Goal: Task Accomplishment & Management: Manage account settings

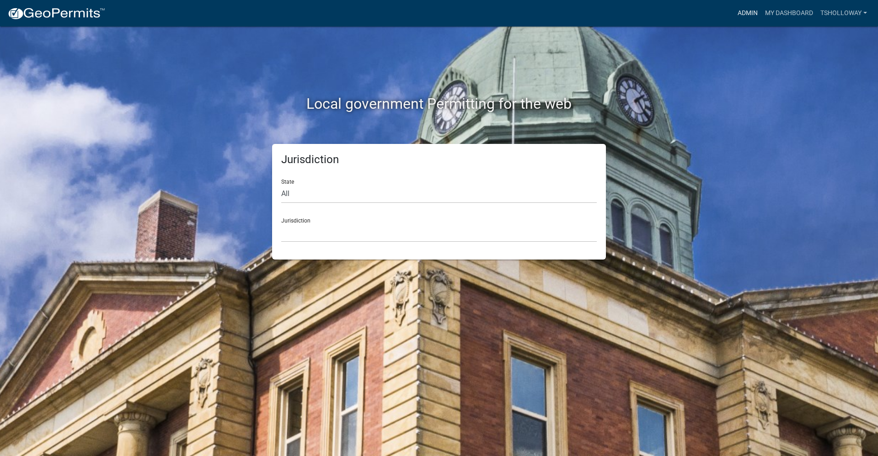
click at [743, 13] on link "Admin" at bounding box center [747, 13] width 27 height 17
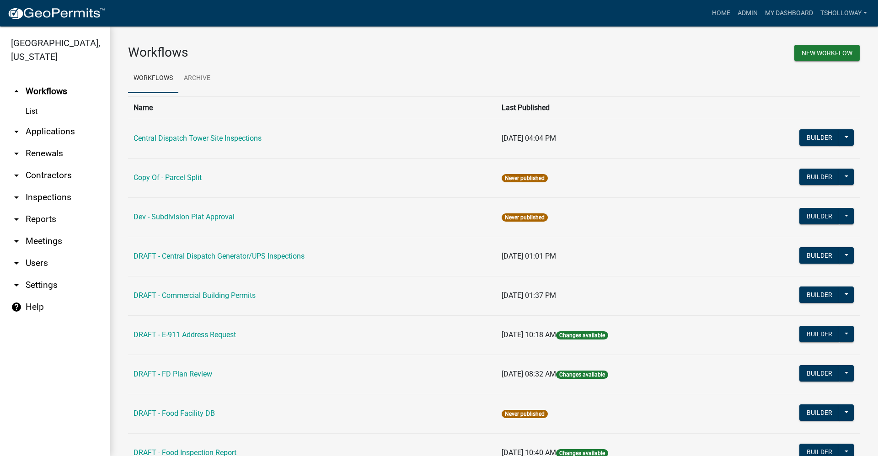
click at [50, 165] on link "arrow_drop_down Contractors" at bounding box center [55, 176] width 110 height 22
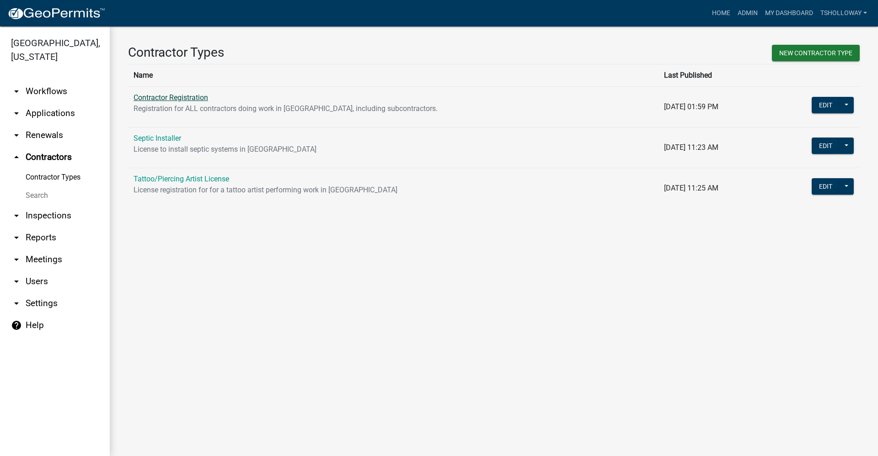
click at [165, 99] on link "Contractor Registration" at bounding box center [171, 97] width 75 height 9
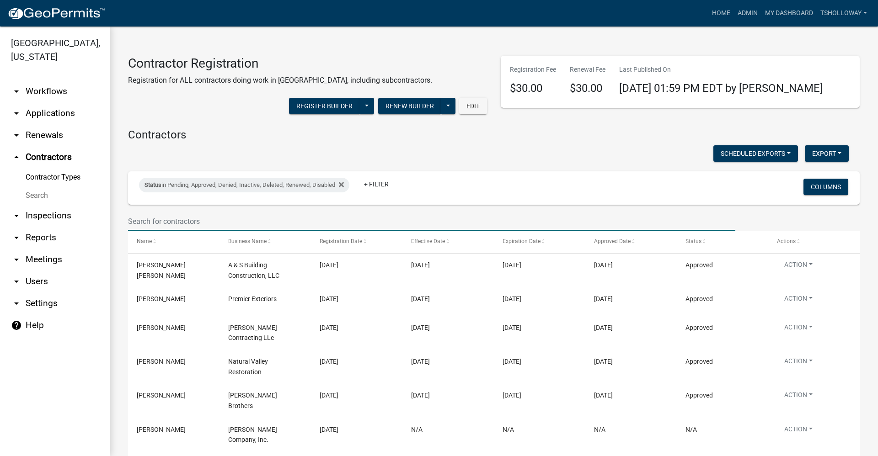
click at [165, 216] on input "text" at bounding box center [431, 221] width 607 height 19
type input "Titan"
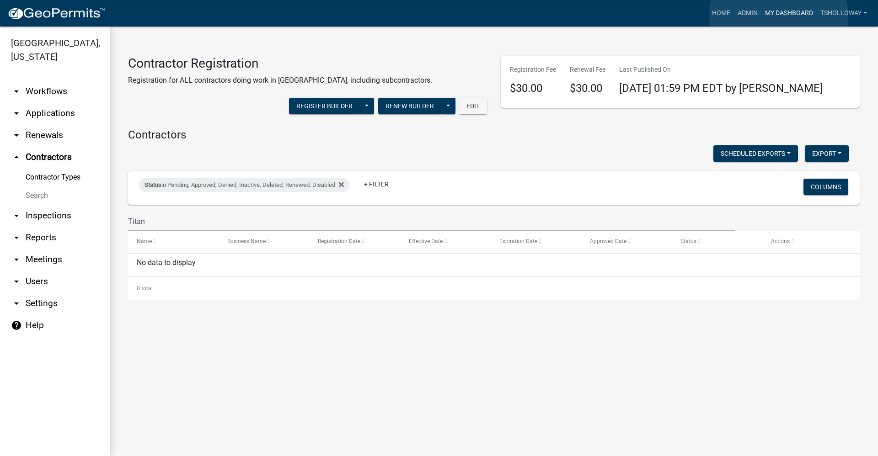
click at [778, 16] on link "My Dashboard" at bounding box center [789, 13] width 55 height 17
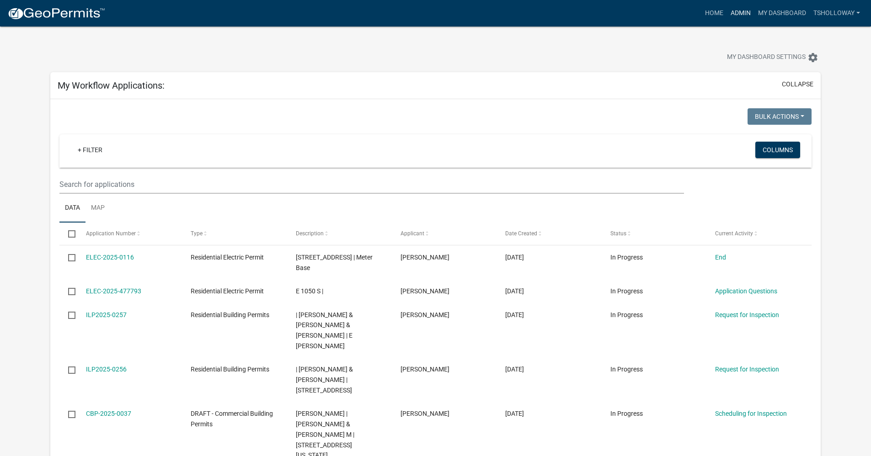
click at [736, 12] on link "Admin" at bounding box center [740, 13] width 27 height 17
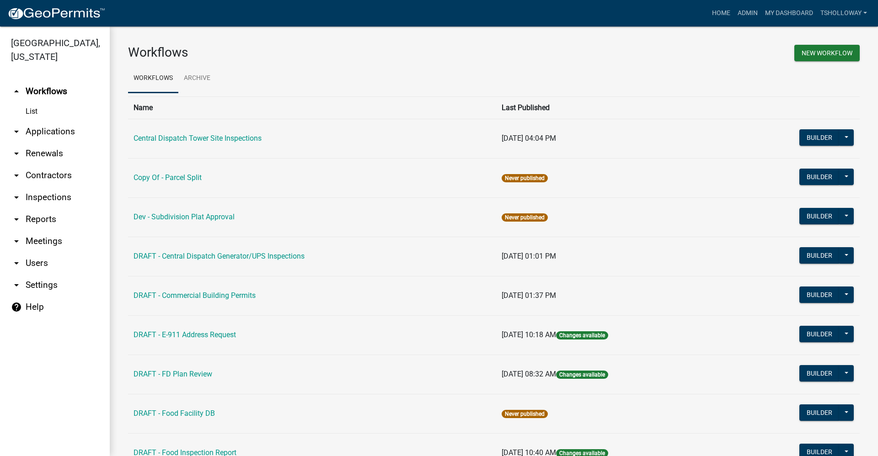
click at [43, 165] on link "arrow_drop_down Contractors" at bounding box center [55, 176] width 110 height 22
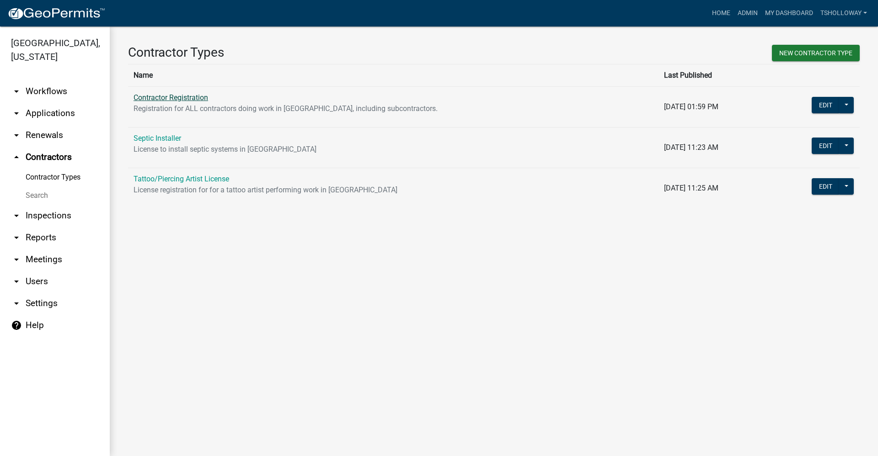
click at [187, 95] on link "Contractor Registration" at bounding box center [171, 97] width 75 height 9
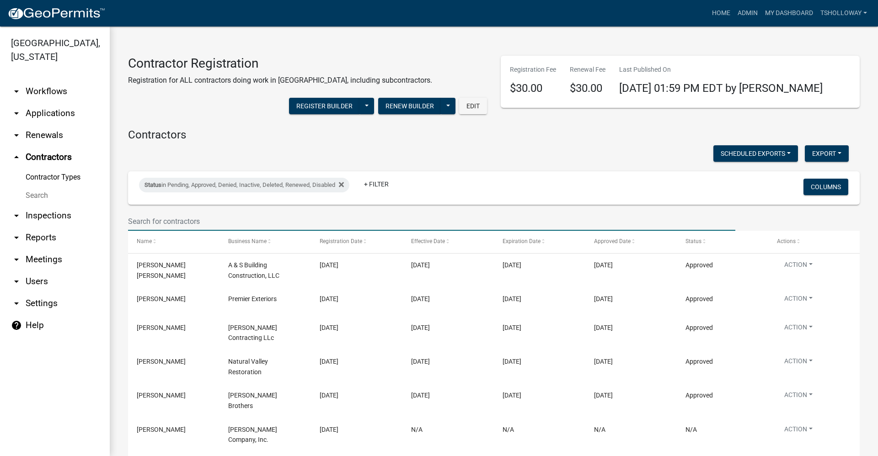
click at [156, 219] on input "text" at bounding box center [431, 221] width 607 height 19
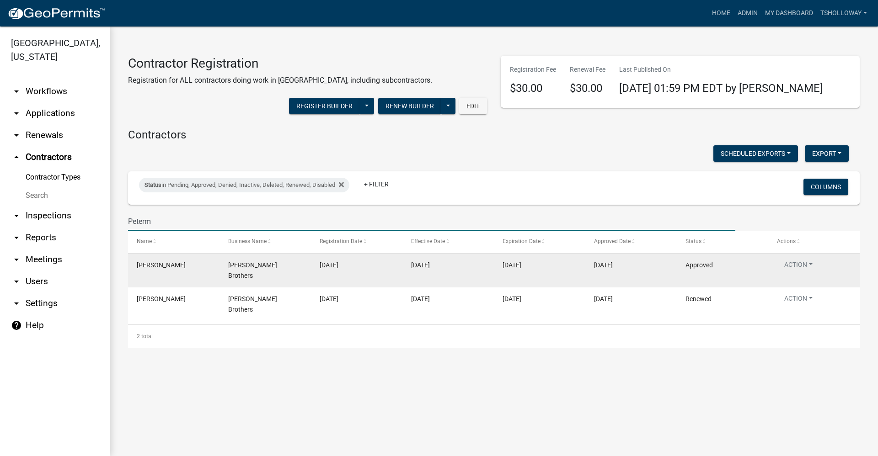
type input "Peterm"
click at [311, 270] on datatable-body-cell "10/01/2025" at bounding box center [356, 271] width 91 height 34
click at [807, 265] on button "Action" at bounding box center [798, 266] width 43 height 13
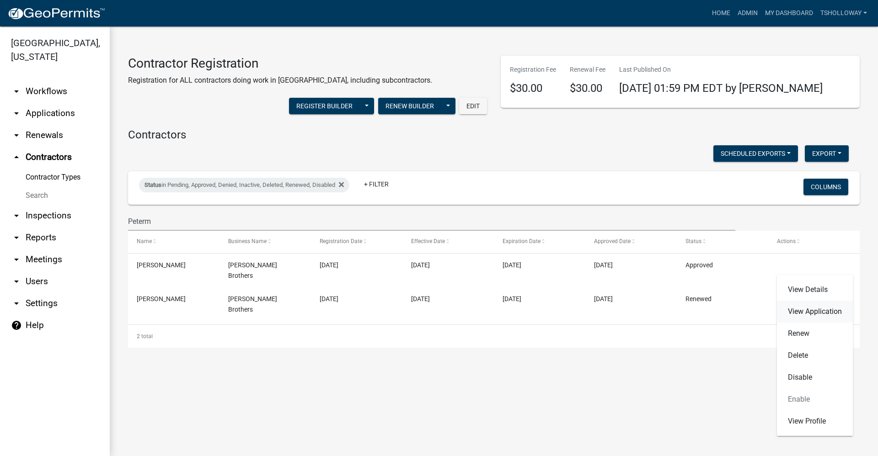
click at [811, 315] on link "View Application" at bounding box center [815, 312] width 76 height 22
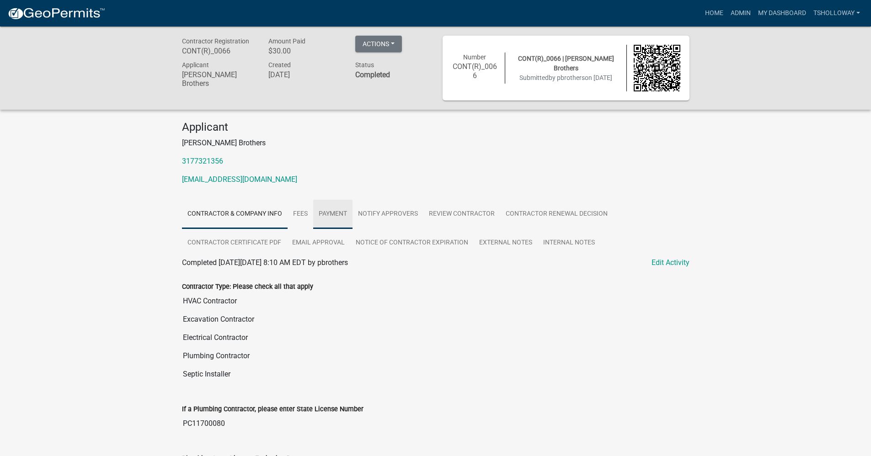
click at [327, 216] on link "Payment" at bounding box center [332, 214] width 39 height 29
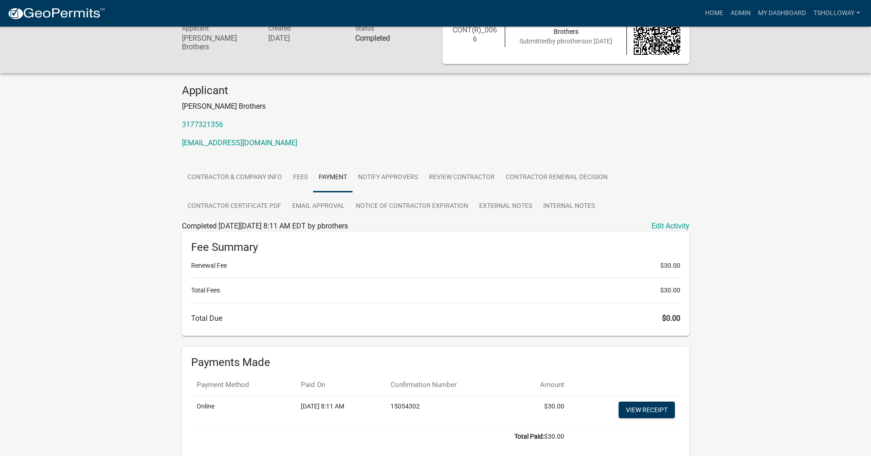
scroll to position [82, 0]
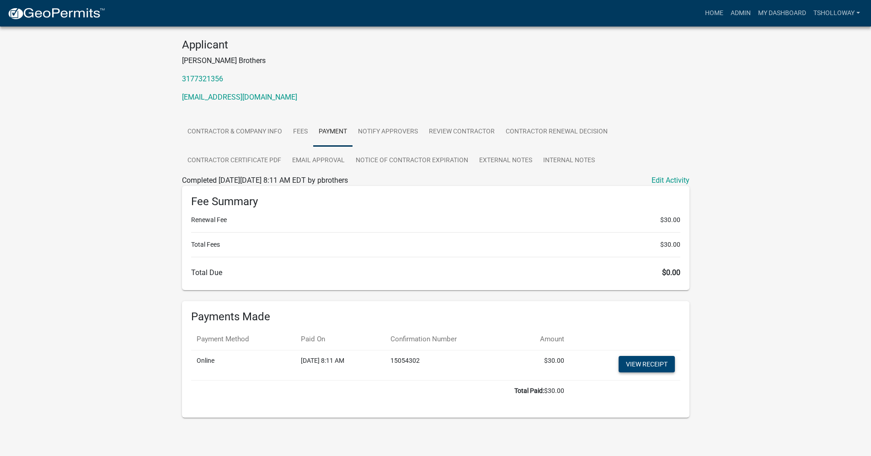
click at [663, 371] on link "View receipt" at bounding box center [647, 364] width 56 height 16
click at [654, 367] on link "View receipt" at bounding box center [647, 364] width 56 height 16
click at [776, 12] on link "My Dashboard" at bounding box center [782, 13] width 55 height 17
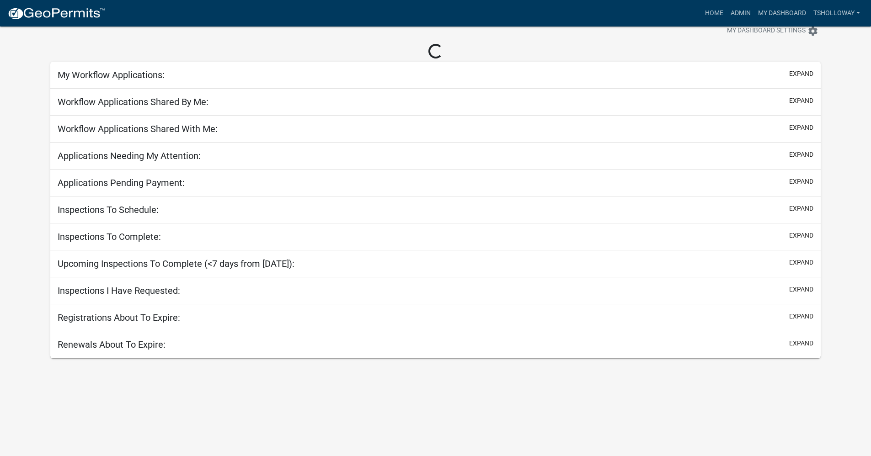
scroll to position [82, 0]
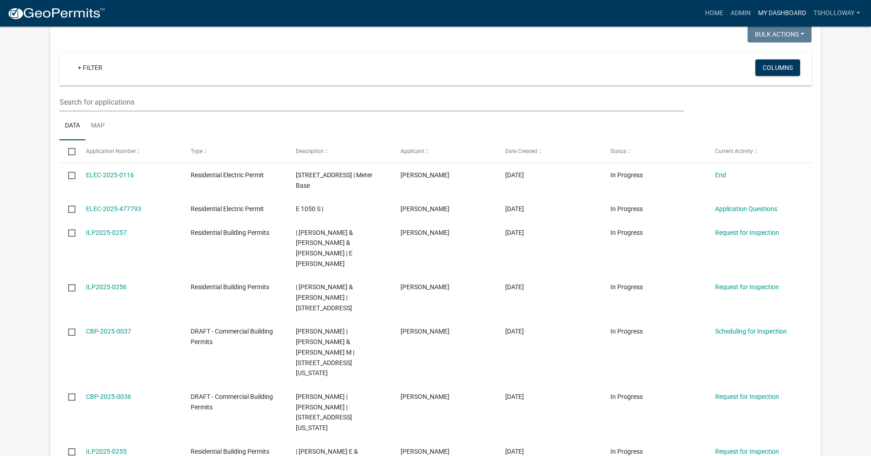
click at [774, 13] on link "My Dashboard" at bounding box center [782, 13] width 55 height 17
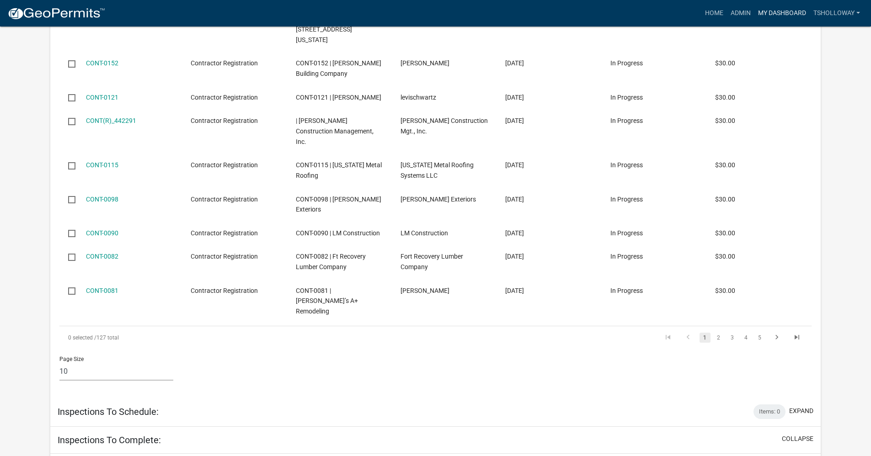
scroll to position [1709, 0]
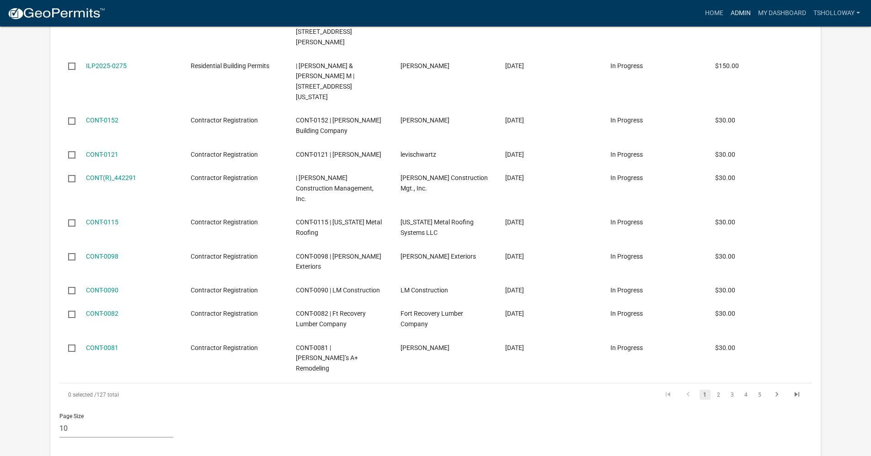
click at [741, 12] on link "Admin" at bounding box center [740, 13] width 27 height 17
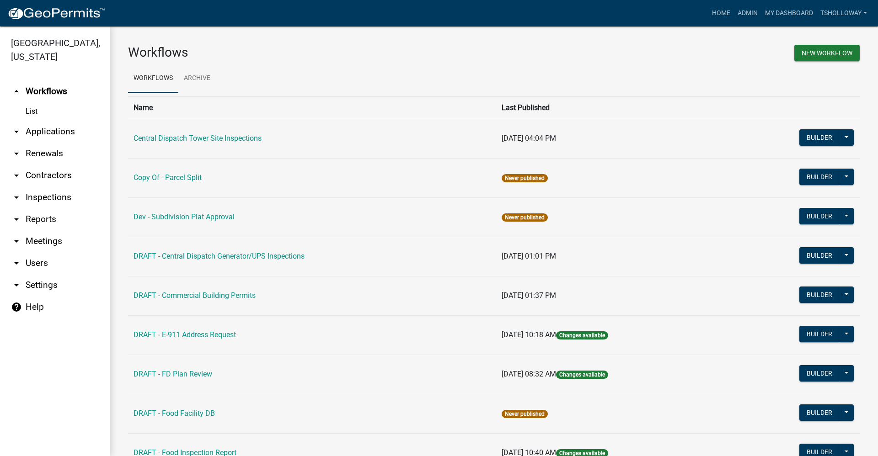
click at [53, 187] on link "arrow_drop_down Inspections" at bounding box center [55, 198] width 110 height 22
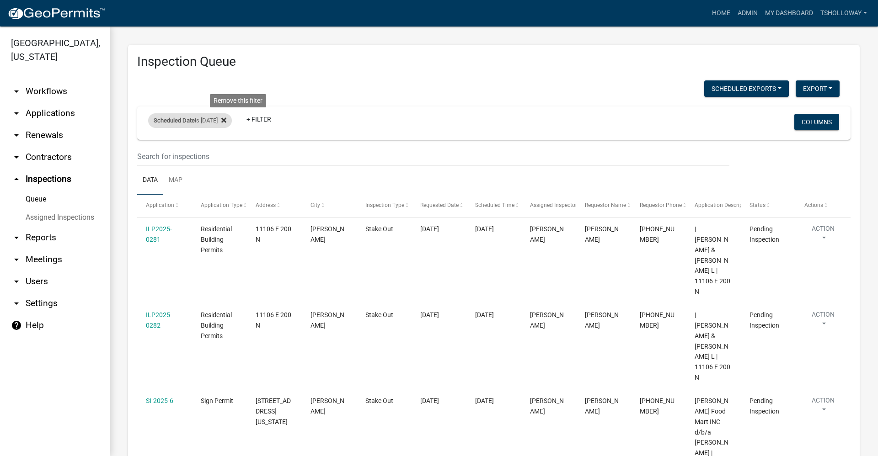
click at [226, 121] on fa-icon at bounding box center [222, 120] width 9 height 15
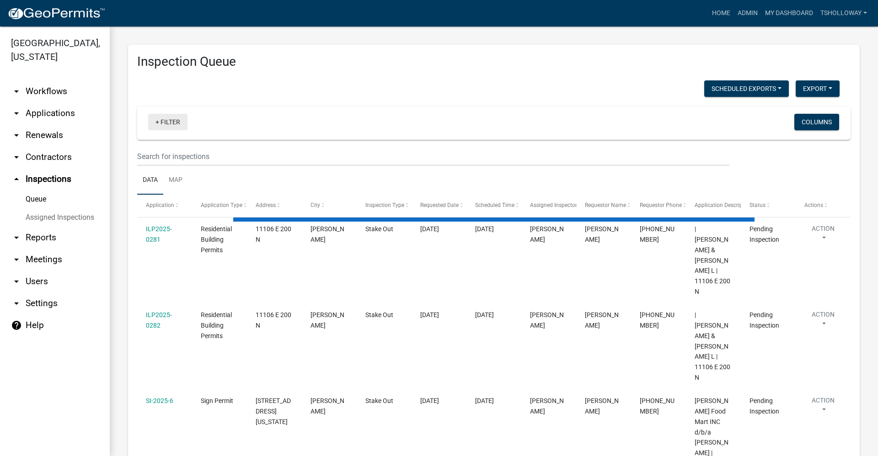
click at [159, 123] on link "+ Filter" at bounding box center [167, 122] width 39 height 16
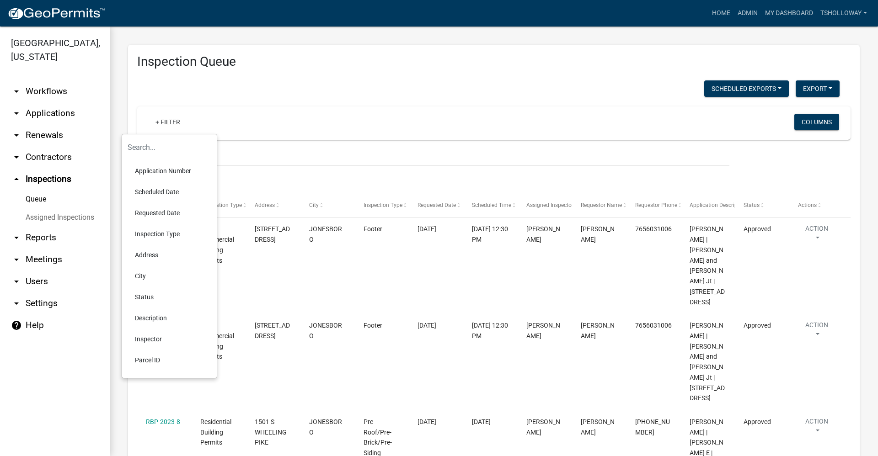
click at [173, 189] on li "Scheduled Date" at bounding box center [170, 192] width 84 height 21
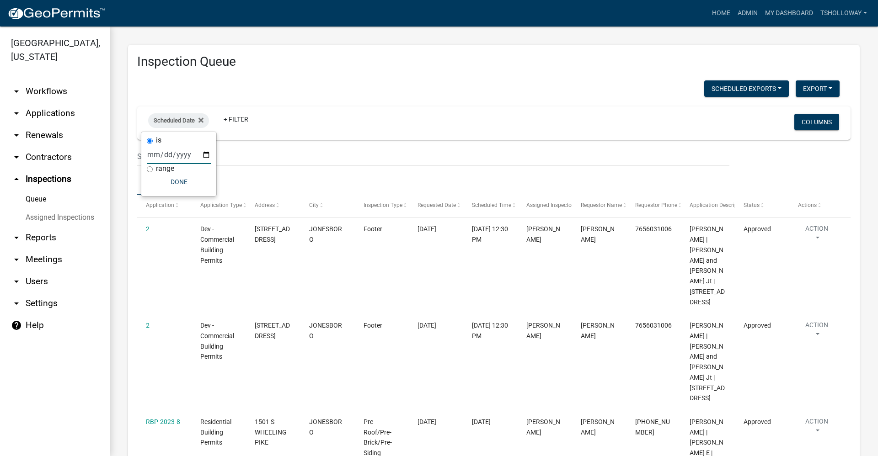
click at [203, 156] on input "date" at bounding box center [179, 154] width 64 height 19
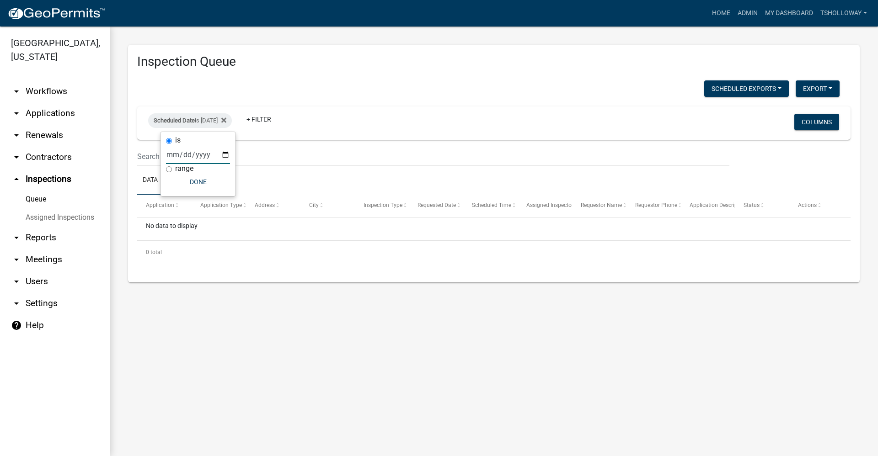
click at [225, 155] on input "2025-10-09" at bounding box center [198, 154] width 64 height 19
type input "2025-10-10"
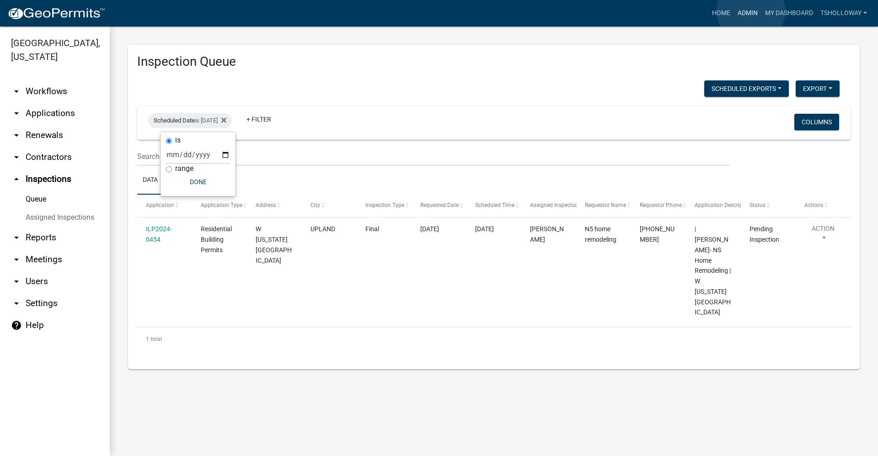
click at [751, 11] on link "Admin" at bounding box center [747, 13] width 27 height 17
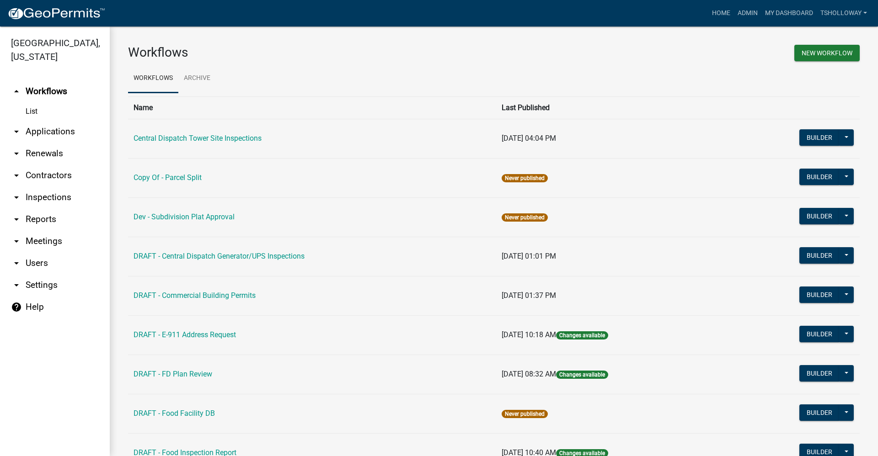
click at [59, 165] on link "arrow_drop_down Contractors" at bounding box center [55, 176] width 110 height 22
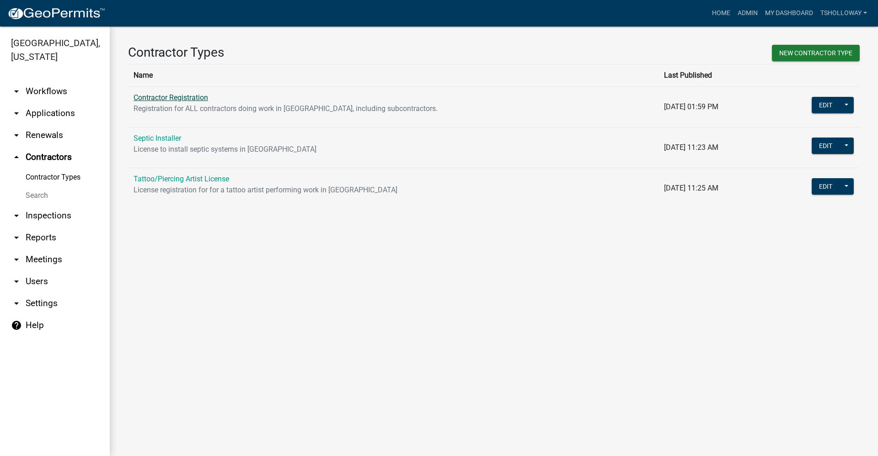
click at [169, 96] on link "Contractor Registration" at bounding box center [171, 97] width 75 height 9
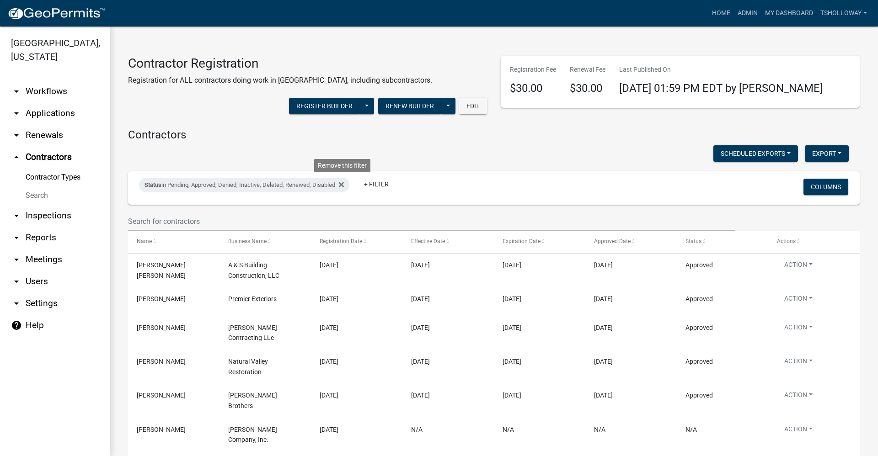
click at [342, 186] on icon at bounding box center [341, 184] width 5 height 7
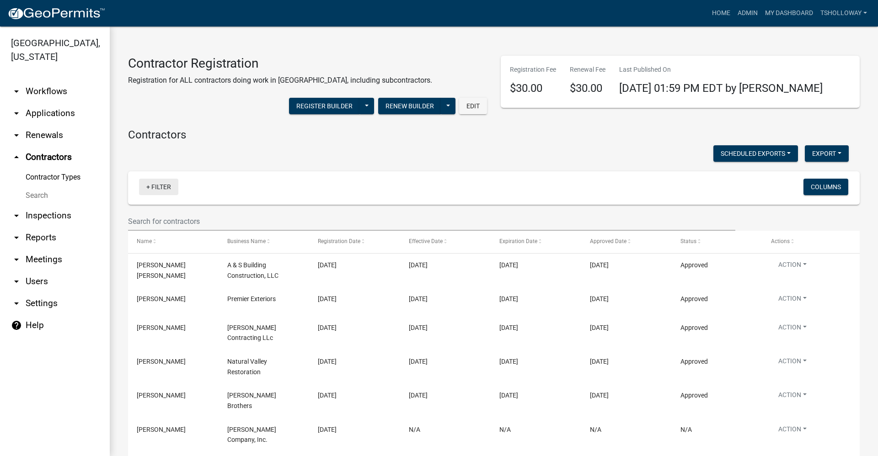
click at [150, 189] on link "+ Filter" at bounding box center [158, 187] width 39 height 16
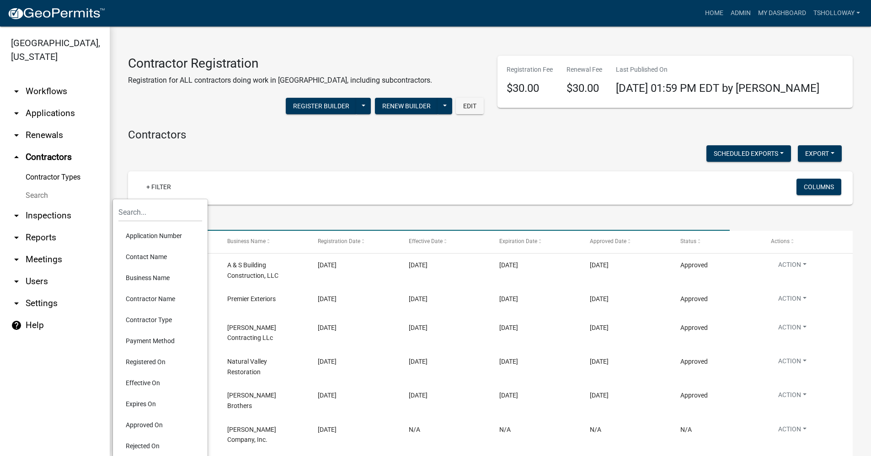
click at [229, 220] on input "text" at bounding box center [429, 221] width 602 height 19
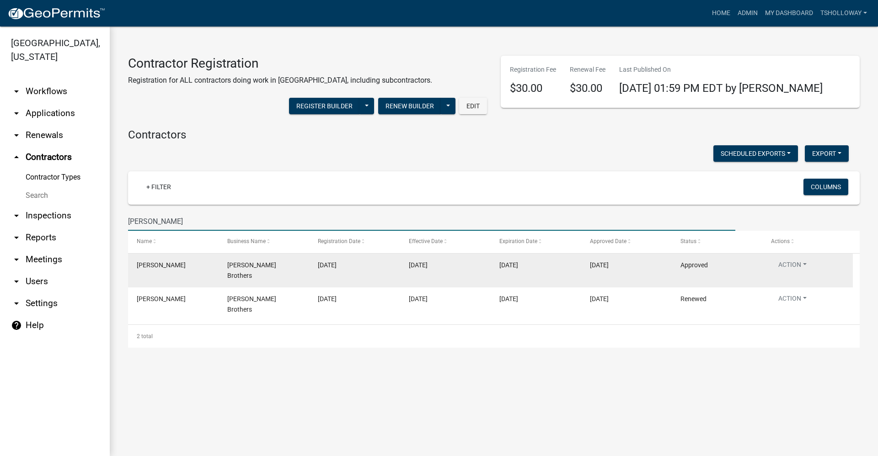
type input "peterman"
click at [408, 275] on datatable-body-cell "10/02/2025" at bounding box center [445, 271] width 91 height 34
click at [798, 267] on button "Action" at bounding box center [792, 266] width 43 height 13
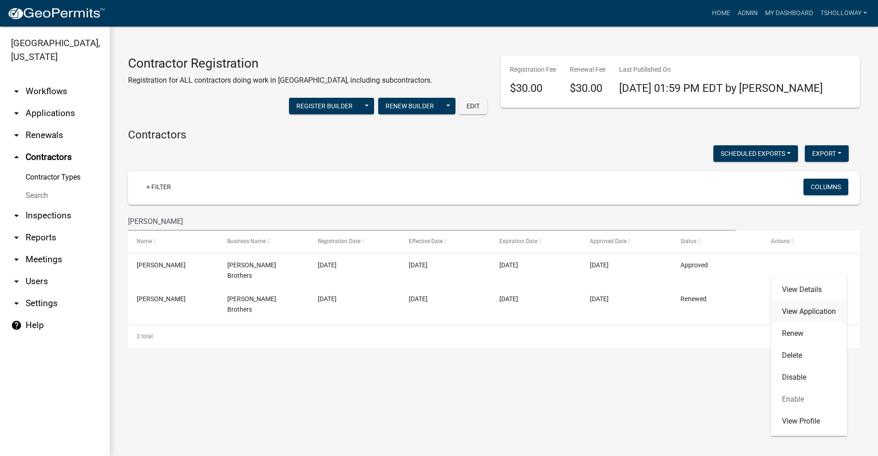
click at [810, 311] on link "View Application" at bounding box center [809, 312] width 76 height 22
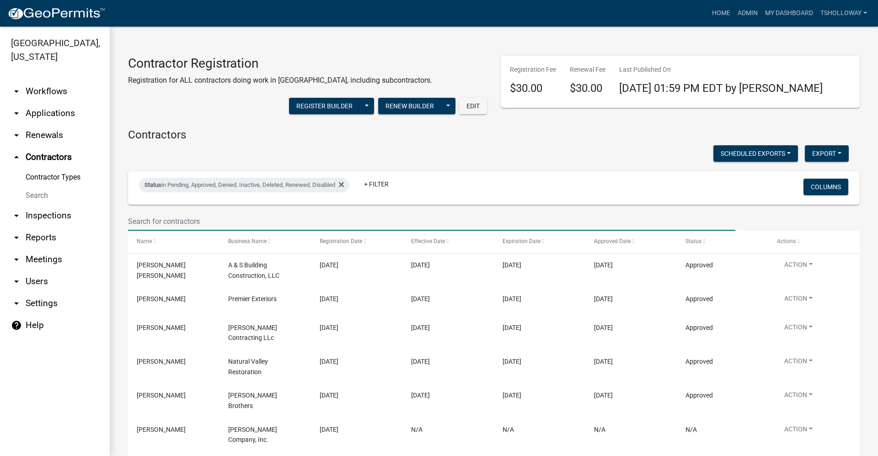
click at [150, 218] on input "text" at bounding box center [431, 221] width 607 height 19
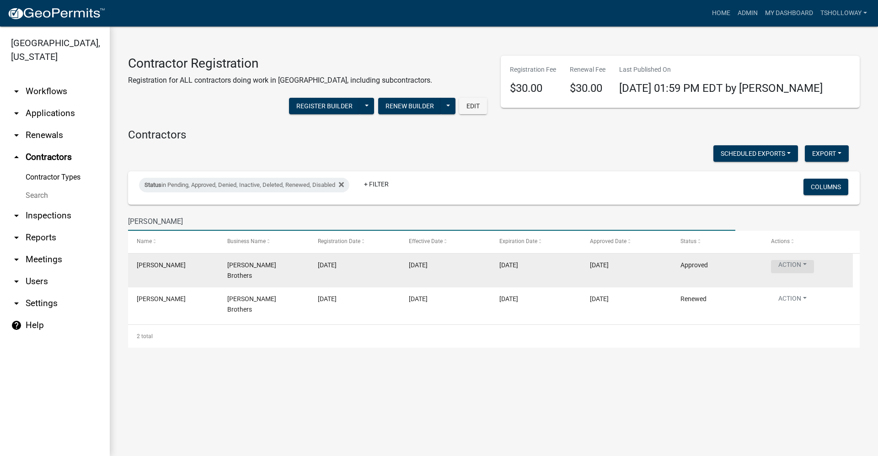
type input "peterman"
click at [801, 264] on button "Action" at bounding box center [792, 266] width 43 height 13
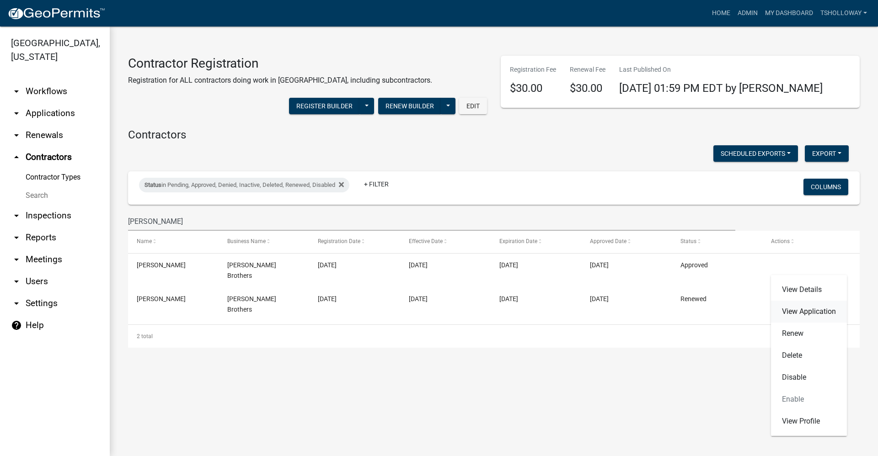
click at [814, 315] on link "View Application" at bounding box center [809, 312] width 76 height 22
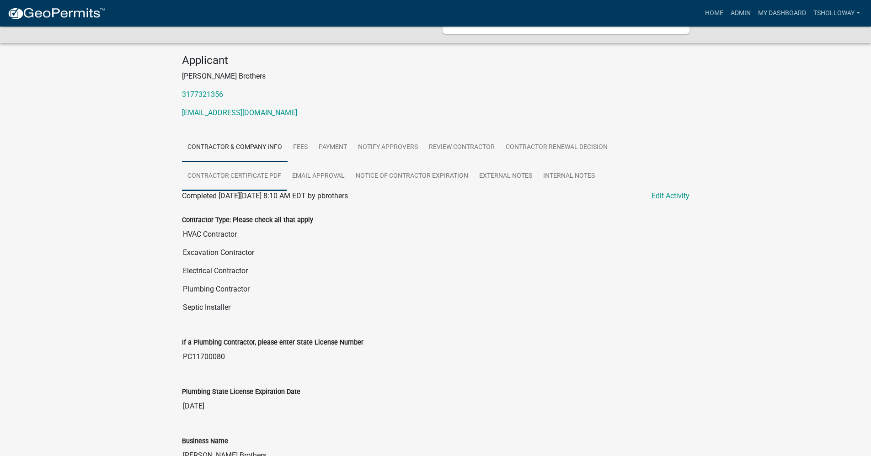
scroll to position [46, 0]
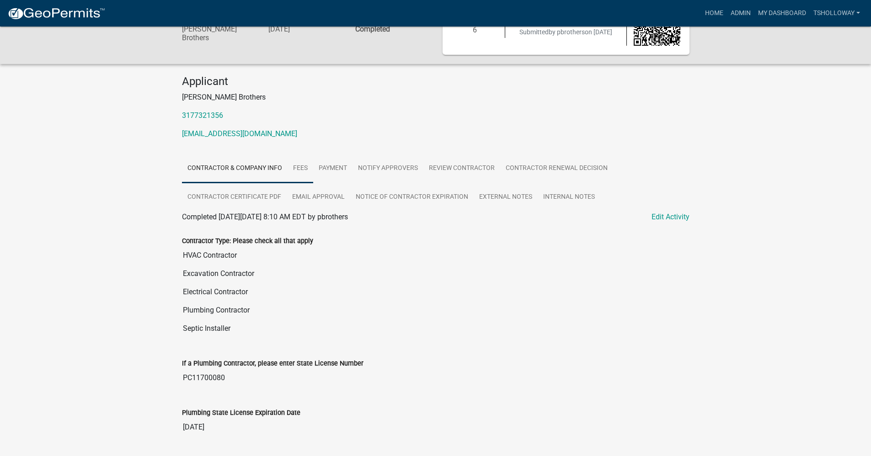
click at [300, 168] on link "Fees" at bounding box center [301, 168] width 26 height 29
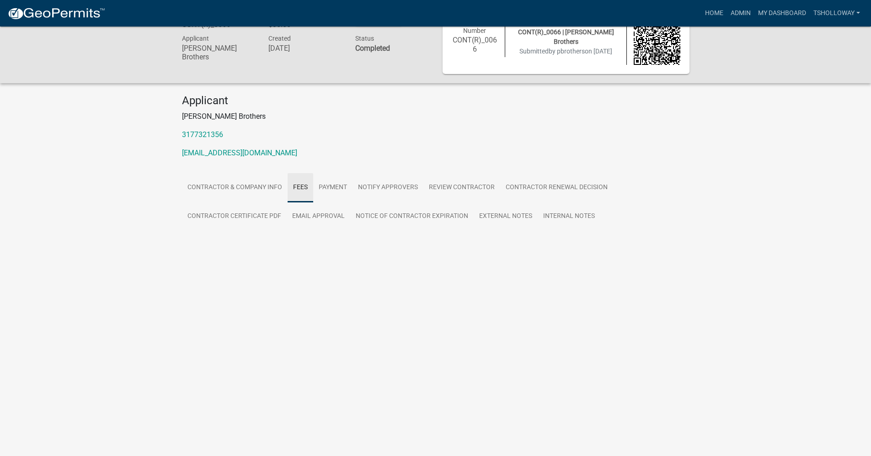
scroll to position [27, 0]
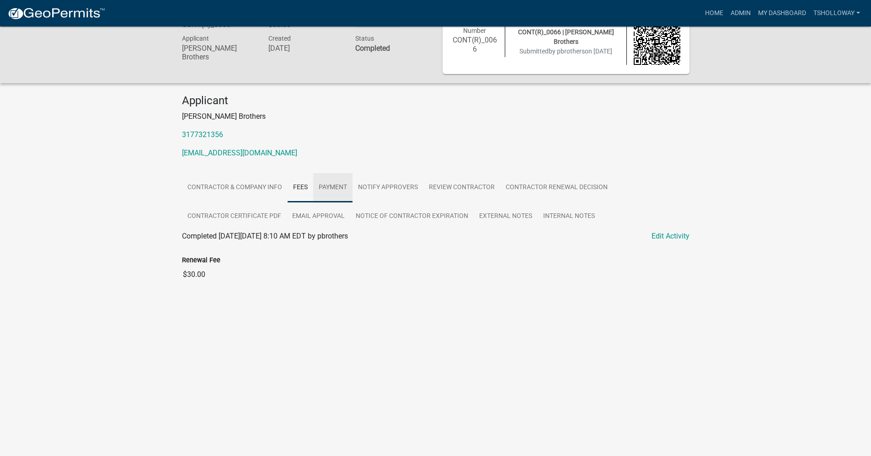
click at [333, 188] on link "Payment" at bounding box center [332, 187] width 39 height 29
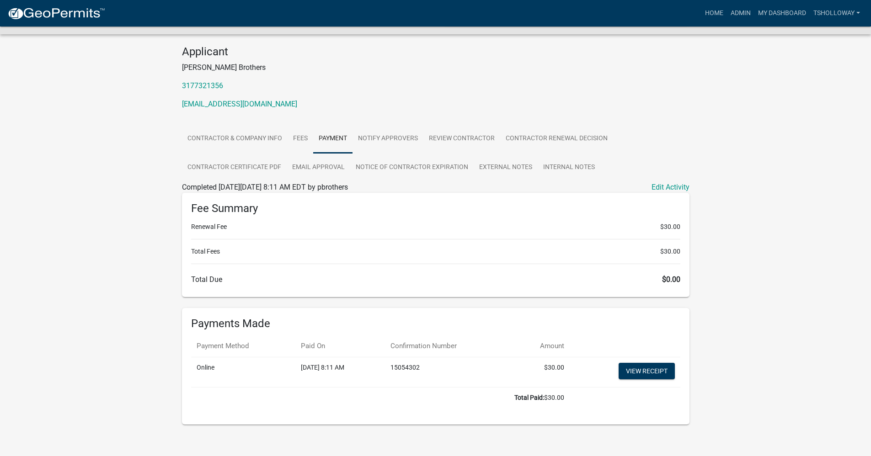
scroll to position [82, 0]
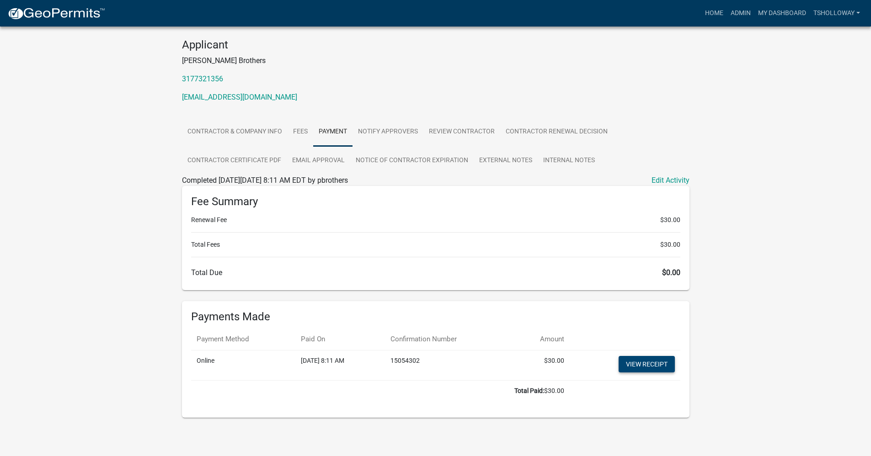
click at [656, 365] on link "View receipt" at bounding box center [647, 364] width 56 height 16
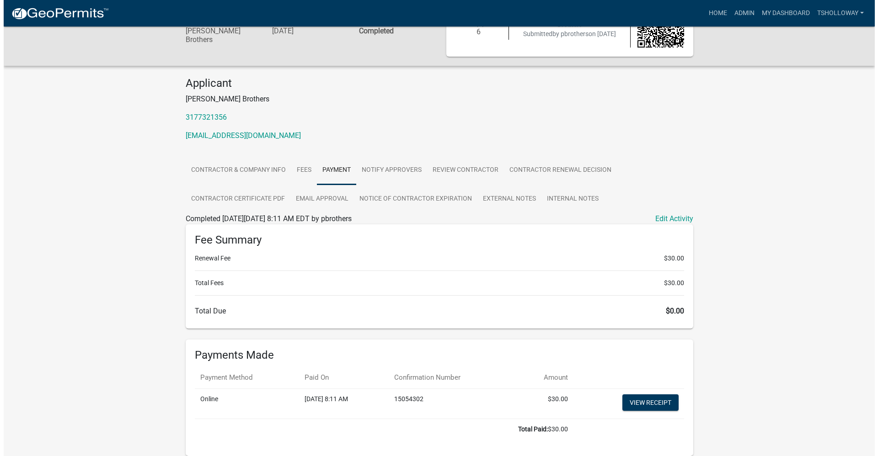
scroll to position [0, 0]
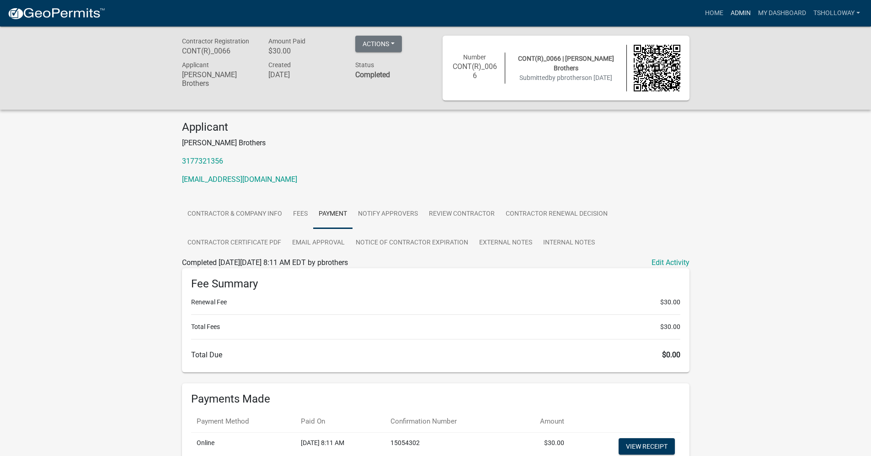
click at [737, 14] on link "Admin" at bounding box center [740, 13] width 27 height 17
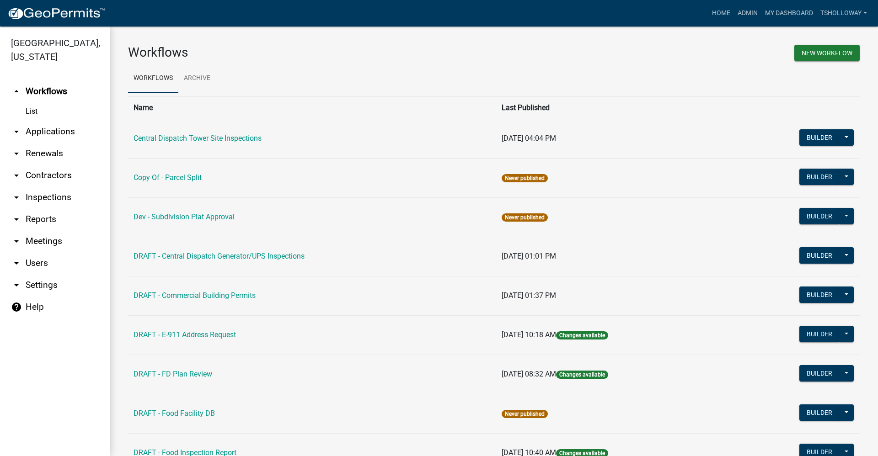
click at [37, 187] on link "arrow_drop_down Inspections" at bounding box center [55, 198] width 110 height 22
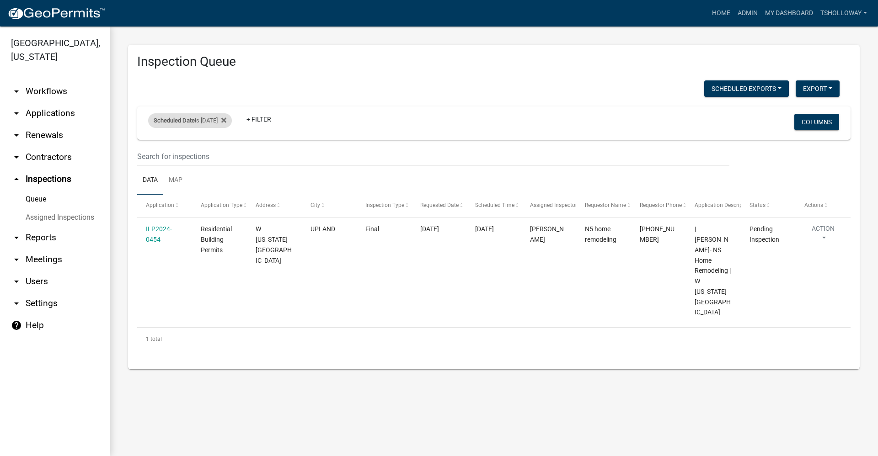
click at [227, 121] on div "Scheduled Date is 10/10/2025" at bounding box center [190, 120] width 84 height 15
click at [228, 154] on input "2025-10-10" at bounding box center [198, 154] width 64 height 19
type input "2025-10-06"
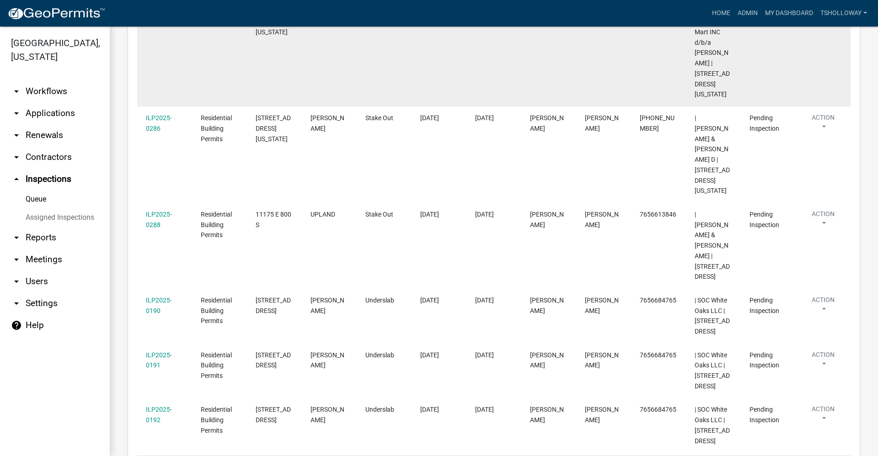
scroll to position [609, 0]
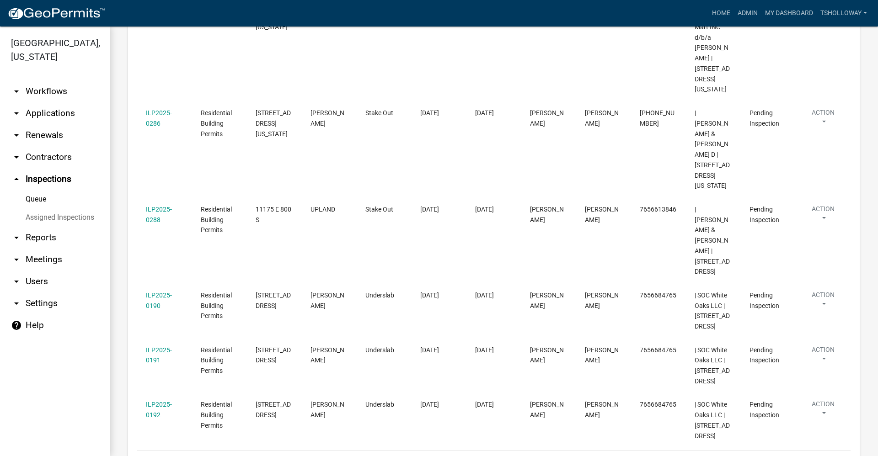
click at [810, 456] on icon "go to next page" at bounding box center [816, 463] width 12 height 11
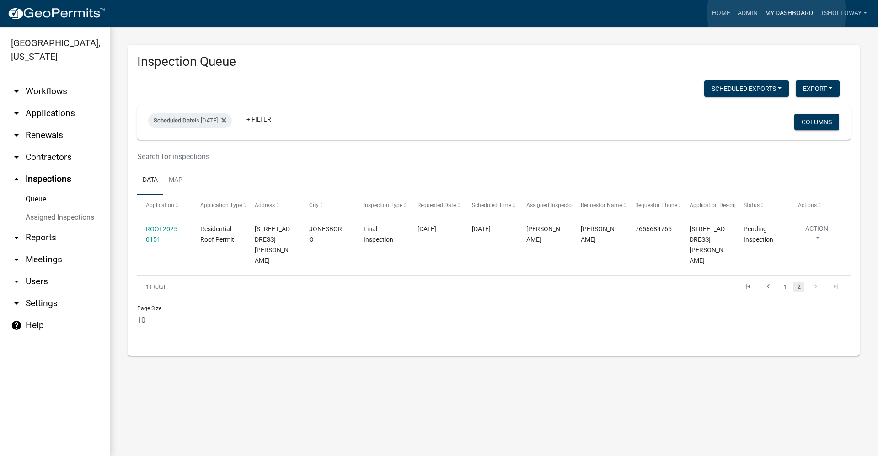
click at [776, 13] on link "My Dashboard" at bounding box center [789, 13] width 55 height 17
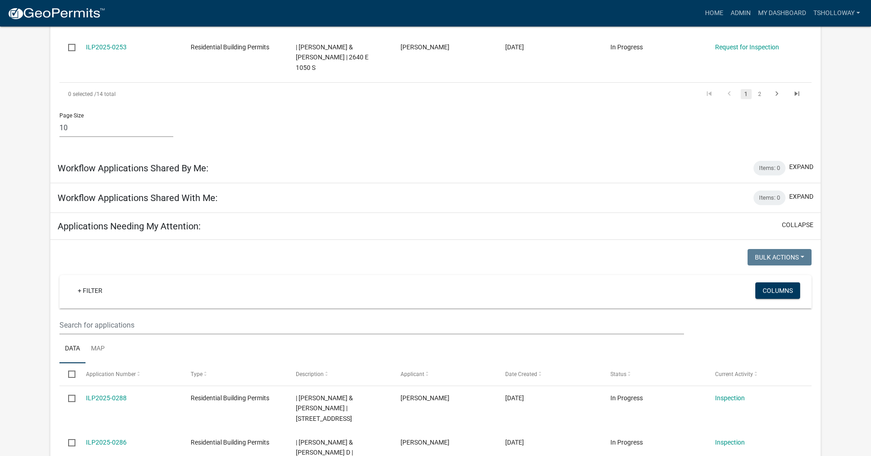
scroll to position [651, 0]
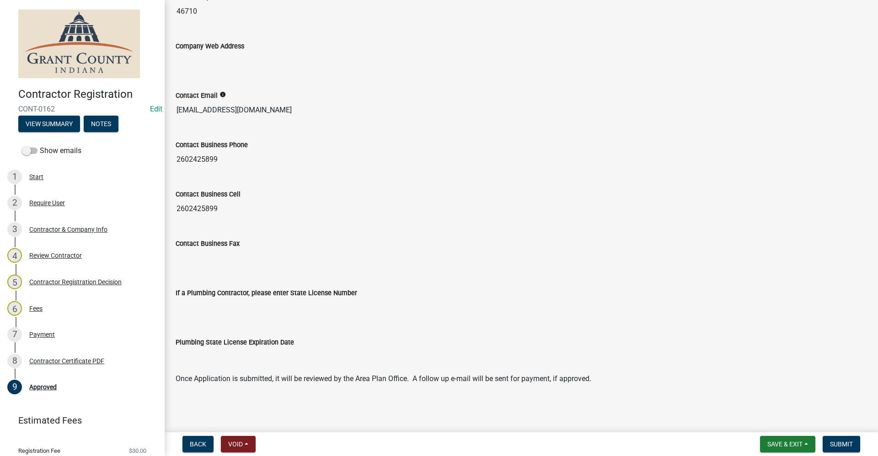
scroll to position [705, 0]
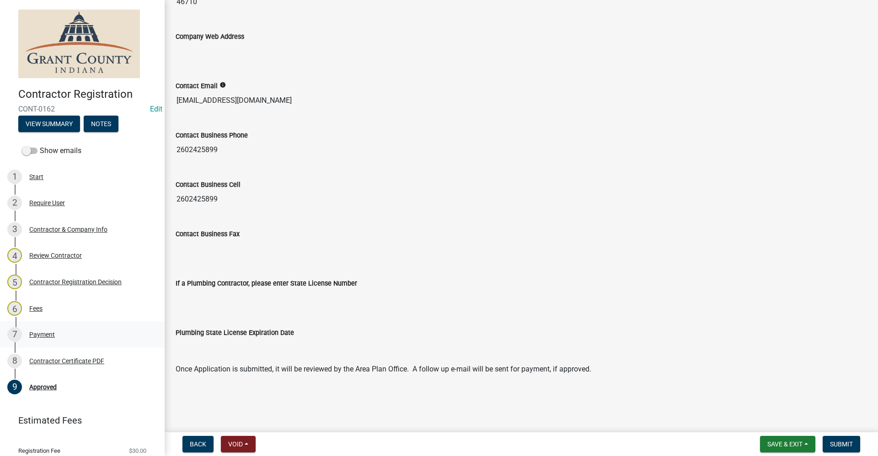
click at [45, 336] on div "Payment" at bounding box center [42, 335] width 26 height 6
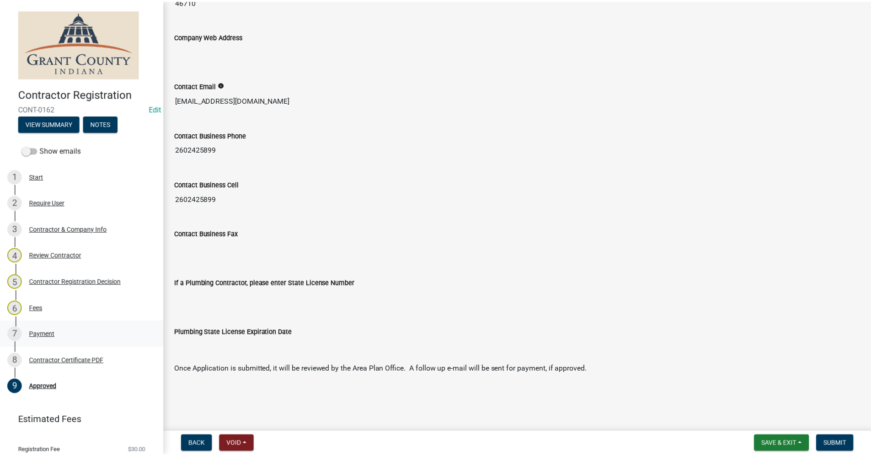
scroll to position [0, 0]
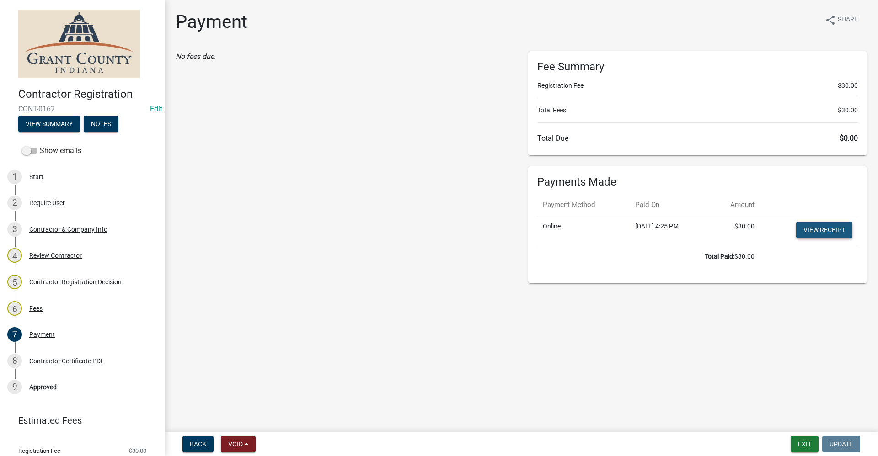
click at [826, 226] on link "View receipt" at bounding box center [824, 230] width 56 height 16
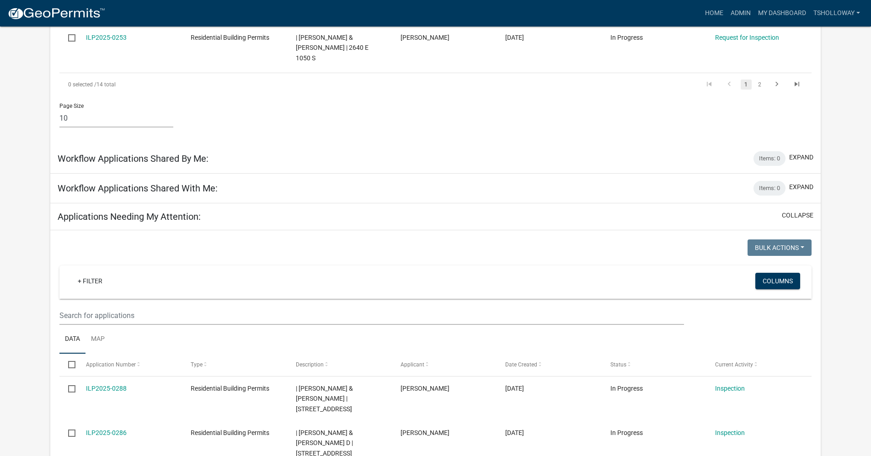
scroll to position [686, 0]
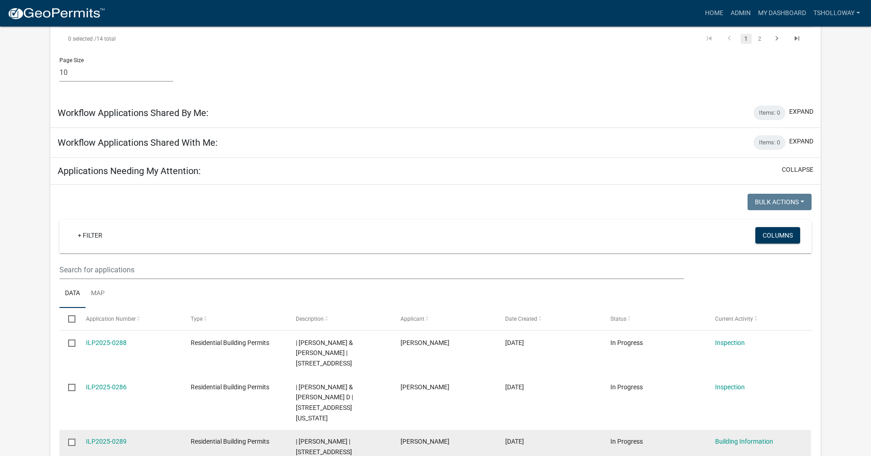
click at [373, 437] on div "| Kim Cronk | 103 W HARRISON ST" at bounding box center [339, 452] width 87 height 31
click at [102, 438] on link "ILP2025-0289" at bounding box center [106, 441] width 41 height 7
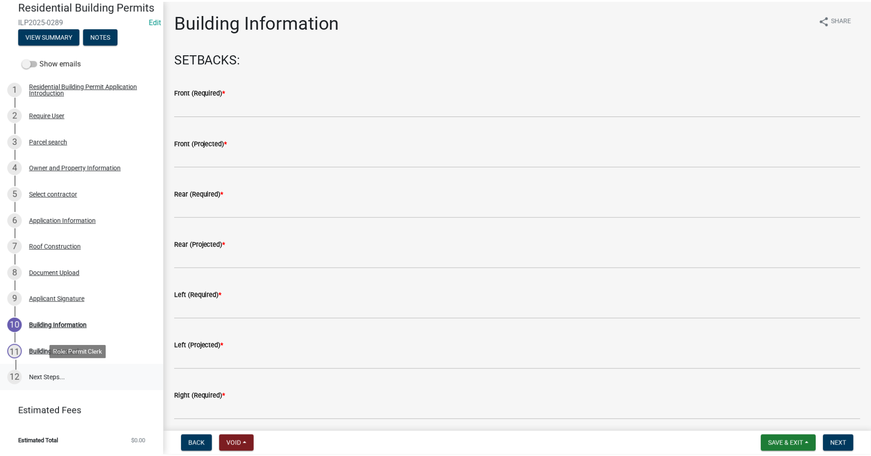
scroll to position [101, 0]
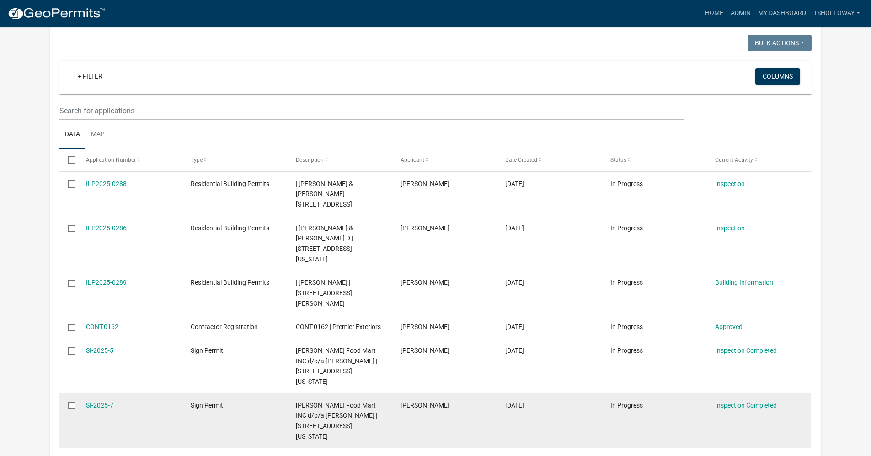
scroll to position [853, 0]
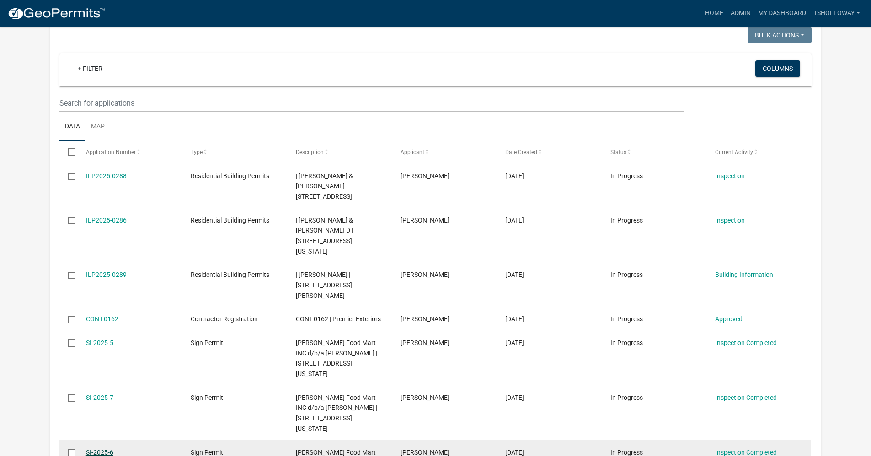
click at [102, 449] on link "SI-2025-6" at bounding box center [99, 452] width 27 height 7
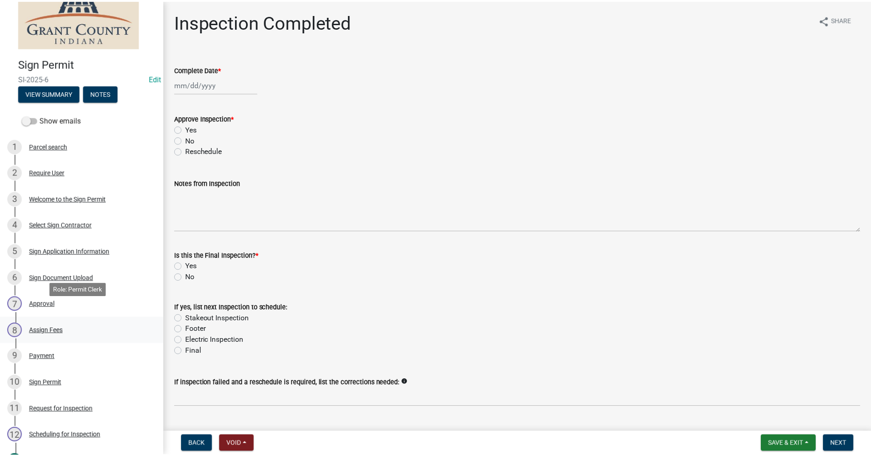
scroll to position [46, 0]
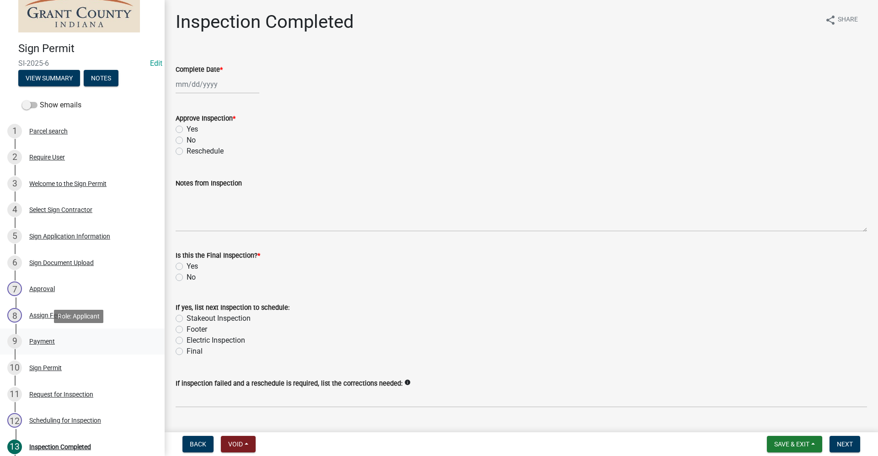
click at [43, 336] on div "9 Payment" at bounding box center [78, 341] width 143 height 15
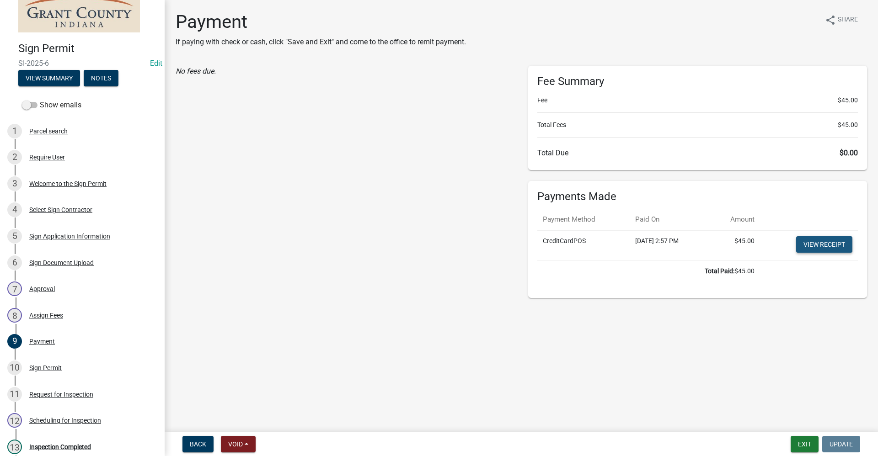
click at [821, 243] on link "View receipt" at bounding box center [824, 244] width 56 height 16
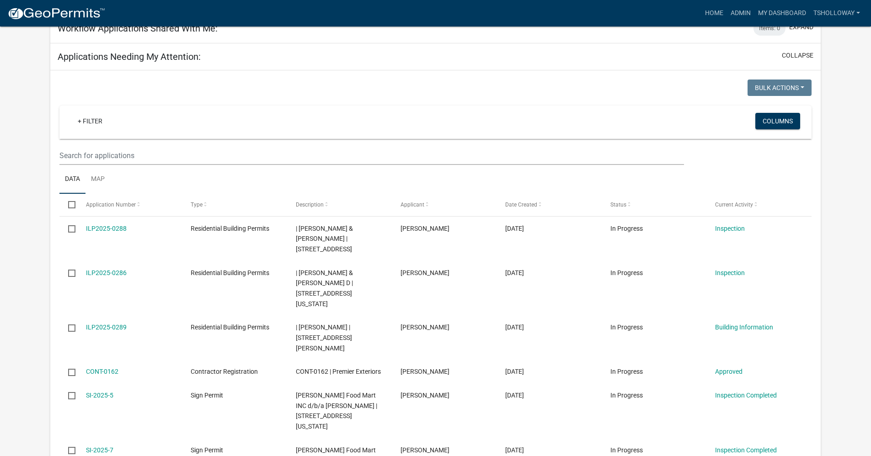
scroll to position [697, 0]
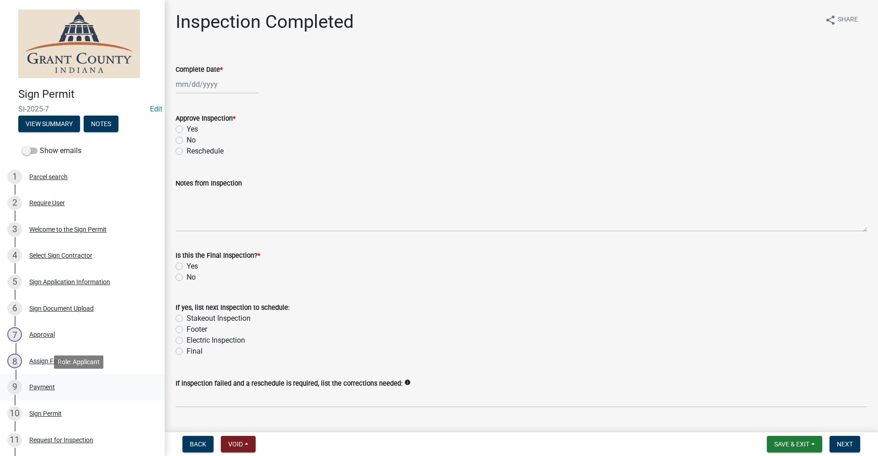
click at [49, 386] on div "Payment" at bounding box center [42, 387] width 26 height 6
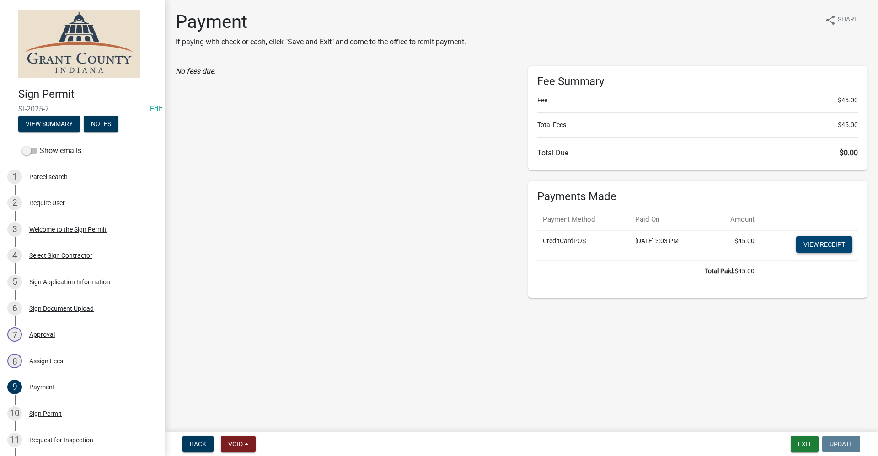
click at [826, 244] on link "View receipt" at bounding box center [824, 244] width 56 height 16
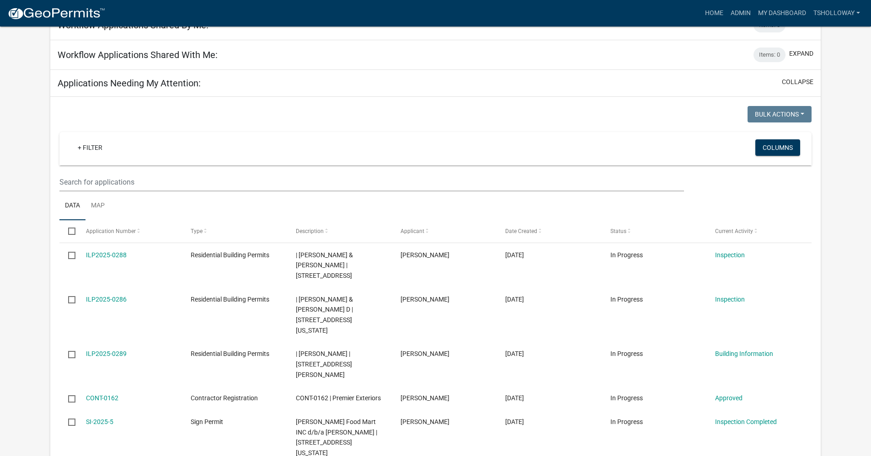
scroll to position [853, 0]
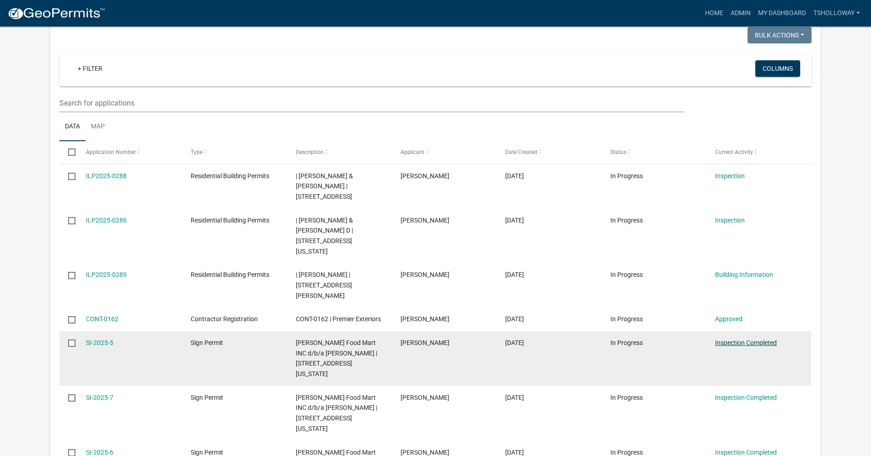
click at [731, 339] on link "Inspection Completed" at bounding box center [746, 342] width 62 height 7
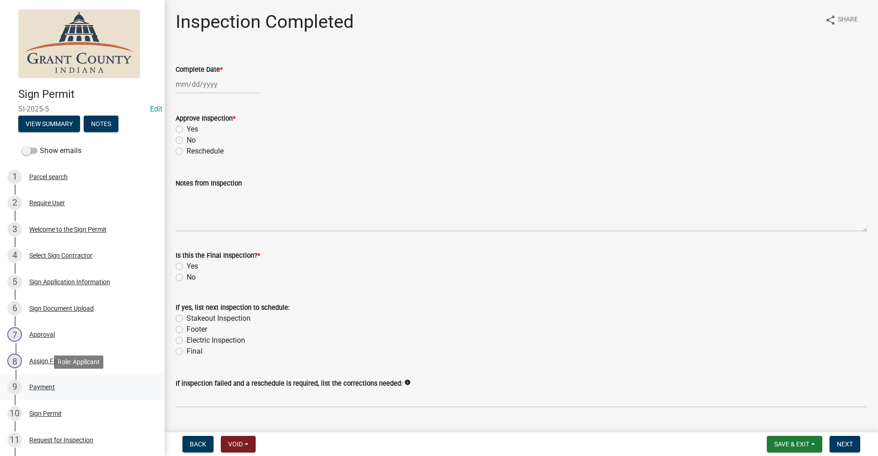
click at [43, 387] on div "Payment" at bounding box center [42, 387] width 26 height 6
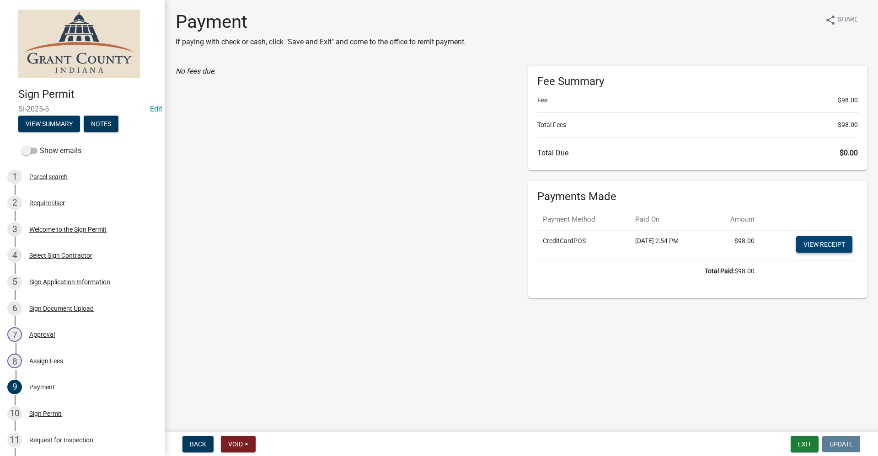
click at [818, 247] on link "View receipt" at bounding box center [824, 244] width 56 height 16
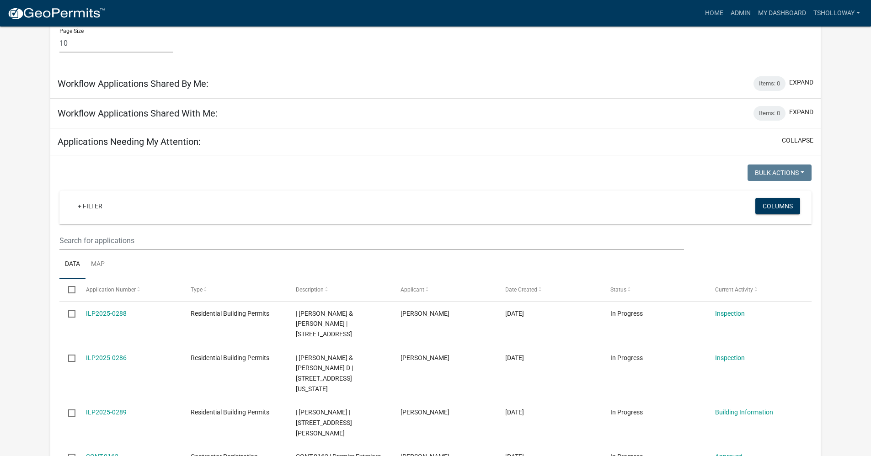
scroll to position [732, 0]
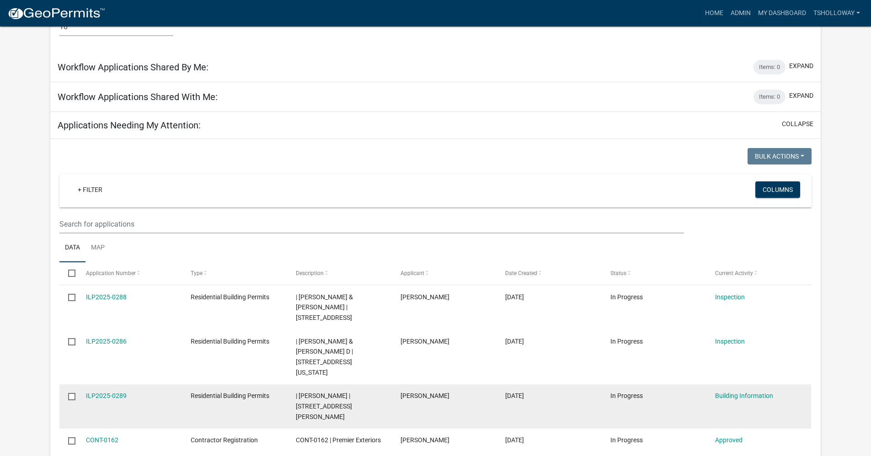
click at [416, 385] on datatable-body-cell "David Ley" at bounding box center [444, 407] width 105 height 44
click at [105, 392] on link "ILP2025-0289" at bounding box center [106, 395] width 41 height 7
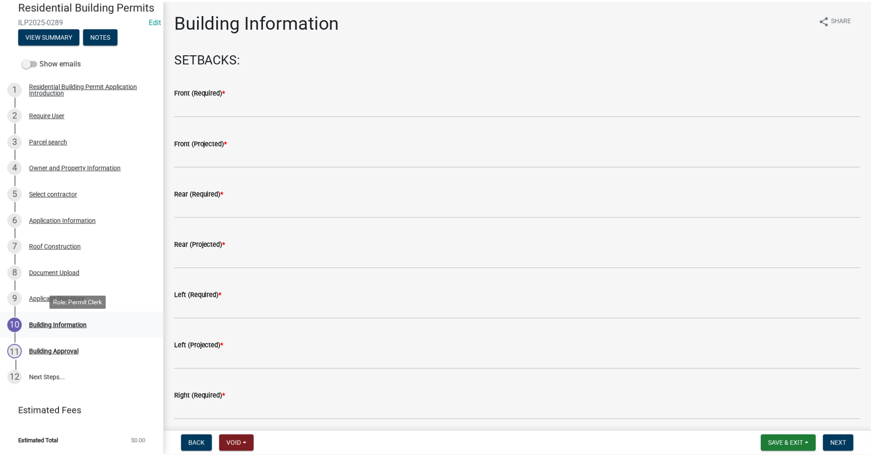
scroll to position [101, 0]
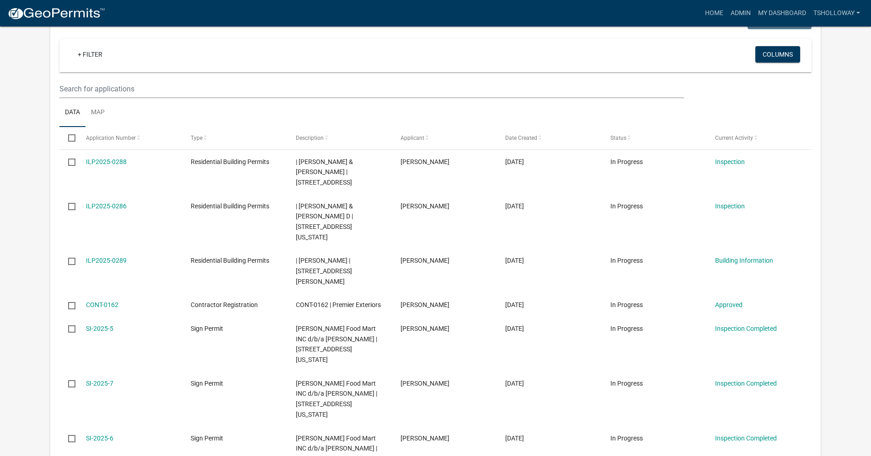
scroll to position [869, 0]
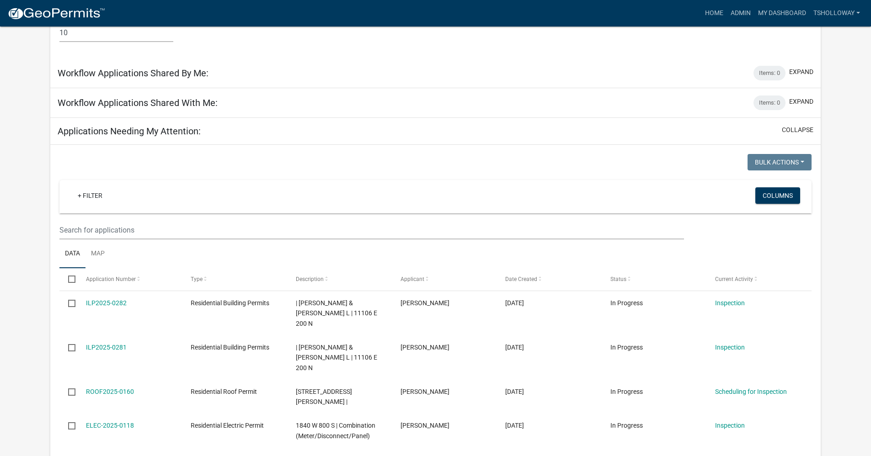
scroll to position [778, 0]
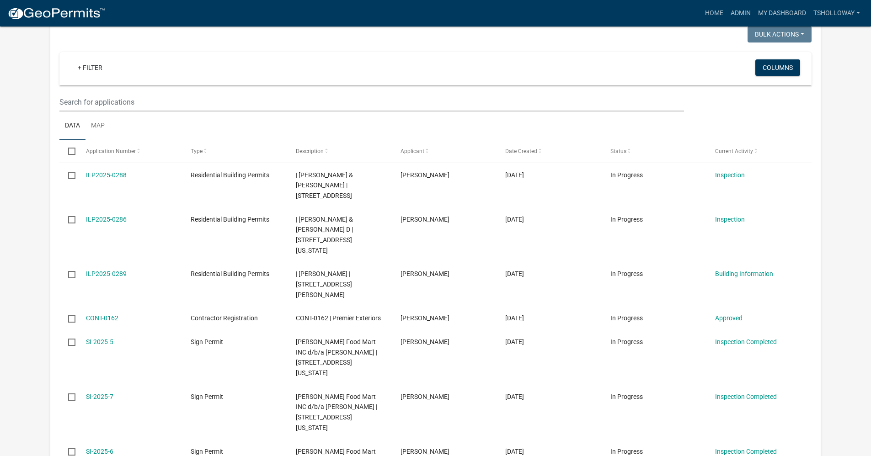
scroll to position [869, 0]
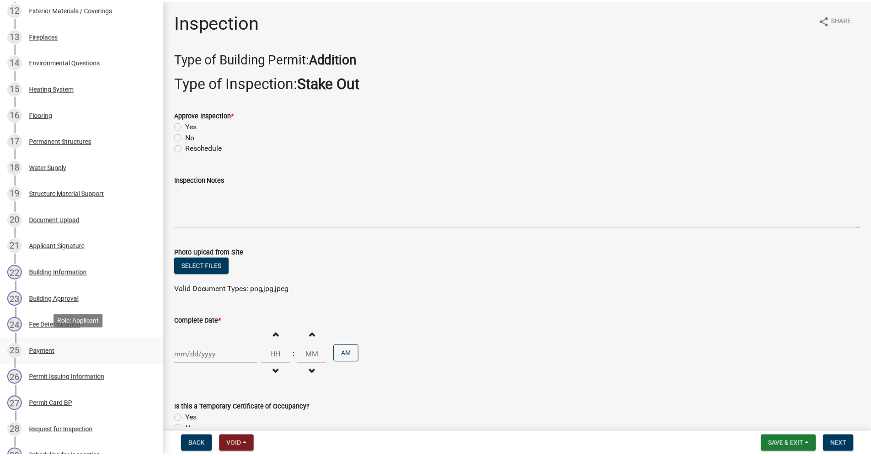
scroll to position [549, 0]
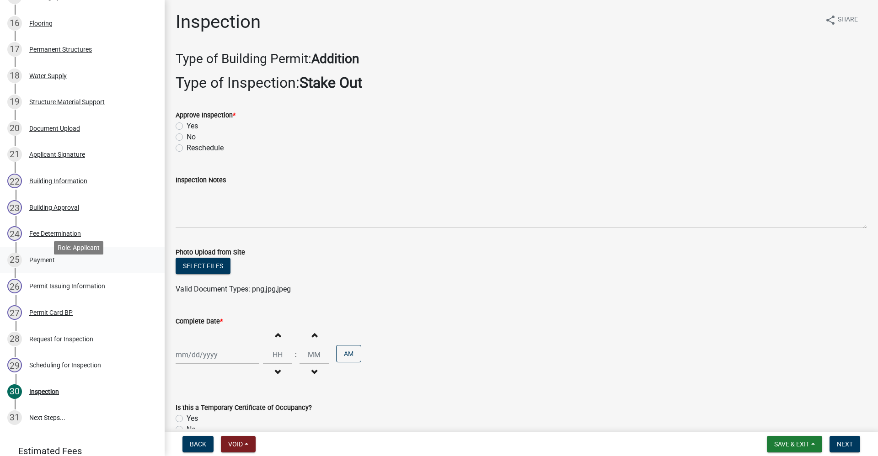
click at [42, 263] on div "Payment" at bounding box center [42, 260] width 26 height 6
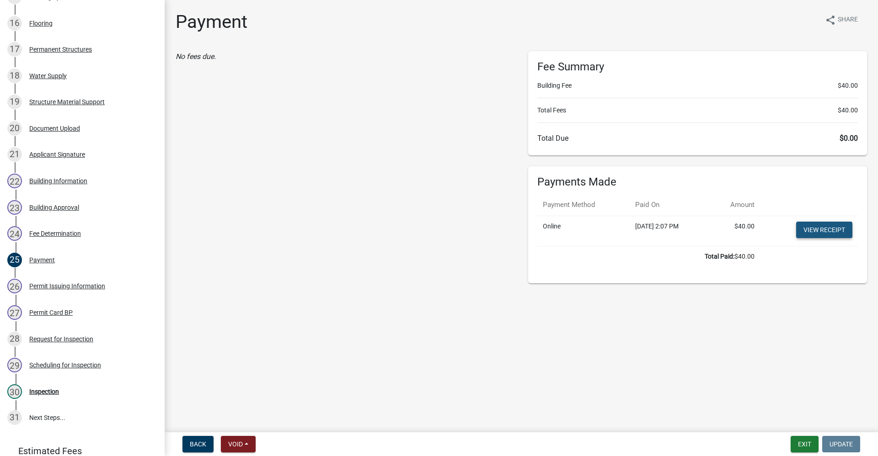
click at [817, 233] on link "View receipt" at bounding box center [824, 230] width 56 height 16
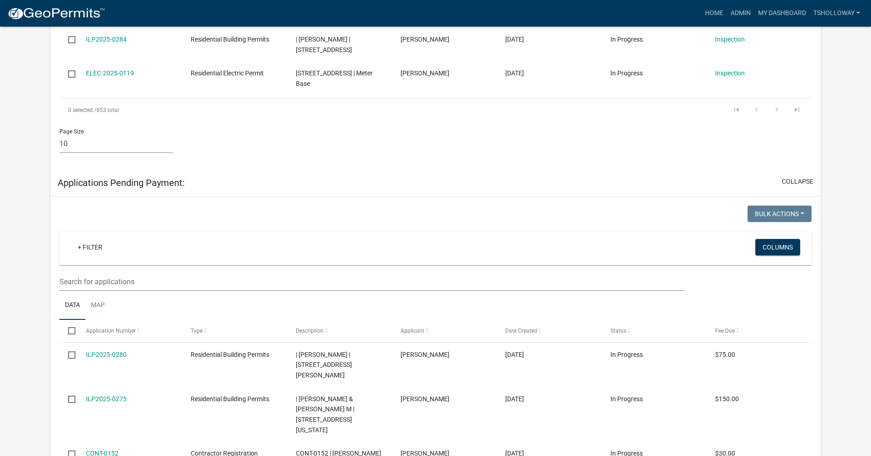
scroll to position [1372, 0]
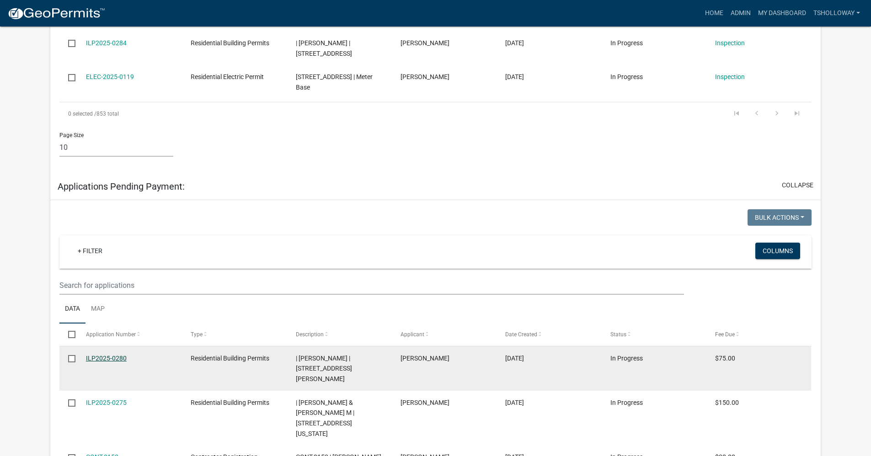
click at [104, 355] on link "ILP2025-0280" at bounding box center [106, 358] width 41 height 7
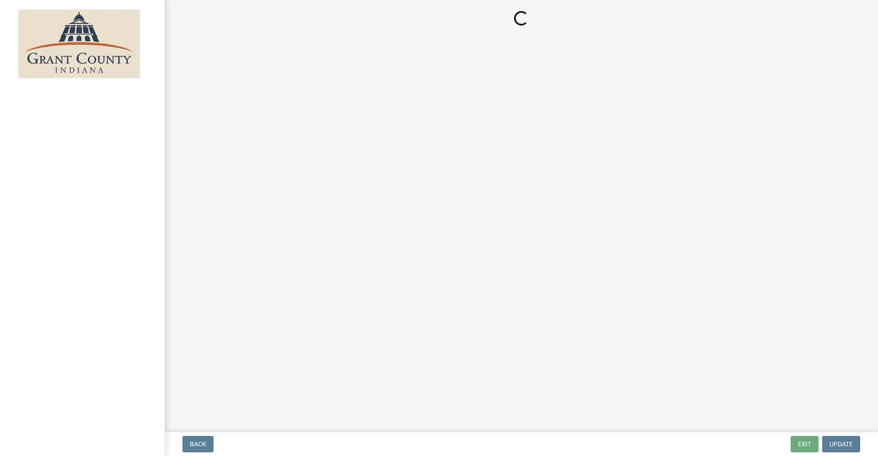
select select "3: 3"
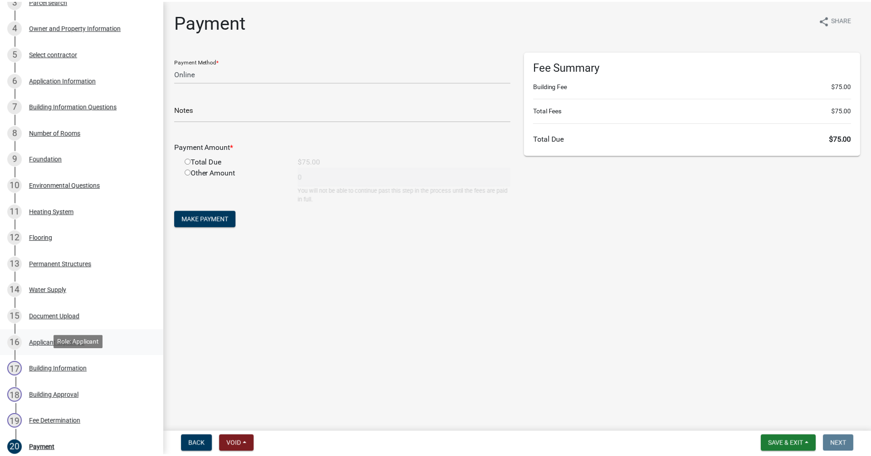
scroll to position [183, 0]
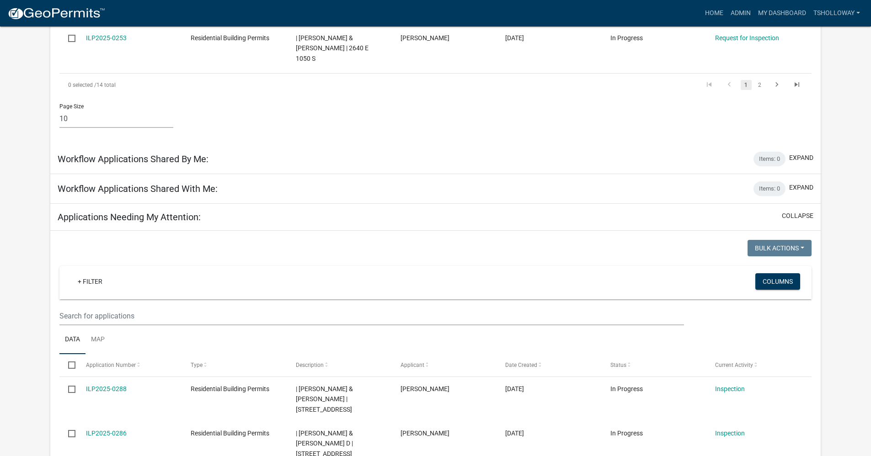
scroll to position [640, 0]
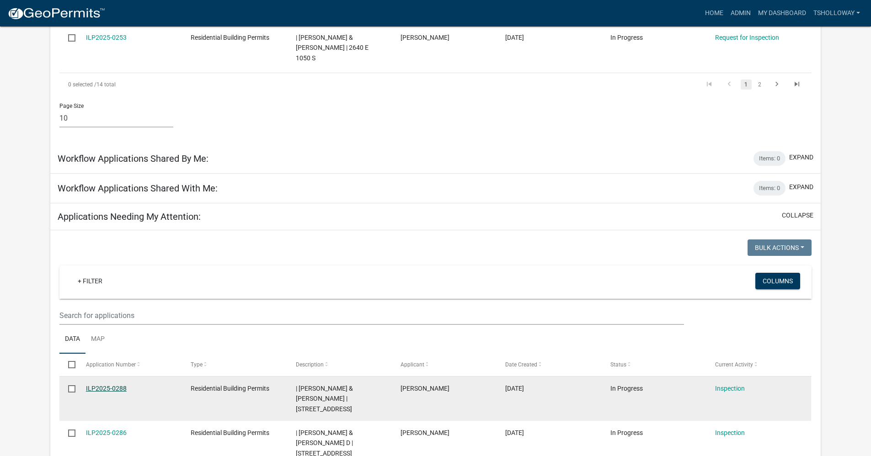
click at [102, 385] on link "ILP2025-0288" at bounding box center [106, 388] width 41 height 7
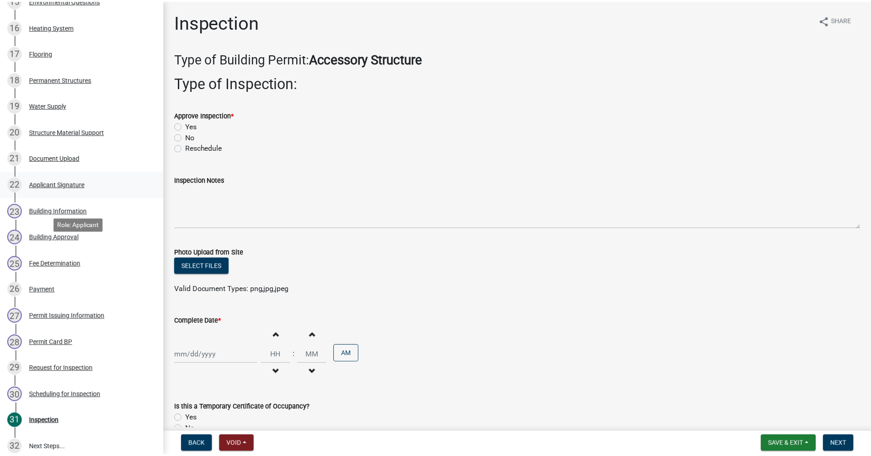
scroll to position [549, 0]
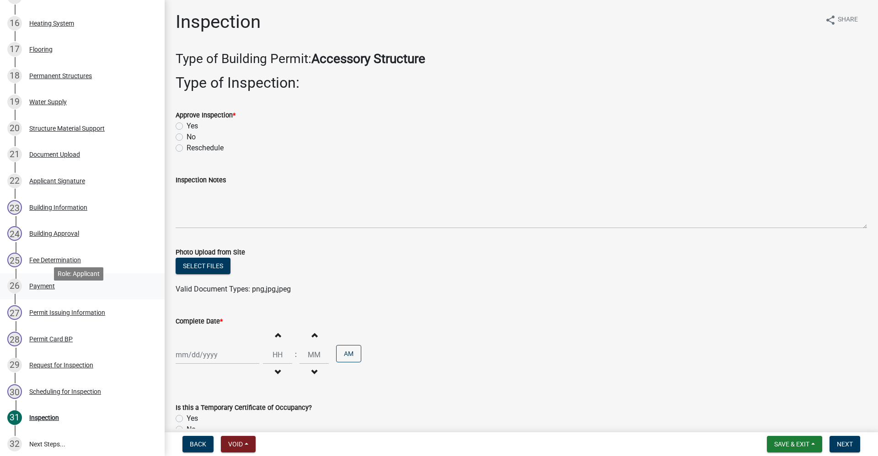
click at [44, 290] on div "Payment" at bounding box center [42, 286] width 26 height 6
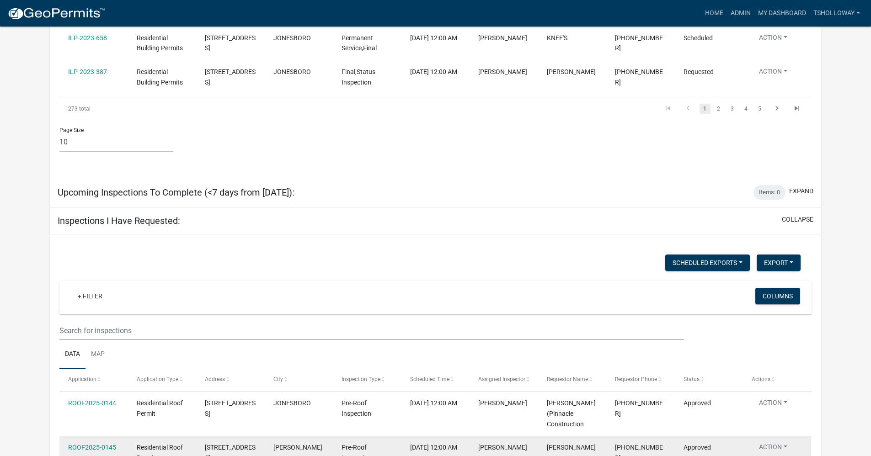
scroll to position [2653, 0]
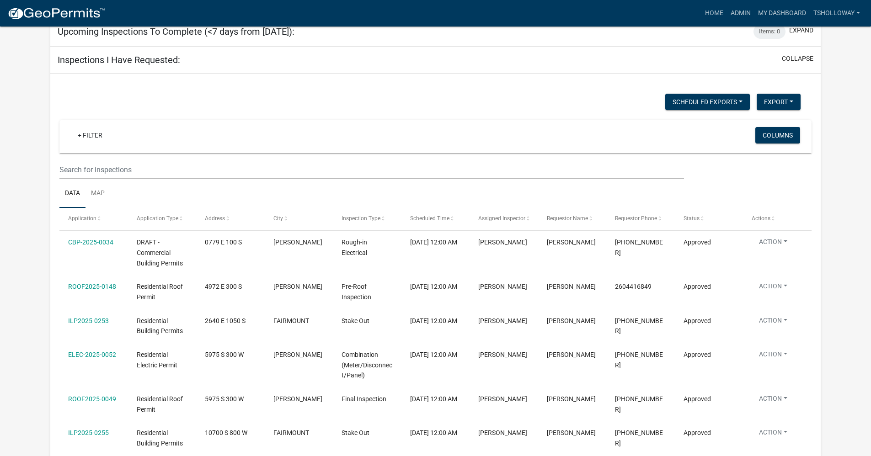
scroll to position [2803, 0]
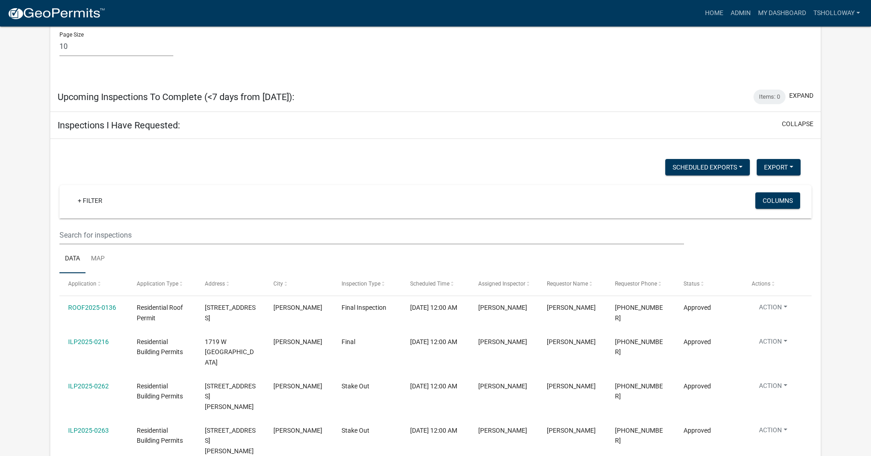
scroll to position [2751, 0]
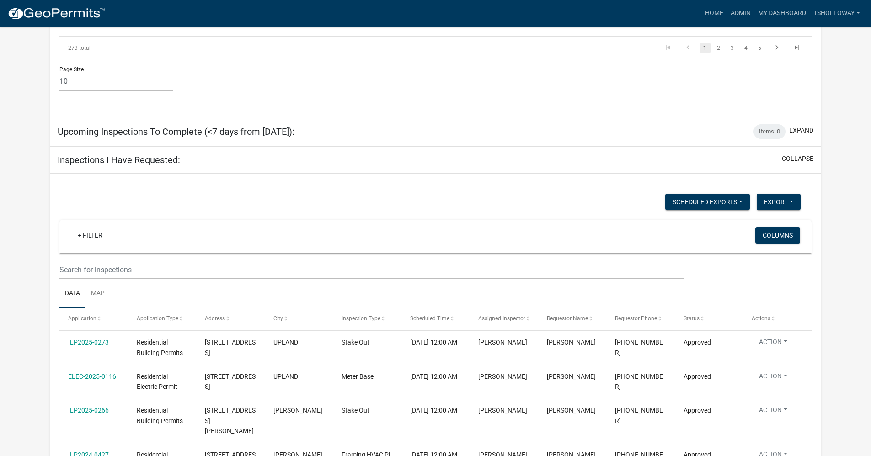
scroll to position [2705, 0]
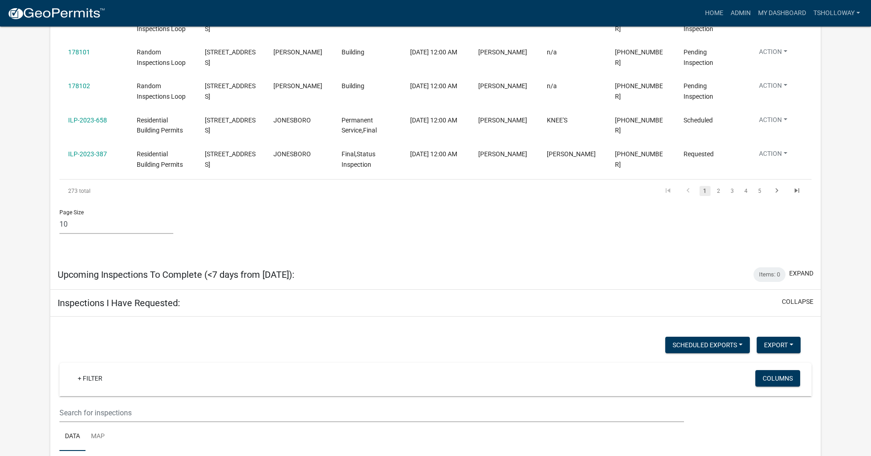
scroll to position [2568, 0]
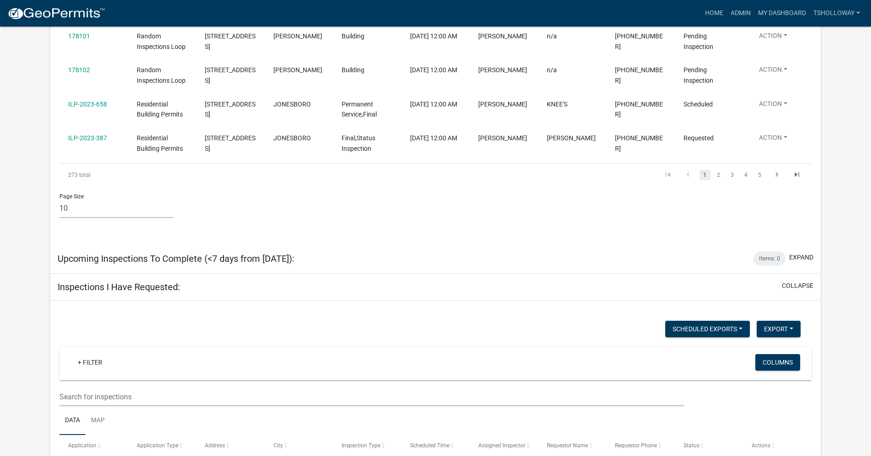
click at [774, 317] on link "View Details" at bounding box center [796, 315] width 88 height 22
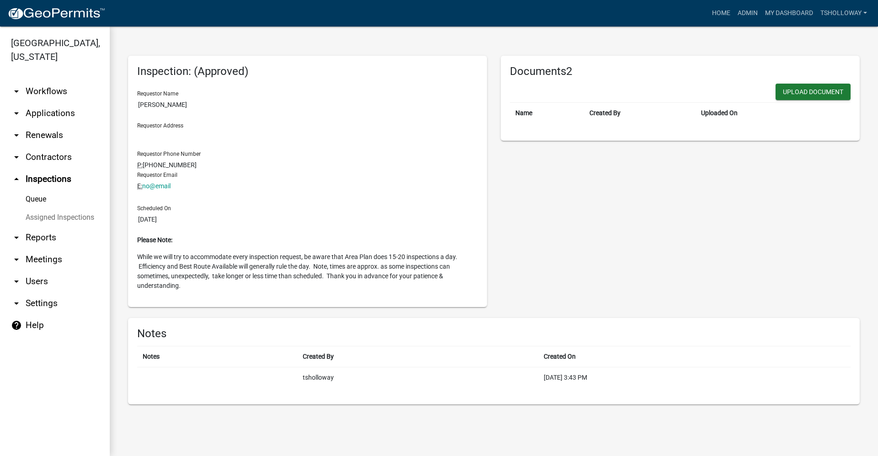
click at [43, 102] on link "arrow_drop_down Applications" at bounding box center [55, 113] width 110 height 22
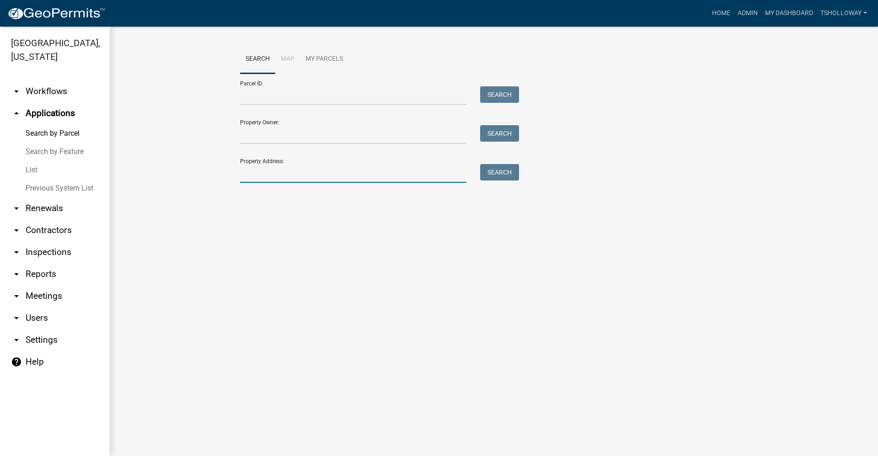
click at [249, 173] on input "Property Address:" at bounding box center [353, 173] width 226 height 19
click at [254, 134] on input "Property Owner:" at bounding box center [353, 134] width 226 height 19
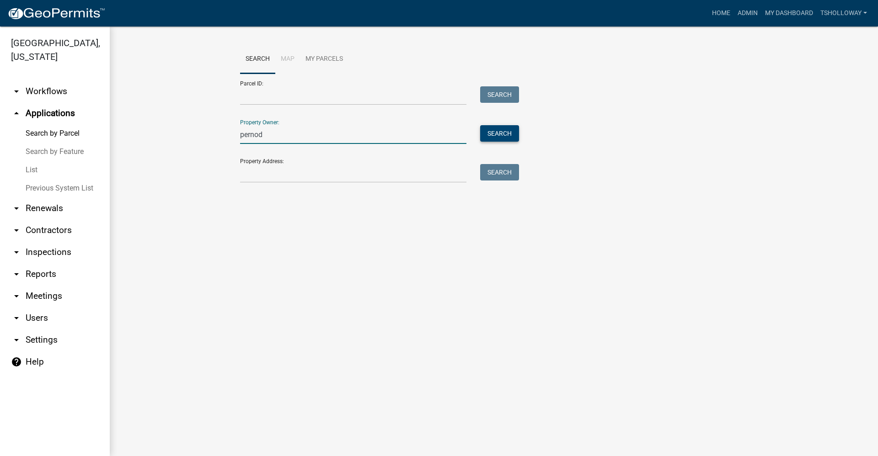
type input "pernod"
click at [491, 129] on button "Search" at bounding box center [499, 133] width 39 height 16
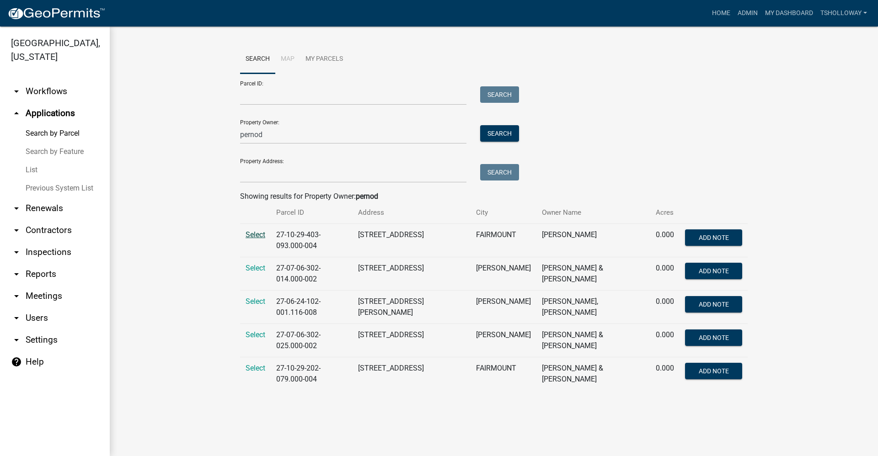
click at [251, 235] on span "Select" at bounding box center [256, 235] width 20 height 9
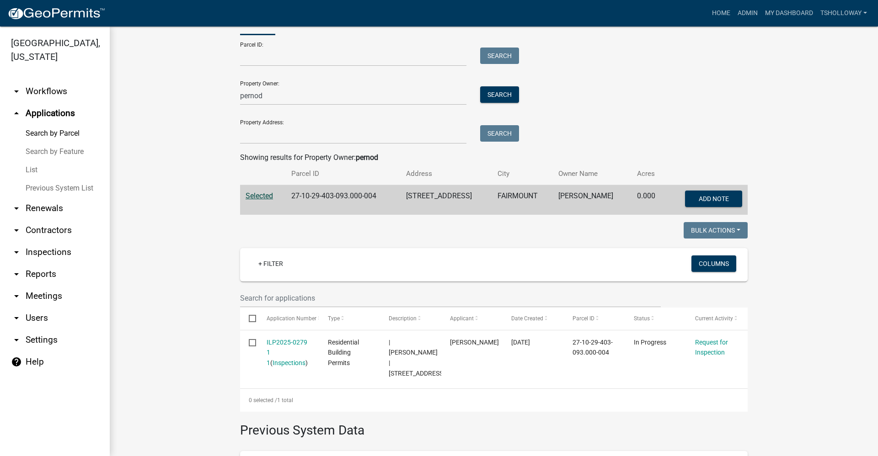
scroll to position [137, 0]
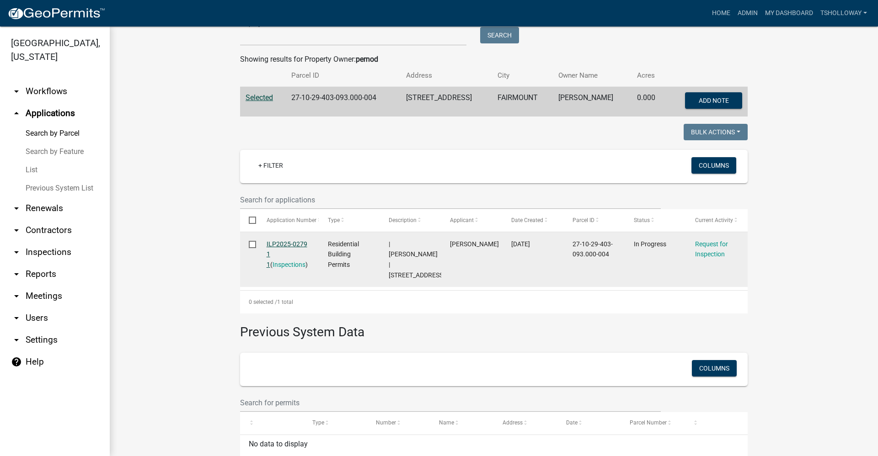
click at [281, 242] on link "ILP2025-0279 1 1" at bounding box center [287, 255] width 41 height 28
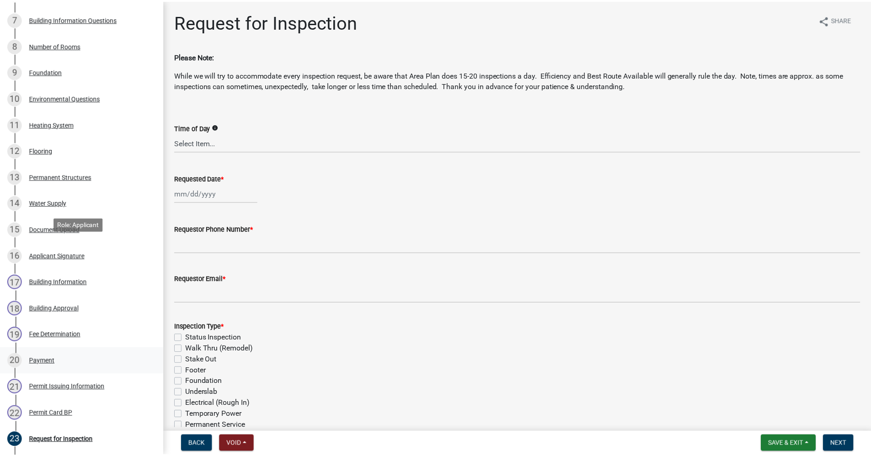
scroll to position [320, 0]
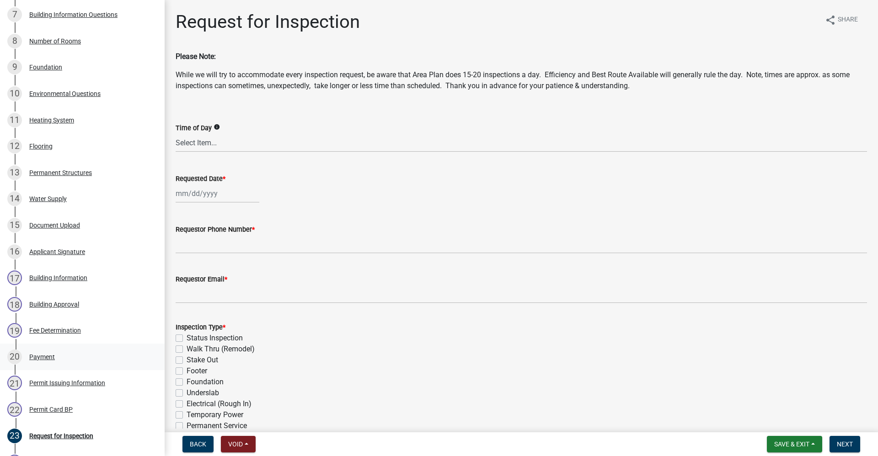
click at [38, 360] on div "Payment" at bounding box center [42, 357] width 26 height 6
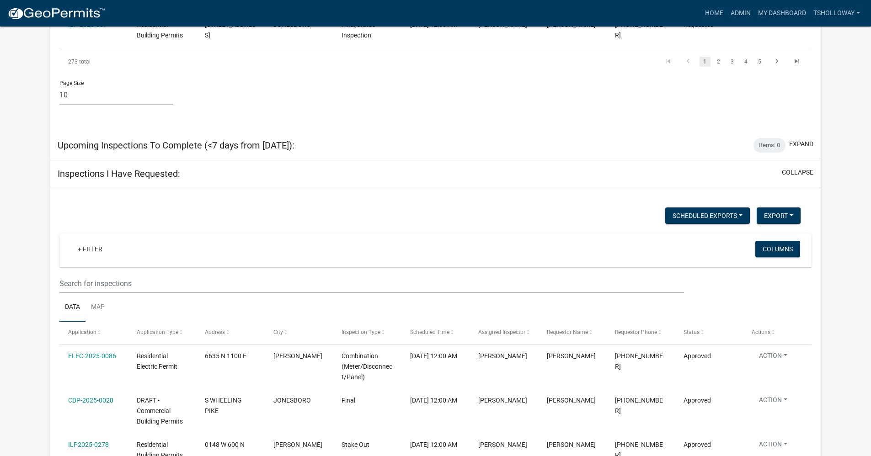
scroll to position [2682, 0]
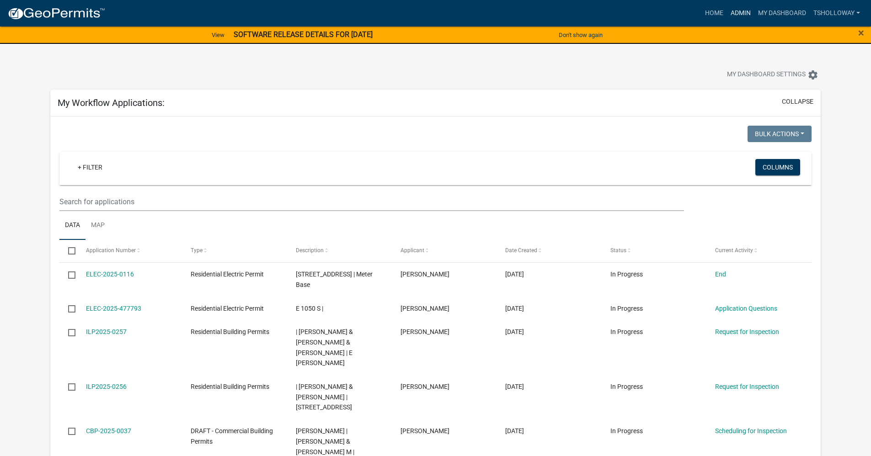
click at [744, 11] on link "Admin" at bounding box center [740, 13] width 27 height 17
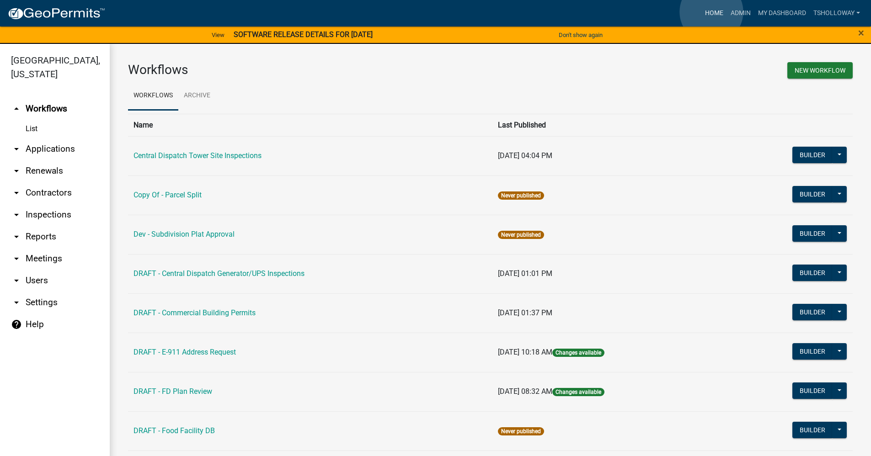
click at [712, 12] on link "Home" at bounding box center [715, 13] width 26 height 17
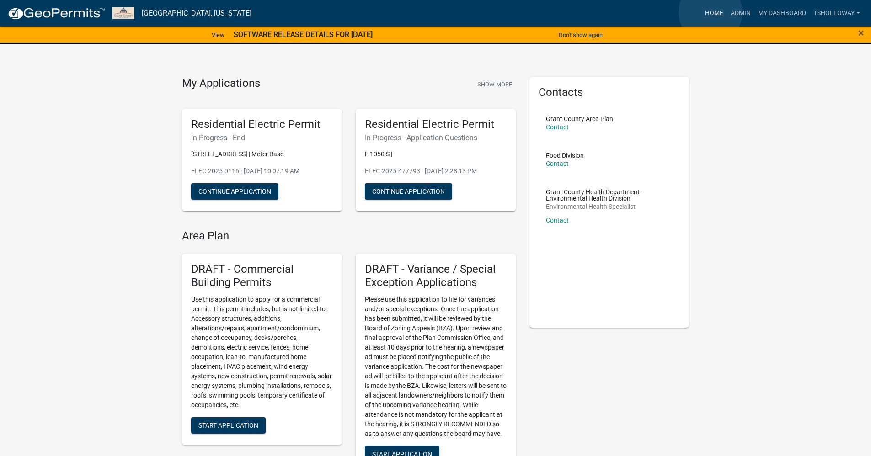
click at [711, 12] on link "Home" at bounding box center [715, 13] width 26 height 17
click at [739, 10] on link "Admin" at bounding box center [740, 13] width 27 height 17
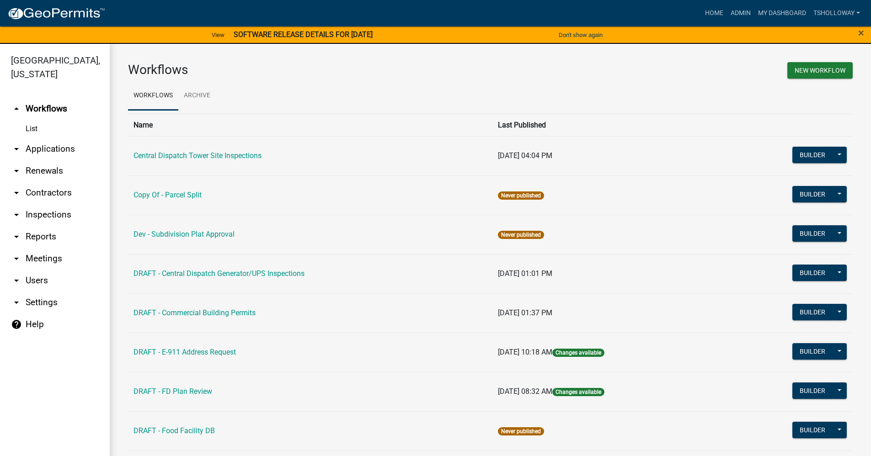
click at [46, 182] on link "arrow_drop_down Contractors" at bounding box center [55, 193] width 110 height 22
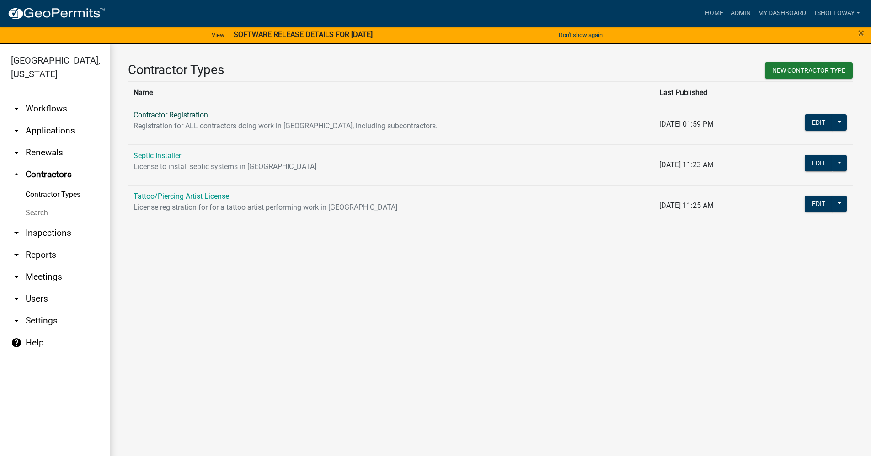
click at [177, 115] on link "Contractor Registration" at bounding box center [171, 115] width 75 height 9
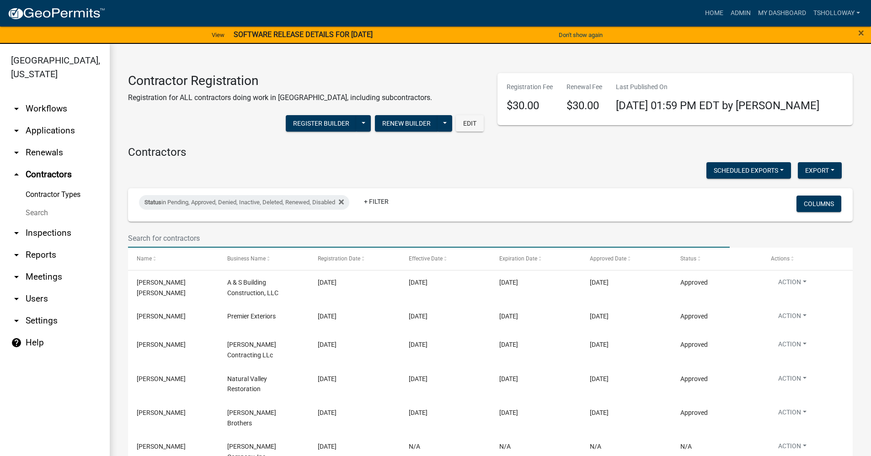
click at [167, 238] on input "text" at bounding box center [429, 238] width 602 height 19
click at [144, 239] on input "text" at bounding box center [429, 238] width 602 height 19
click at [51, 120] on link "arrow_drop_down Applications" at bounding box center [55, 131] width 110 height 22
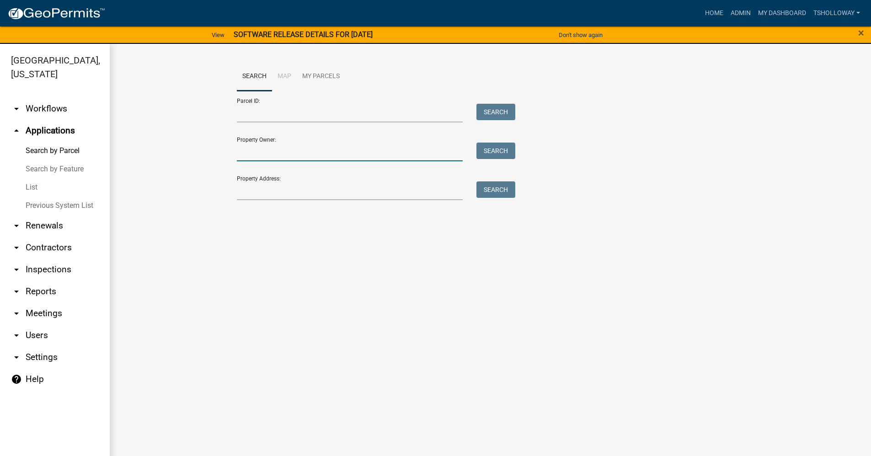
click at [263, 151] on input "Property Owner:" at bounding box center [350, 152] width 226 height 19
type input "cronk"
click at [503, 150] on button "Search" at bounding box center [496, 151] width 39 height 16
click at [504, 146] on button "Search" at bounding box center [496, 151] width 39 height 16
drag, startPoint x: 257, startPoint y: 151, endPoint x: 215, endPoint y: 172, distance: 46.2
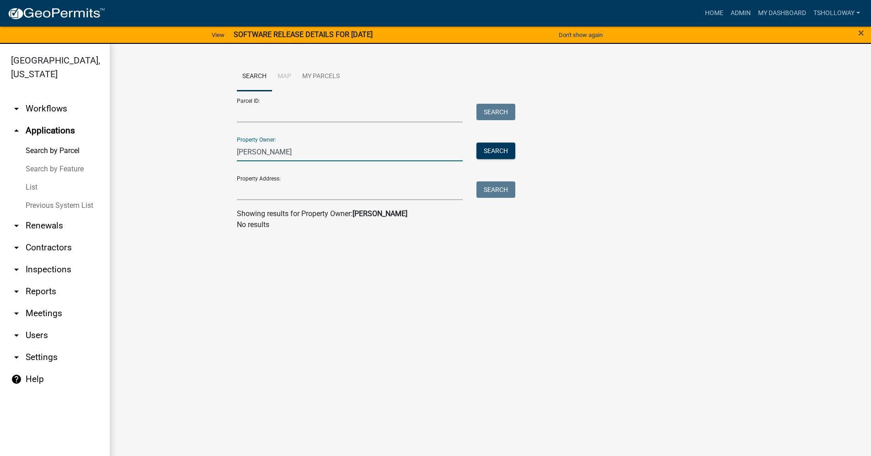
click at [198, 157] on wm-workflow-application-search-view "Search Map My Parcels Parcel ID: Search Property Owner: cronk Search Property A…" at bounding box center [490, 150] width 725 height 176
click at [239, 194] on input "Property Address:" at bounding box center [350, 191] width 226 height 19
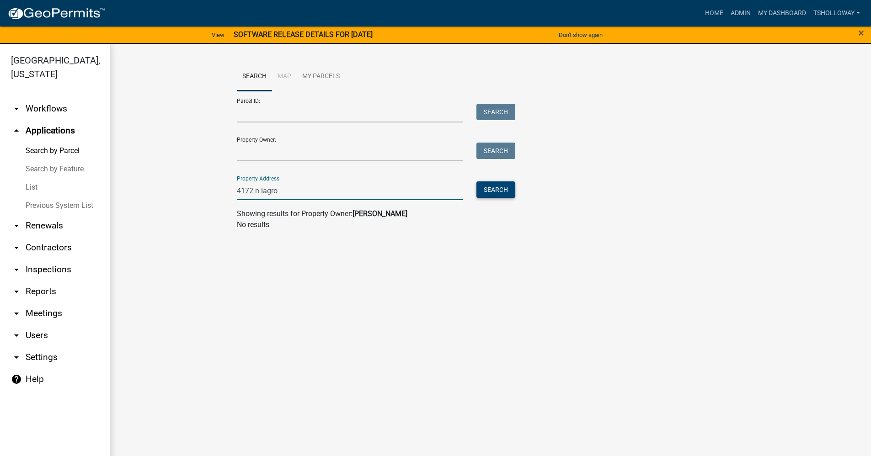
type input "4172 n lagro"
click at [491, 192] on button "Search" at bounding box center [496, 190] width 39 height 16
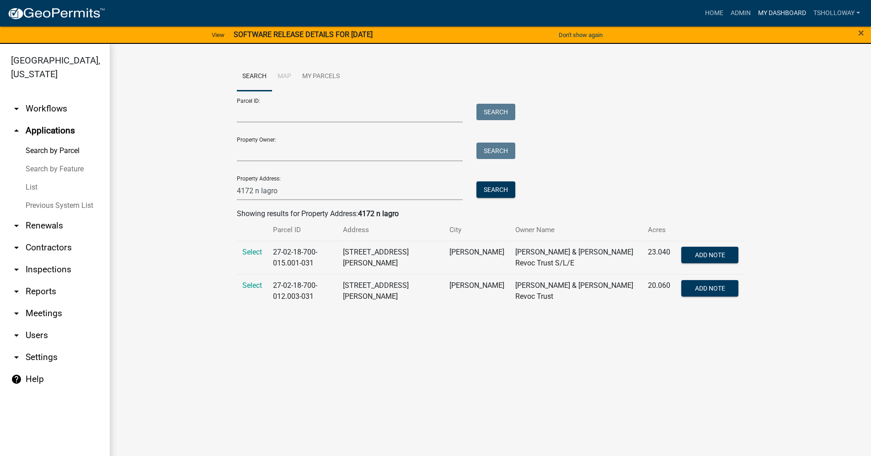
click at [775, 8] on link "My Dashboard" at bounding box center [782, 13] width 55 height 17
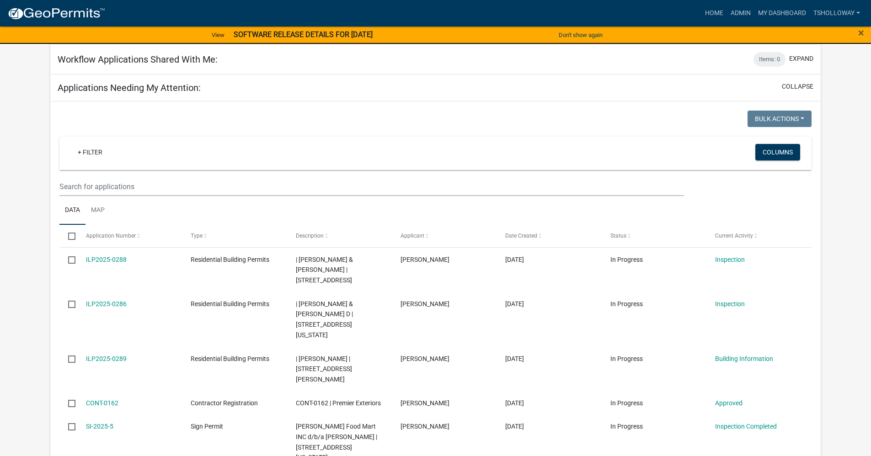
scroll to position [762, 0]
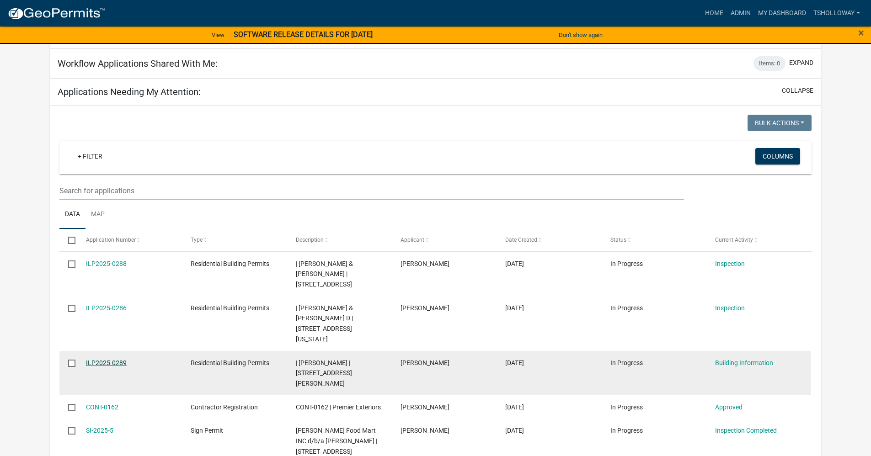
click at [109, 359] on link "ILP2025-0289" at bounding box center [106, 362] width 41 height 7
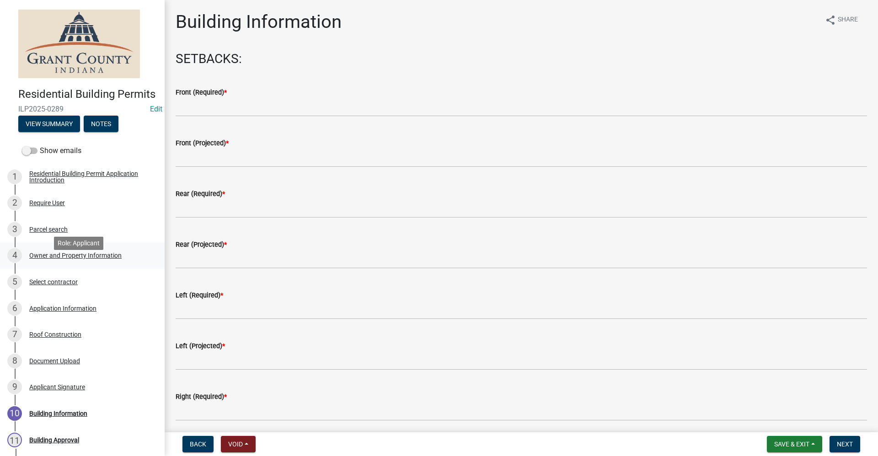
click at [73, 259] on div "Owner and Property Information" at bounding box center [75, 255] width 92 height 6
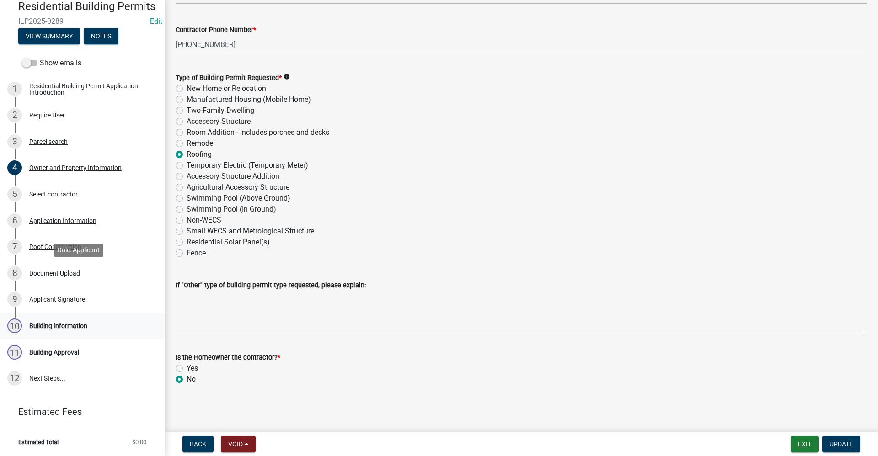
scroll to position [101, 0]
click at [54, 326] on div "Building Information" at bounding box center [58, 326] width 58 height 6
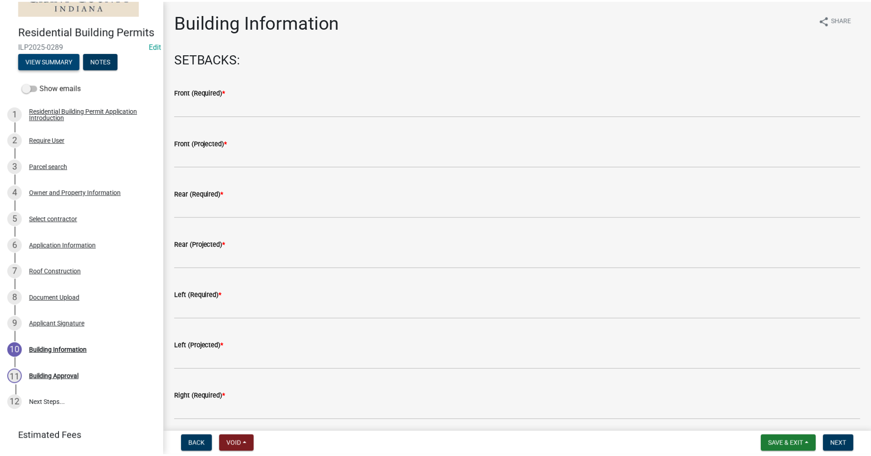
scroll to position [0, 0]
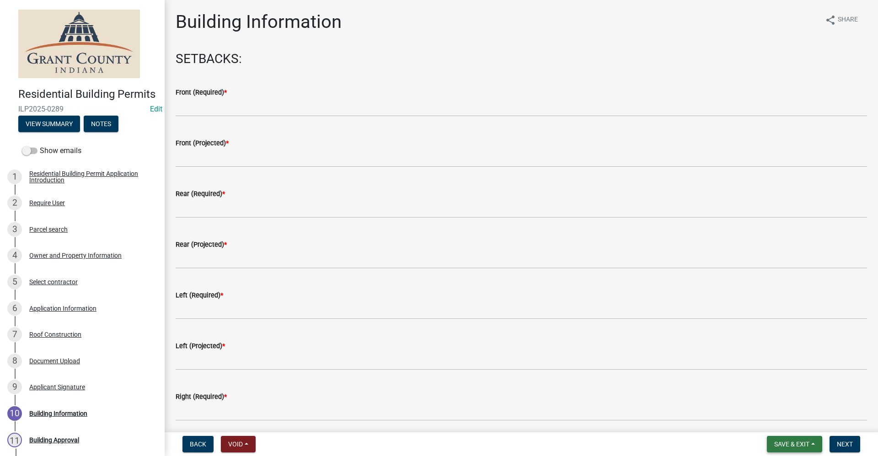
click at [795, 443] on span "Save & Exit" at bounding box center [791, 444] width 35 height 7
click at [778, 421] on button "Save & Exit" at bounding box center [785, 421] width 73 height 22
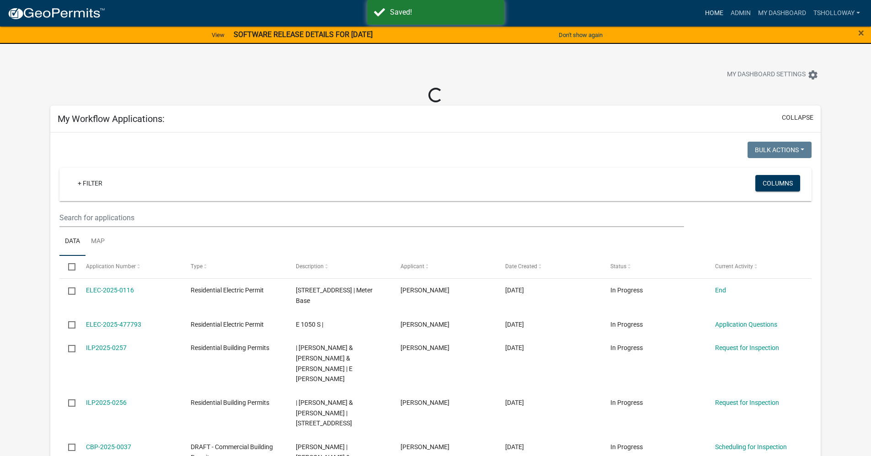
click at [716, 10] on link "Home" at bounding box center [715, 13] width 26 height 17
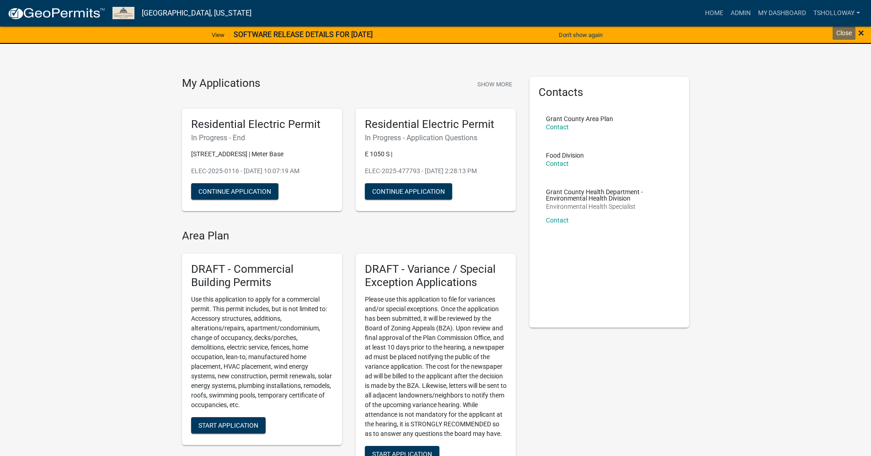
click at [863, 34] on span "×" at bounding box center [861, 33] width 6 height 13
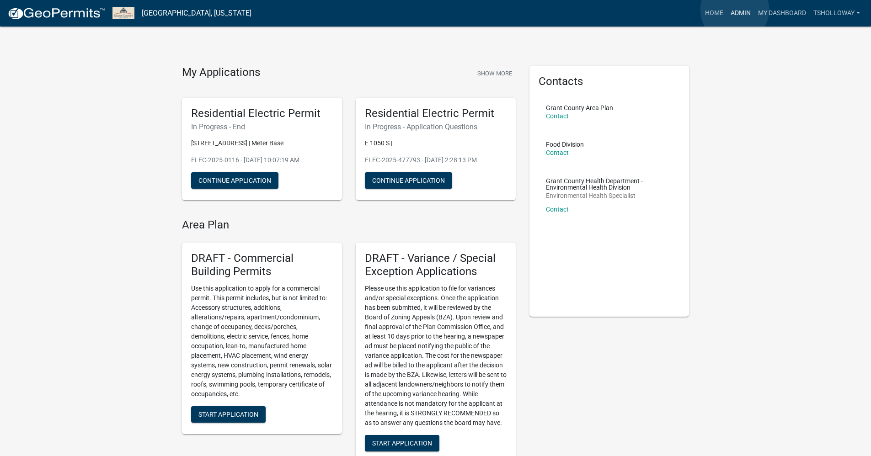
click at [735, 10] on link "Admin" at bounding box center [740, 13] width 27 height 17
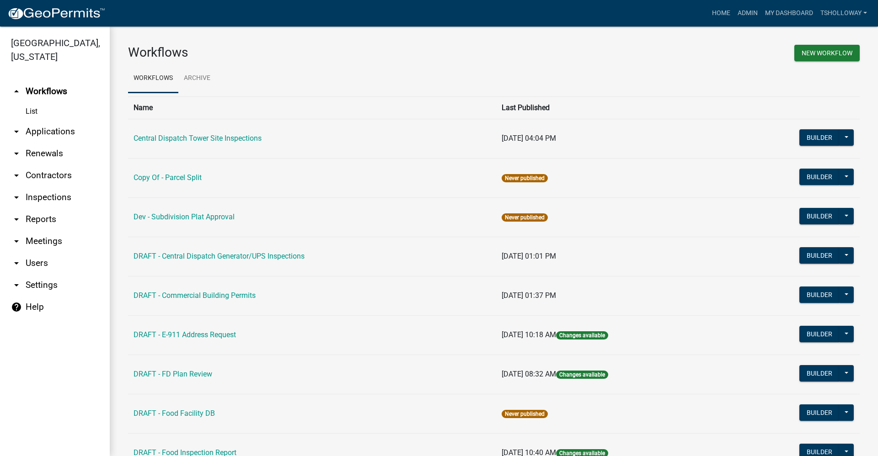
click at [47, 121] on link "arrow_drop_down Applications" at bounding box center [55, 132] width 110 height 22
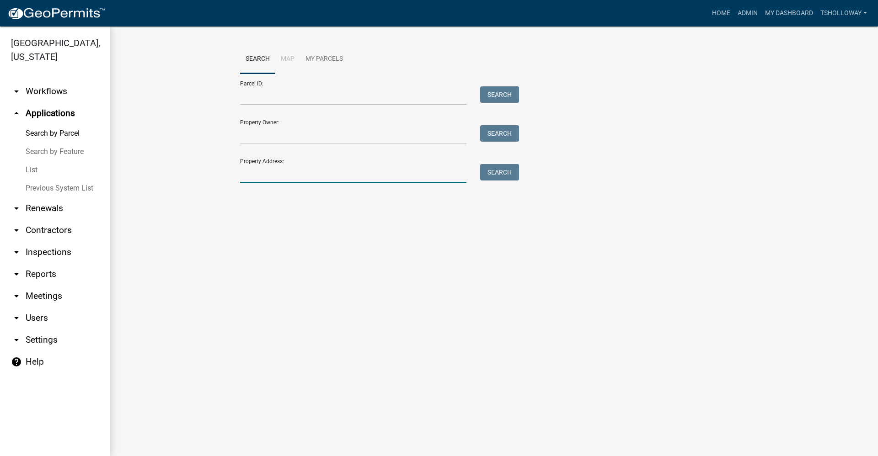
click at [268, 173] on input "Property Address:" at bounding box center [353, 173] width 226 height 19
type input "916 w sydney"
click at [498, 175] on button "Search" at bounding box center [499, 172] width 39 height 16
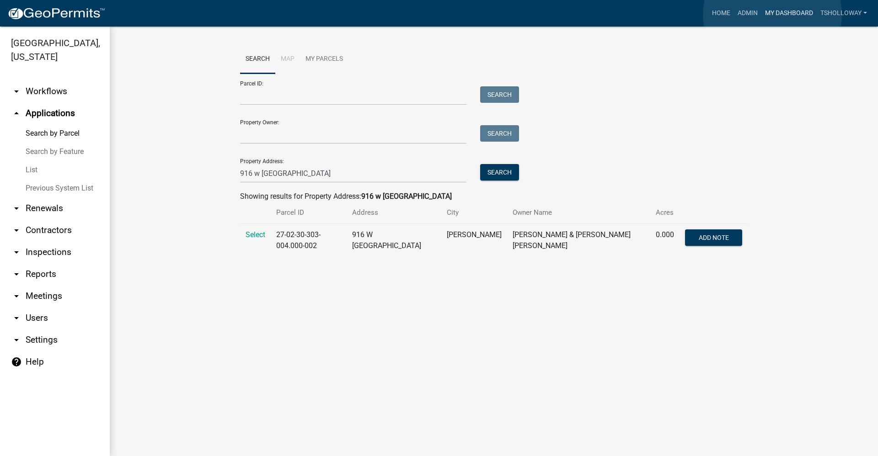
click at [772, 15] on link "My Dashboard" at bounding box center [789, 13] width 55 height 17
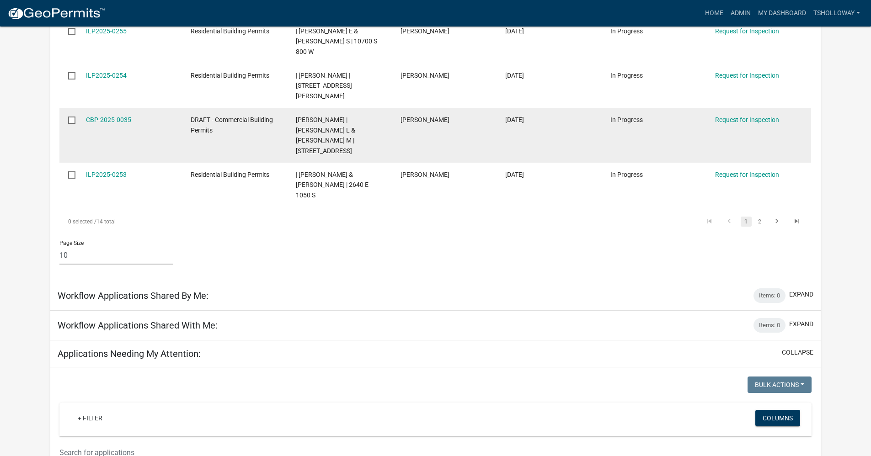
scroll to position [487, 0]
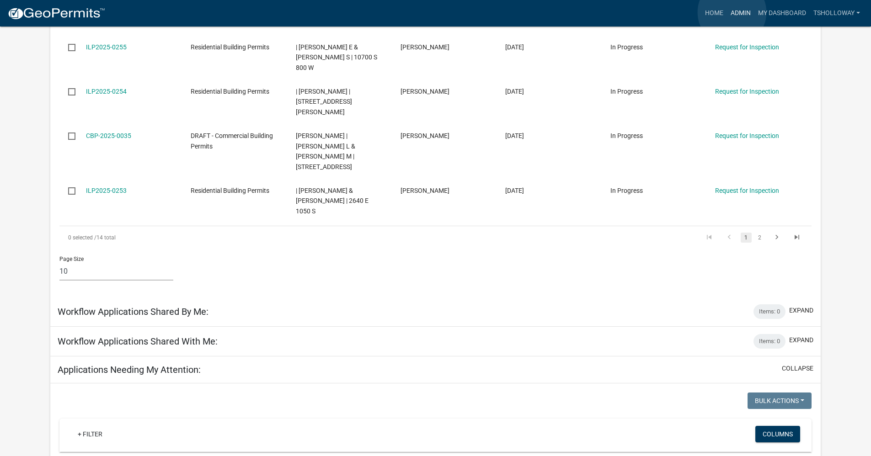
click at [732, 12] on link "Admin" at bounding box center [740, 13] width 27 height 17
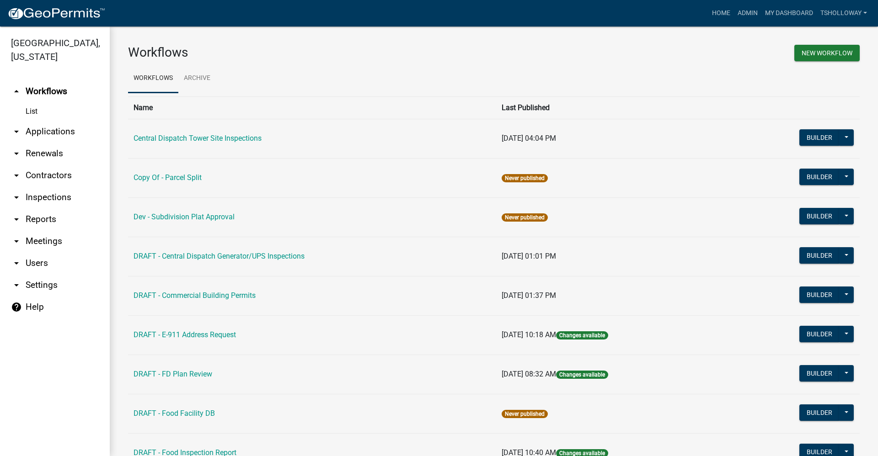
click at [40, 165] on link "arrow_drop_down Contractors" at bounding box center [55, 176] width 110 height 22
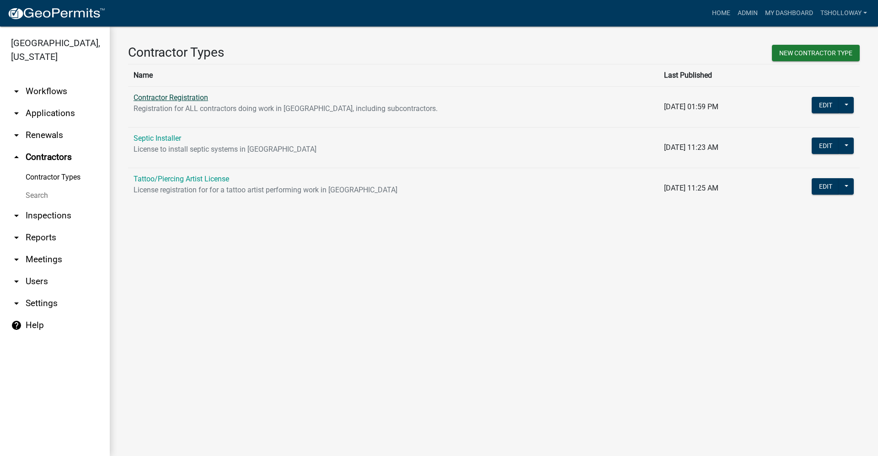
click at [150, 98] on link "Contractor Registration" at bounding box center [171, 97] width 75 height 9
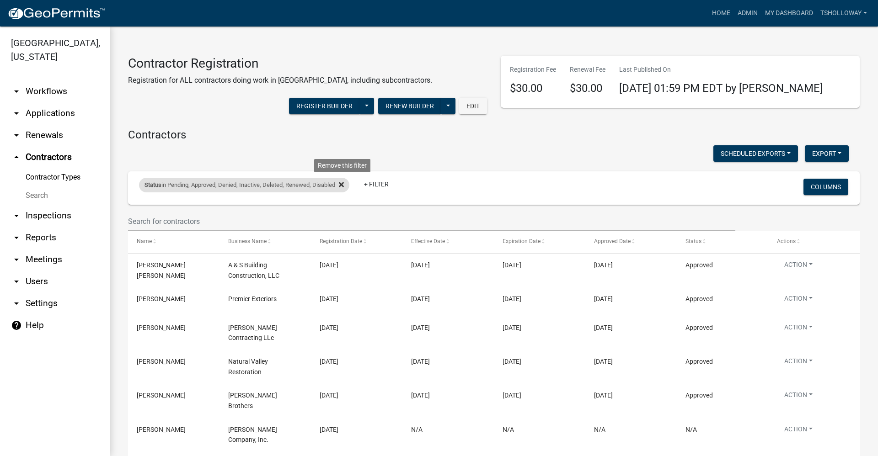
click at [342, 185] on icon at bounding box center [341, 184] width 5 height 7
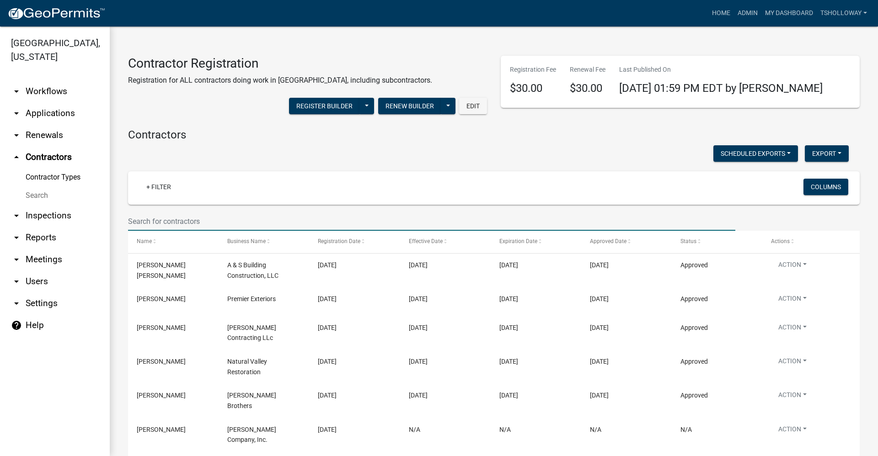
click at [159, 223] on input "text" at bounding box center [431, 221] width 607 height 19
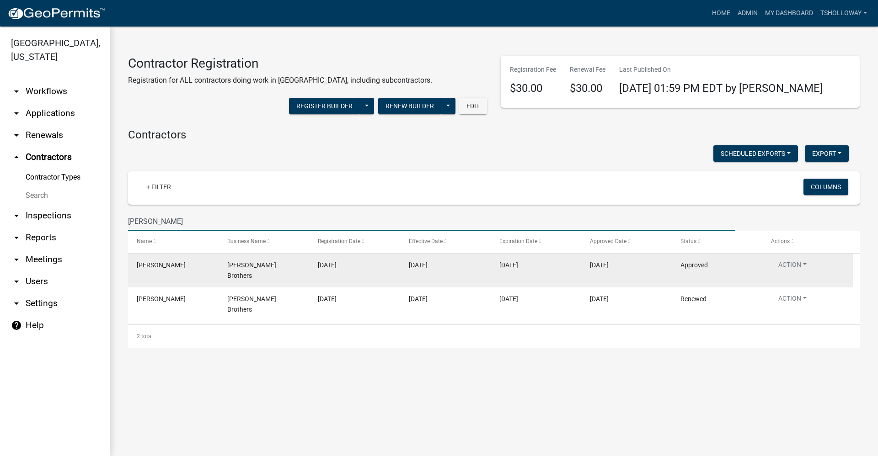
type input "peterman"
click at [585, 270] on datatable-body-cell "10/02/2025" at bounding box center [626, 271] width 91 height 34
click at [805, 264] on button "Action" at bounding box center [792, 266] width 43 height 13
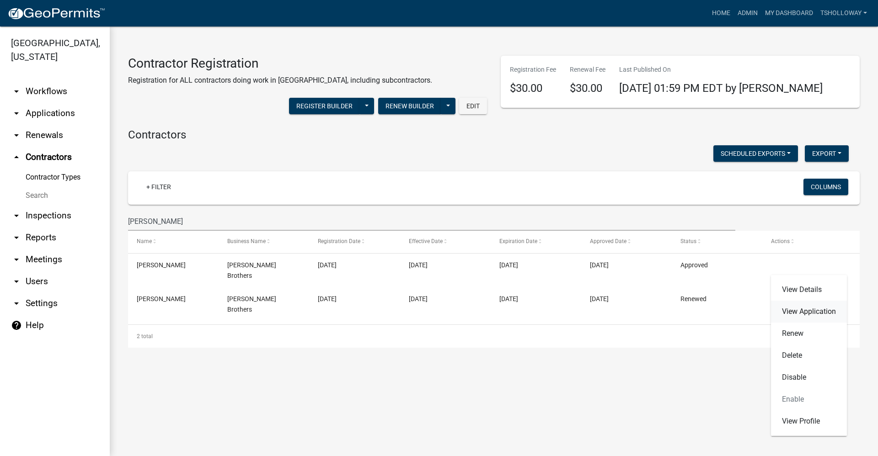
click at [804, 311] on link "View Application" at bounding box center [809, 312] width 76 height 22
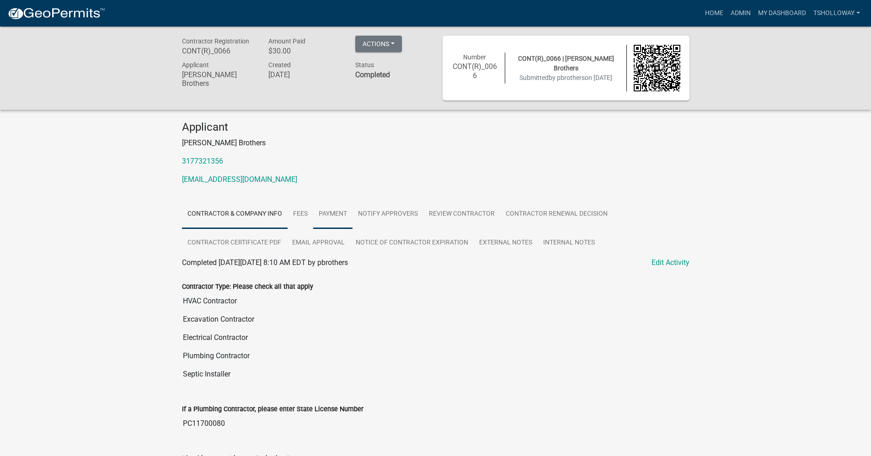
click at [336, 212] on link "Payment" at bounding box center [332, 214] width 39 height 29
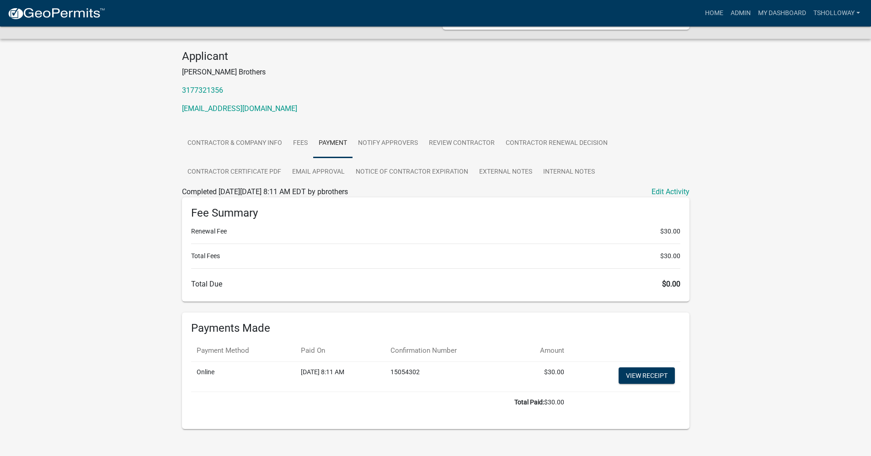
scroll to position [82, 0]
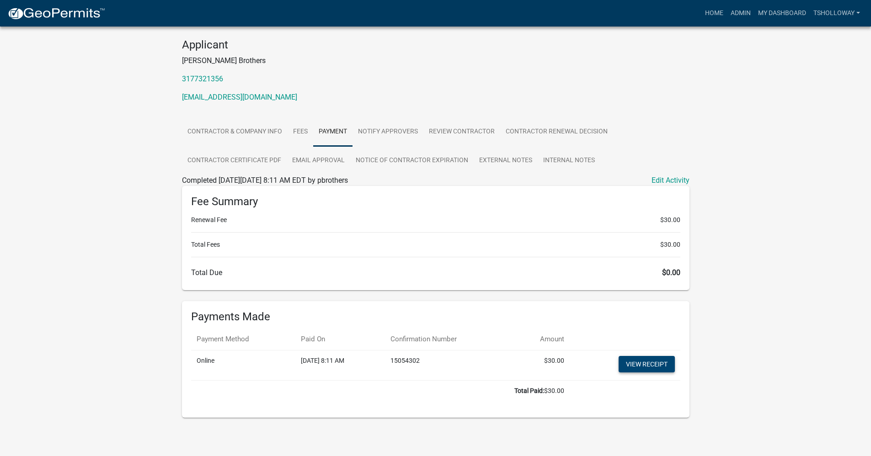
click at [649, 364] on link "View receipt" at bounding box center [647, 364] width 56 height 16
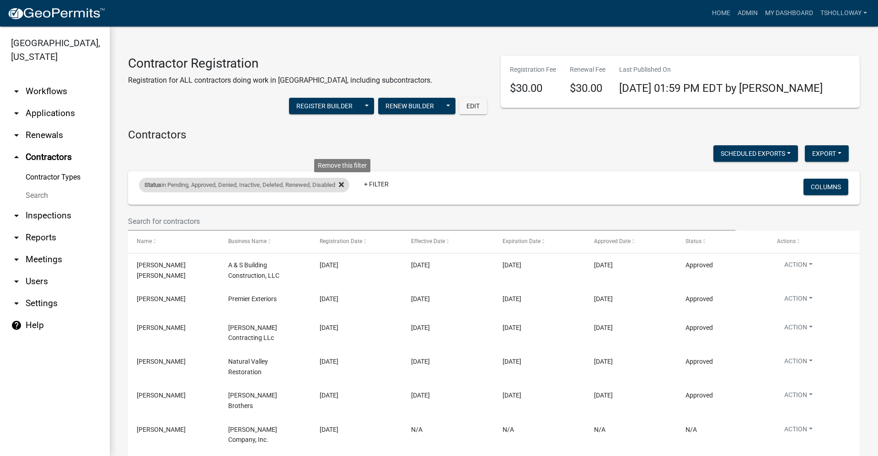
click at [342, 185] on icon at bounding box center [341, 184] width 5 height 7
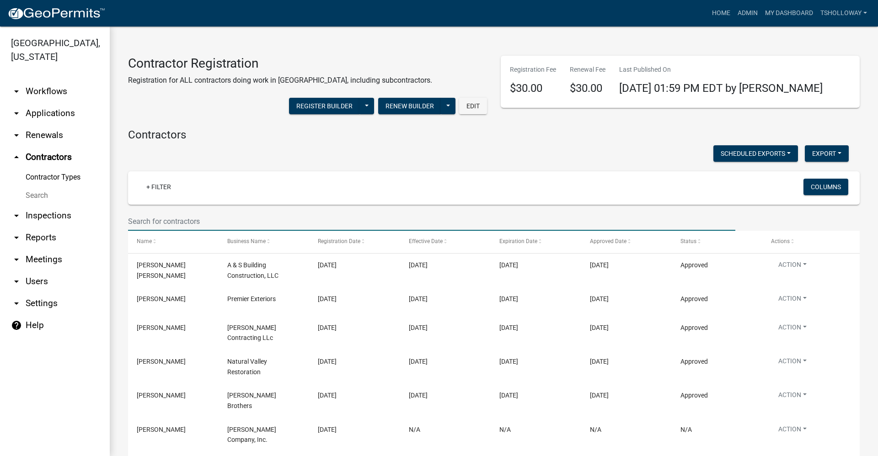
click at [190, 219] on input "text" at bounding box center [431, 221] width 607 height 19
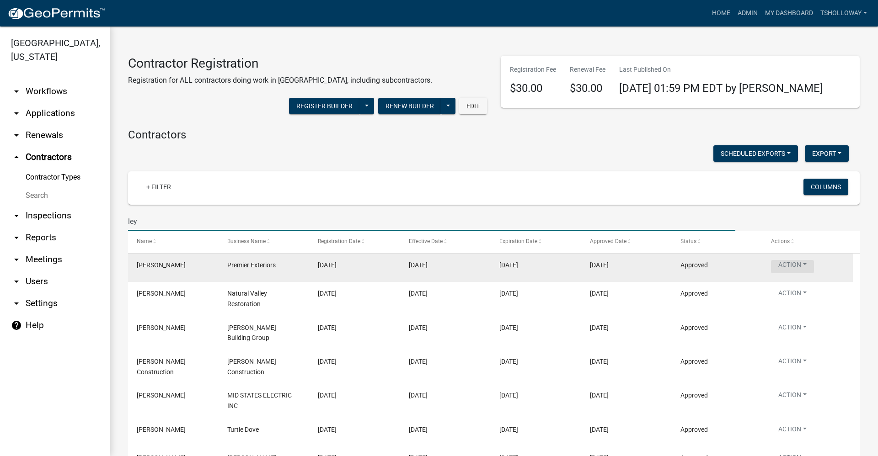
type input "ley"
click at [795, 268] on button "Action" at bounding box center [792, 266] width 43 height 13
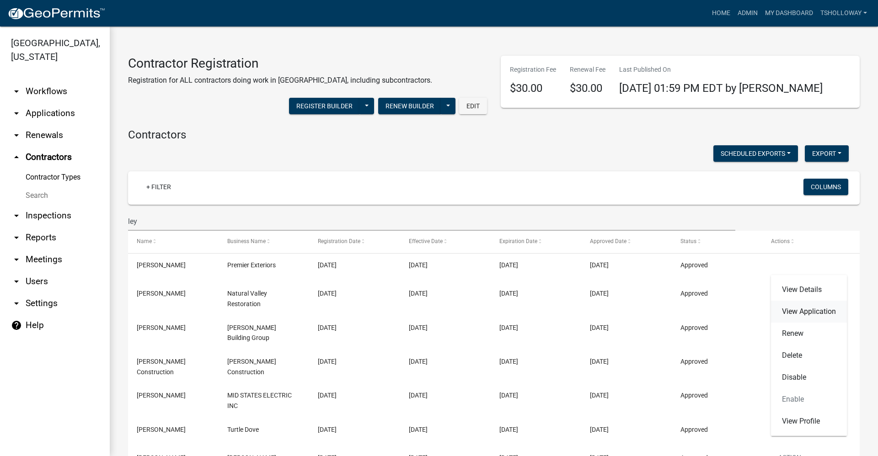
click at [810, 311] on link "View Application" at bounding box center [809, 312] width 76 height 22
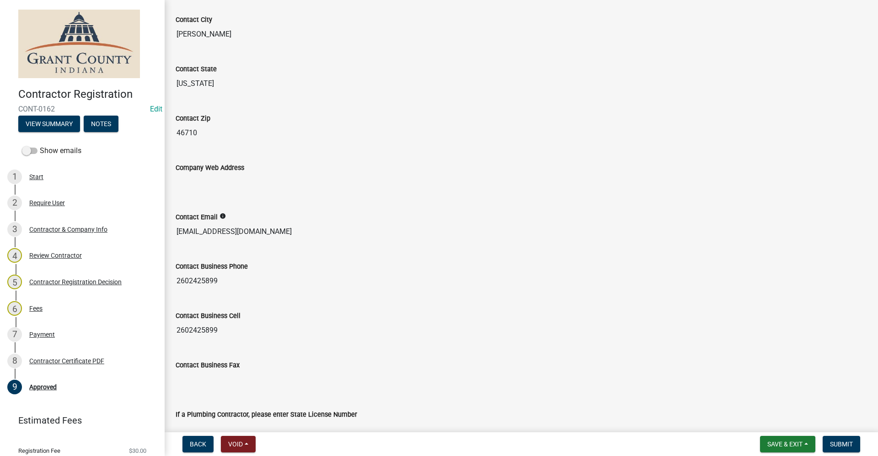
scroll to position [595, 0]
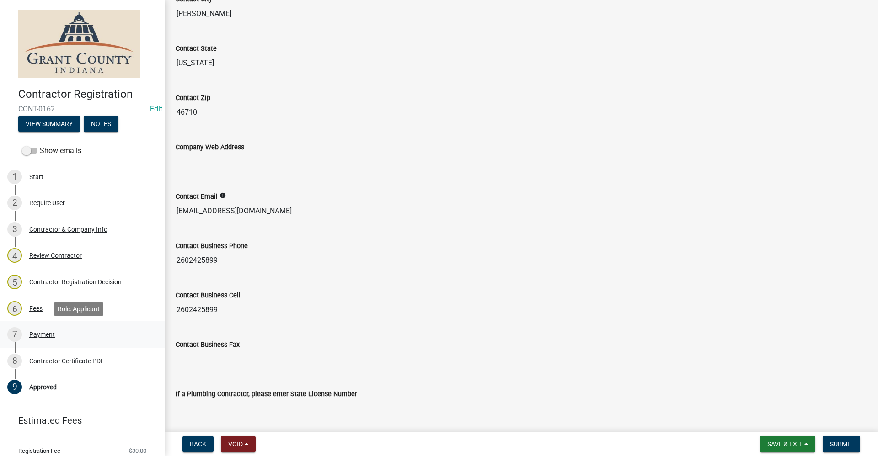
click at [47, 336] on div "Payment" at bounding box center [42, 335] width 26 height 6
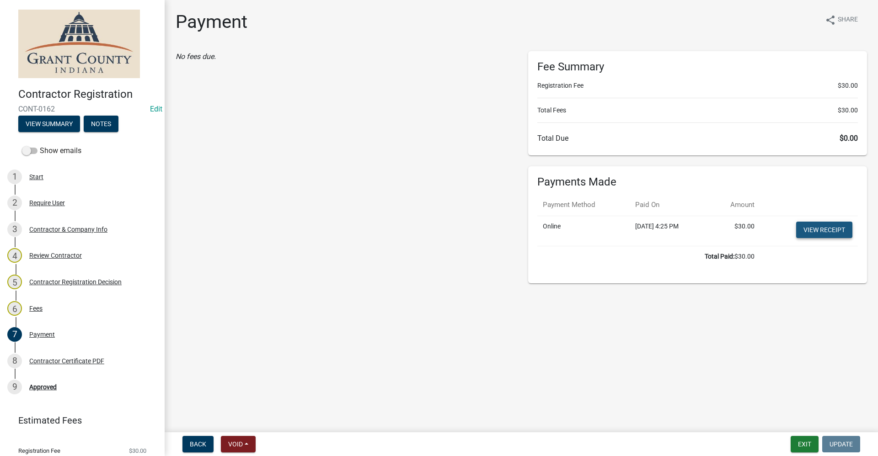
click at [820, 223] on link "View receipt" at bounding box center [824, 230] width 56 height 16
click at [34, 308] on div "Fees" at bounding box center [35, 309] width 13 height 6
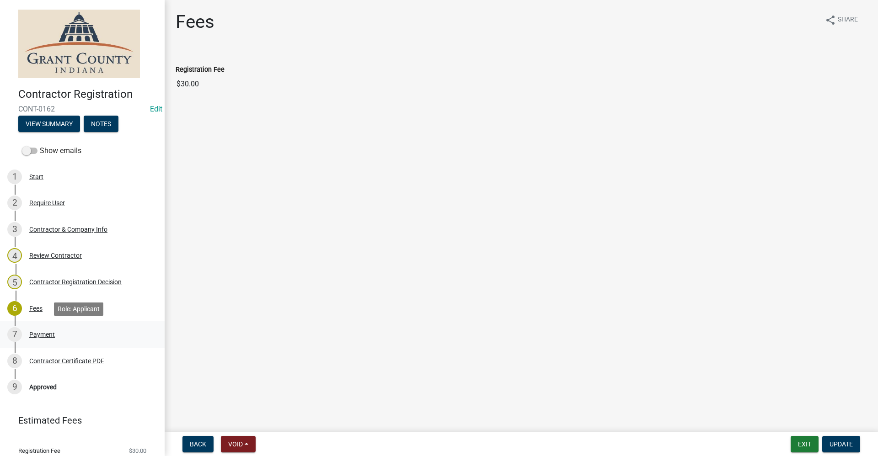
click at [38, 333] on div "Payment" at bounding box center [42, 335] width 26 height 6
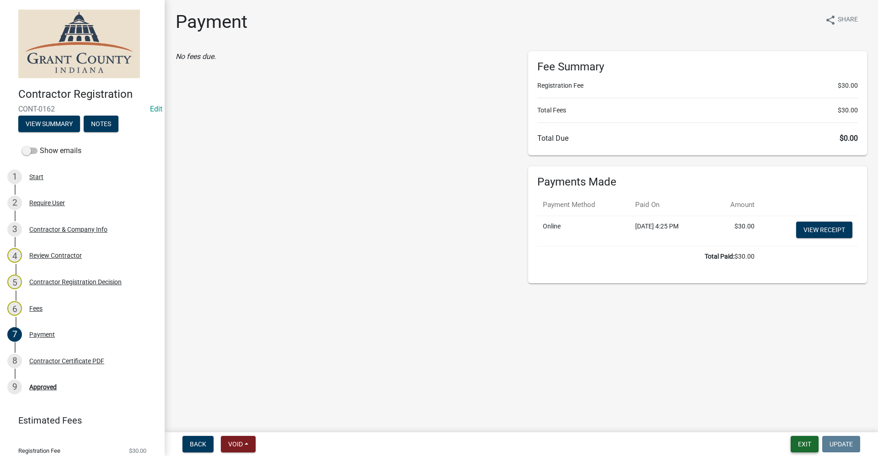
click at [813, 443] on button "Exit" at bounding box center [805, 444] width 28 height 16
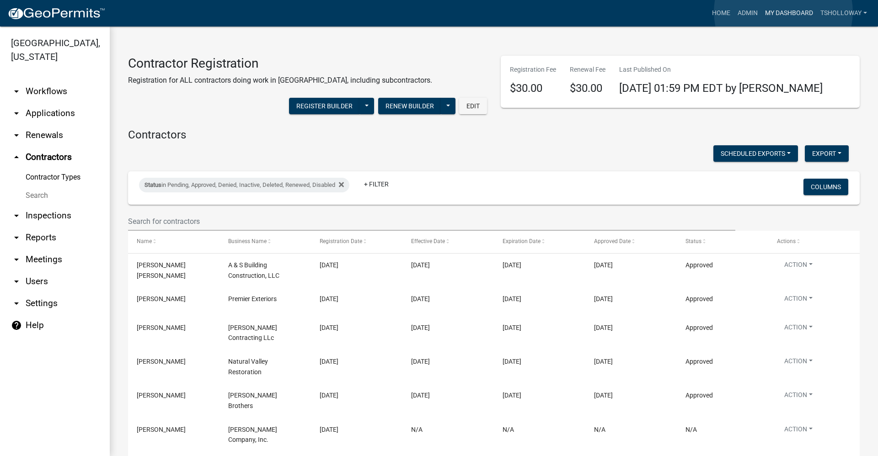
click at [782, 11] on link "My Dashboard" at bounding box center [789, 13] width 55 height 17
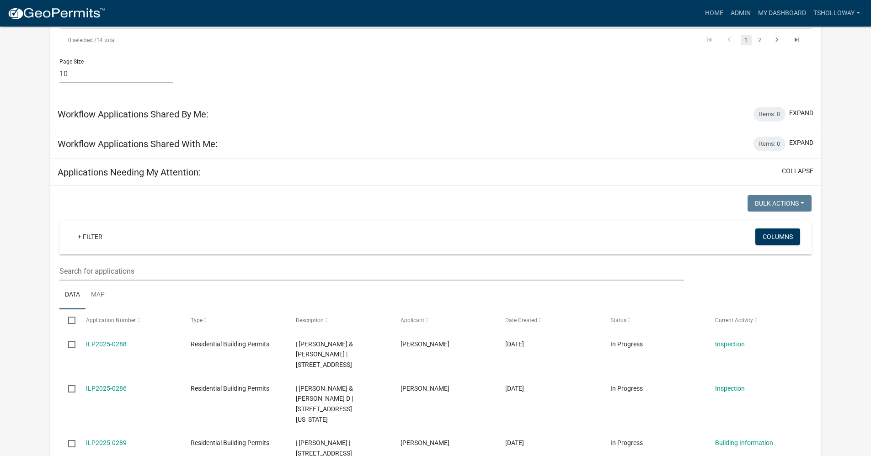
scroll to position [716, 0]
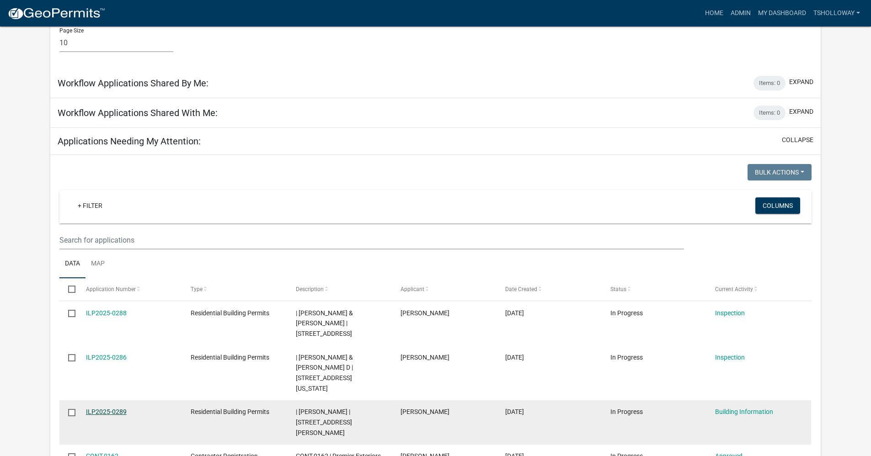
click at [104, 408] on link "ILP2025-0289" at bounding box center [106, 411] width 41 height 7
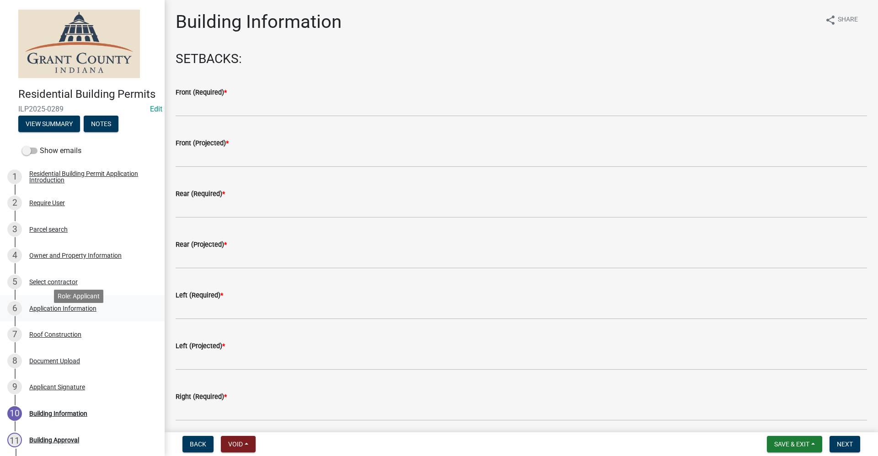
click at [64, 312] on div "Application Information" at bounding box center [62, 309] width 67 height 6
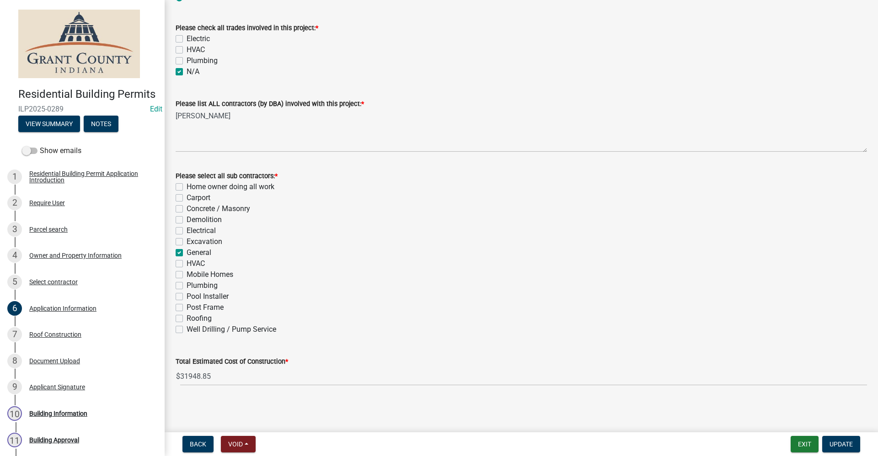
scroll to position [242, 0]
click at [52, 338] on div "Roof Construction" at bounding box center [55, 335] width 52 height 6
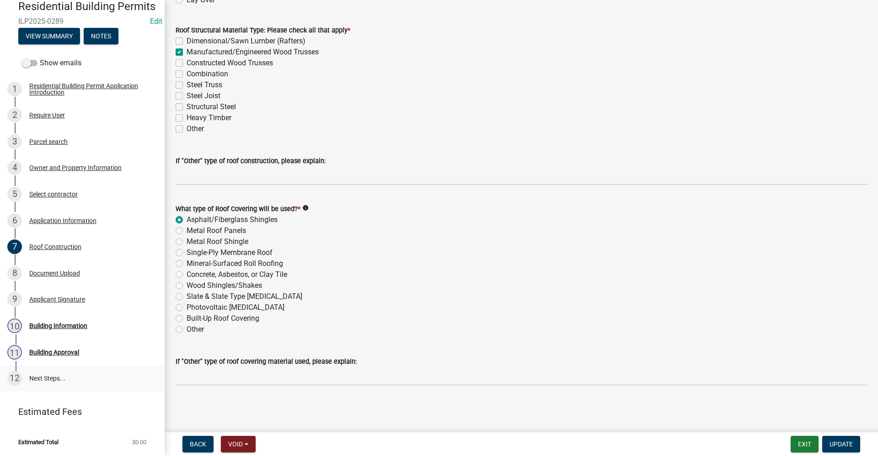
scroll to position [91, 0]
click at [60, 329] on div "Building Information" at bounding box center [58, 326] width 58 height 6
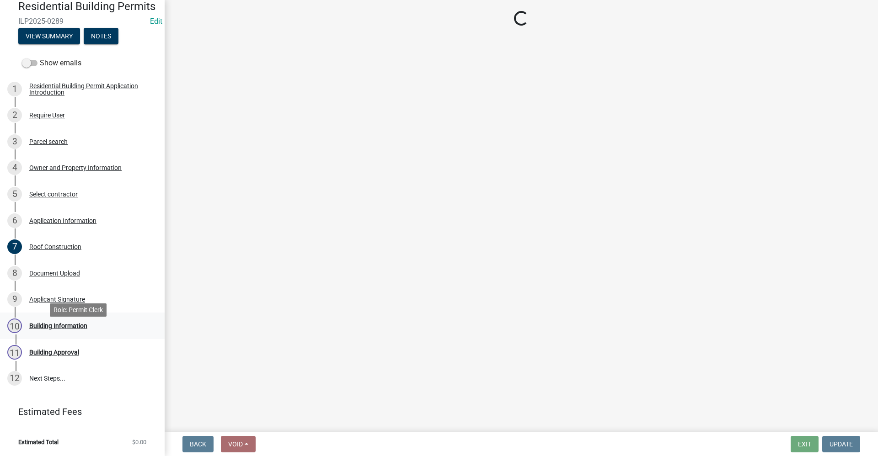
scroll to position [0, 0]
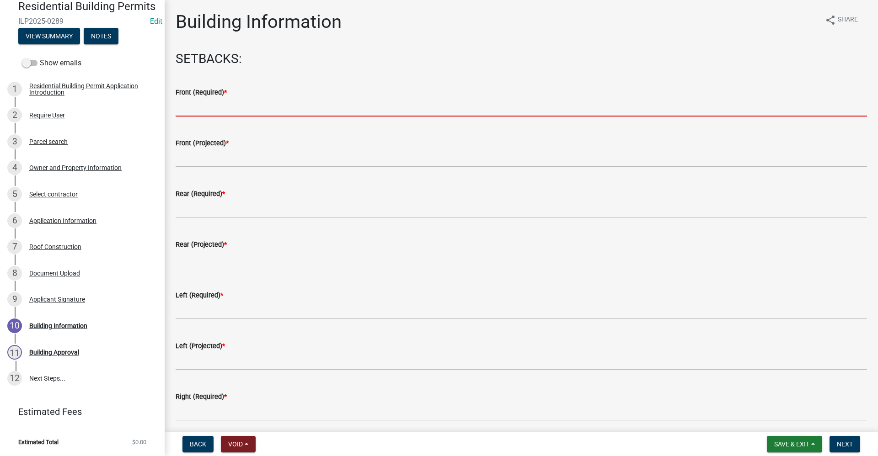
click at [192, 113] on input "text" at bounding box center [522, 107] width 692 height 19
type input "0"
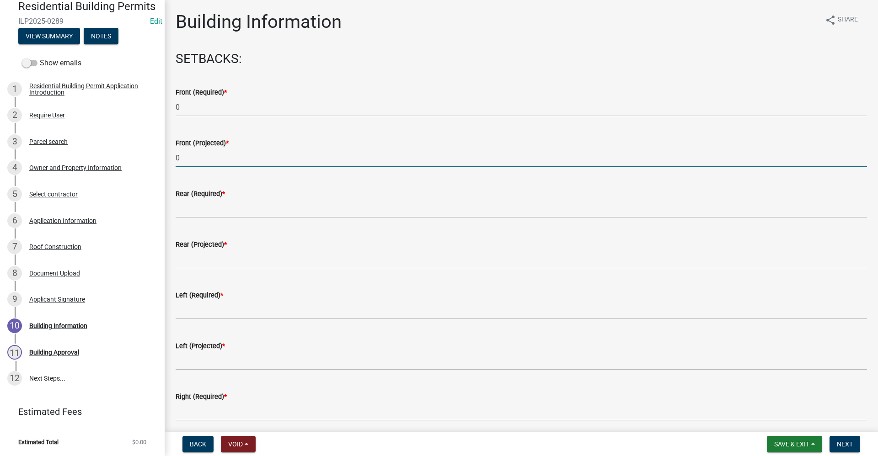
type input "0"
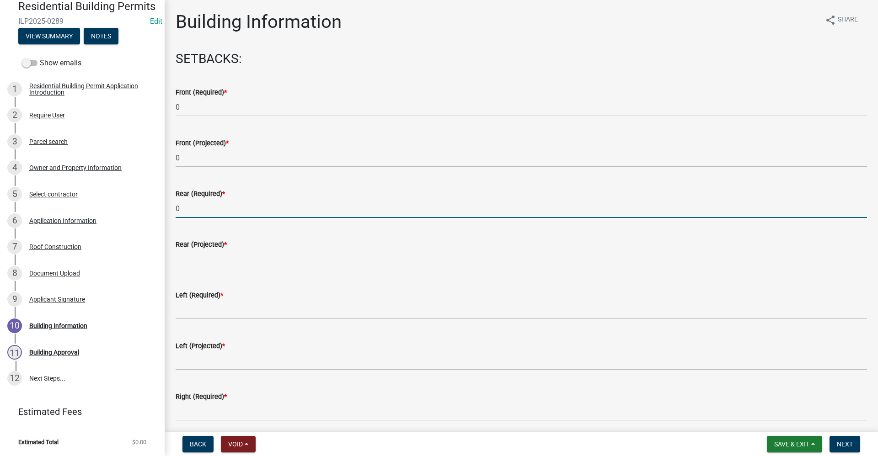
type input "0"
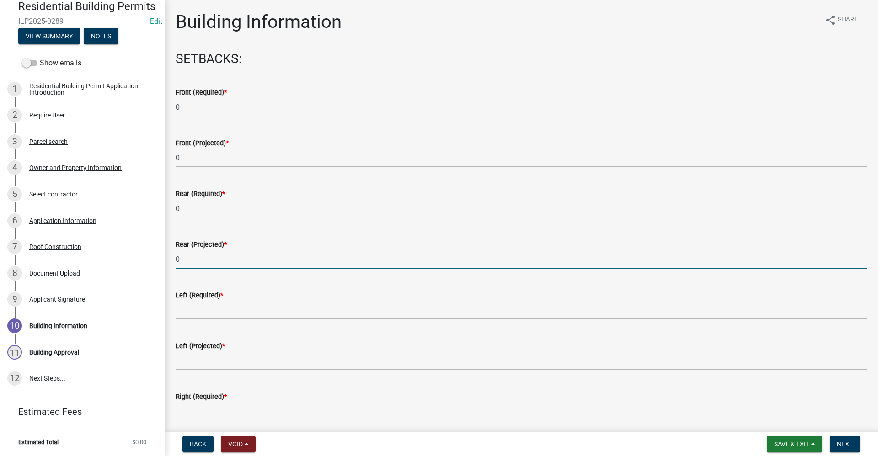
type input "0"
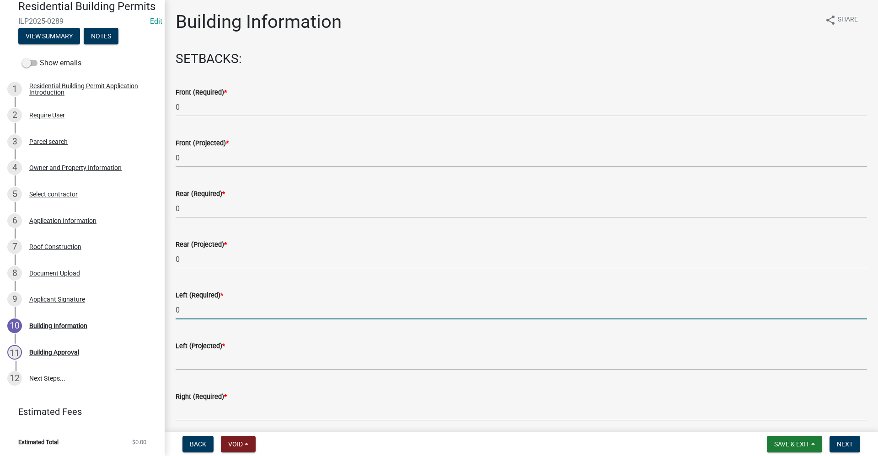
type input "0"
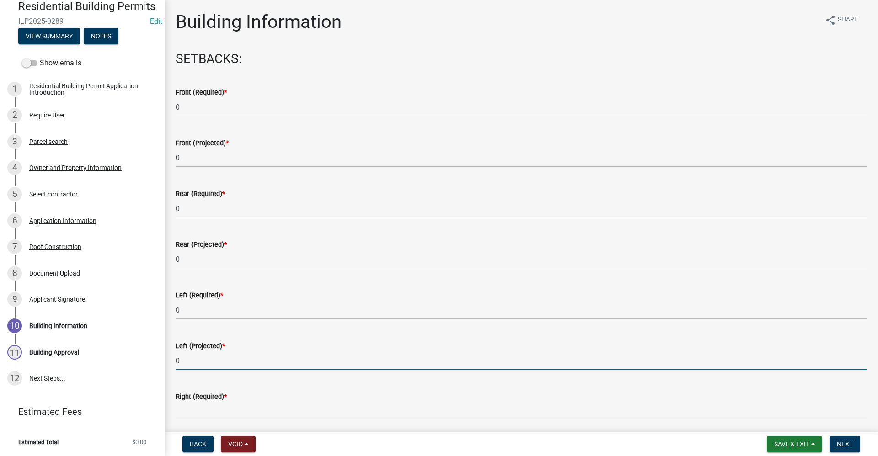
type input "0"
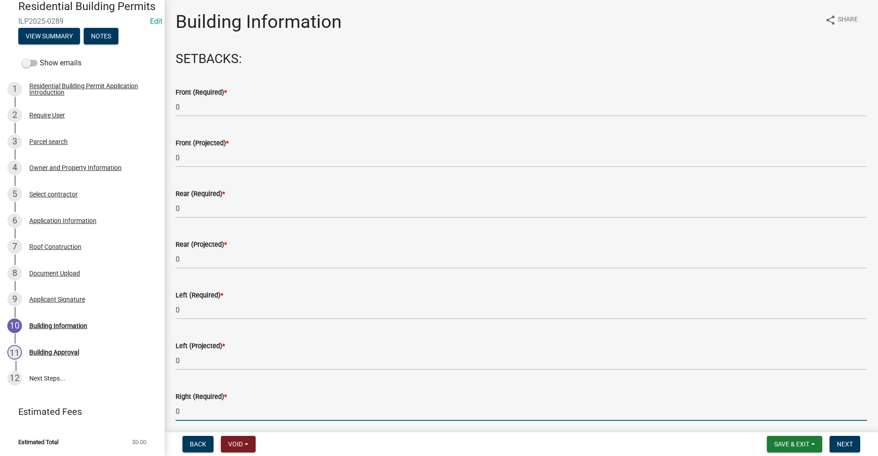
type input "0"
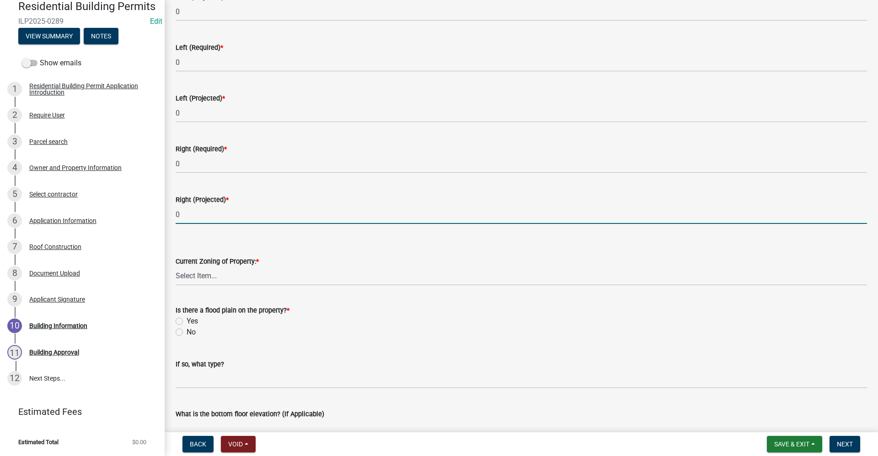
type input "0"
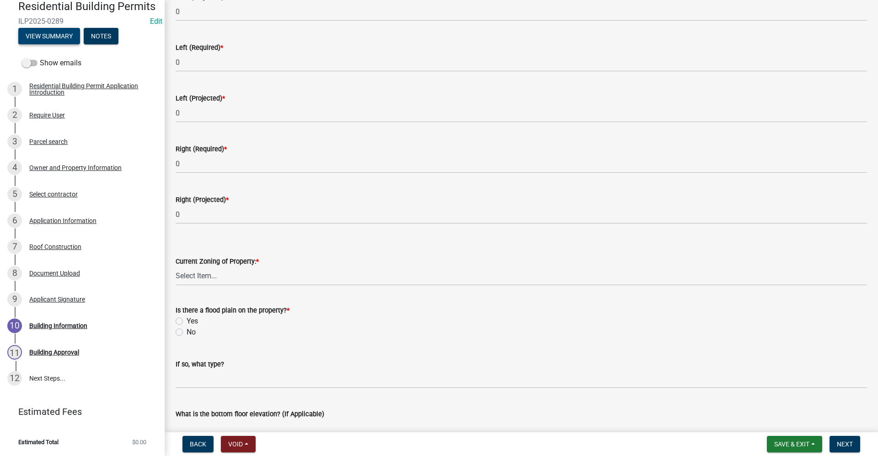
click at [62, 42] on button "View Summary" at bounding box center [49, 36] width 62 height 16
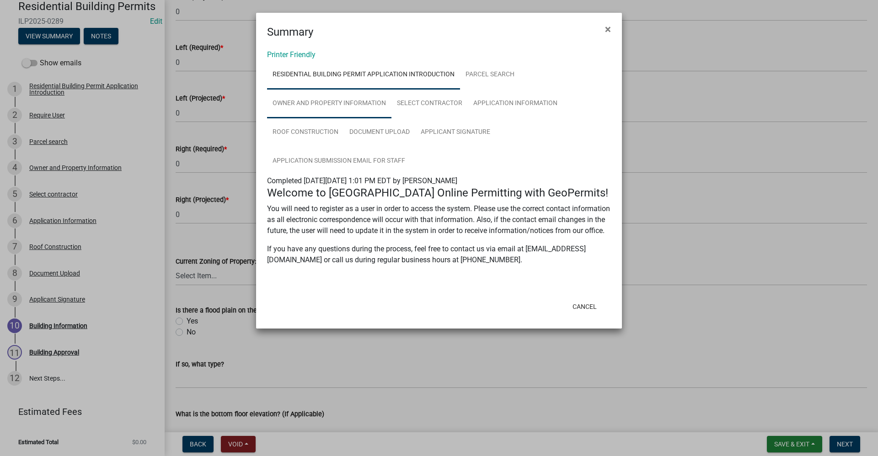
click at [311, 104] on link "Owner and Property Information" at bounding box center [329, 103] width 124 height 29
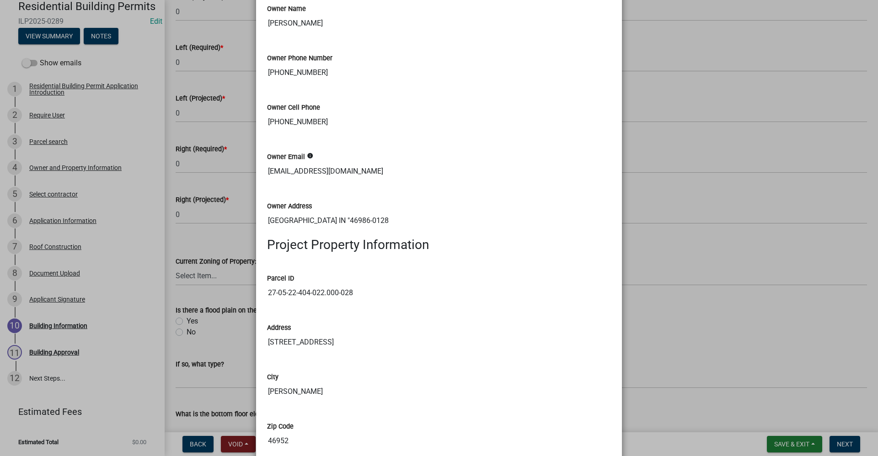
scroll to position [457, 0]
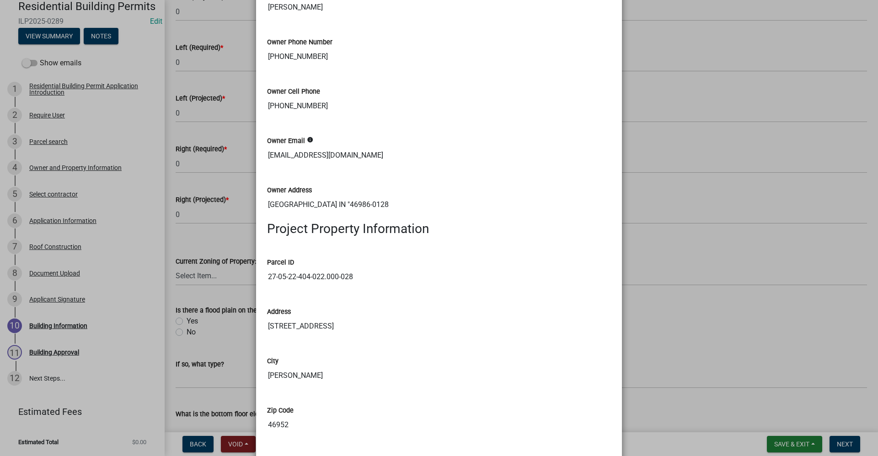
drag, startPoint x: 341, startPoint y: 327, endPoint x: 260, endPoint y: 322, distance: 80.7
click at [260, 322] on div "Address 4172 North Lagro Road Marion, IN 46952" at bounding box center [439, 318] width 358 height 49
drag, startPoint x: 260, startPoint y: 322, endPoint x: 275, endPoint y: 327, distance: 15.8
click at [127, 375] on ngb-modal-window "Summary × Printer Friendly Residential Building Permit Application Introduction…" at bounding box center [439, 228] width 878 height 456
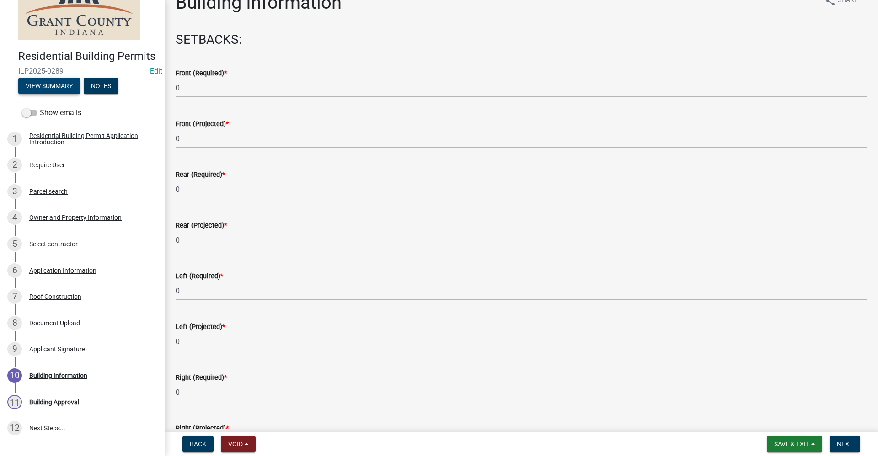
scroll to position [0, 0]
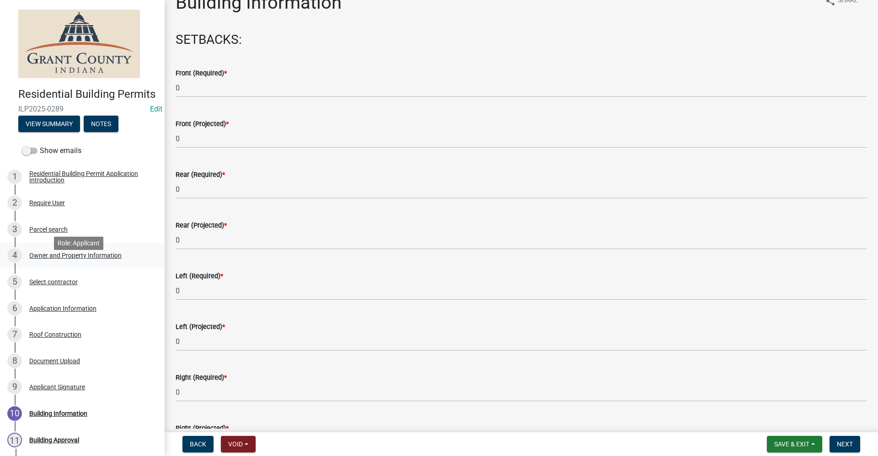
click at [75, 259] on div "Owner and Property Information" at bounding box center [75, 255] width 92 height 6
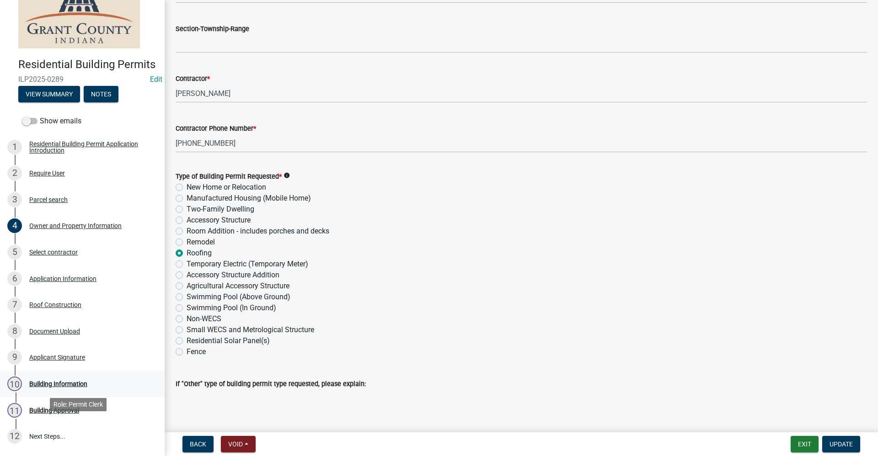
scroll to position [46, 0]
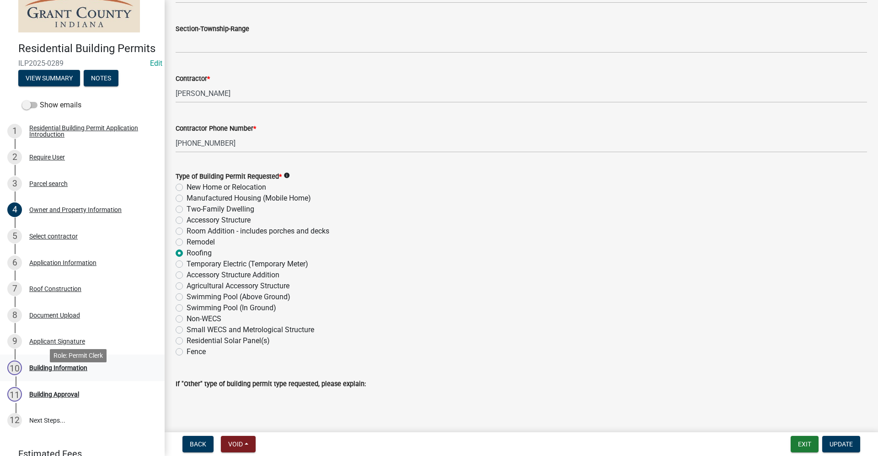
click at [64, 371] on div "Building Information" at bounding box center [58, 368] width 58 height 6
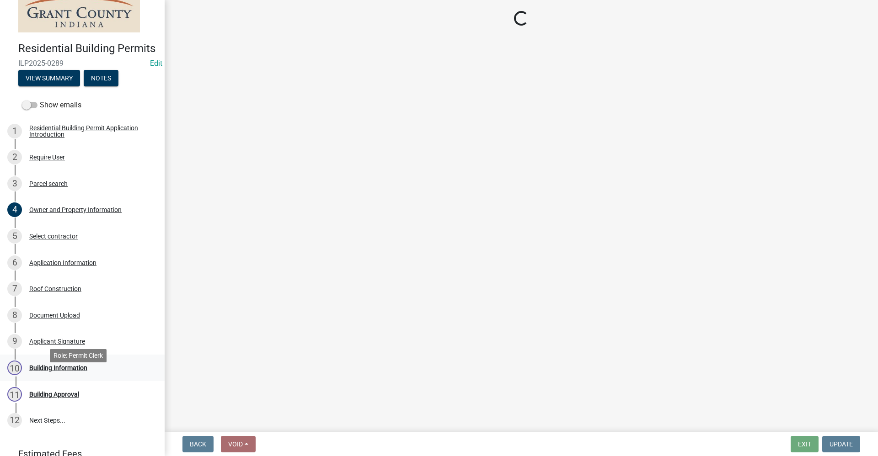
scroll to position [0, 0]
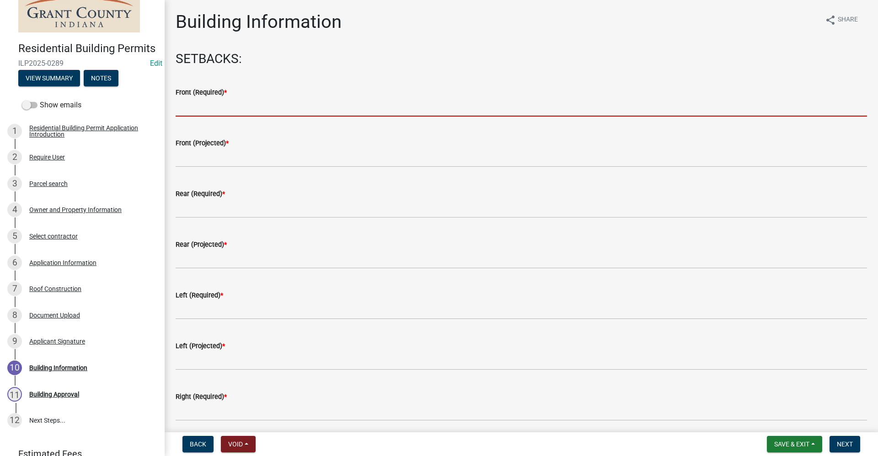
click at [199, 111] on input "text" at bounding box center [522, 107] width 692 height 19
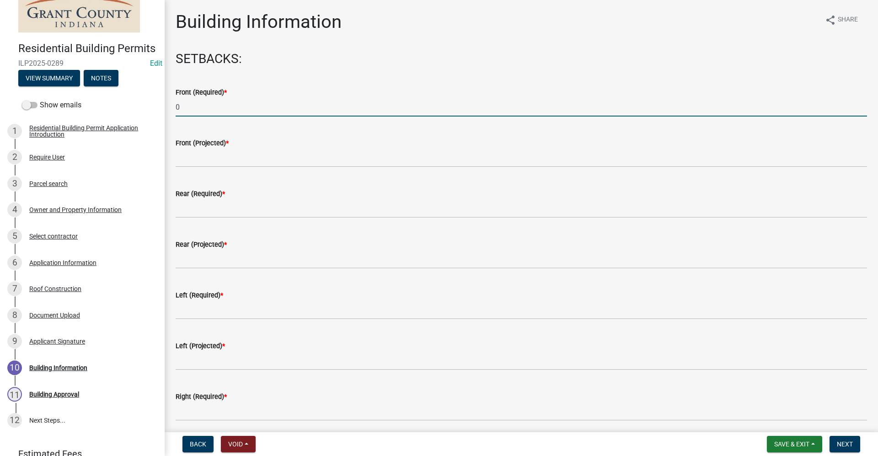
type input "0"
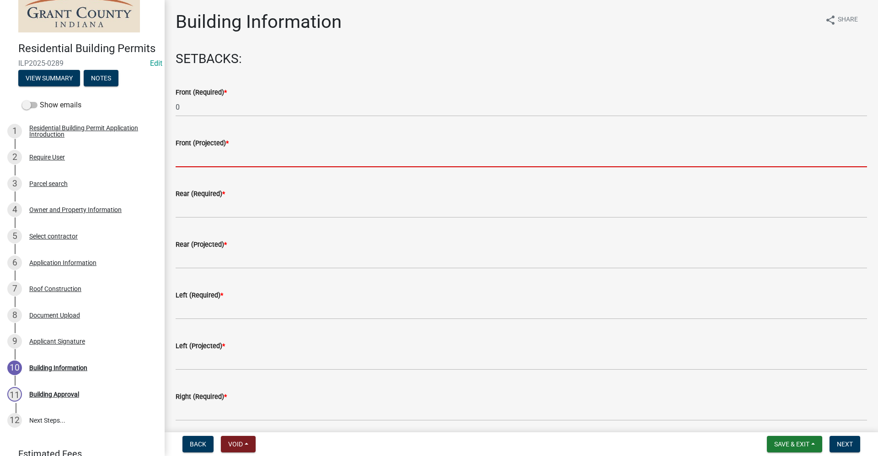
click at [202, 159] on input "text" at bounding box center [522, 158] width 692 height 19
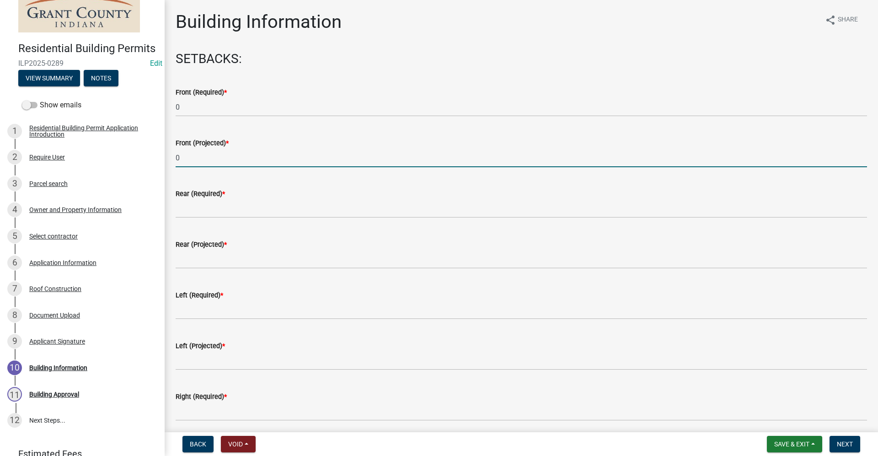
type input "0"
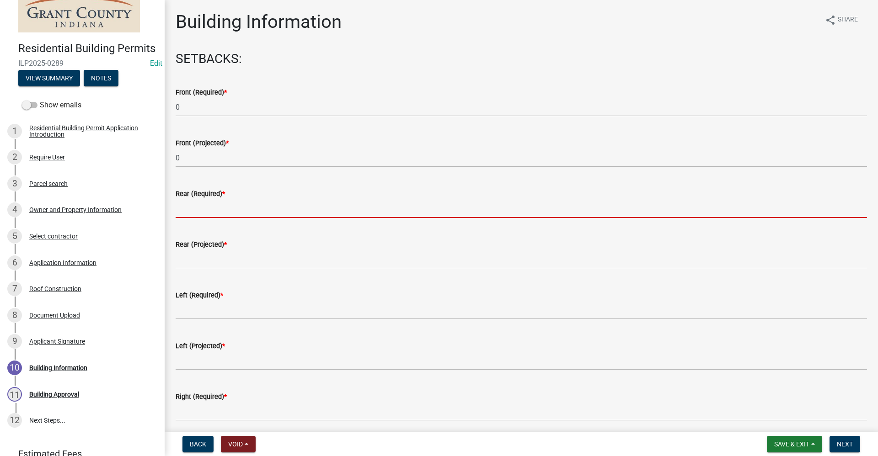
click at [190, 210] on input "text" at bounding box center [522, 208] width 692 height 19
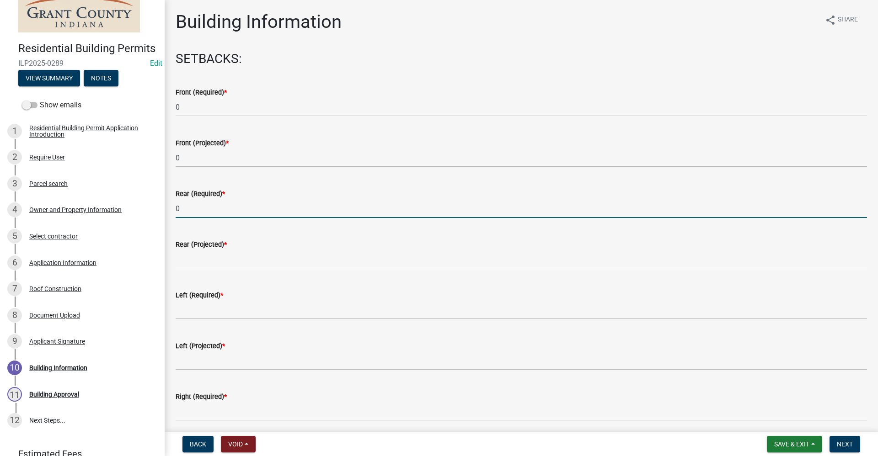
type input "0"
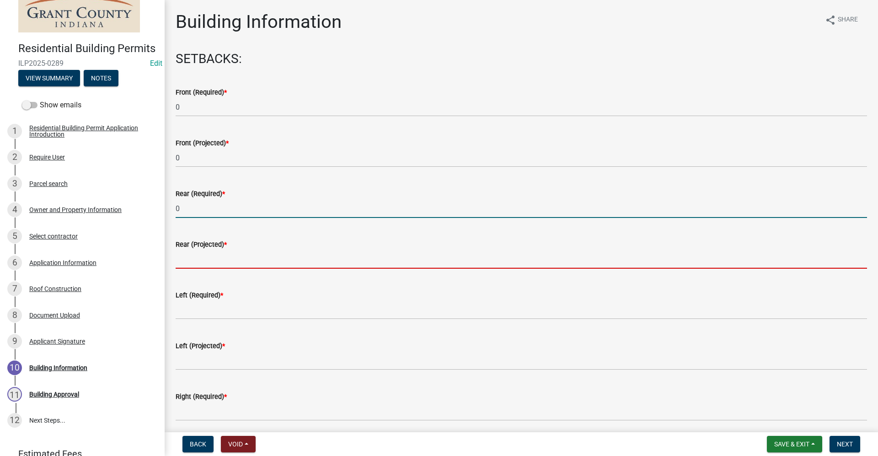
click at [184, 263] on input "text" at bounding box center [522, 259] width 692 height 19
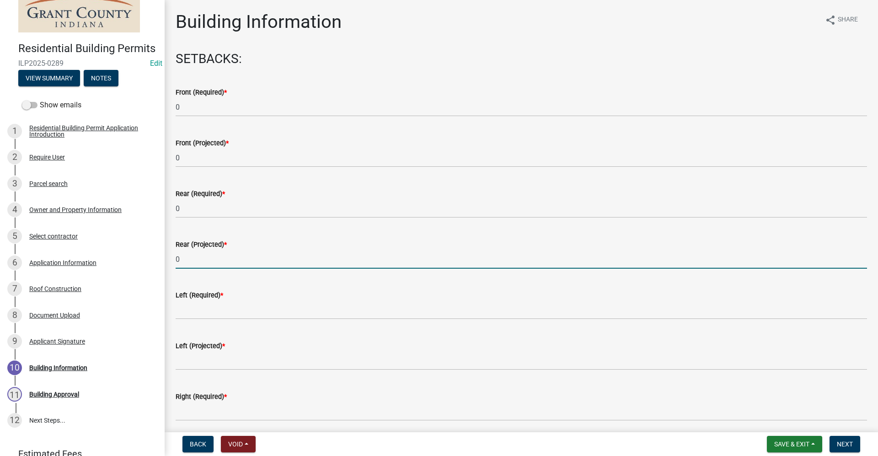
type input "0"
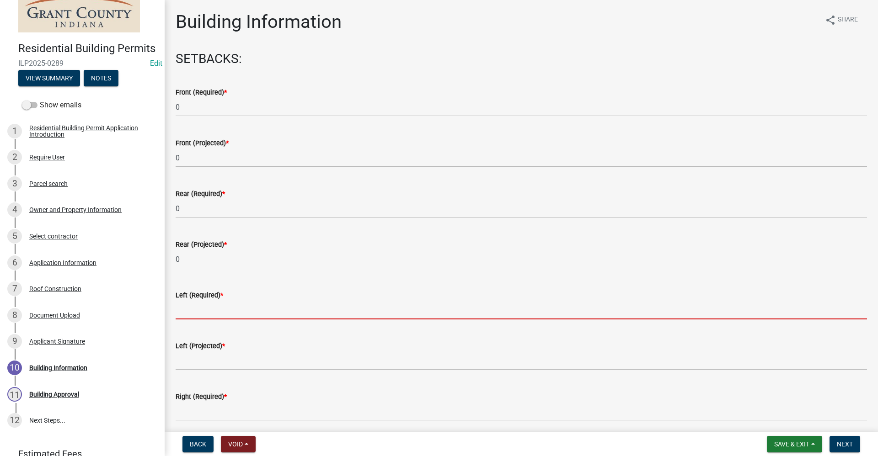
click at [184, 311] on input "text" at bounding box center [522, 310] width 692 height 19
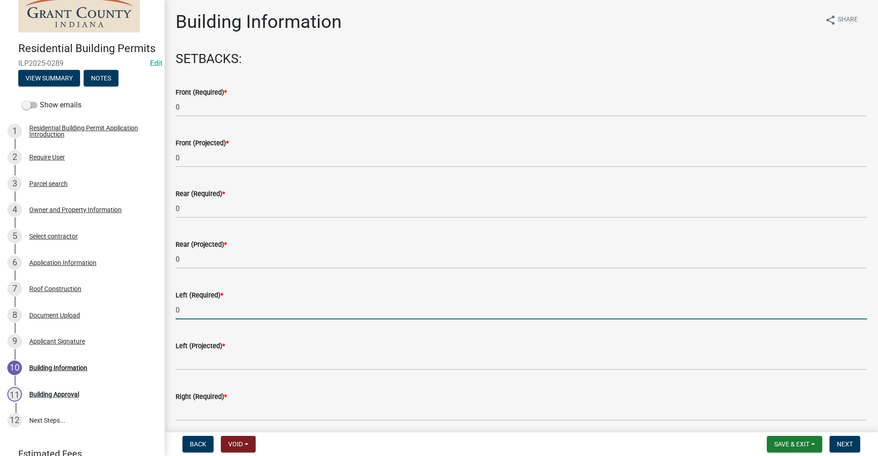
type input "0"
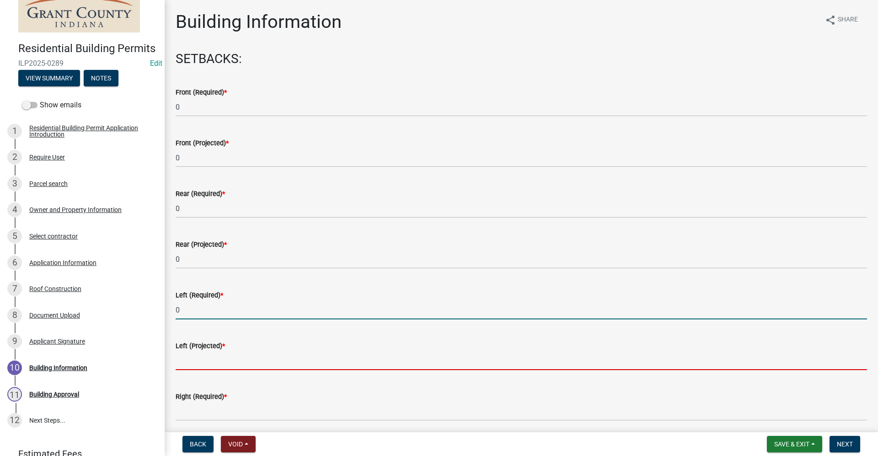
click at [180, 361] on input "text" at bounding box center [522, 361] width 692 height 19
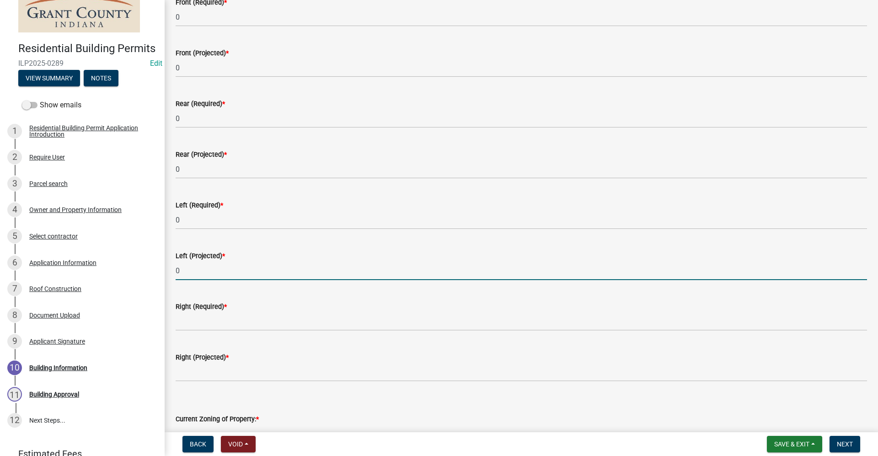
scroll to position [91, 0]
type input "0"
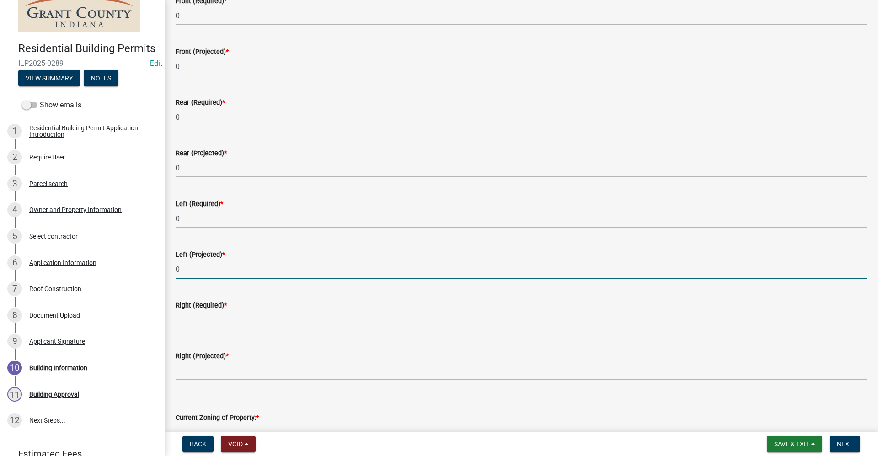
click at [185, 319] on input "text" at bounding box center [522, 320] width 692 height 19
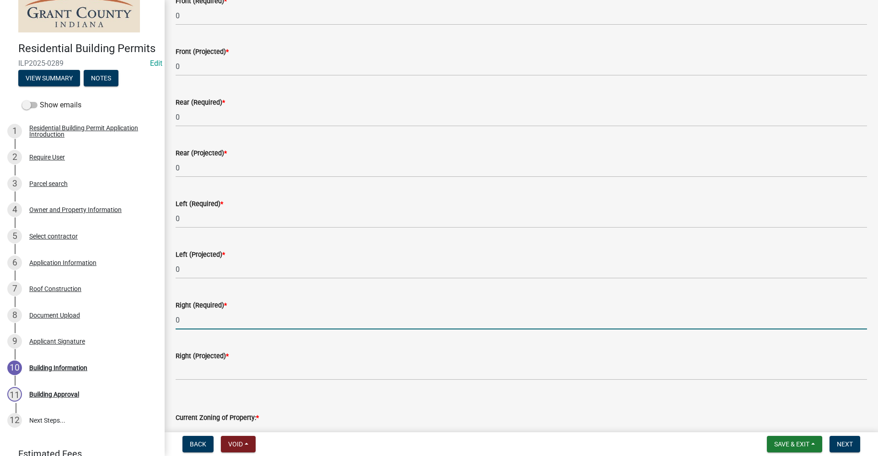
type input "0"
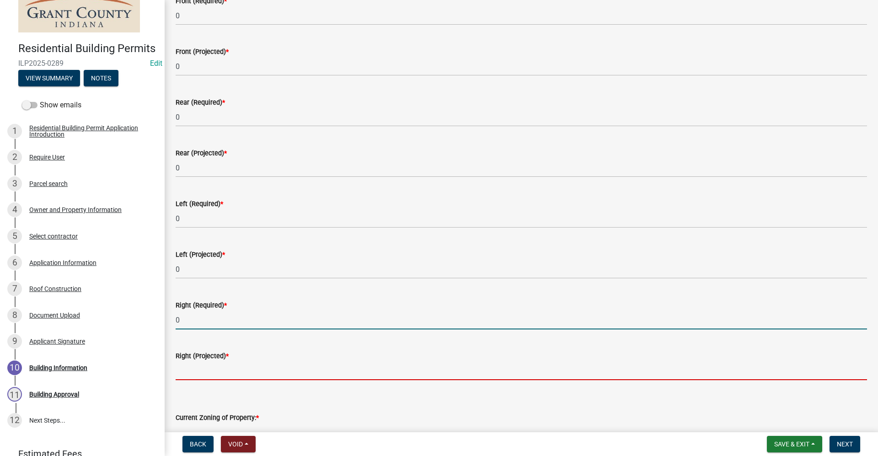
click at [182, 369] on input "text" at bounding box center [522, 371] width 692 height 19
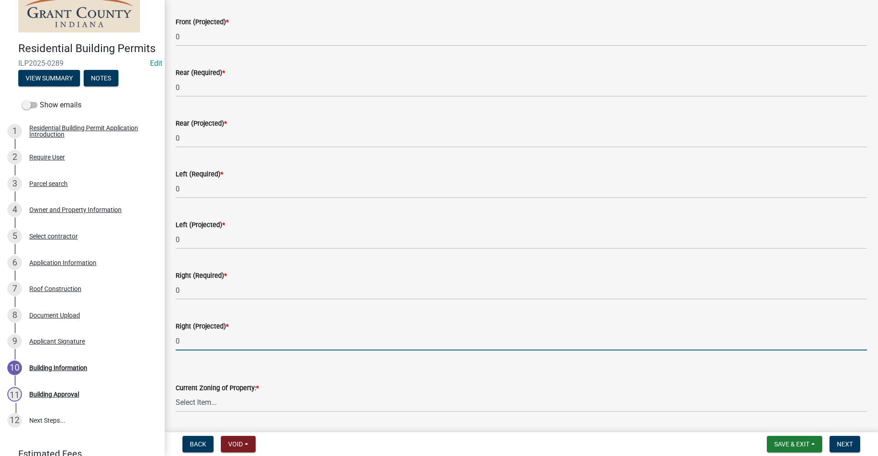
scroll to position [229, 0]
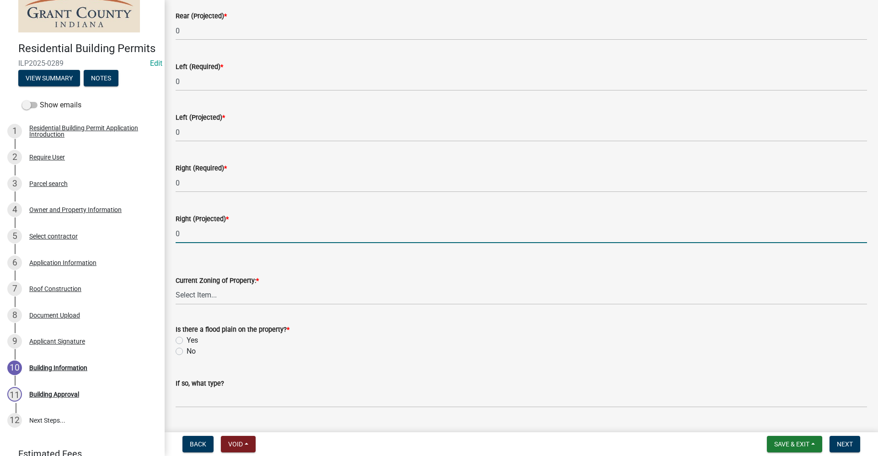
type input "0"
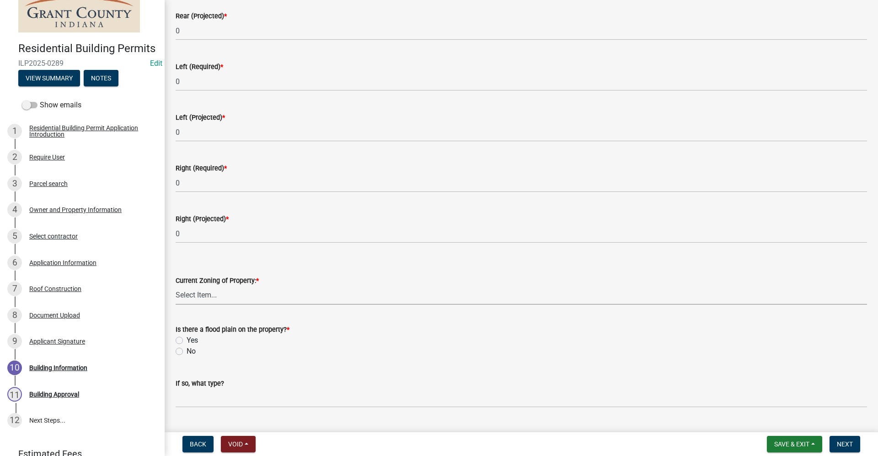
click at [189, 296] on select "Select Item... AG RS R1 R2 R3 R4 R5 PB NC LB CC GB I1 I2 I3 MH" at bounding box center [522, 295] width 692 height 19
click at [176, 286] on select "Select Item... AG RS R1 R2 R3 R4 R5 PB NC LB CC GB I1 I2 I3 MH" at bounding box center [522, 295] width 692 height 19
select select "b7a28d33-9205-4004-9658-b088d183e0a4"
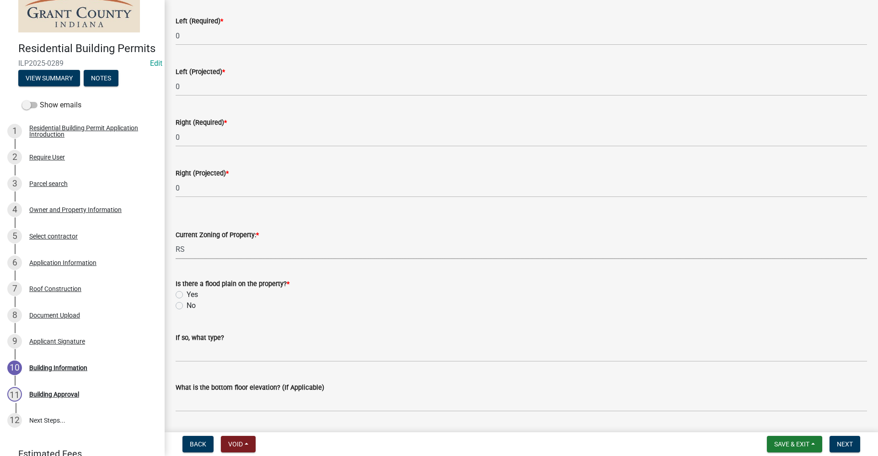
click at [187, 306] on label "No" at bounding box center [191, 305] width 9 height 11
click at [187, 306] on input "No" at bounding box center [190, 303] width 6 height 6
radio input "true"
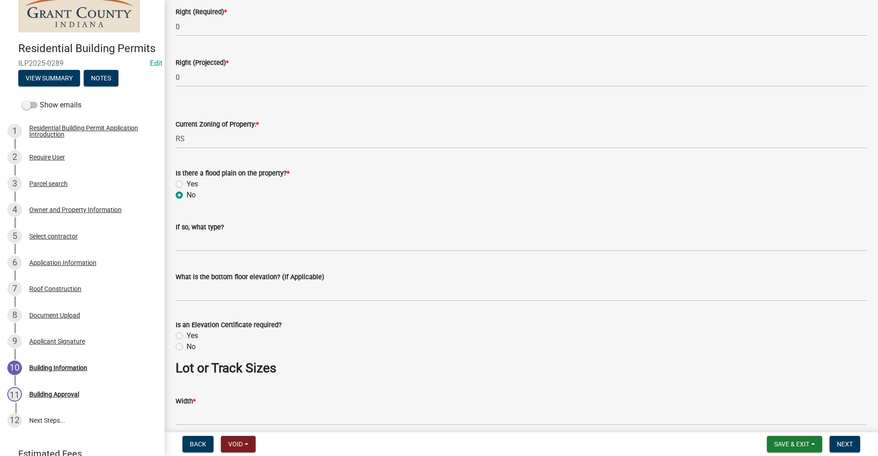
scroll to position [412, 0]
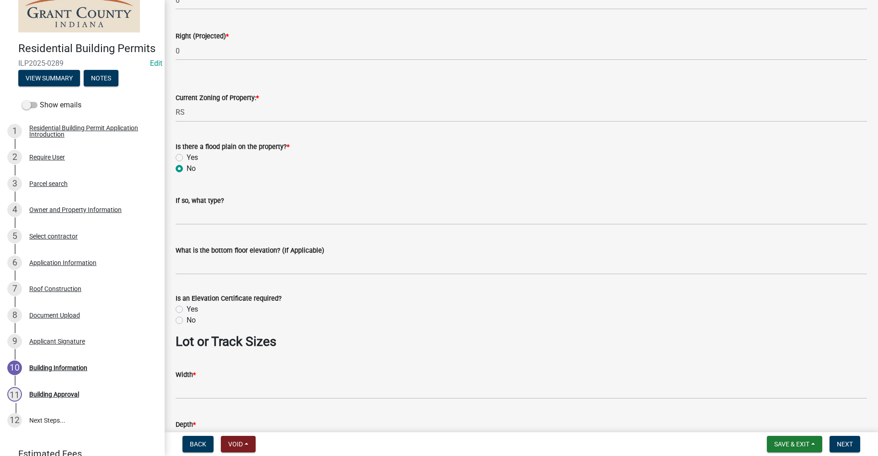
click at [187, 322] on label "No" at bounding box center [191, 320] width 9 height 11
click at [187, 321] on input "No" at bounding box center [190, 318] width 6 height 6
radio input "true"
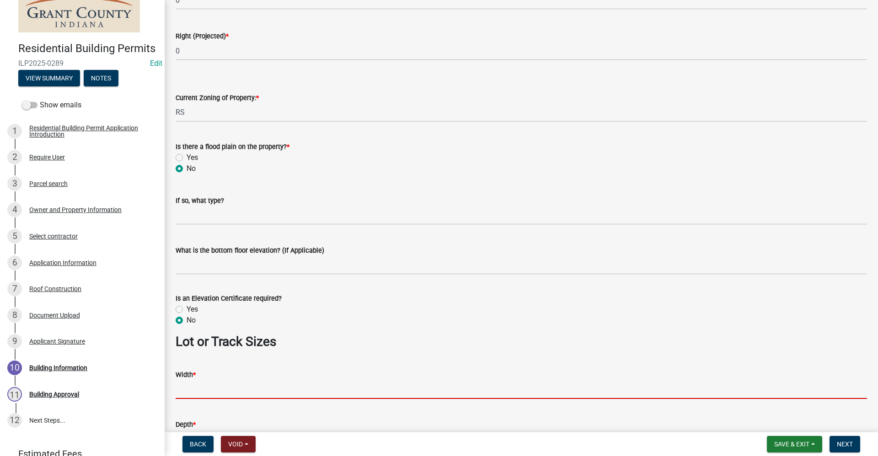
click at [187, 392] on input "Width *" at bounding box center [522, 390] width 692 height 19
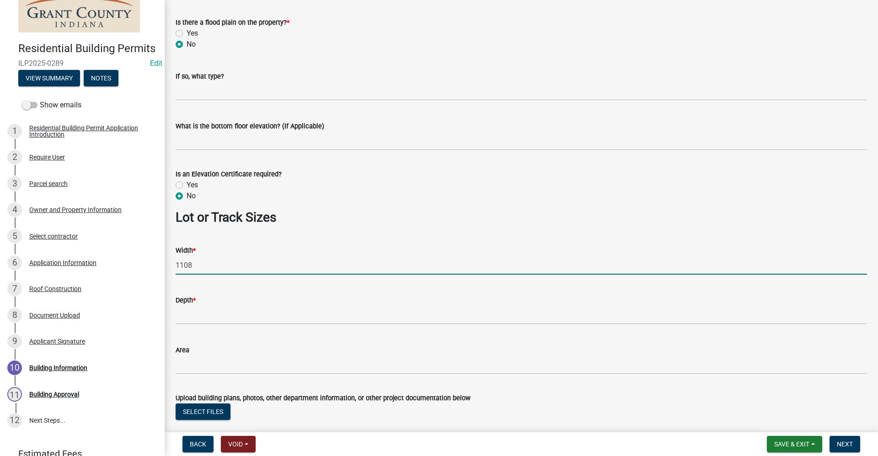
scroll to position [549, 0]
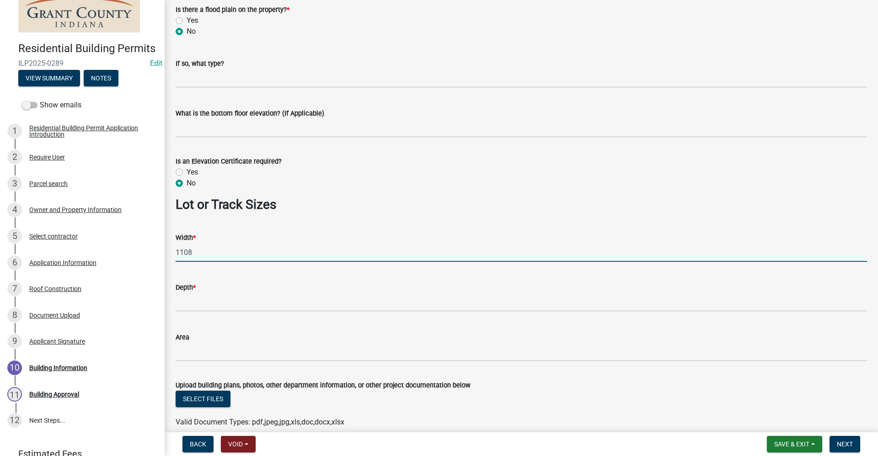
type input "1108"
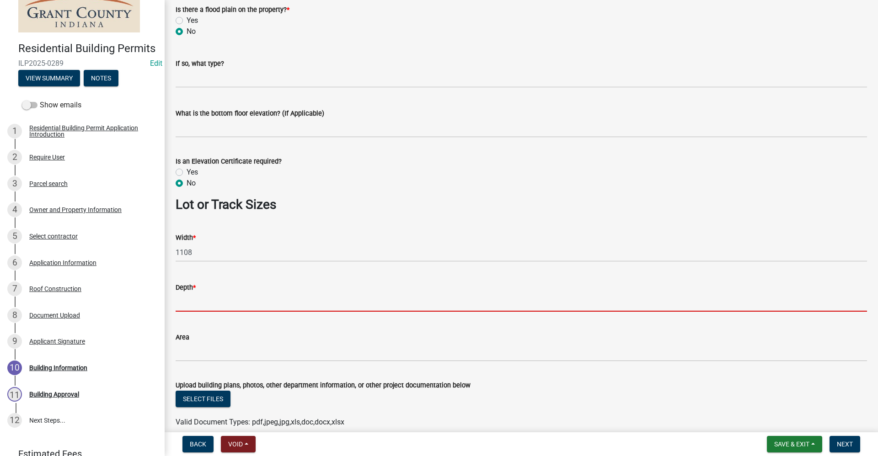
click at [199, 301] on input "Depth *" at bounding box center [522, 302] width 692 height 19
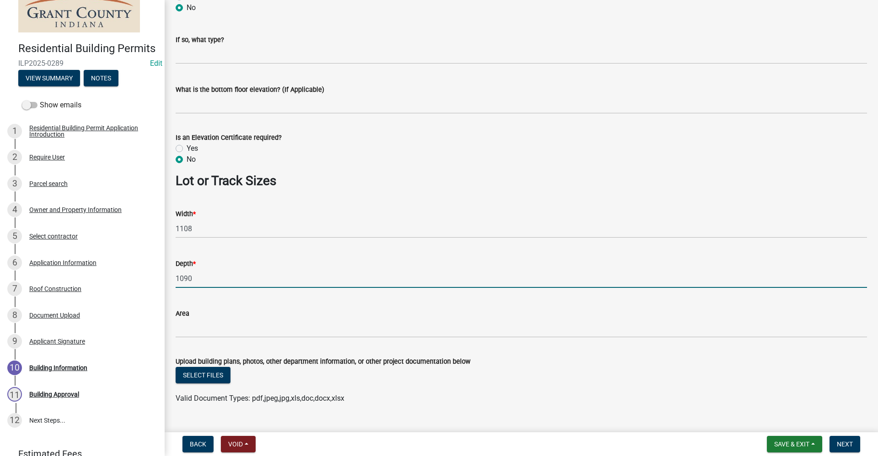
scroll to position [592, 0]
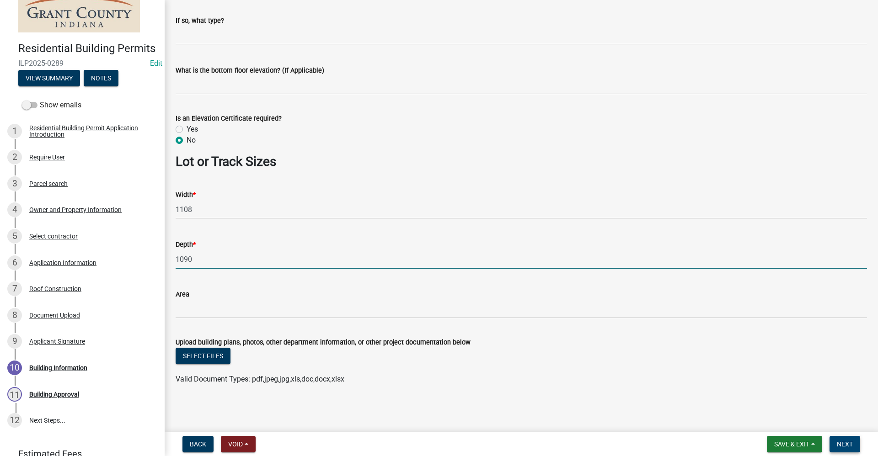
type input "1090"
click at [850, 444] on span "Next" at bounding box center [845, 444] width 16 height 7
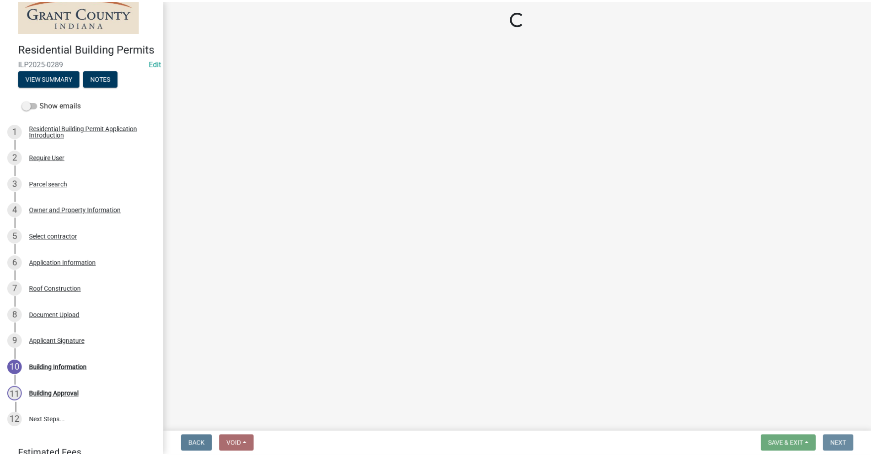
scroll to position [0, 0]
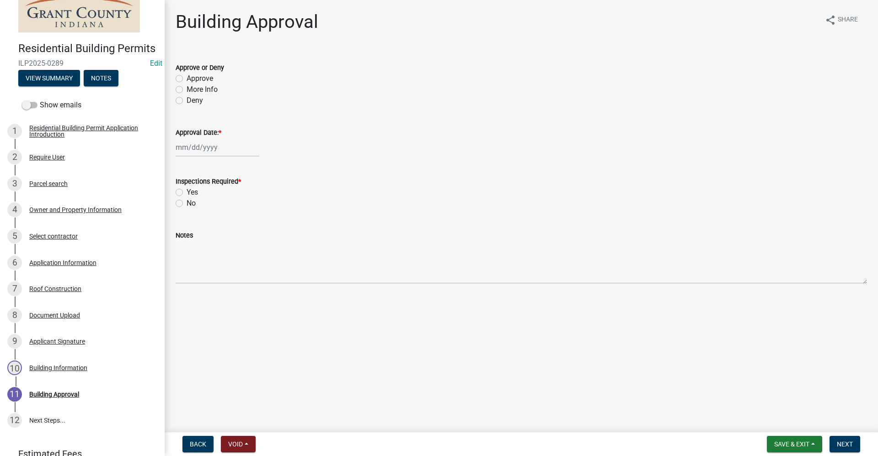
click at [187, 77] on label "Approve" at bounding box center [200, 78] width 27 height 11
click at [187, 77] on input "Approve" at bounding box center [190, 76] width 6 height 6
radio input "true"
click at [197, 148] on div at bounding box center [218, 147] width 84 height 19
select select "10"
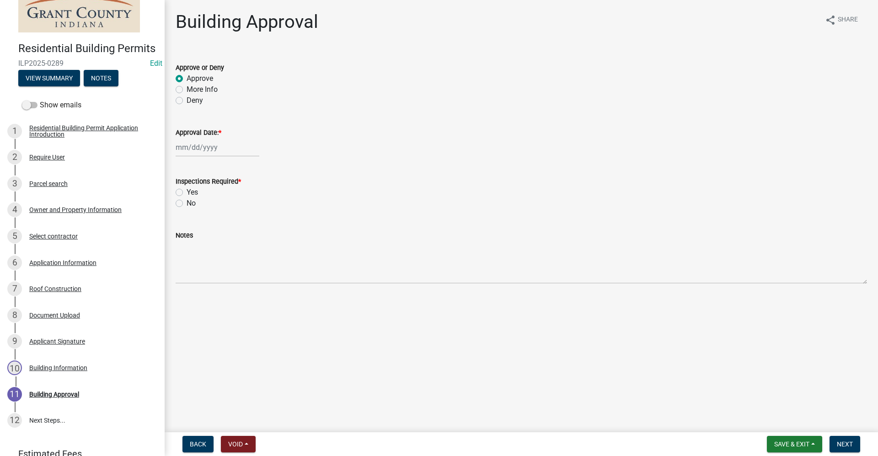
select select "2025"
click at [184, 211] on div "6" at bounding box center [184, 211] width 15 height 15
type input "10/06/2025"
click at [187, 191] on label "Yes" at bounding box center [192, 192] width 11 height 11
click at [187, 191] on input "Yes" at bounding box center [190, 190] width 6 height 6
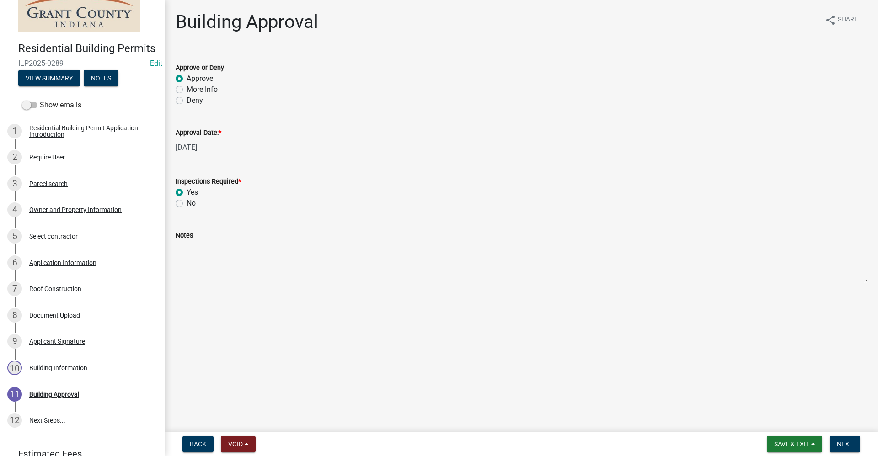
radio input "true"
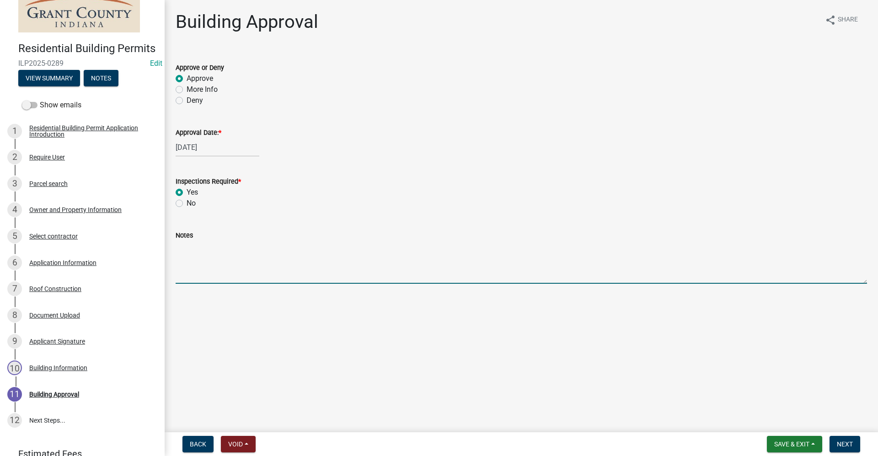
click at [205, 259] on textarea "Notes" at bounding box center [522, 262] width 692 height 43
type textarea "Roof"
click at [850, 448] on span "Next" at bounding box center [845, 444] width 16 height 7
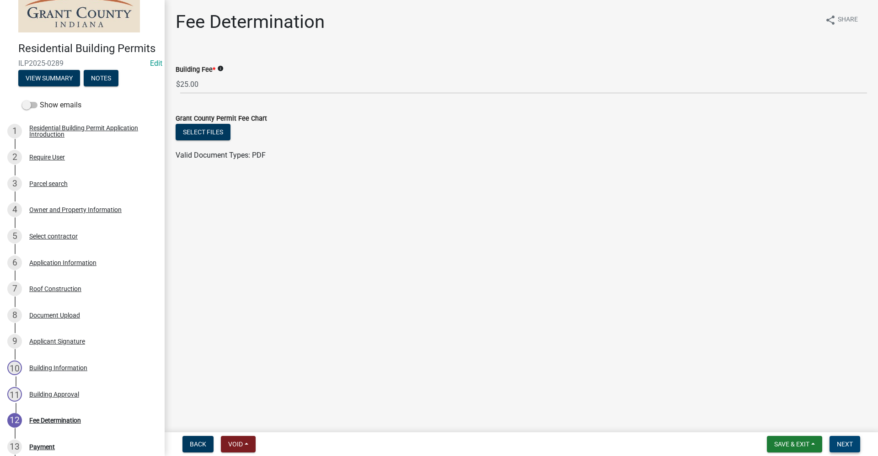
click at [846, 441] on span "Next" at bounding box center [845, 444] width 16 height 7
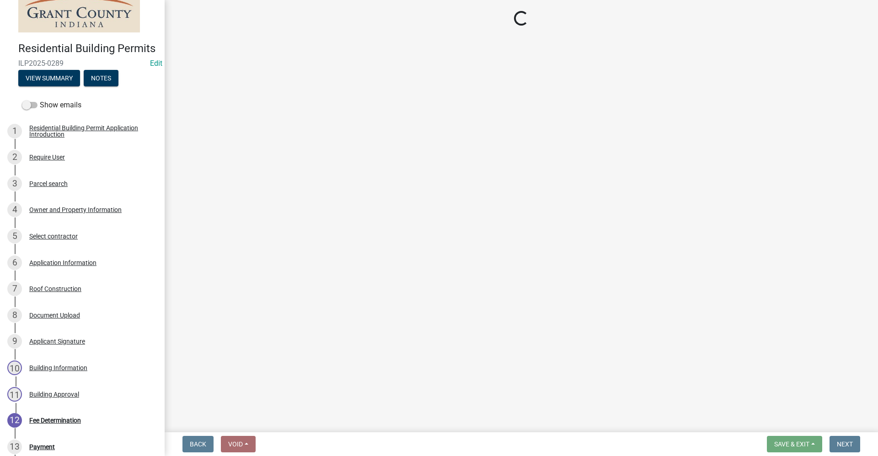
select select "3: 3"
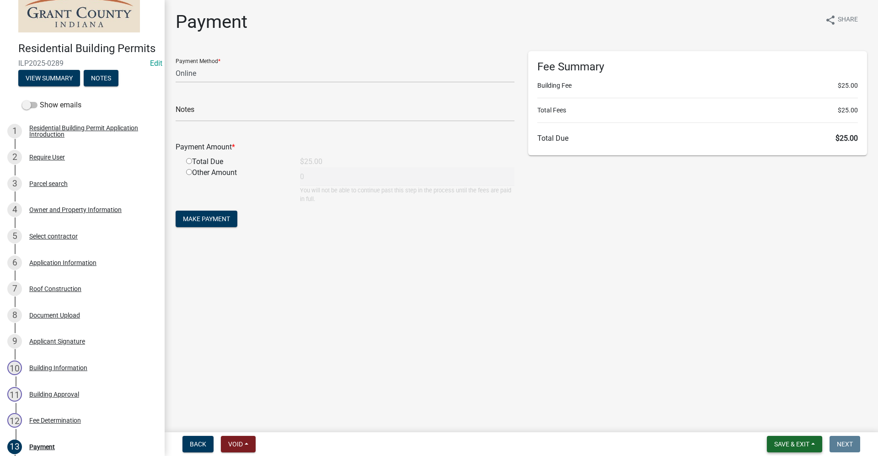
click at [779, 444] on span "Save & Exit" at bounding box center [791, 444] width 35 height 7
click at [776, 421] on button "Save & Exit" at bounding box center [785, 421] width 73 height 22
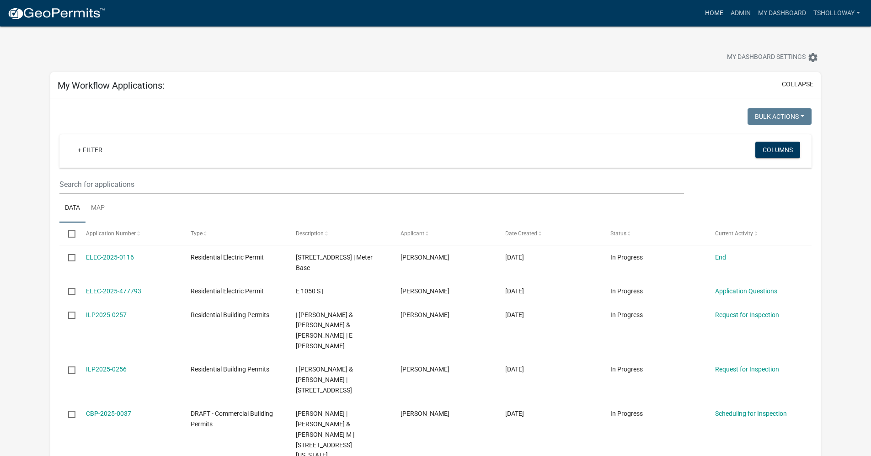
click at [715, 9] on link "Home" at bounding box center [715, 13] width 26 height 17
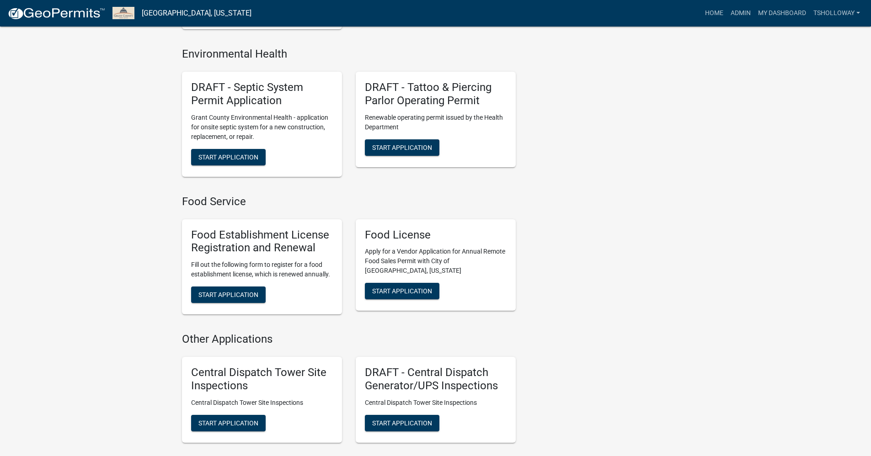
scroll to position [960, 0]
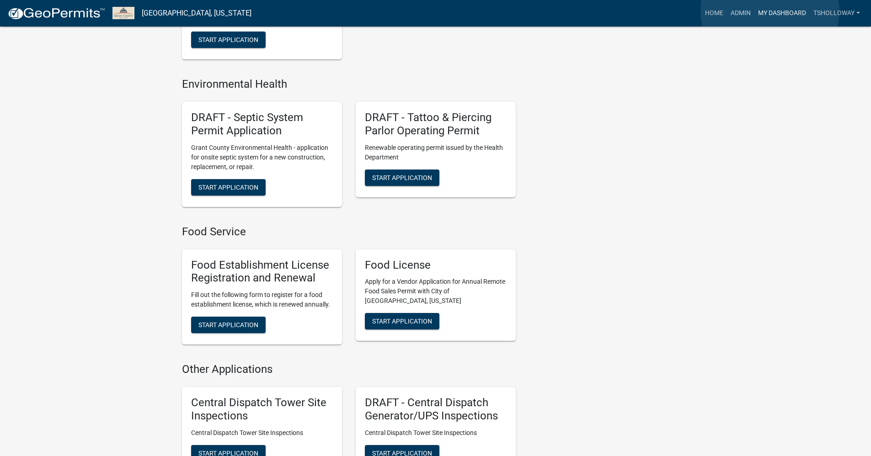
click at [771, 11] on link "My Dashboard" at bounding box center [782, 13] width 55 height 17
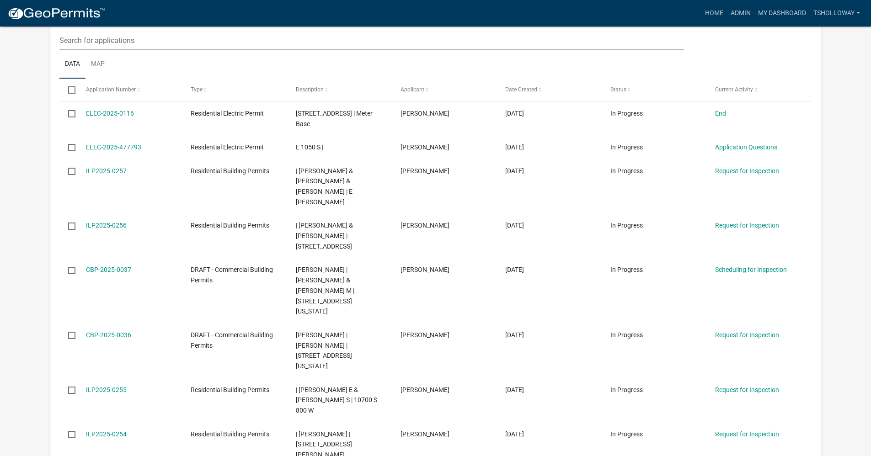
scroll to position [137, 0]
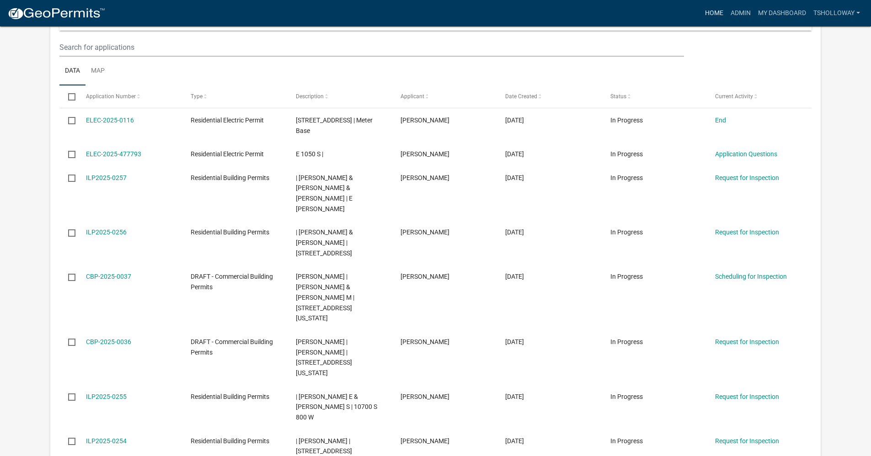
click at [717, 12] on link "Home" at bounding box center [715, 13] width 26 height 17
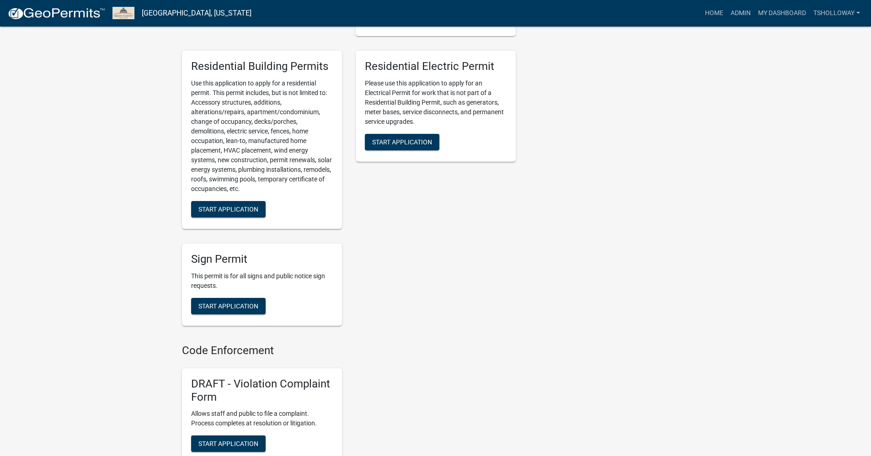
scroll to position [457, 0]
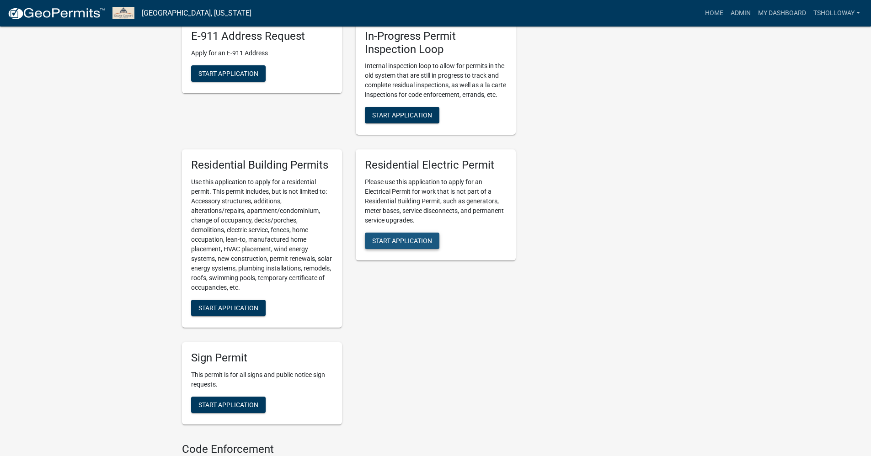
click at [401, 245] on button "Start Application" at bounding box center [402, 241] width 75 height 16
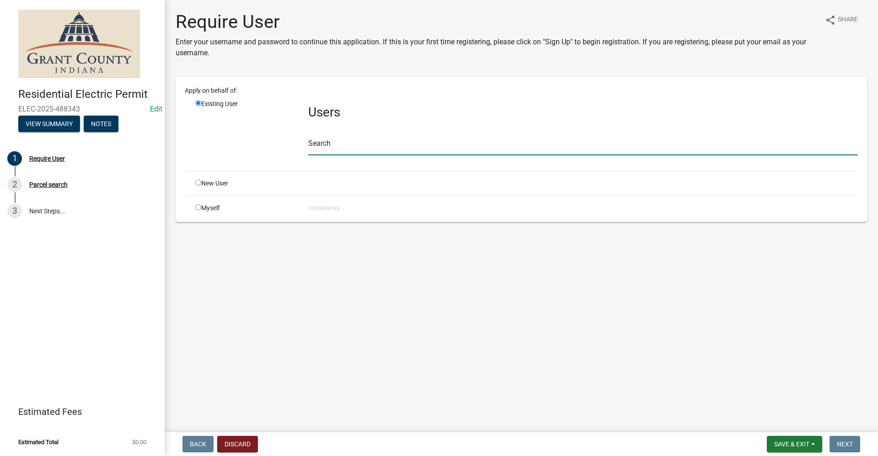
click at [329, 145] on input "text" at bounding box center [583, 146] width 550 height 19
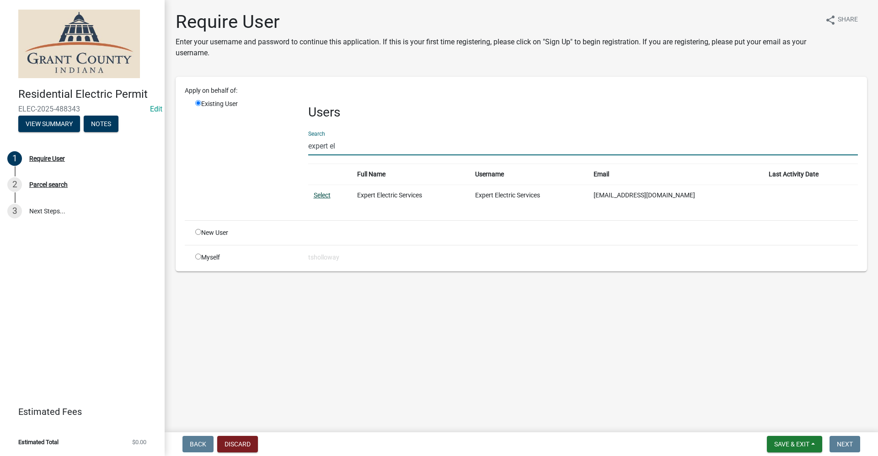
type input "expert el"
click at [320, 194] on link "Select" at bounding box center [322, 195] width 17 height 7
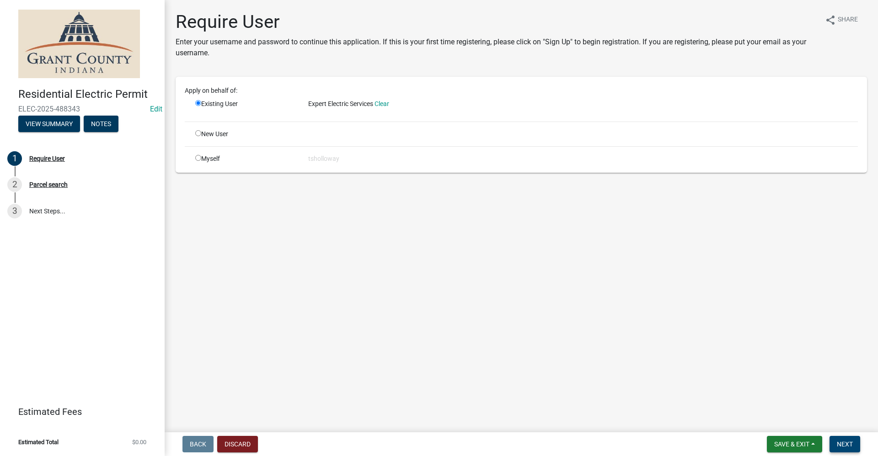
click at [848, 442] on span "Next" at bounding box center [845, 444] width 16 height 7
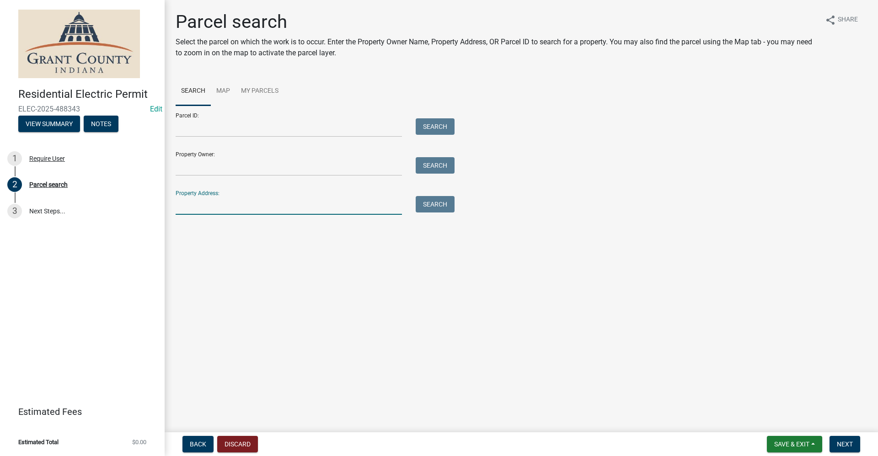
click at [190, 209] on input "Property Address:" at bounding box center [289, 205] width 226 height 19
type input "2210 E Breezewood"
click at [440, 205] on button "Search" at bounding box center [435, 204] width 39 height 16
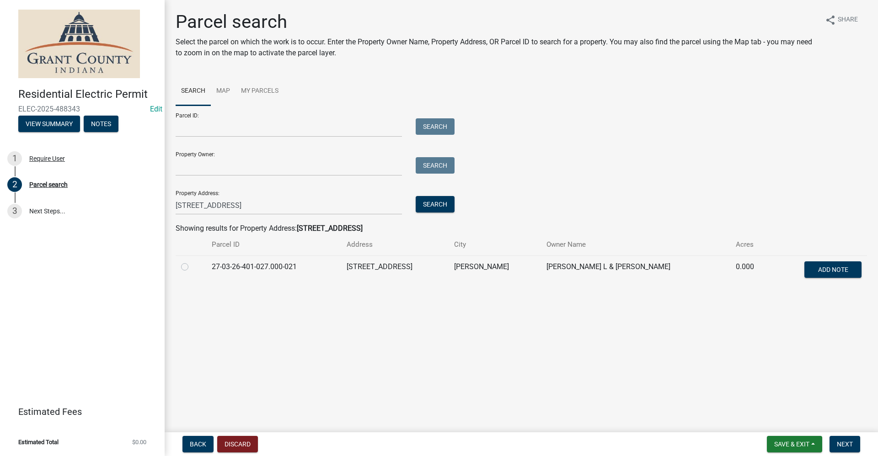
click at [192, 262] on label at bounding box center [192, 262] width 0 height 0
click at [192, 267] on input "radio" at bounding box center [195, 265] width 6 height 6
radio input "true"
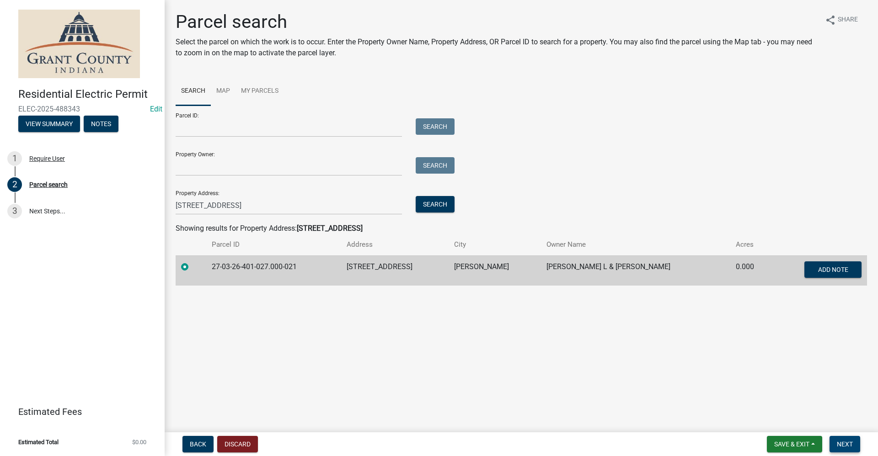
click at [847, 447] on span "Next" at bounding box center [845, 444] width 16 height 7
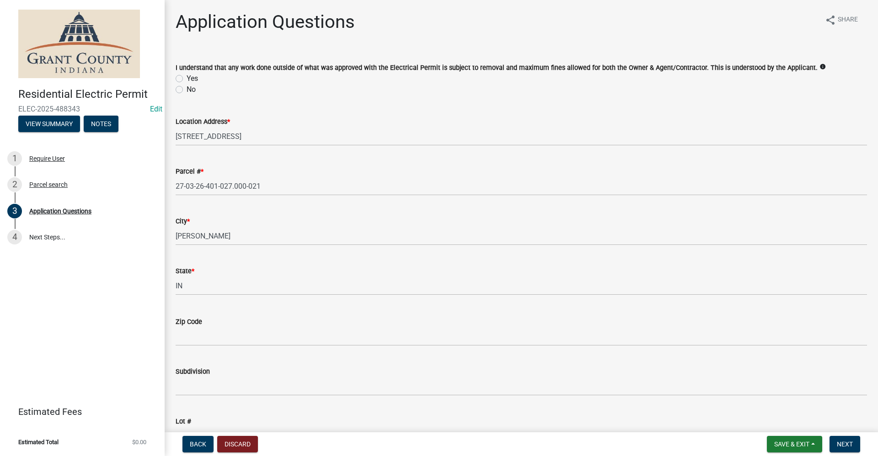
click at [187, 77] on label "Yes" at bounding box center [192, 78] width 11 height 11
click at [187, 77] on input "Yes" at bounding box center [190, 76] width 6 height 6
radio input "true"
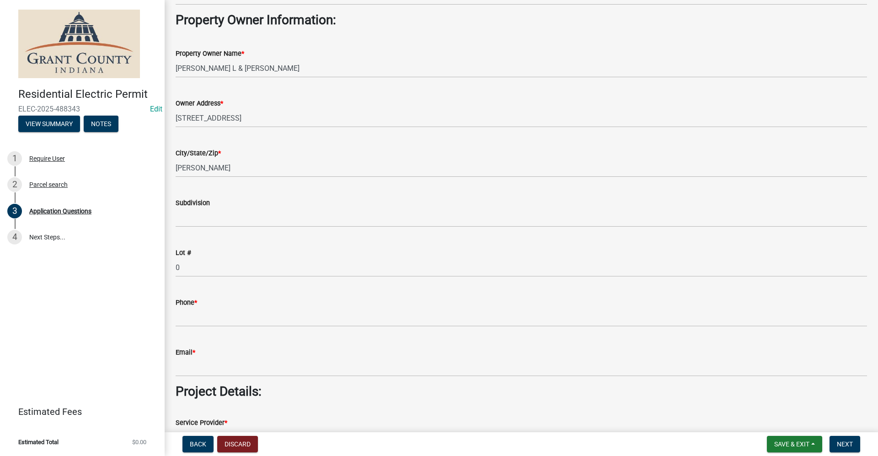
scroll to position [503, 0]
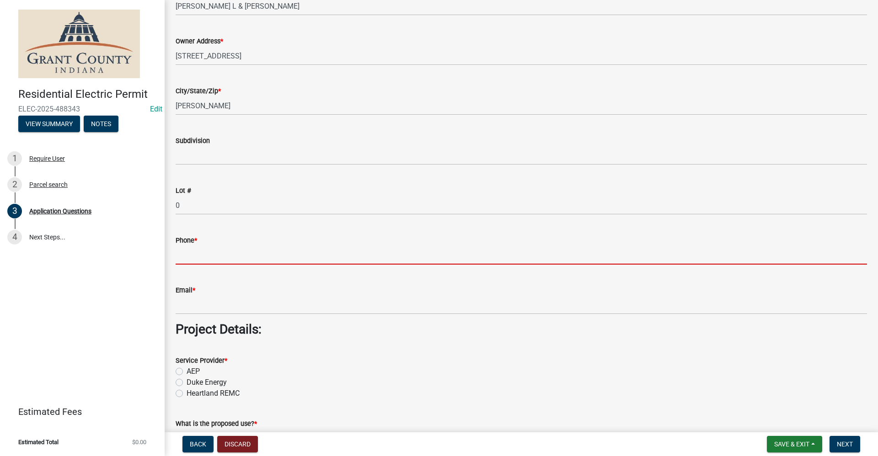
click at [182, 259] on input "Phone *" at bounding box center [522, 255] width 692 height 19
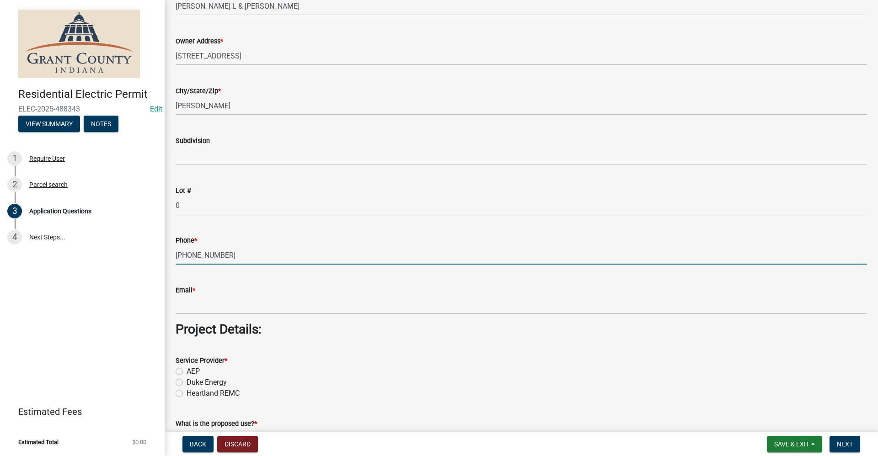
type input "765-664-6642"
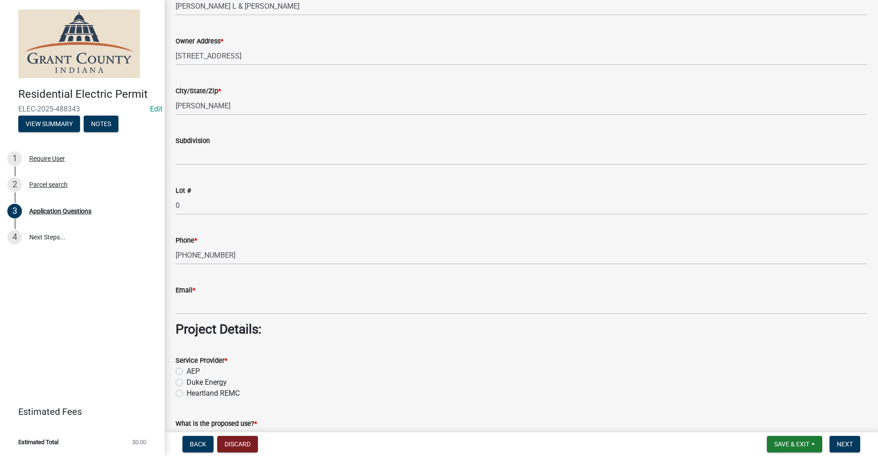
click at [176, 307] on div "Email *" at bounding box center [521, 293] width 705 height 43
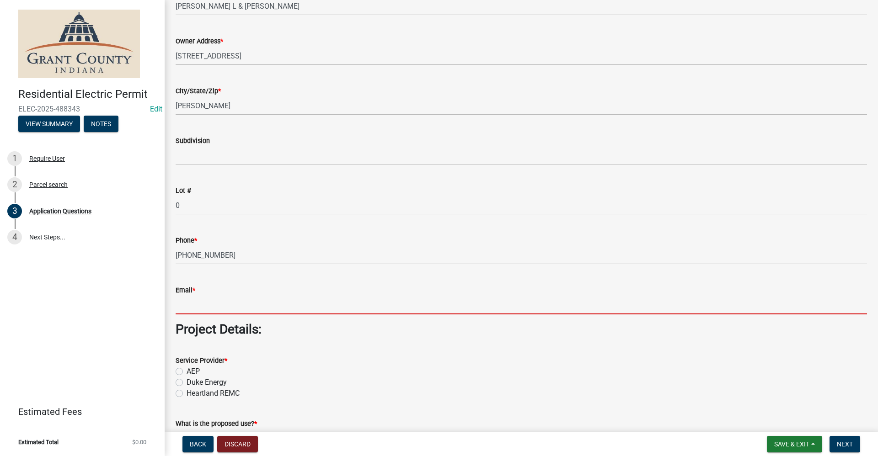
click at [184, 308] on input "Email *" at bounding box center [522, 305] width 692 height 19
type input "no@email"
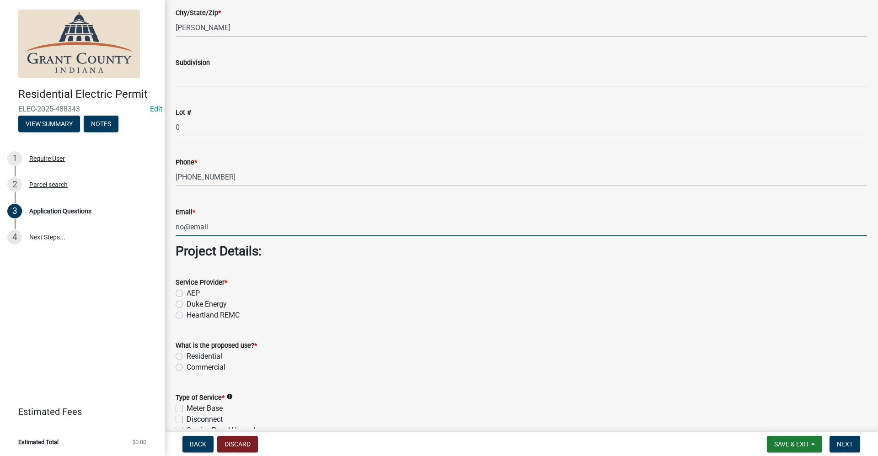
scroll to position [595, 0]
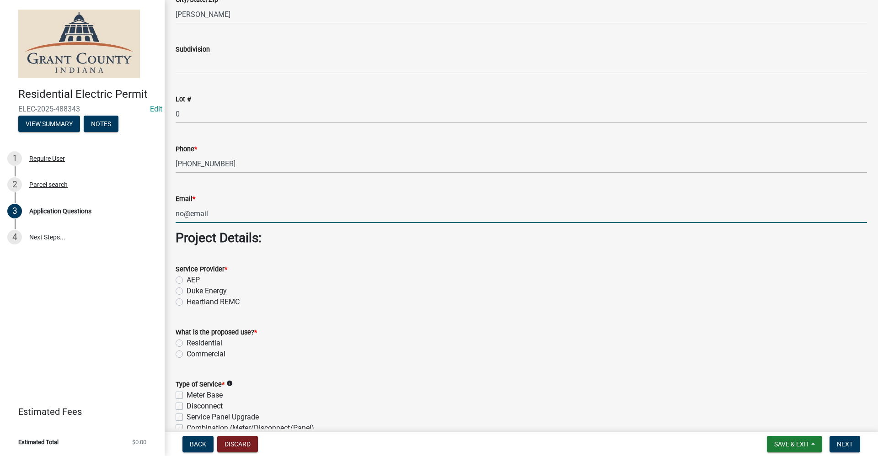
click at [187, 282] on label "AEP" at bounding box center [193, 280] width 13 height 11
click at [187, 281] on input "AEP" at bounding box center [190, 278] width 6 height 6
radio input "true"
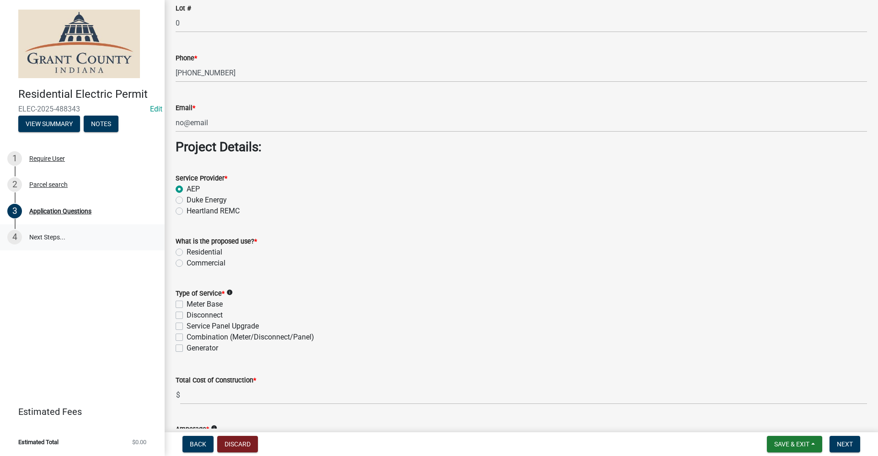
scroll to position [686, 0]
click at [187, 252] on label "Residential" at bounding box center [205, 252] width 36 height 11
click at [187, 252] on input "Residential" at bounding box center [190, 250] width 6 height 6
radio input "true"
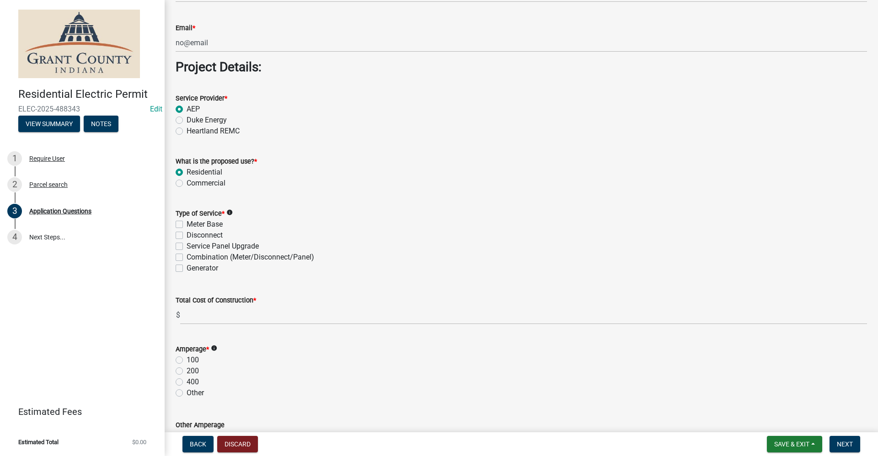
scroll to position [778, 0]
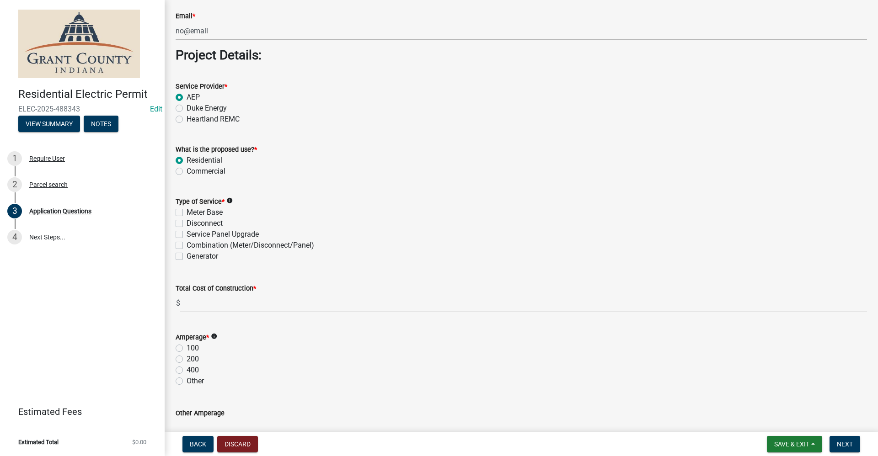
click at [187, 234] on label "Service Panel Upgrade" at bounding box center [223, 234] width 72 height 11
click at [187, 234] on input "Service Panel Upgrade" at bounding box center [190, 232] width 6 height 6
checkbox input "true"
checkbox input "false"
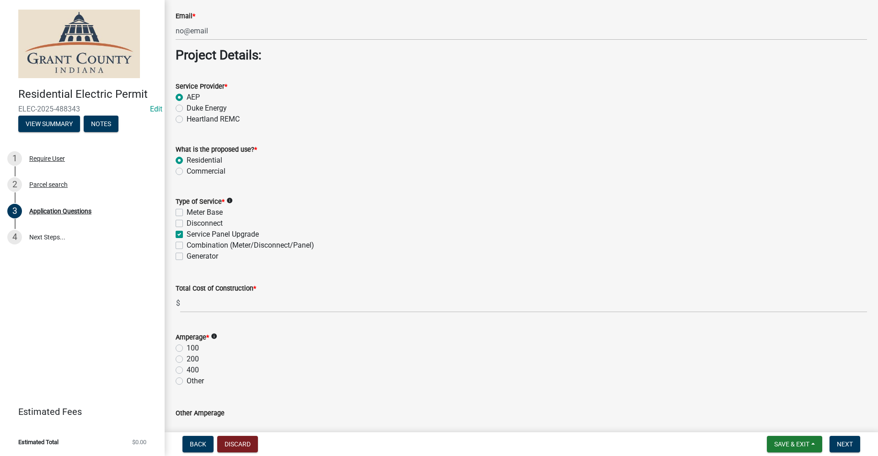
checkbox input "true"
checkbox input "false"
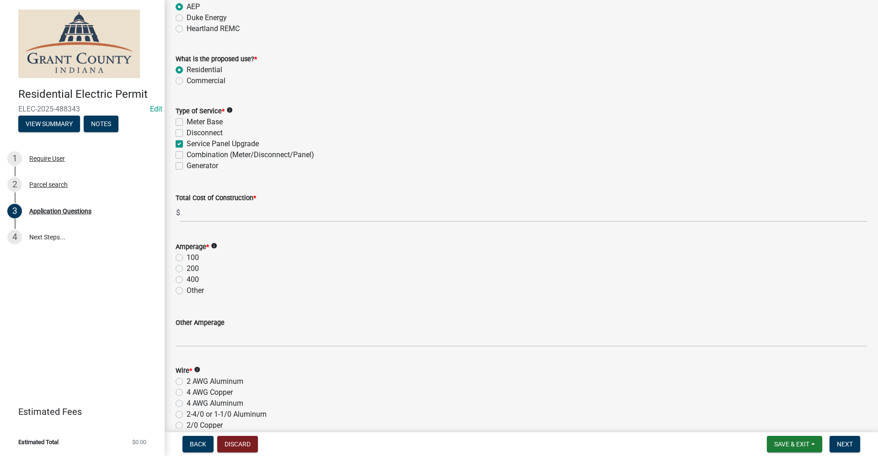
scroll to position [869, 0]
click at [187, 269] on label "200" at bounding box center [193, 268] width 12 height 11
click at [187, 268] on input "200" at bounding box center [190, 266] width 6 height 6
radio input "true"
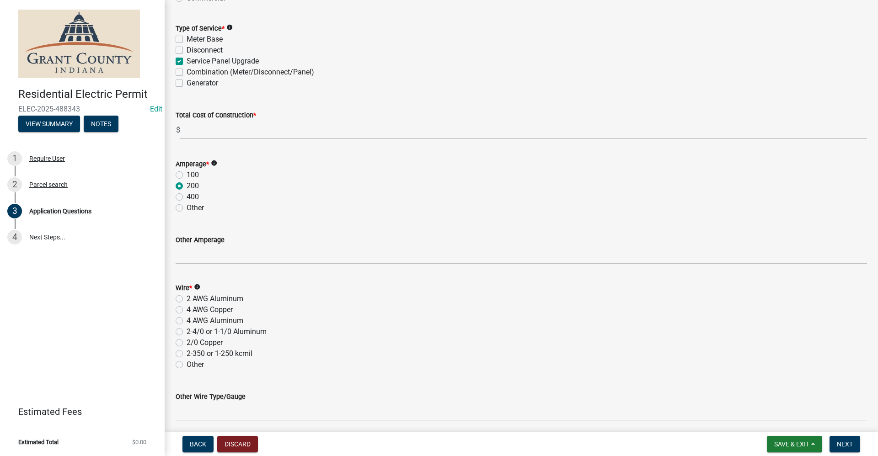
scroll to position [960, 0]
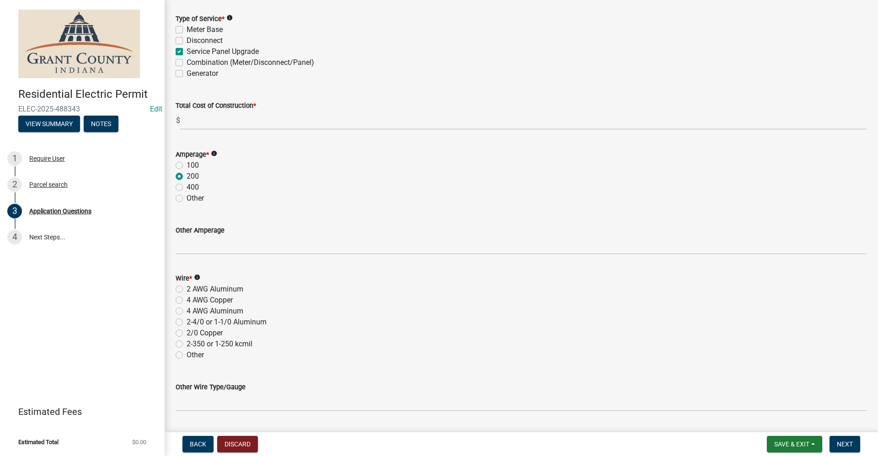
click at [187, 289] on label "2 AWG Aluminum" at bounding box center [215, 289] width 57 height 11
click at [187, 289] on input "2 AWG Aluminum" at bounding box center [190, 287] width 6 height 6
radio input "true"
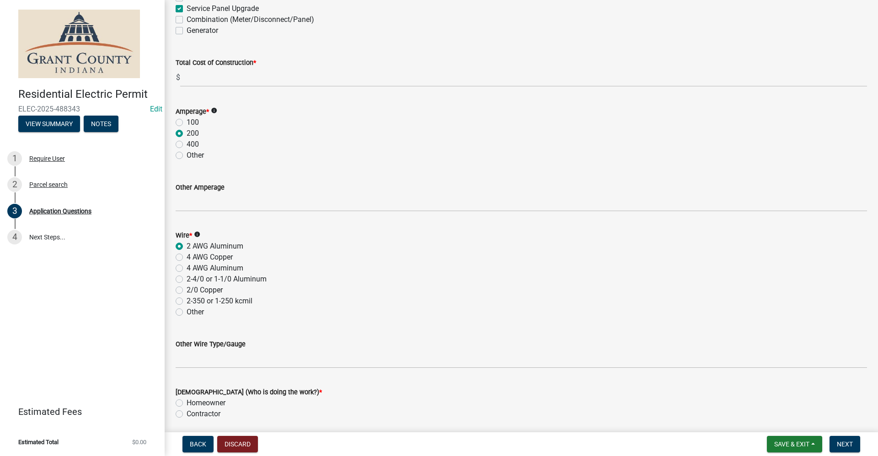
scroll to position [1098, 0]
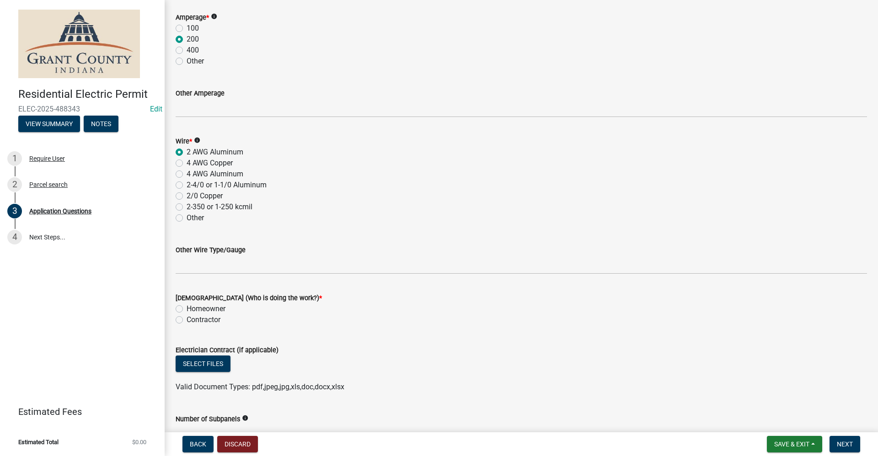
click at [187, 320] on label "Contractor" at bounding box center [204, 320] width 34 height 11
click at [187, 320] on input "Contractor" at bounding box center [190, 318] width 6 height 6
radio input "true"
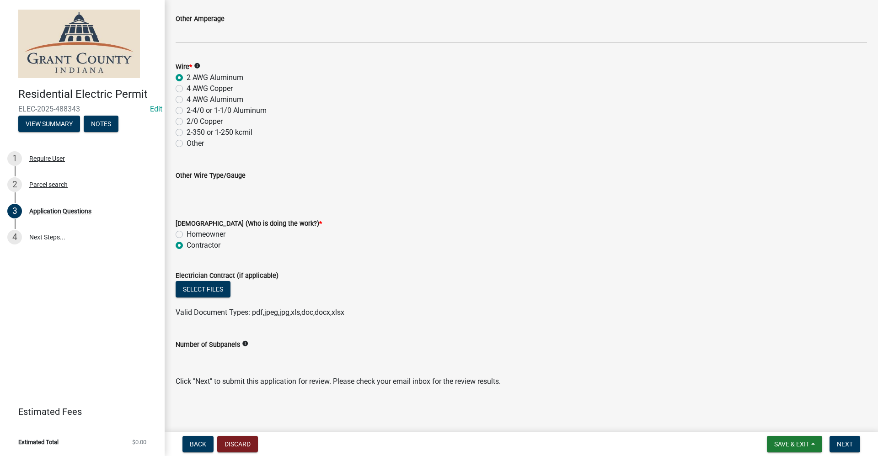
scroll to position [1174, 0]
click at [852, 443] on span "Next" at bounding box center [845, 444] width 16 height 7
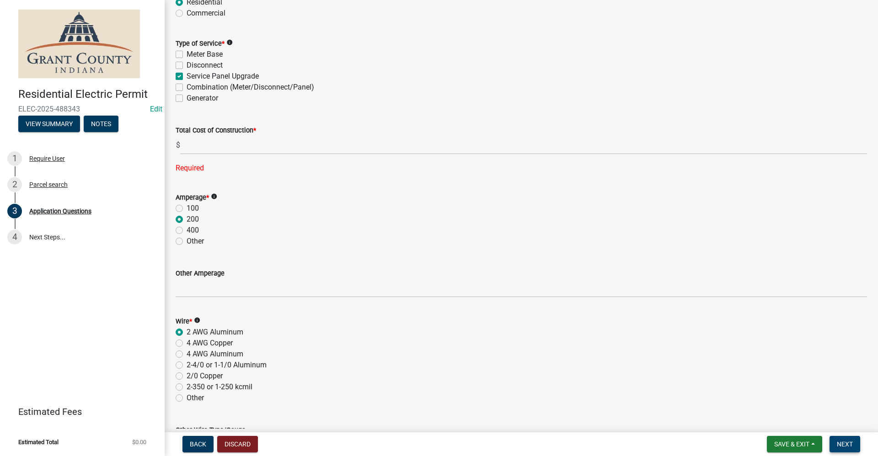
scroll to position [917, 0]
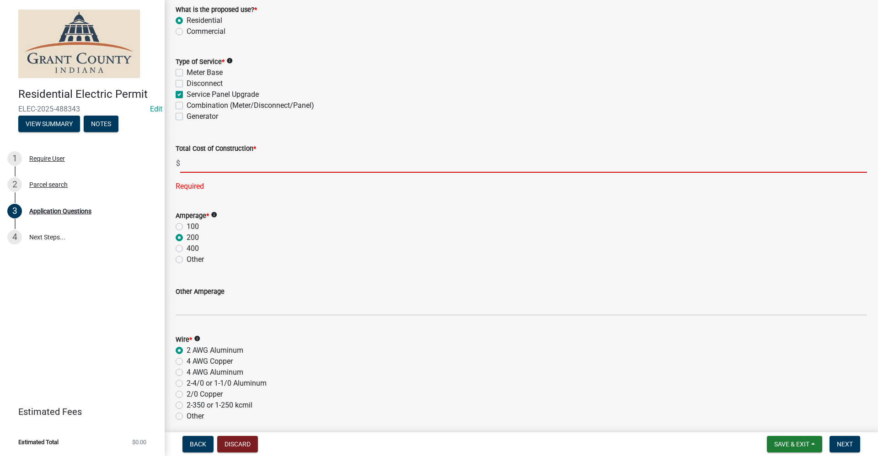
click at [195, 166] on input "text" at bounding box center [523, 163] width 687 height 19
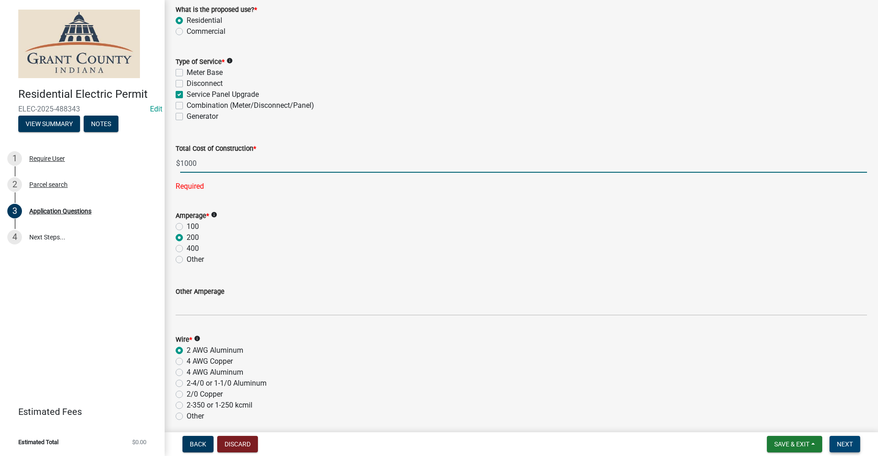
type input "1000.00"
click at [841, 447] on span "Next" at bounding box center [845, 444] width 16 height 7
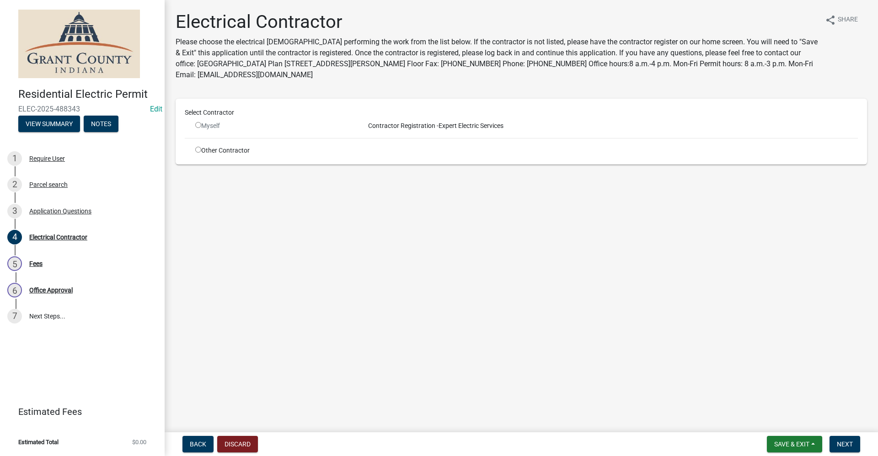
click at [198, 125] on input "radio" at bounding box center [198, 125] width 6 height 6
click at [199, 125] on input "radio" at bounding box center [198, 125] width 6 height 6
click at [198, 124] on input "radio" at bounding box center [198, 125] width 6 height 6
click at [436, 129] on span "Contractor Registration -" at bounding box center [402, 125] width 74 height 7
click at [199, 125] on input "radio" at bounding box center [198, 125] width 6 height 6
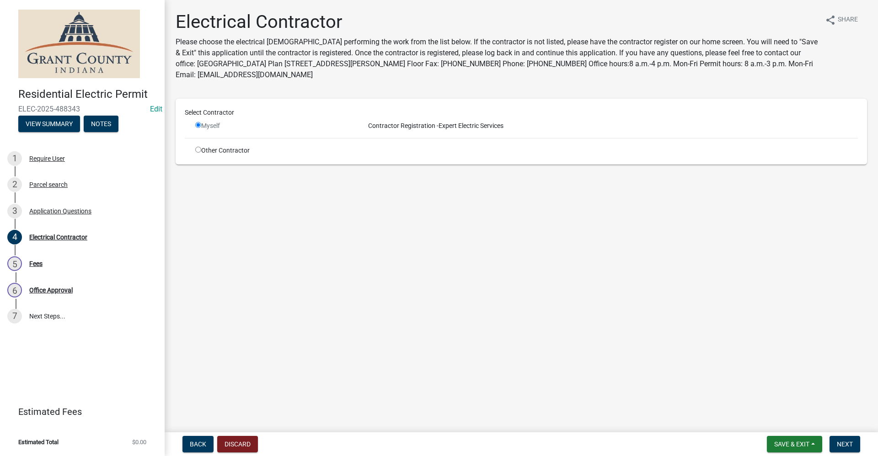
radio input "false"
click at [197, 151] on input "radio" at bounding box center [198, 150] width 6 height 6
radio input "true"
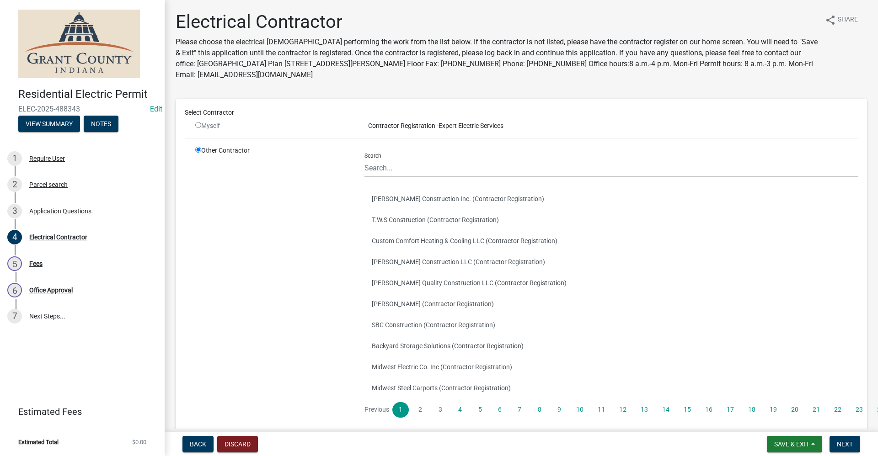
click at [198, 125] on input "radio" at bounding box center [198, 125] width 6 height 6
radio input "false"
radio input "true"
click at [377, 174] on input "Search" at bounding box center [611, 168] width 493 height 19
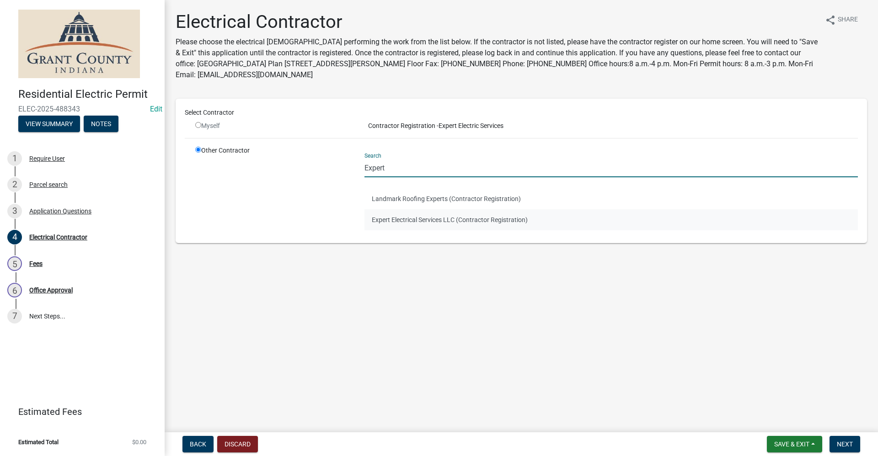
type input "Expert"
click at [463, 218] on button "Expert Electrical Services LLC (Contractor Registration)" at bounding box center [611, 219] width 493 height 21
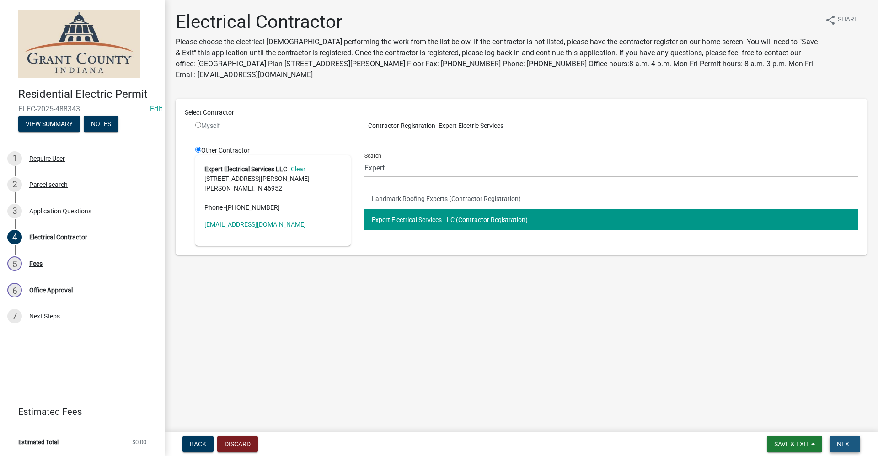
click at [847, 445] on span "Next" at bounding box center [845, 444] width 16 height 7
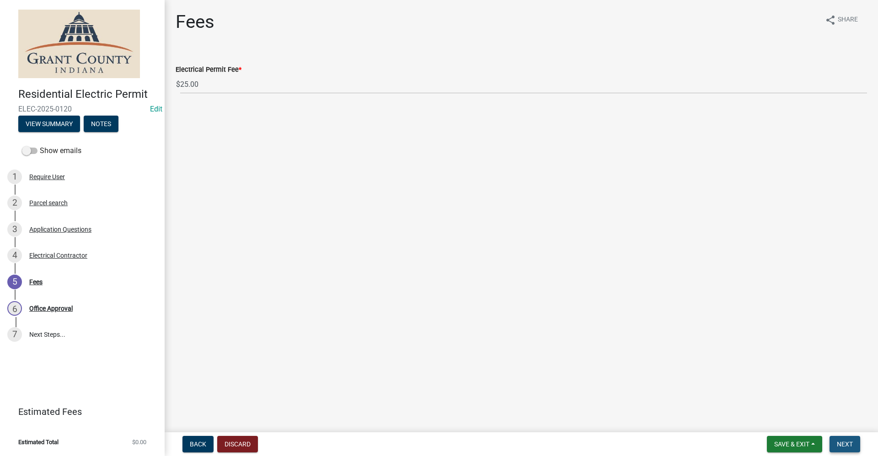
click at [844, 443] on span "Next" at bounding box center [845, 444] width 16 height 7
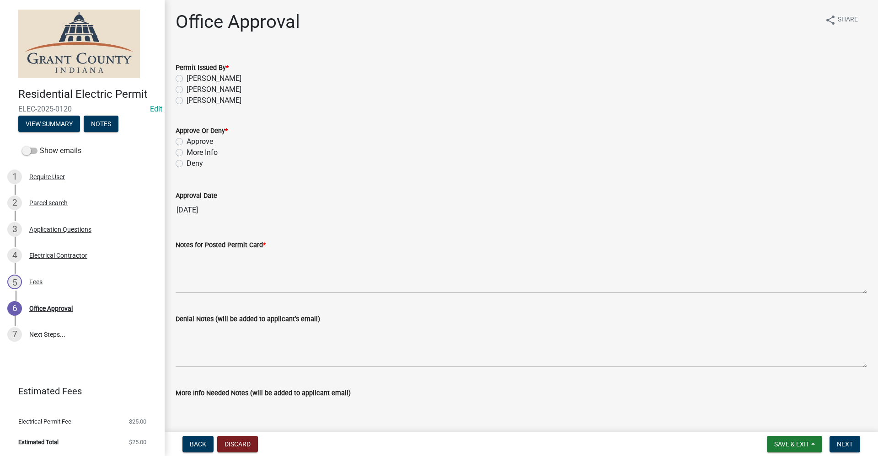
click at [187, 77] on label "Tammy Holloway" at bounding box center [214, 78] width 55 height 11
click at [187, 77] on input "Tammy Holloway" at bounding box center [190, 76] width 6 height 6
radio input "true"
click at [187, 140] on label "Approve" at bounding box center [200, 141] width 27 height 11
click at [187, 140] on input "Approve" at bounding box center [190, 139] width 6 height 6
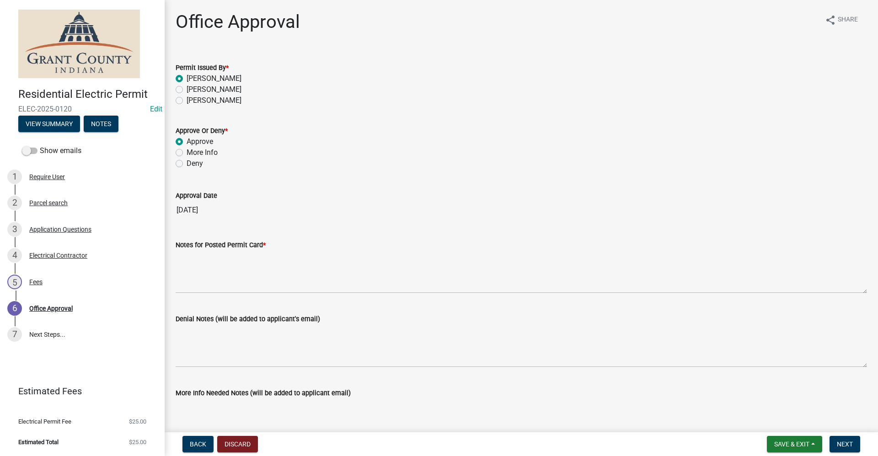
radio input "true"
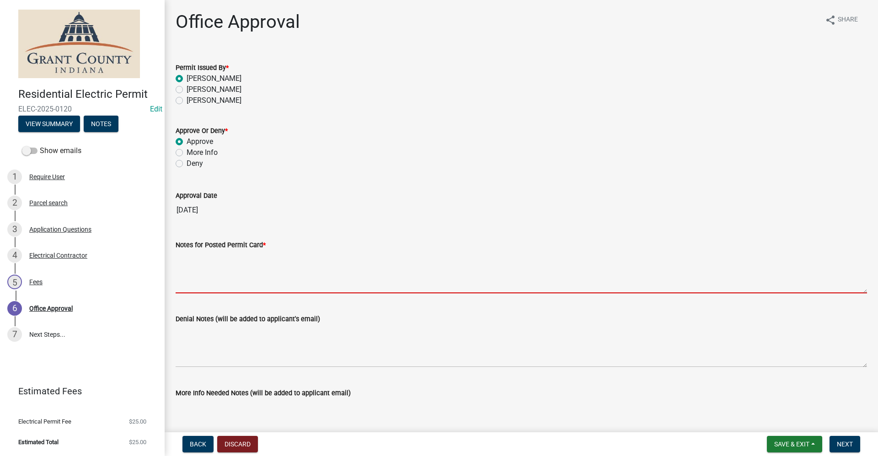
click at [199, 274] on textarea "Notes for Posted Permit Card *" at bounding box center [522, 272] width 692 height 43
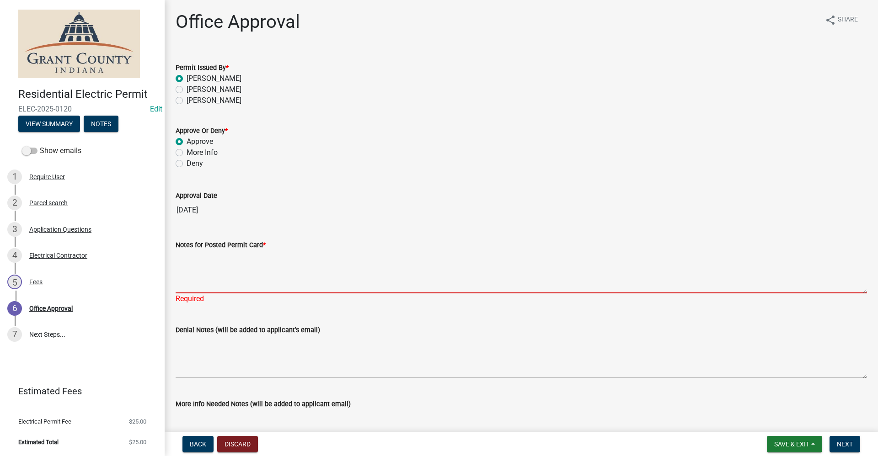
click at [200, 275] on textarea "Notes for Posted Permit Card *" at bounding box center [522, 272] width 692 height 43
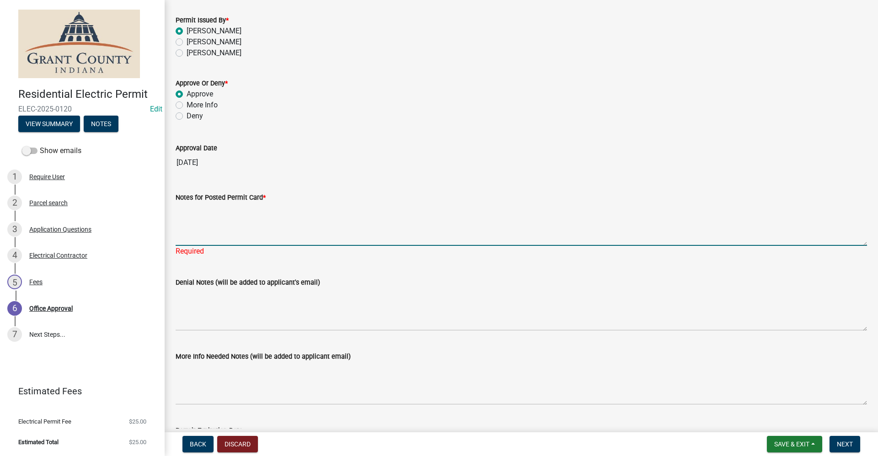
scroll to position [118, 0]
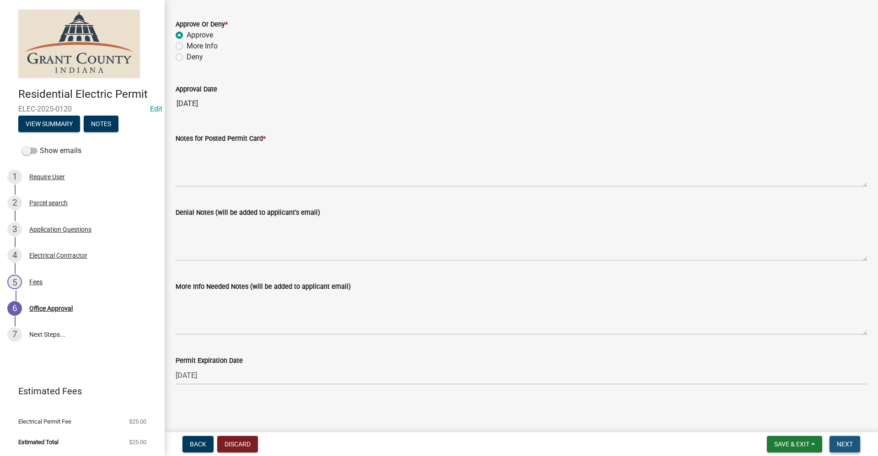
click at [849, 445] on span "Next" at bounding box center [845, 444] width 16 height 7
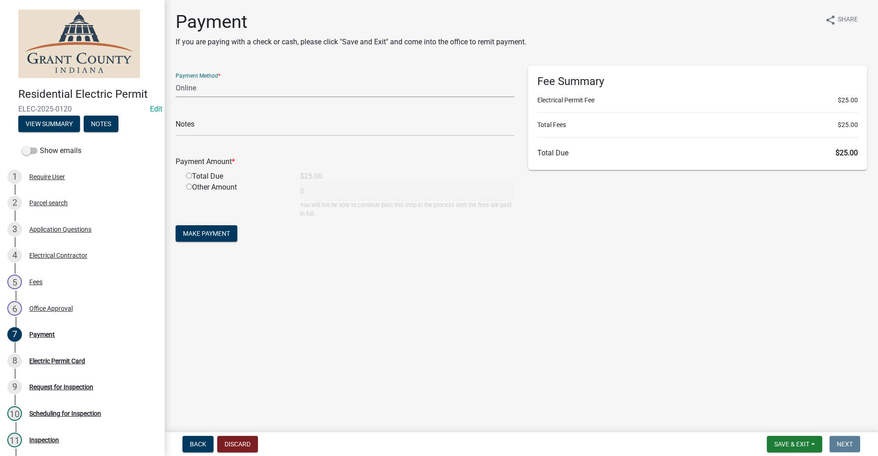
click at [196, 88] on select "Credit Card POS Check Cash Online" at bounding box center [345, 88] width 339 height 19
click at [195, 90] on select "Credit Card POS Check Cash Online" at bounding box center [345, 88] width 339 height 19
select select "0: 2"
click at [176, 79] on select "Credit Card POS Check Cash Online" at bounding box center [345, 88] width 339 height 19
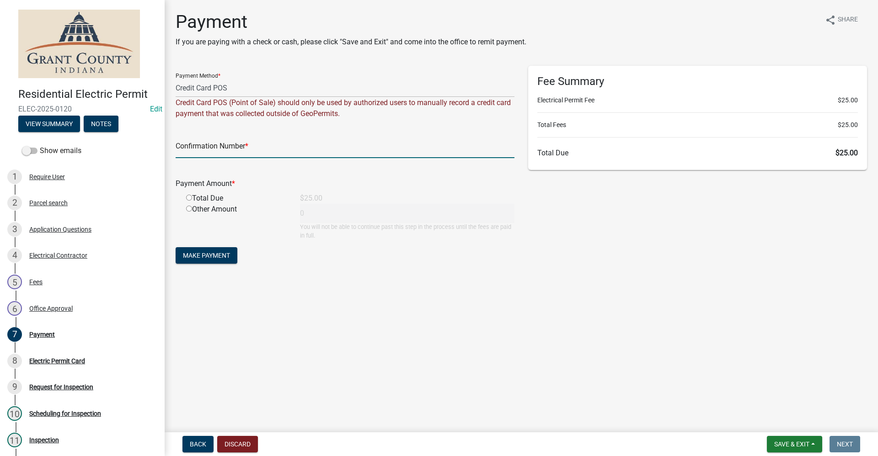
click at [197, 146] on input "text" at bounding box center [345, 148] width 339 height 19
paste input "15078414"
type input "15078414"
click at [188, 196] on input "radio" at bounding box center [189, 198] width 6 height 6
radio input "true"
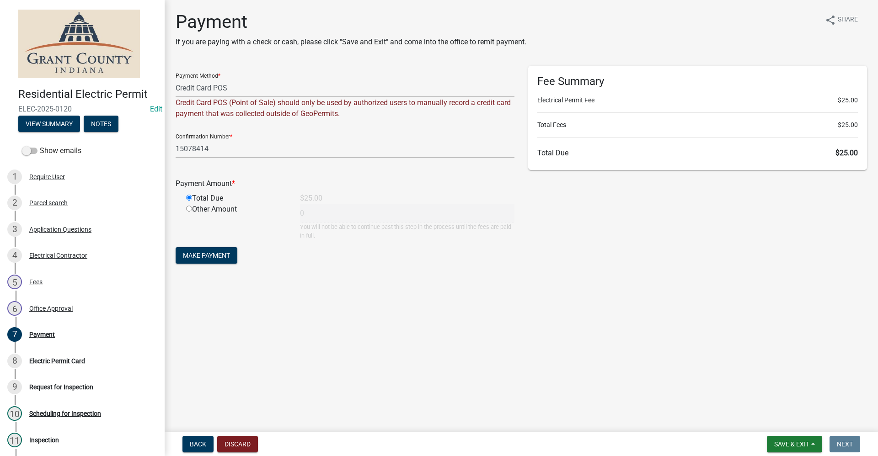
type input "25"
click at [202, 254] on span "Make Payment" at bounding box center [206, 255] width 47 height 7
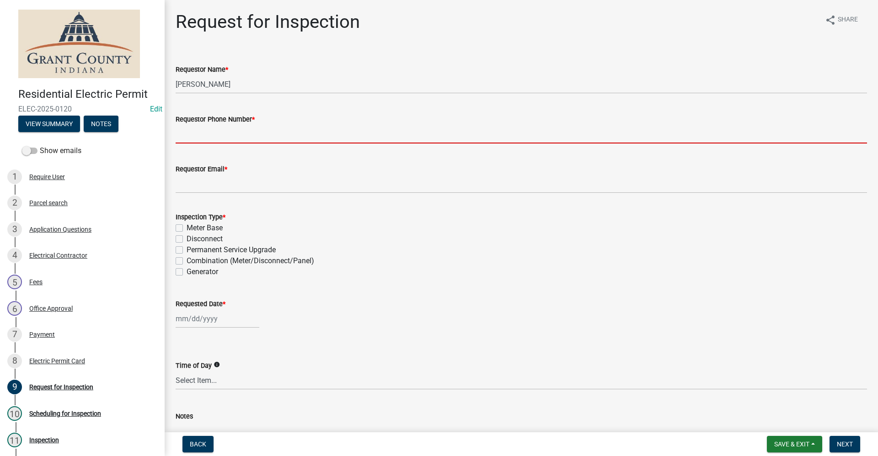
click at [199, 139] on input "Requestor Phone Number *" at bounding box center [522, 134] width 692 height 19
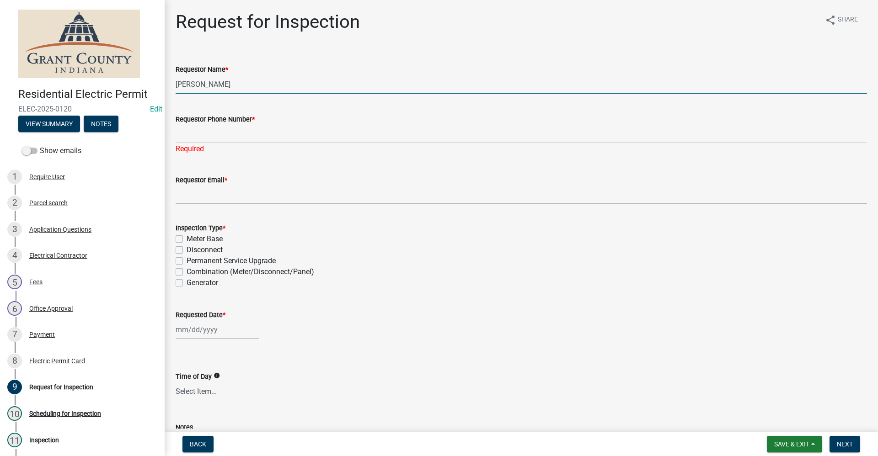
drag, startPoint x: 219, startPoint y: 83, endPoint x: 89, endPoint y: 89, distance: 129.5
click at [89, 89] on div "Residential Electric Permit ELEC-2025-0120 Edit View Summary Notes Show emails …" at bounding box center [439, 228] width 878 height 456
type input "Expert Electric"
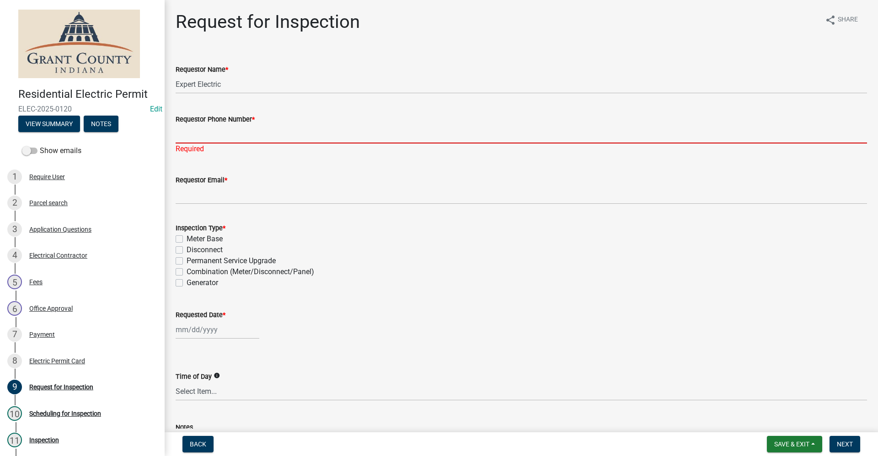
click at [200, 128] on input "Requestor Phone Number *" at bounding box center [522, 134] width 692 height 19
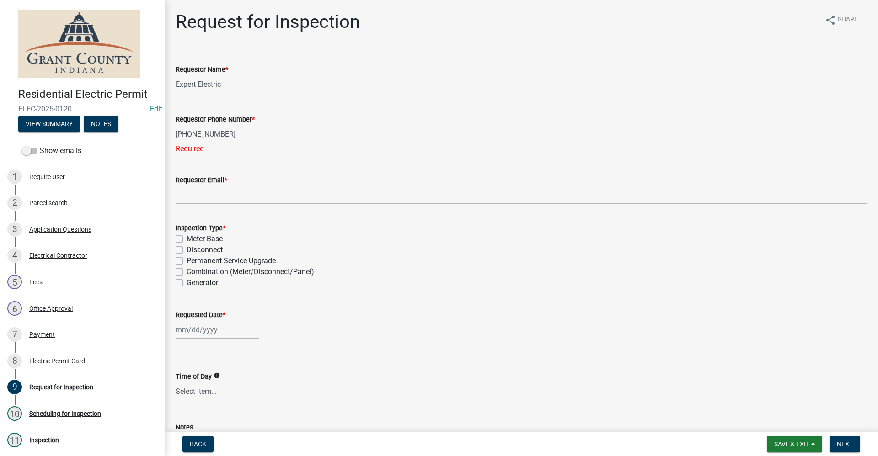
type input "765-664-6642"
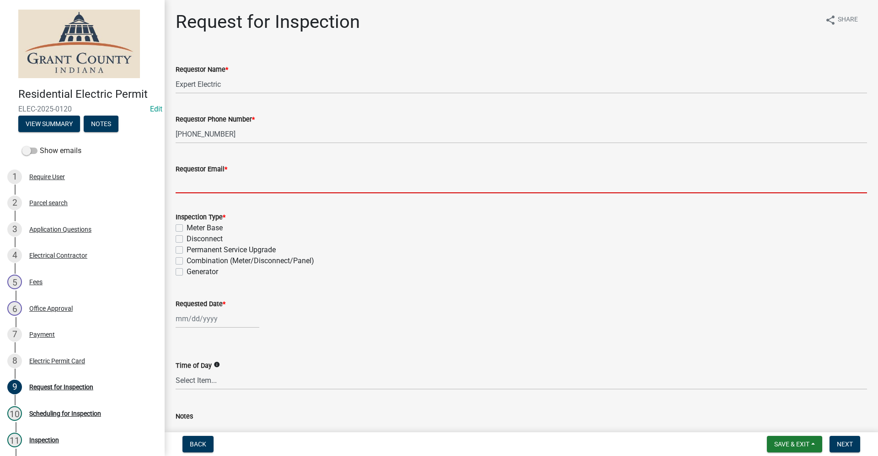
click at [201, 191] on input "Requestor Email *" at bounding box center [522, 184] width 692 height 19
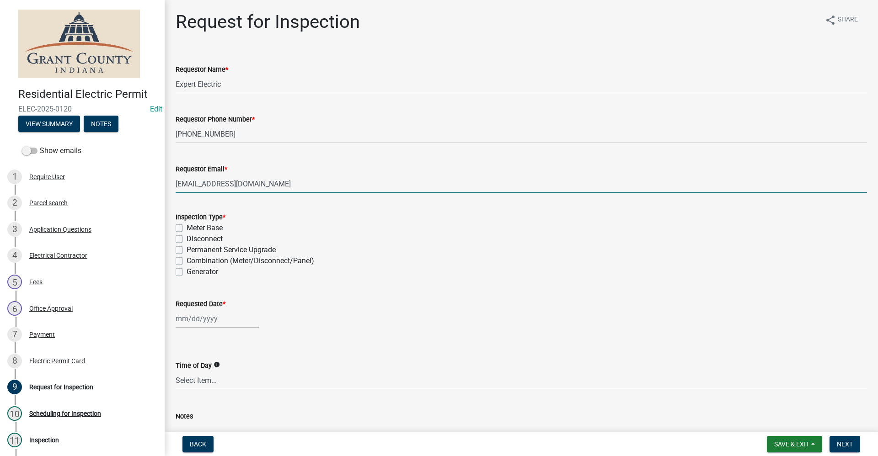
type input "office@expertelectricity.net"
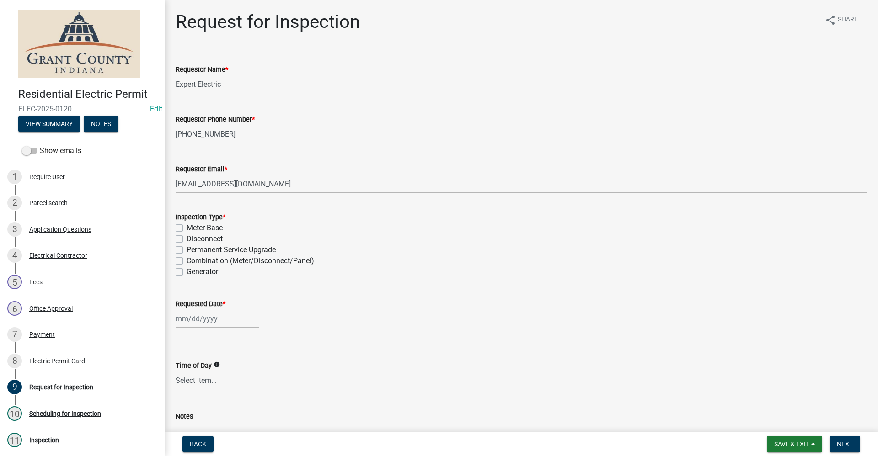
click at [187, 251] on label "Permanent Service Upgrade" at bounding box center [231, 250] width 89 height 11
click at [187, 251] on input "Permanent Service Upgrade" at bounding box center [190, 248] width 6 height 6
checkbox input "true"
checkbox input "false"
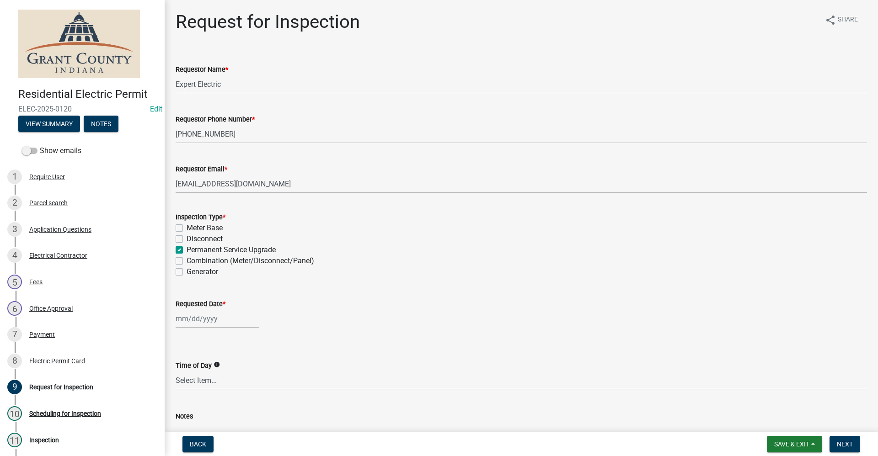
checkbox input "true"
checkbox input "false"
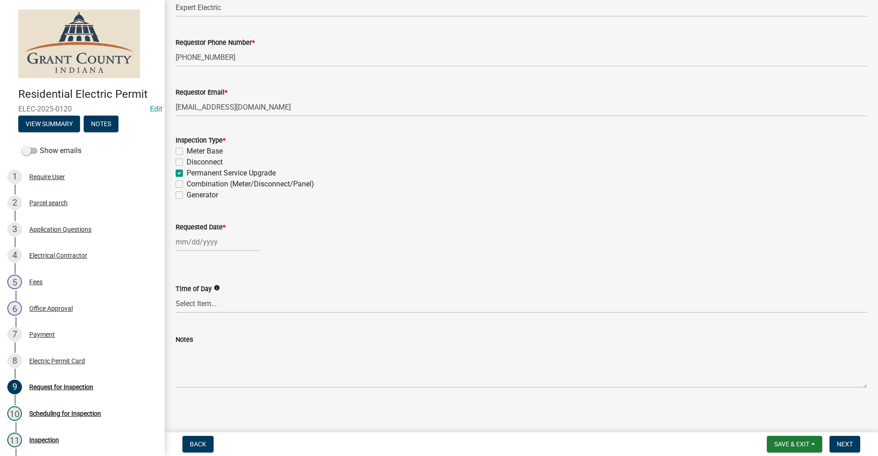
scroll to position [79, 0]
click at [796, 448] on span "Save & Exit" at bounding box center [791, 444] width 35 height 7
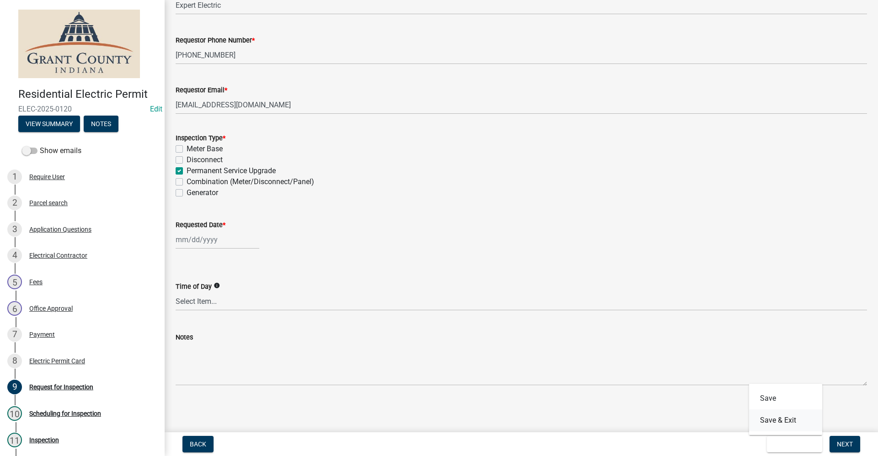
click at [780, 421] on button "Save & Exit" at bounding box center [785, 421] width 73 height 22
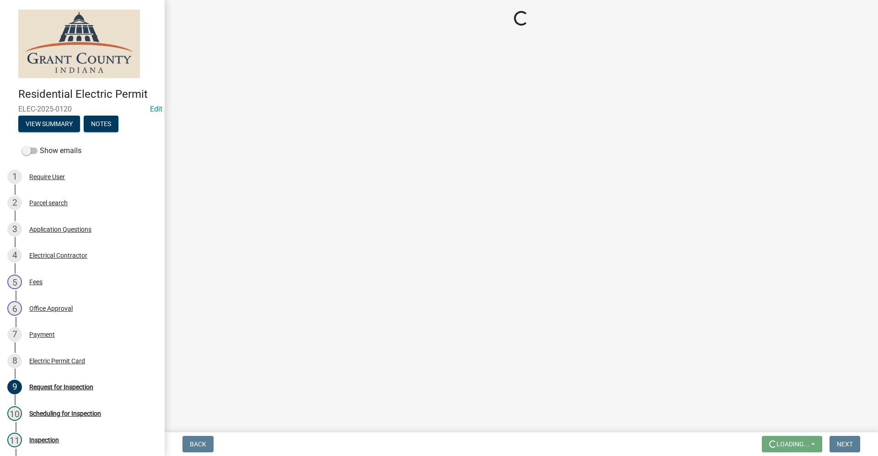
scroll to position [0, 0]
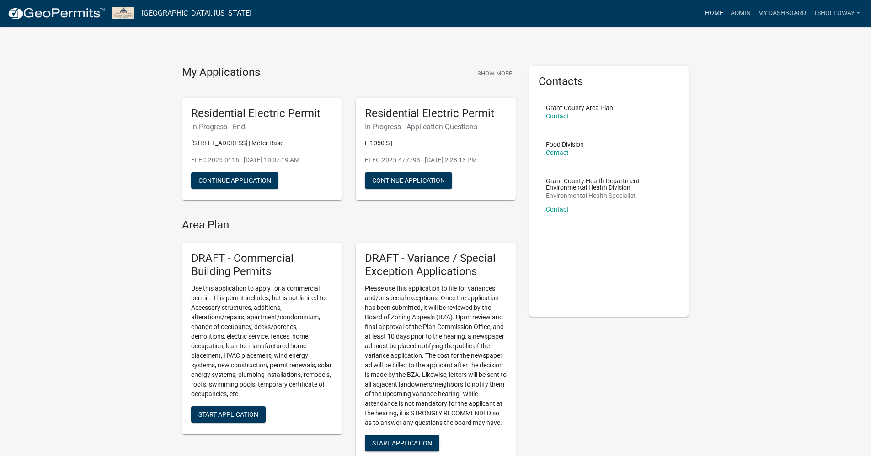
click at [710, 14] on link "Home" at bounding box center [715, 13] width 26 height 17
click at [740, 11] on link "Admin" at bounding box center [740, 13] width 27 height 17
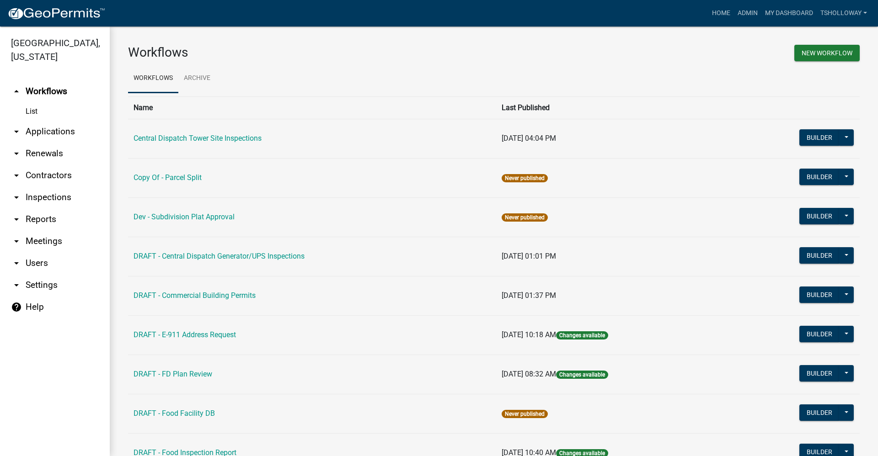
click at [48, 121] on link "arrow_drop_down Applications" at bounding box center [55, 132] width 110 height 22
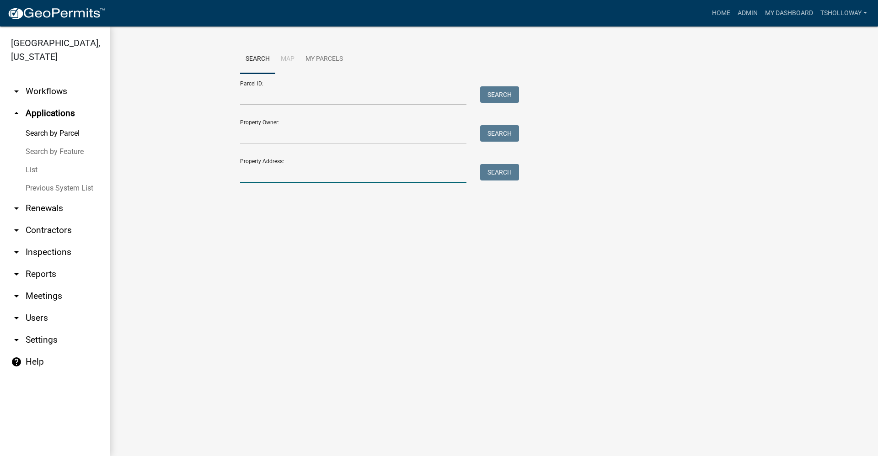
click at [271, 171] on input "Property Address:" at bounding box center [353, 173] width 226 height 19
type input "2210 E Breezewood"
click at [488, 172] on button "Search" at bounding box center [499, 172] width 39 height 16
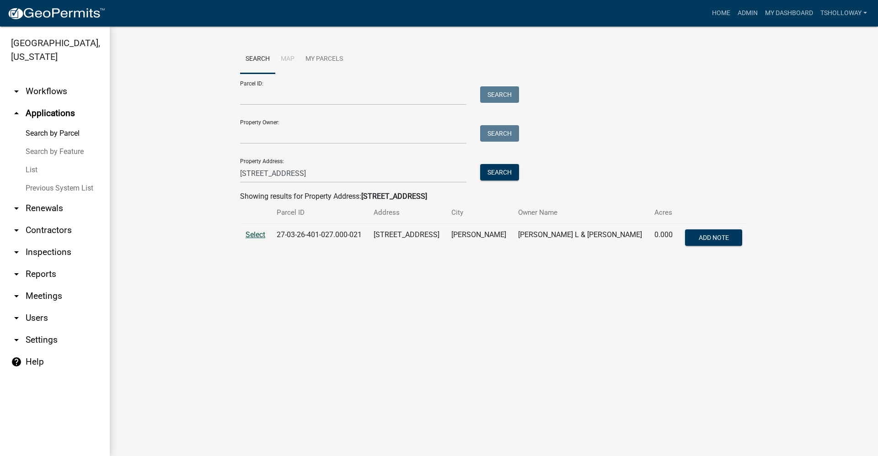
click at [249, 234] on span "Select" at bounding box center [256, 235] width 20 height 9
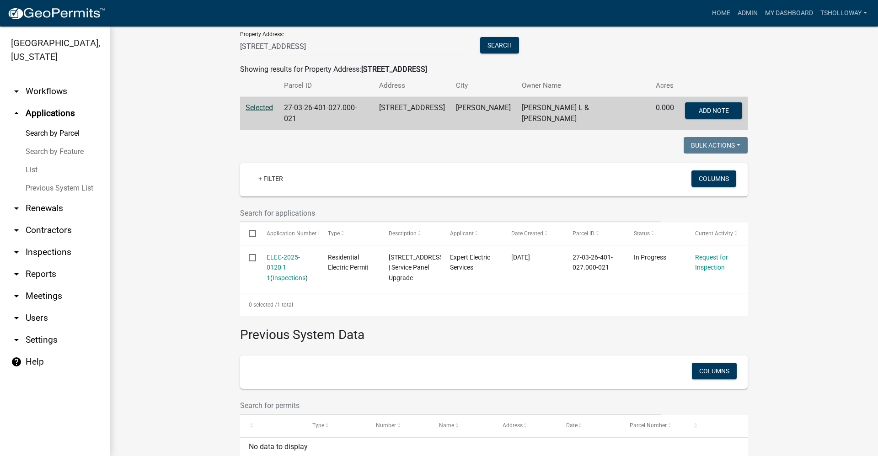
scroll to position [137, 0]
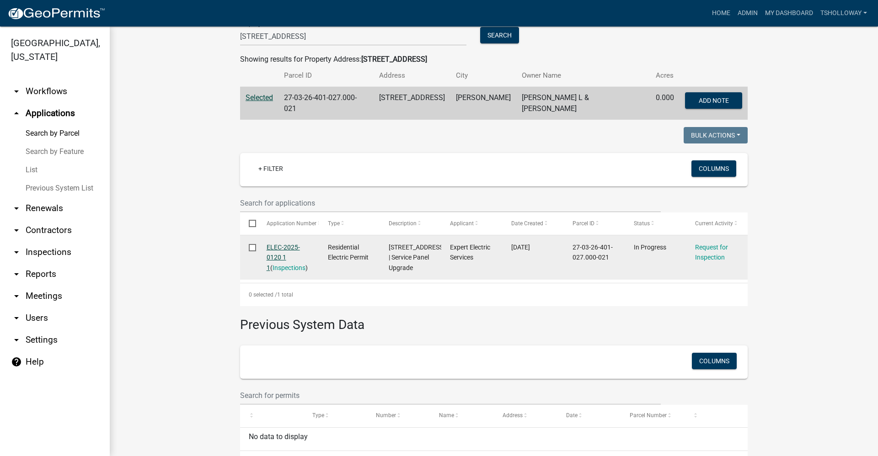
click at [273, 245] on link "ELEC-2025-0120 1 1" at bounding box center [283, 258] width 33 height 28
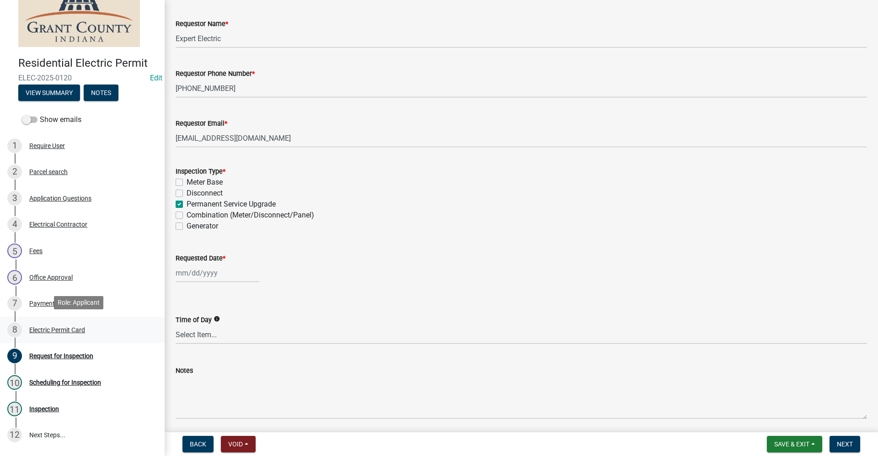
scroll to position [91, 0]
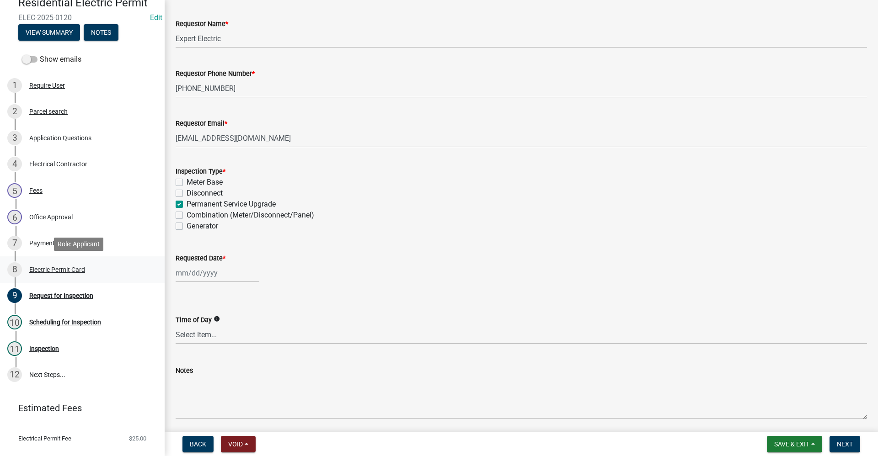
click at [71, 272] on div "Electric Permit Card" at bounding box center [57, 270] width 56 height 6
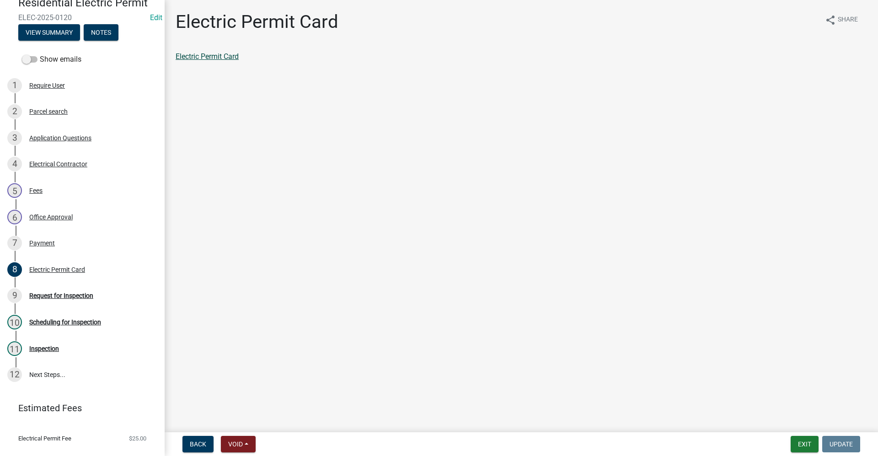
click at [220, 57] on link "Electric Permit Card" at bounding box center [207, 56] width 63 height 9
click at [804, 442] on button "Exit" at bounding box center [805, 444] width 28 height 16
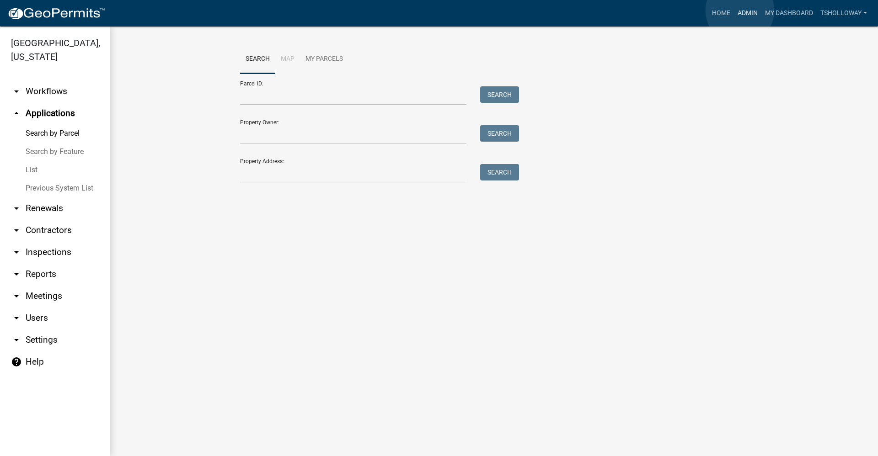
click at [740, 11] on link "Admin" at bounding box center [747, 13] width 27 height 17
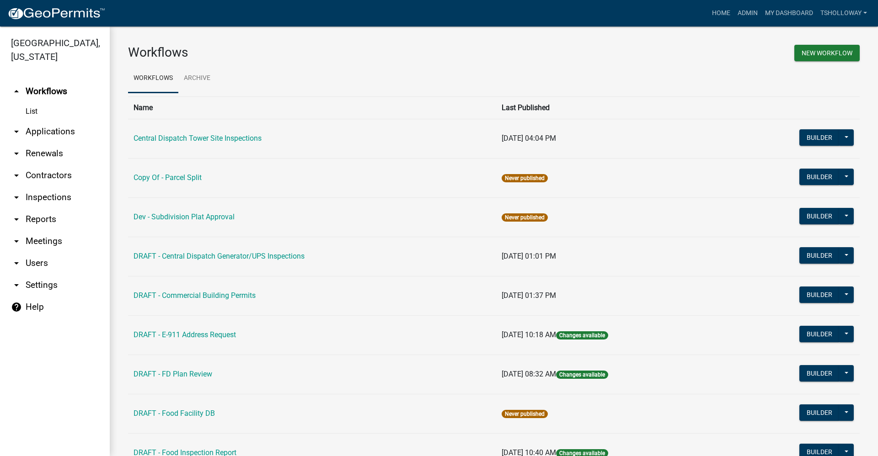
click at [39, 121] on link "arrow_drop_down Applications" at bounding box center [55, 132] width 110 height 22
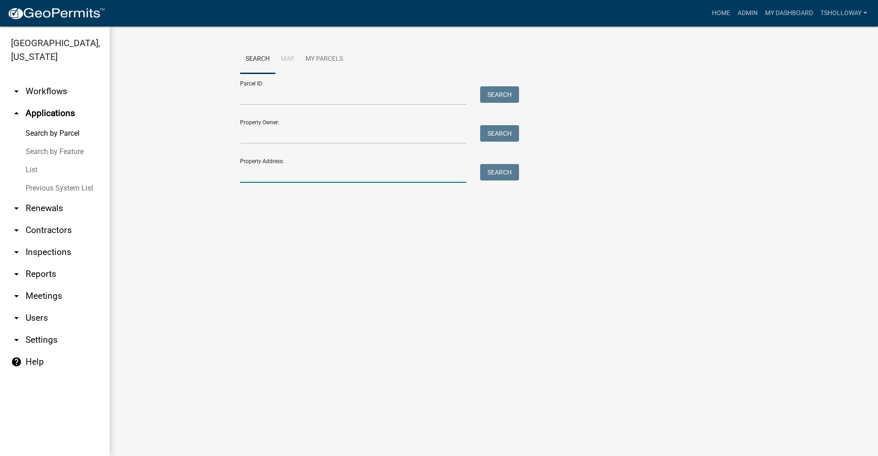
click at [257, 174] on input "Property Address:" at bounding box center [353, 173] width 226 height 19
type input "4948 e 300 s"
click at [499, 176] on button "Search" at bounding box center [499, 172] width 39 height 16
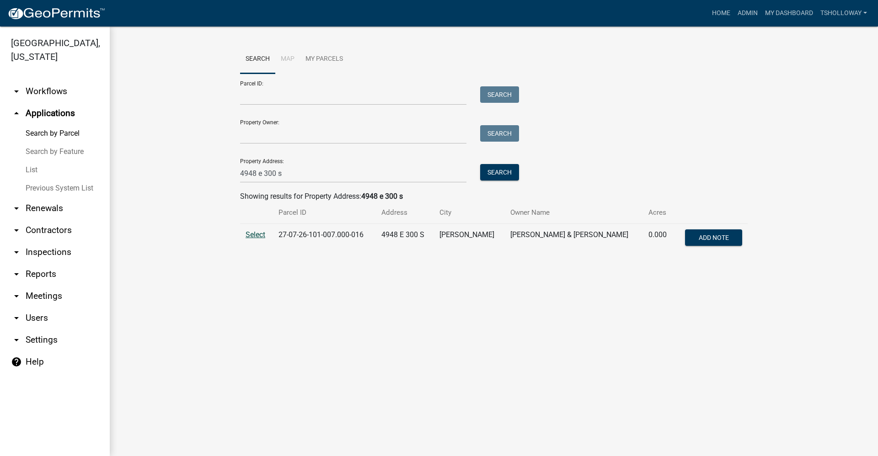
click at [254, 235] on span "Select" at bounding box center [256, 235] width 20 height 9
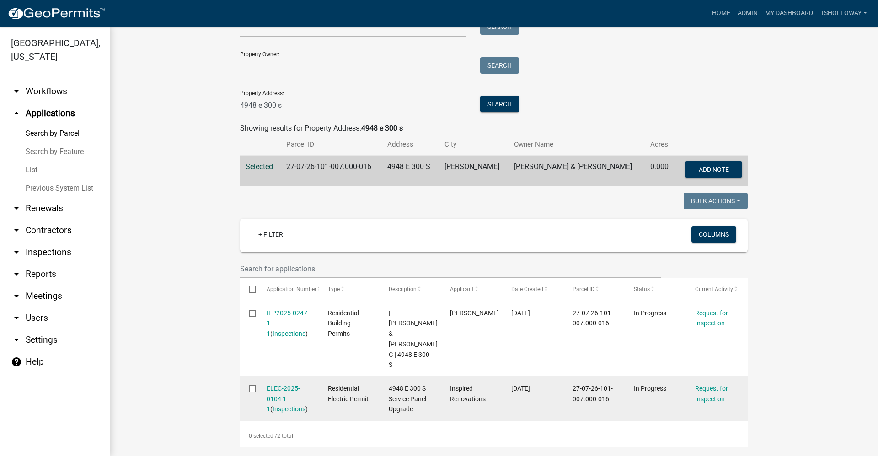
scroll to position [91, 0]
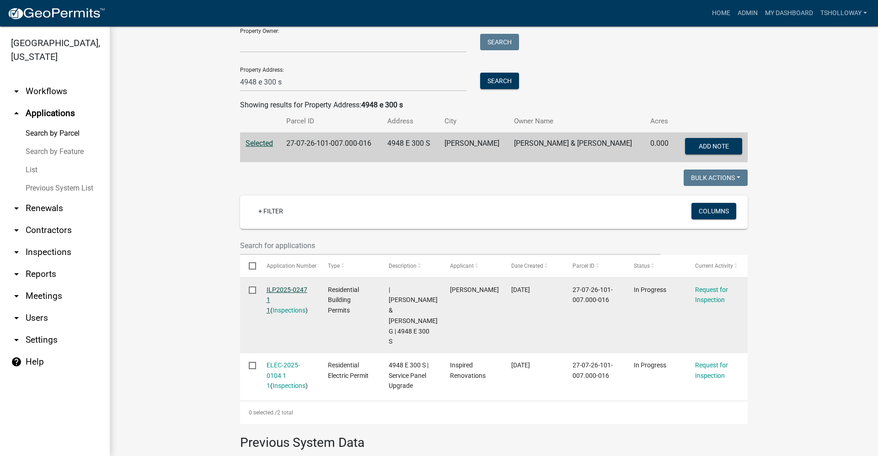
click at [276, 289] on link "ILP2025-0247 1 1" at bounding box center [287, 300] width 41 height 28
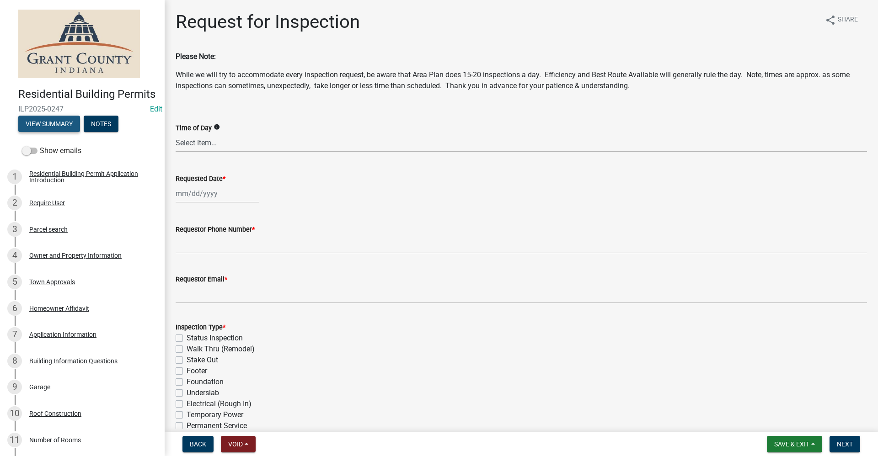
click at [51, 132] on button "View Summary" at bounding box center [49, 124] width 62 height 16
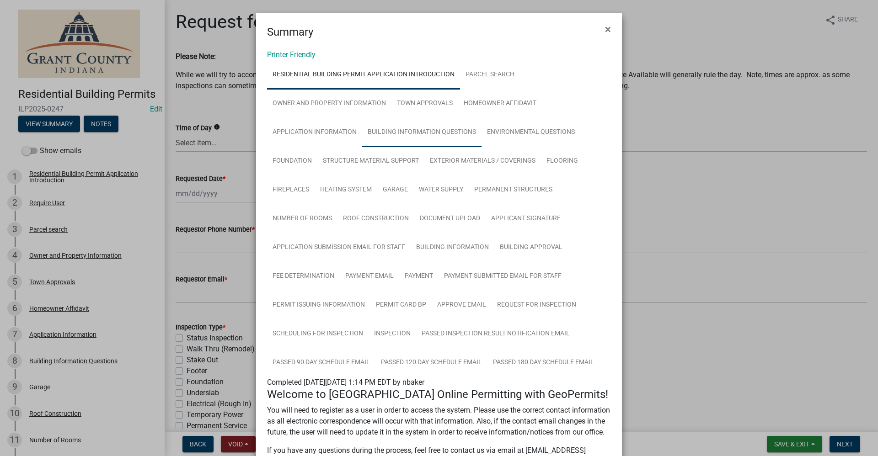
click at [397, 133] on link "Building Information Questions" at bounding box center [421, 132] width 119 height 29
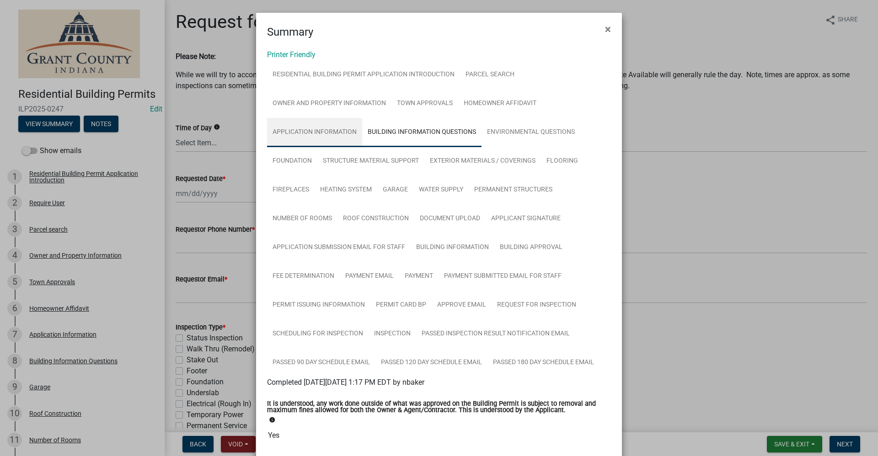
click at [308, 132] on link "Application Information" at bounding box center [314, 132] width 95 height 29
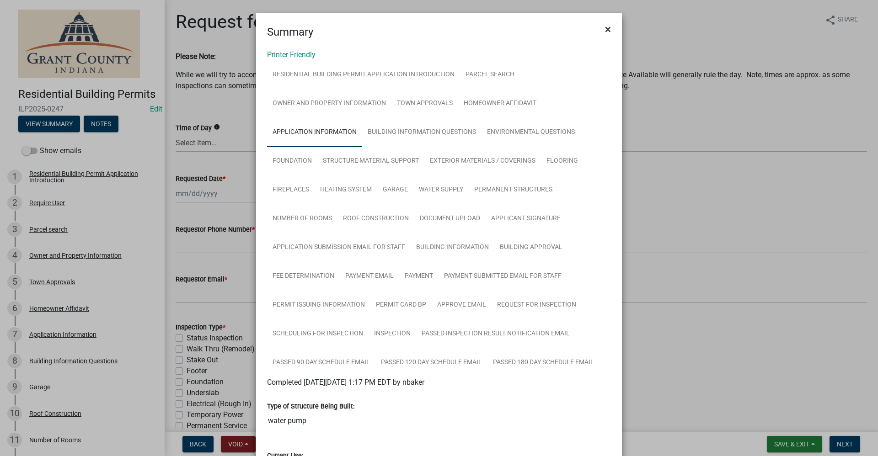
click at [605, 32] on span "×" at bounding box center [608, 29] width 6 height 13
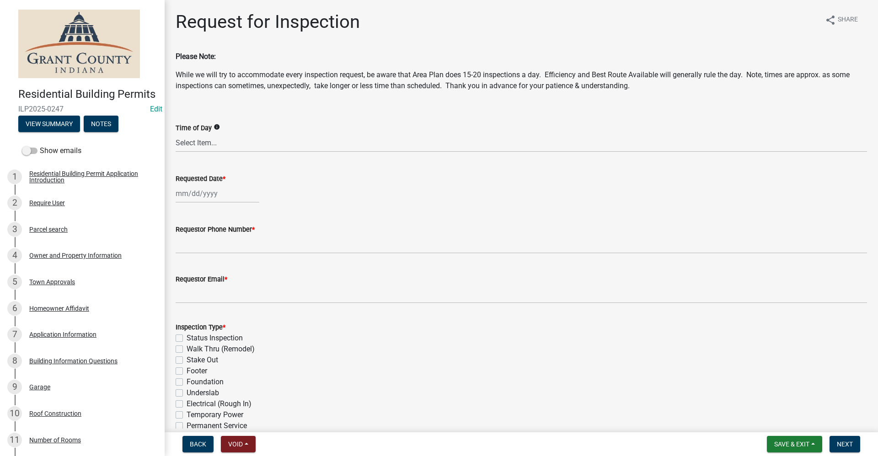
click at [194, 194] on div at bounding box center [218, 193] width 84 height 19
select select "10"
select select "2025"
click at [199, 258] on div "7" at bounding box center [199, 257] width 15 height 15
type input "[DATE]"
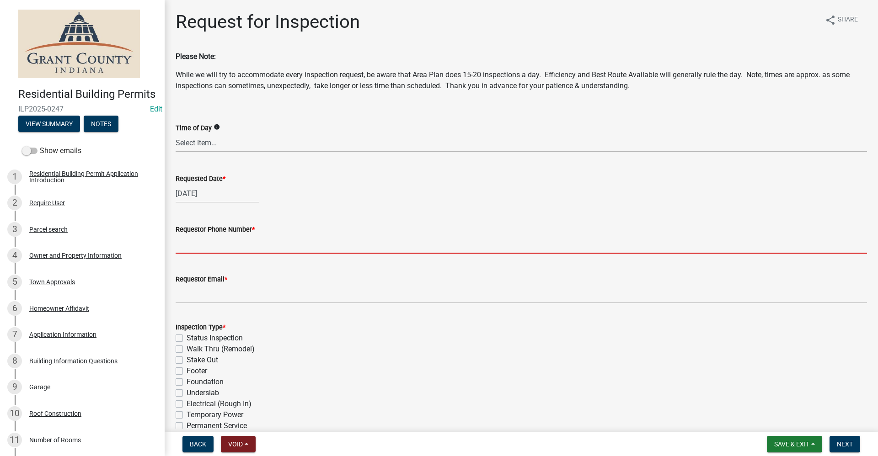
click at [190, 247] on input "Requestor Phone Number *" at bounding box center [522, 244] width 692 height 19
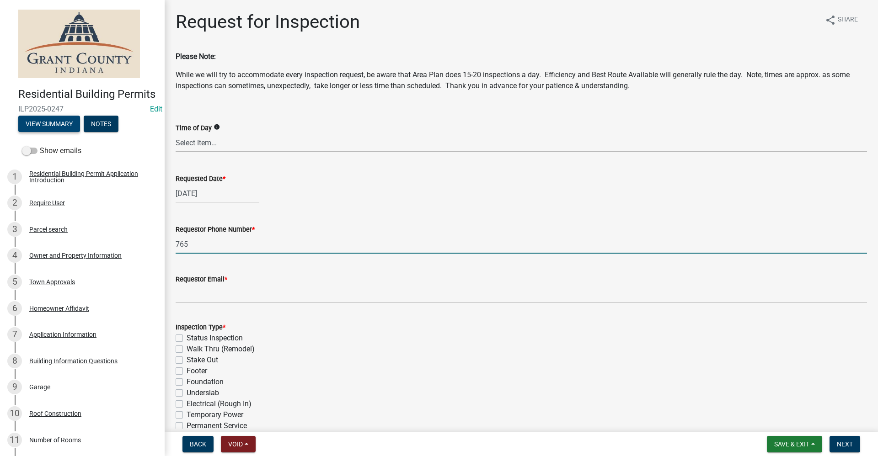
click at [43, 132] on button "View Summary" at bounding box center [49, 124] width 62 height 16
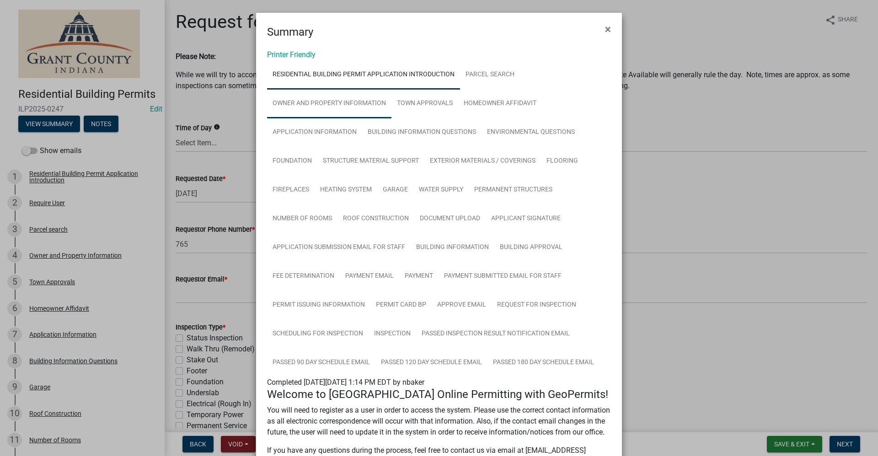
click at [312, 107] on link "Owner and Property Information" at bounding box center [329, 103] width 124 height 29
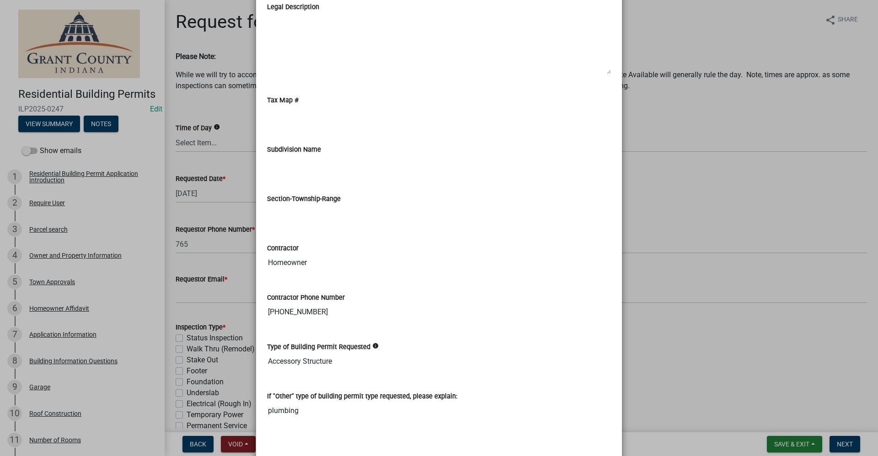
scroll to position [1295, 0]
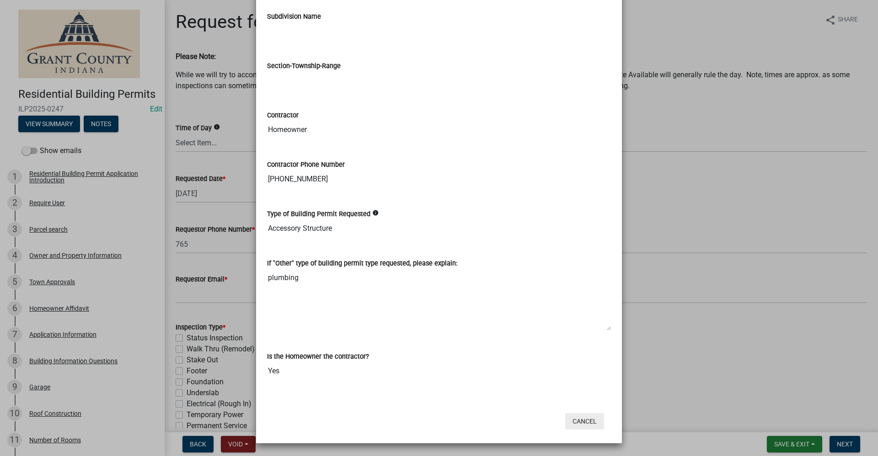
click at [589, 420] on button "Cancel" at bounding box center [584, 421] width 39 height 16
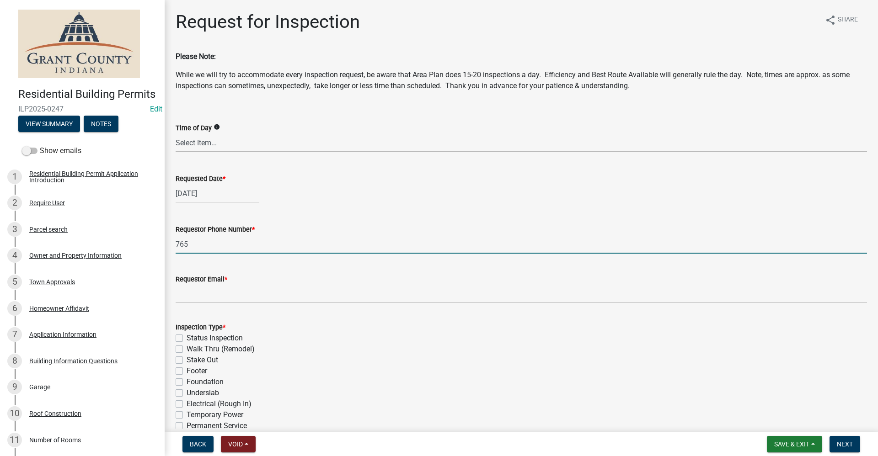
click at [193, 248] on input "765" at bounding box center [522, 244] width 692 height 19
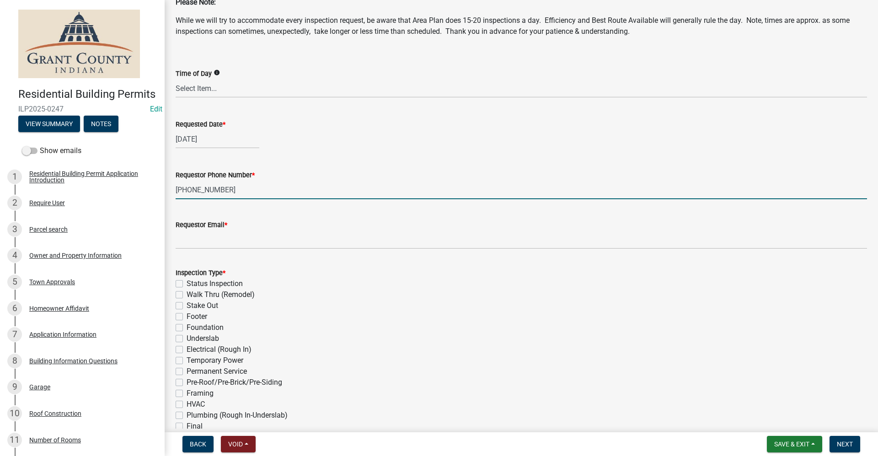
scroll to position [91, 0]
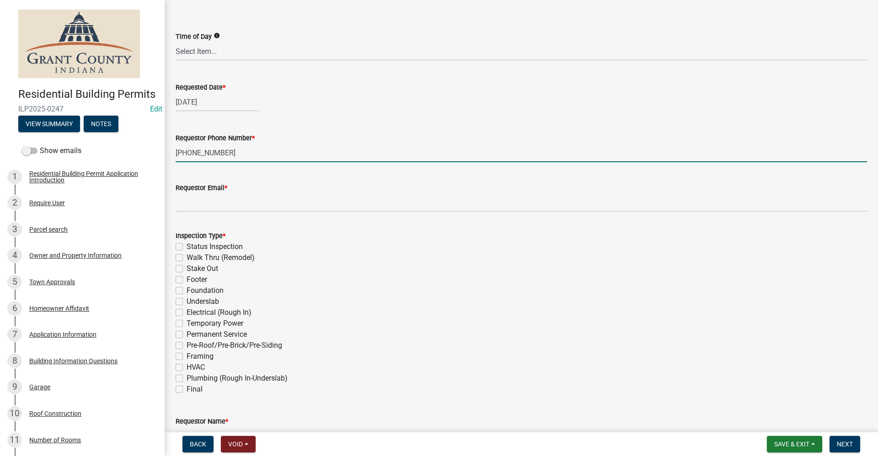
type input "[PHONE_NUMBER]"
click at [187, 381] on label "Plumbing (Rough In-Underslab)" at bounding box center [237, 378] width 101 height 11
click at [187, 379] on input "Plumbing (Rough In-Underslab)" at bounding box center [190, 376] width 6 height 6
checkbox input "true"
checkbox input "false"
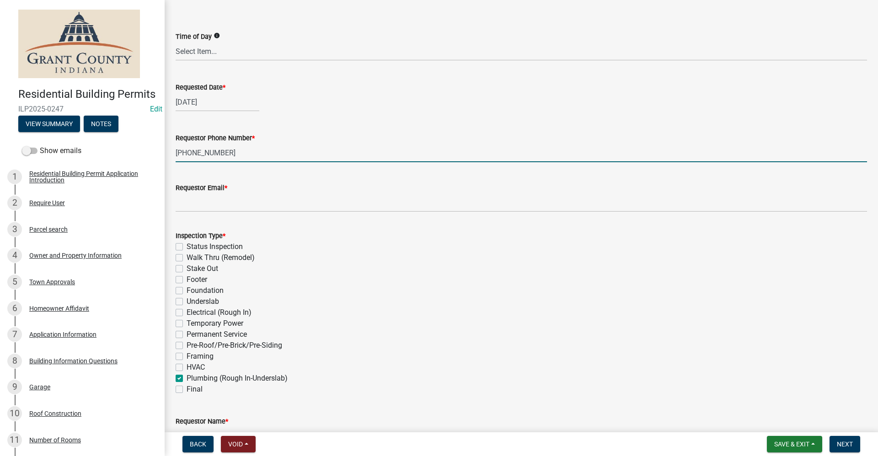
checkbox input "false"
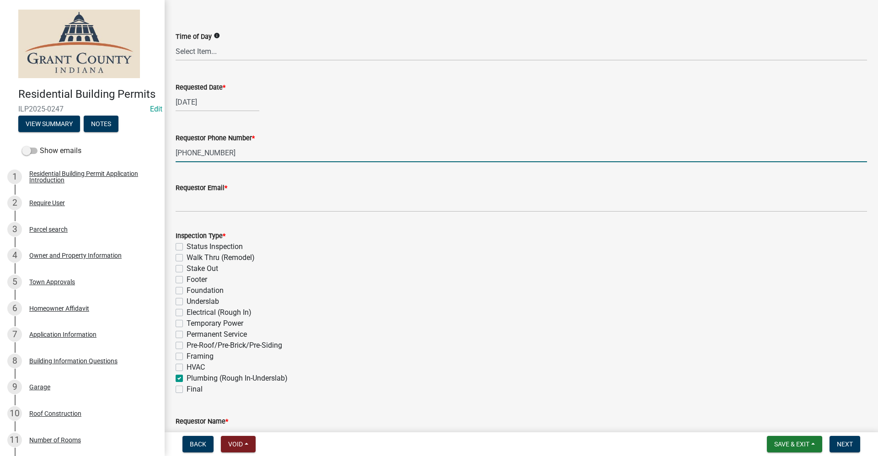
checkbox input "false"
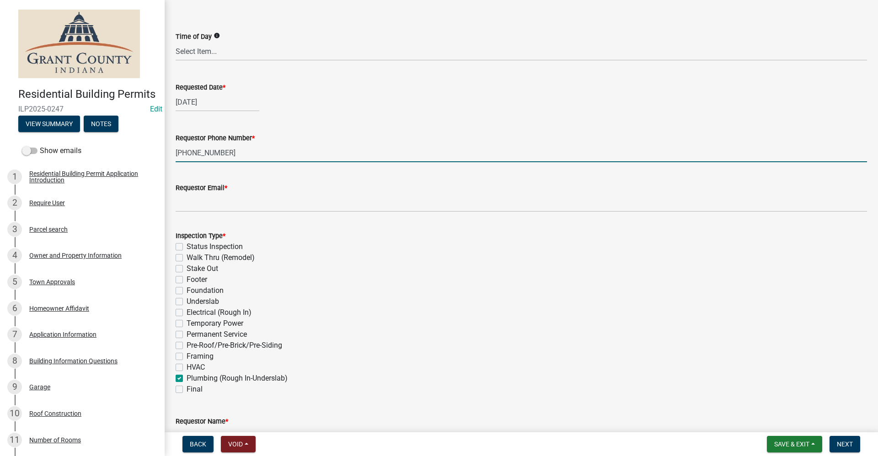
checkbox input "false"
checkbox input "true"
checkbox input "false"
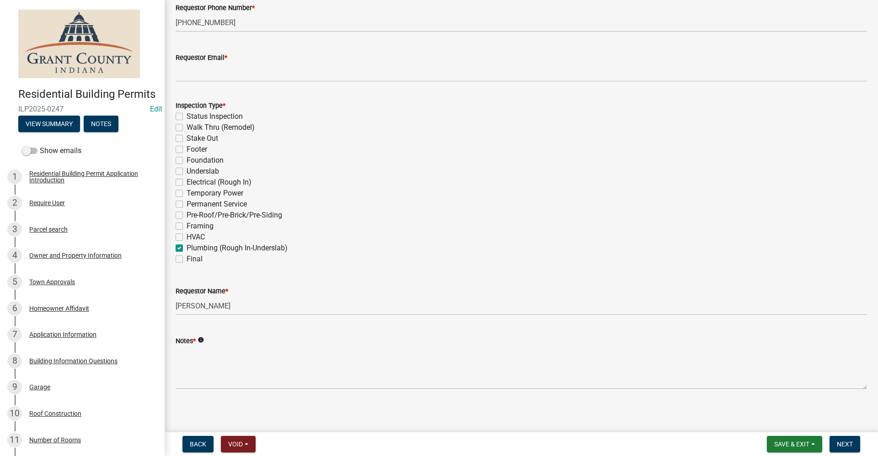
scroll to position [225, 0]
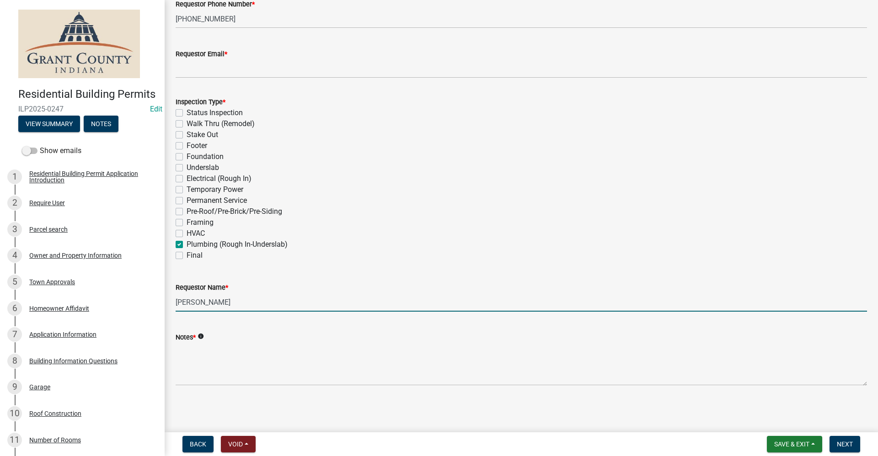
click at [203, 300] on input "[PERSON_NAME]" at bounding box center [522, 302] width 692 height 19
type input "R"
type input "[PERSON_NAME]"
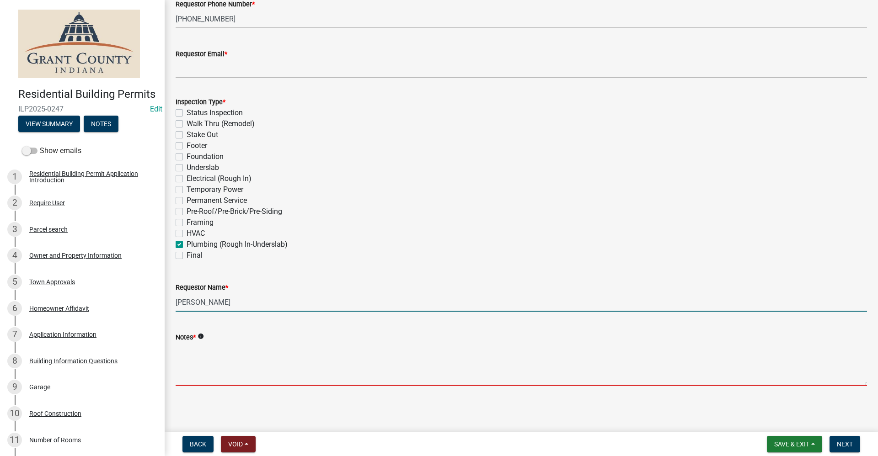
click at [190, 359] on textarea "Notes *" at bounding box center [522, 364] width 692 height 43
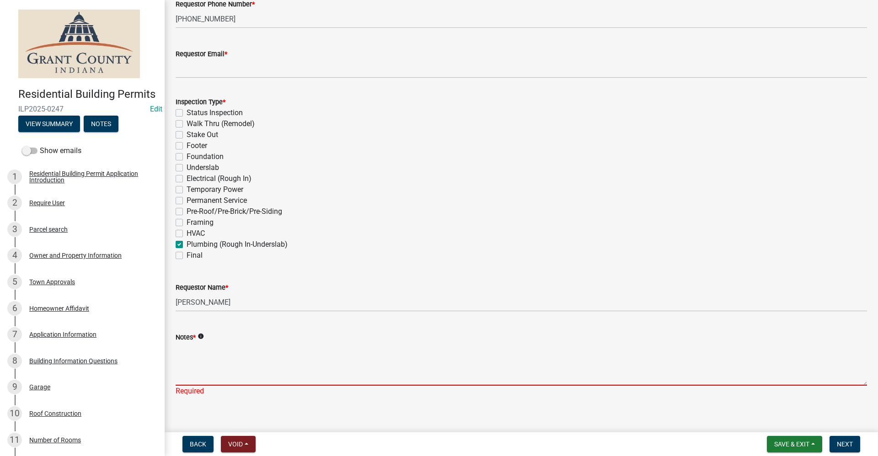
click at [193, 369] on textarea "Notes *" at bounding box center [522, 364] width 692 height 43
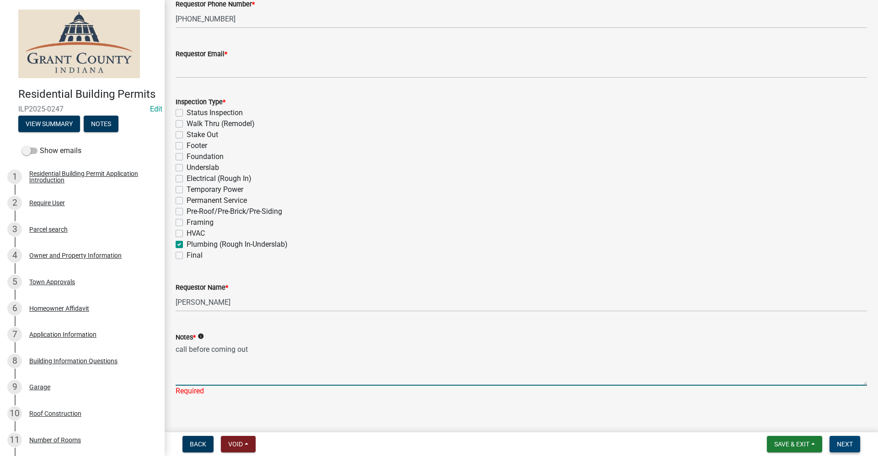
type textarea "call before coming out"
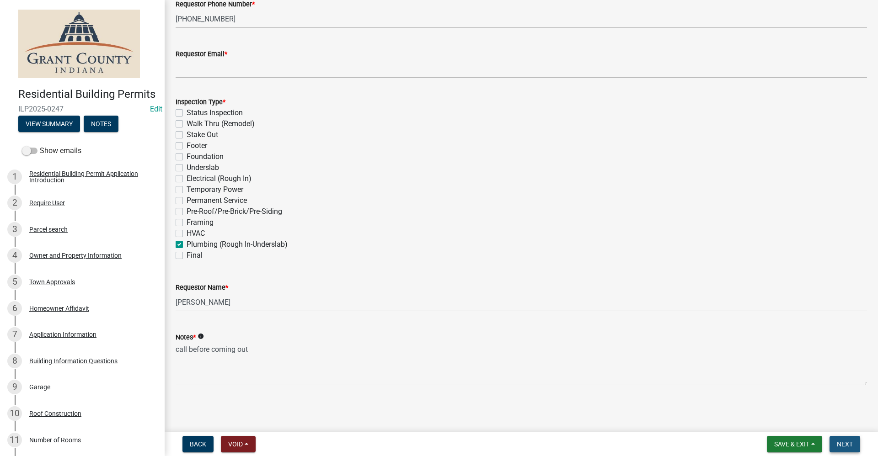
drag, startPoint x: 844, startPoint y: 441, endPoint x: 854, endPoint y: 435, distance: 11.3
click at [847, 443] on span "Next" at bounding box center [845, 444] width 16 height 7
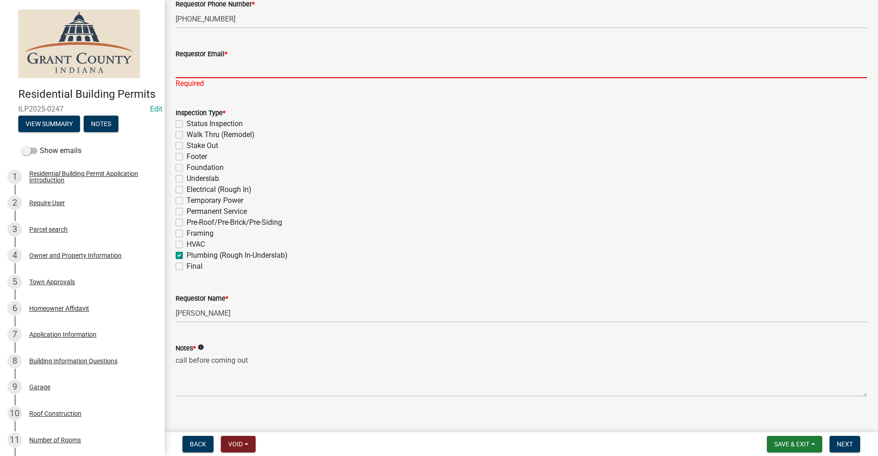
click at [215, 67] on input "Requestor Email *" at bounding box center [522, 68] width 692 height 19
type input "no@email"
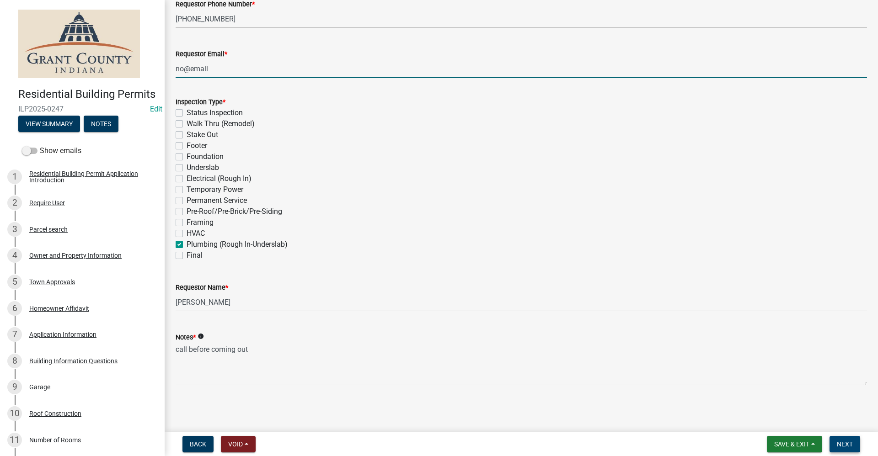
click at [840, 445] on span "Next" at bounding box center [845, 444] width 16 height 7
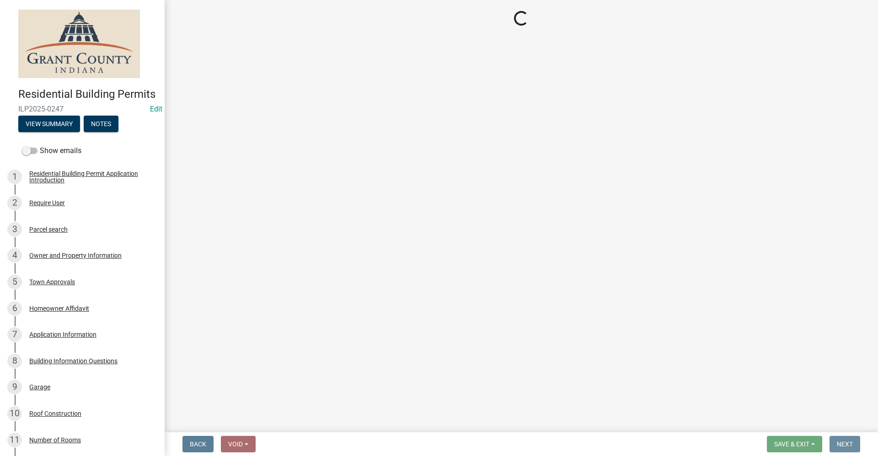
scroll to position [0, 0]
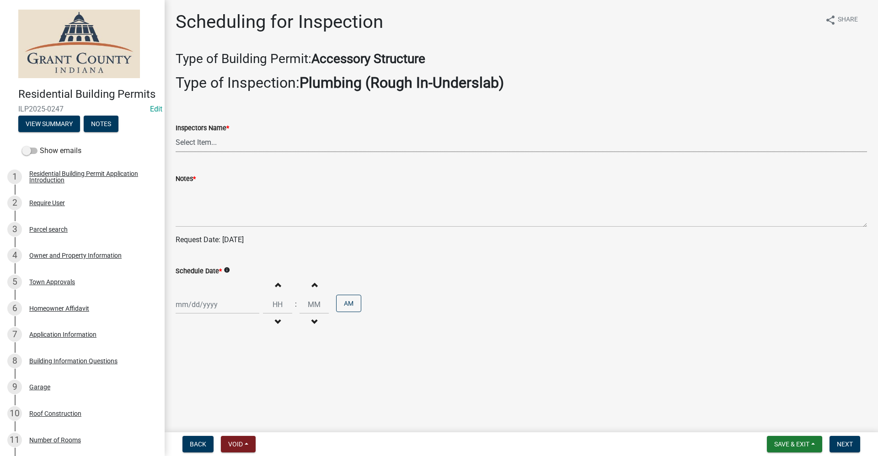
click at [186, 143] on select "Select Item... rberryhill (Randy Berryhill) tsholloway (Tammy Holloway) jecouch…" at bounding box center [522, 143] width 692 height 19
select select "d7f9a44a-d2ea-4d3c-83b3-1aa71c950bd5"
click at [176, 134] on select "Select Item... rberryhill (Randy Berryhill) tsholloway (Tammy Holloway) jecouch…" at bounding box center [522, 143] width 692 height 19
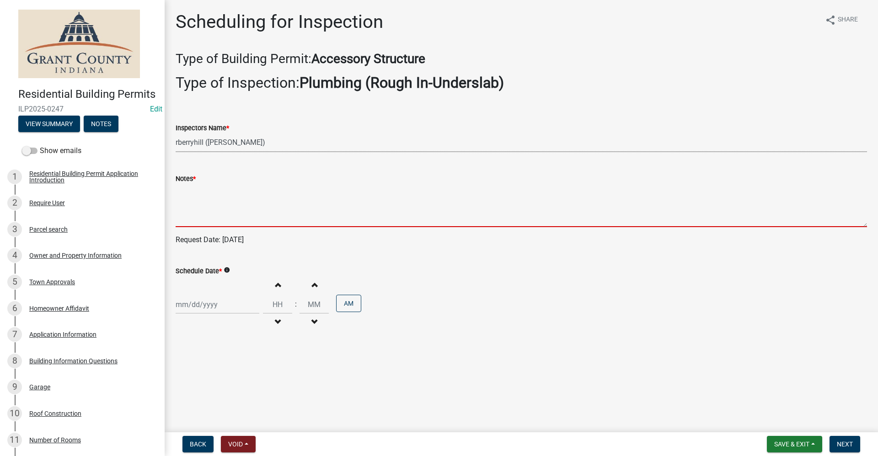
click at [188, 214] on textarea "Notes *" at bounding box center [522, 205] width 692 height 43
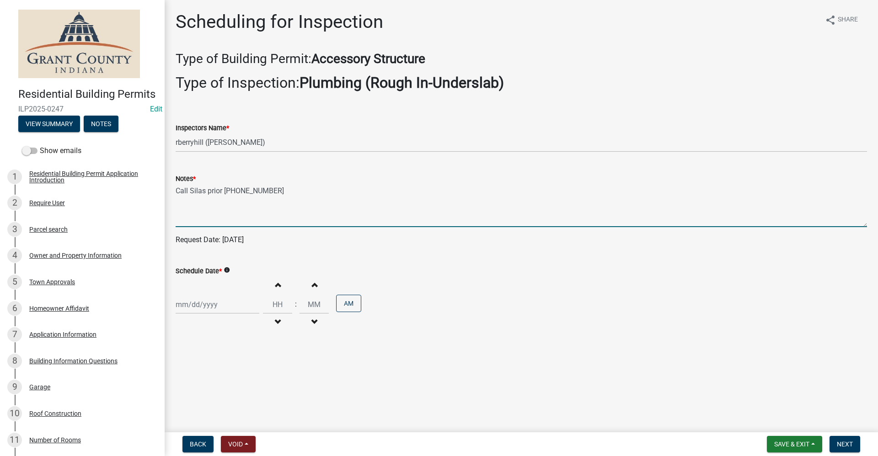
type textarea "Call Silas prior 765-667-4247"
click at [192, 306] on div at bounding box center [218, 304] width 84 height 19
select select "10"
select select "2025"
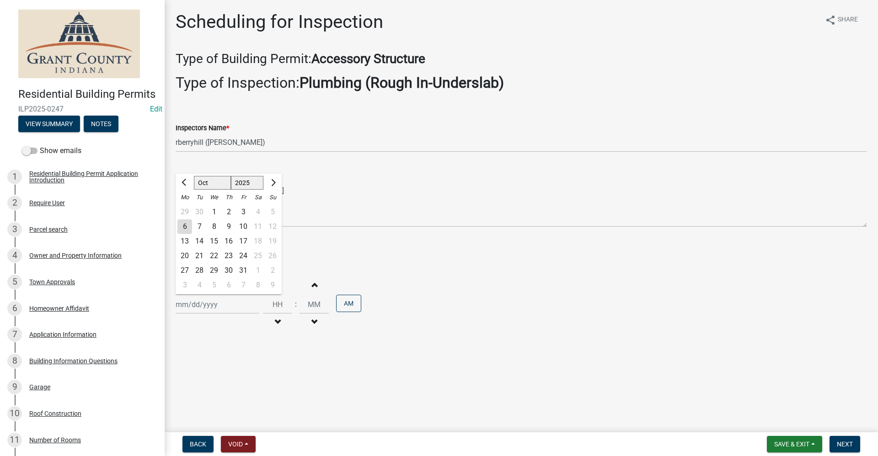
click at [180, 227] on div "6" at bounding box center [184, 227] width 15 height 15
type input "10/06/2025"
click at [851, 447] on span "Next" at bounding box center [845, 444] width 16 height 7
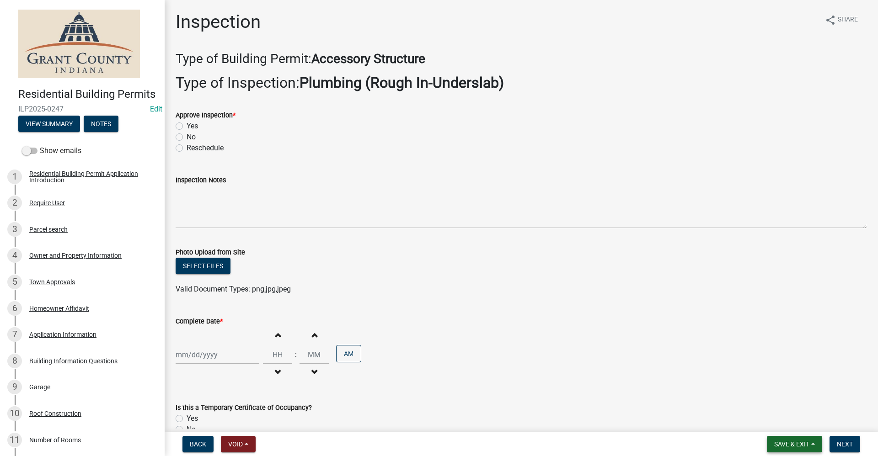
click at [806, 446] on span "Save & Exit" at bounding box center [791, 444] width 35 height 7
click at [780, 422] on button "Save & Exit" at bounding box center [785, 421] width 73 height 22
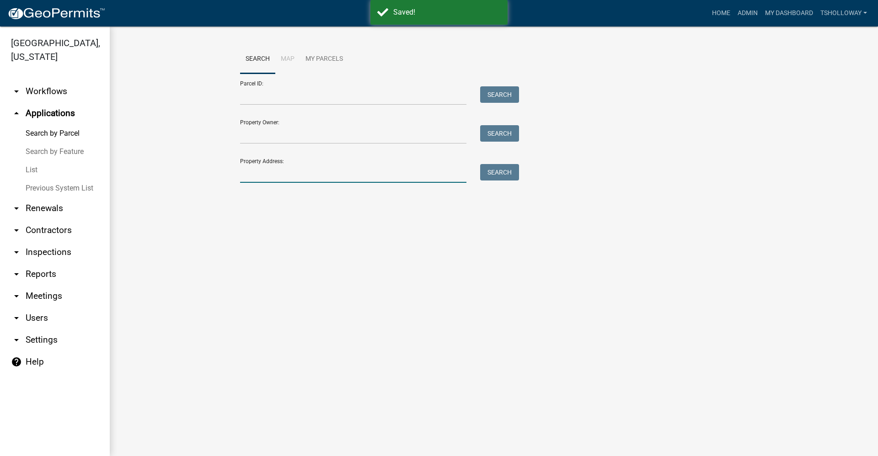
click at [289, 178] on input "Property Address:" at bounding box center [353, 173] width 226 height 19
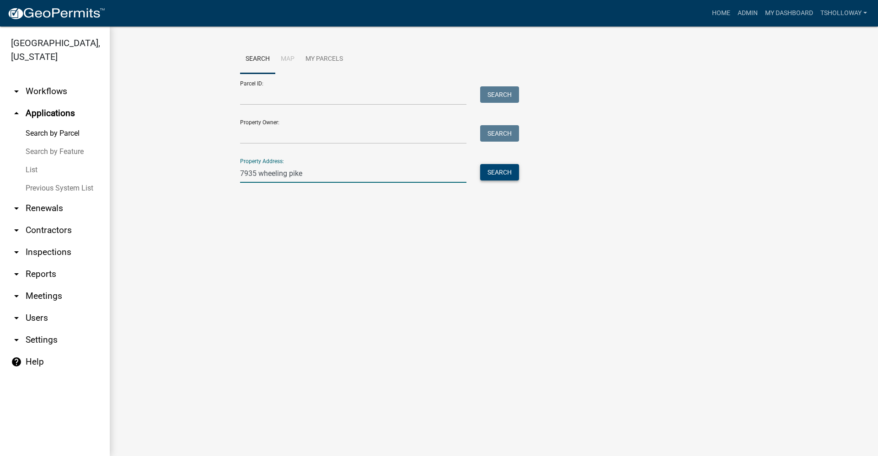
type input "7935 wheeling pike"
click at [504, 177] on button "Search" at bounding box center [499, 172] width 39 height 16
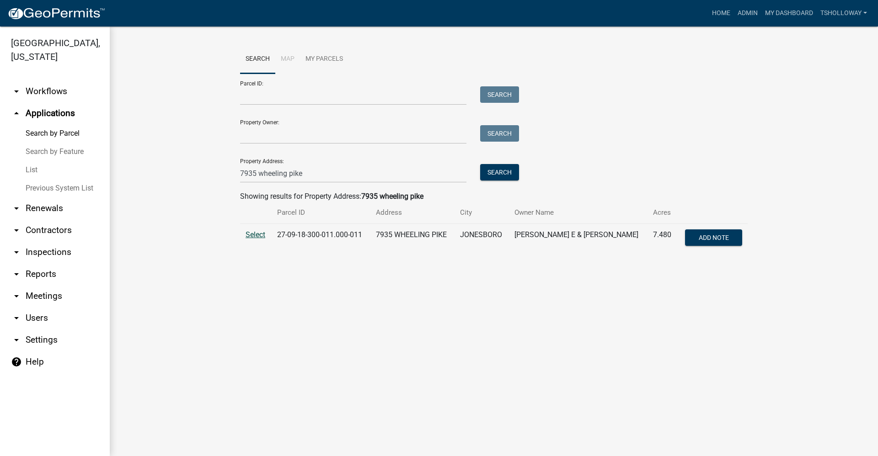
click at [253, 236] on span "Select" at bounding box center [256, 235] width 20 height 9
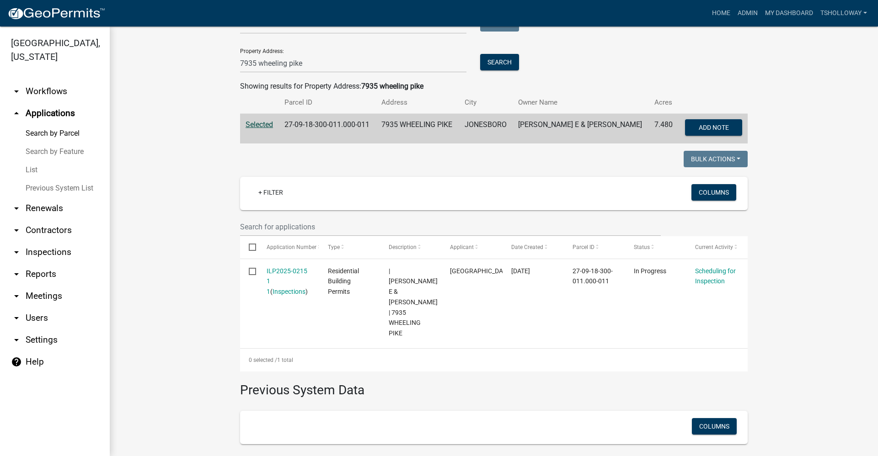
scroll to position [137, 0]
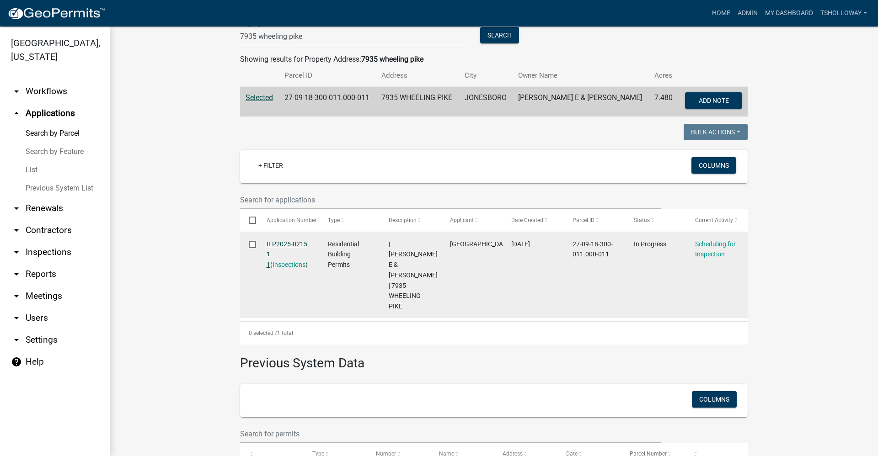
click at [283, 243] on link "ILP2025-0215 1 1" at bounding box center [287, 255] width 41 height 28
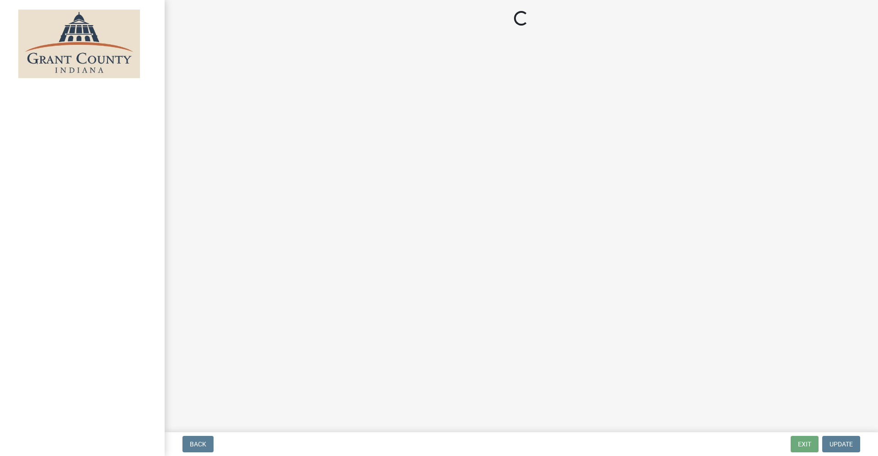
select select "d7f9a44a-d2ea-4d3c-83b3-1aa71c950bd5"
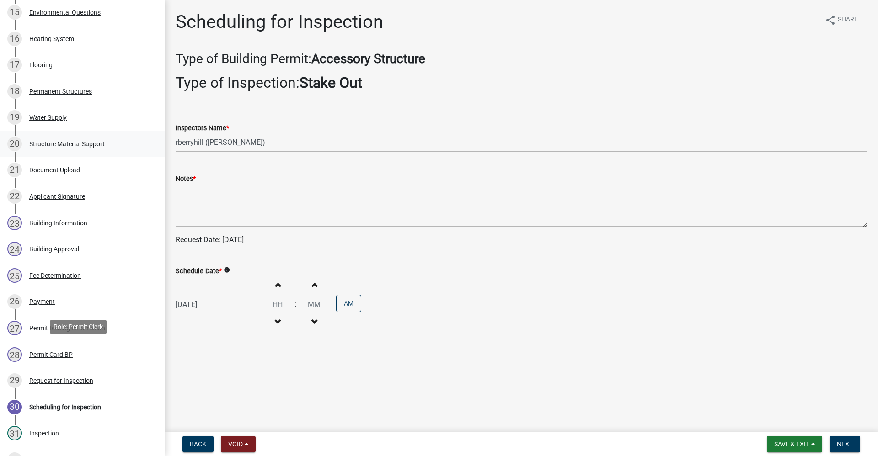
scroll to position [549, 0]
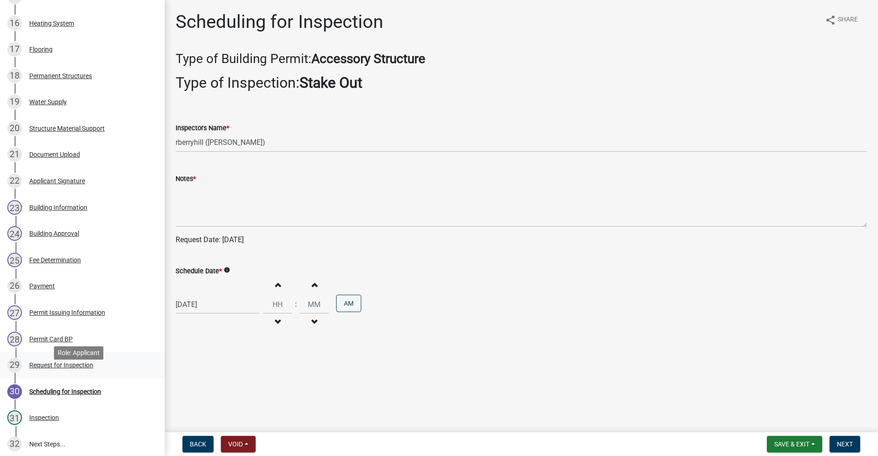
click at [69, 369] on div "Request for Inspection" at bounding box center [61, 365] width 64 height 6
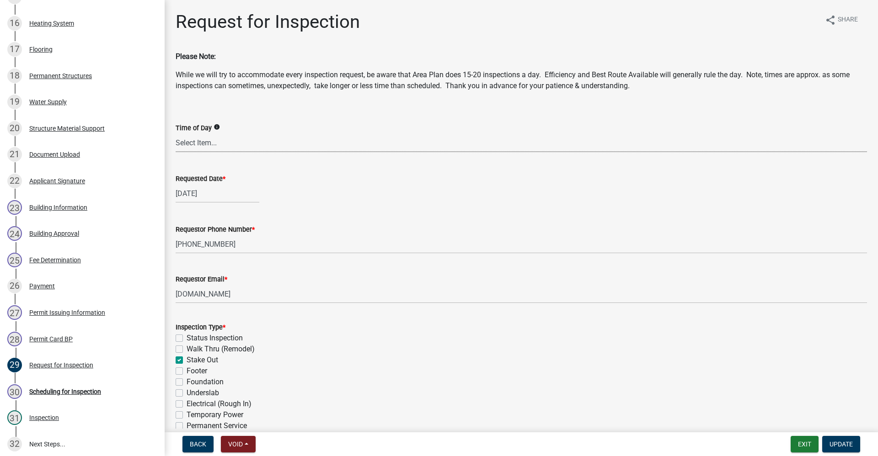
click at [195, 143] on select "Select Item... AM PM Anytime" at bounding box center [522, 143] width 692 height 19
click at [176, 134] on select "Select Item... AM PM Anytime" at bounding box center [522, 143] width 692 height 19
select select "8aacb760-3938-4776-aad4-75b78dc682eb"
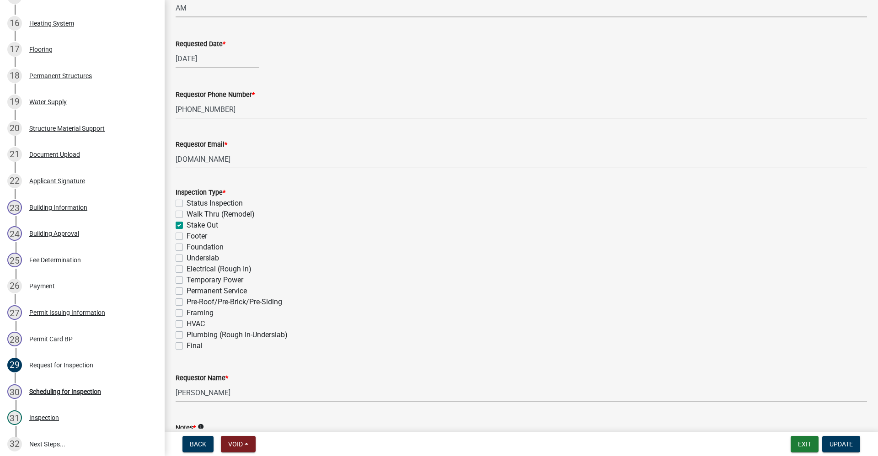
scroll to position [137, 0]
click at [187, 225] on label "Stake Out" at bounding box center [203, 223] width 32 height 11
click at [187, 224] on input "Stake Out" at bounding box center [190, 221] width 6 height 6
checkbox input "false"
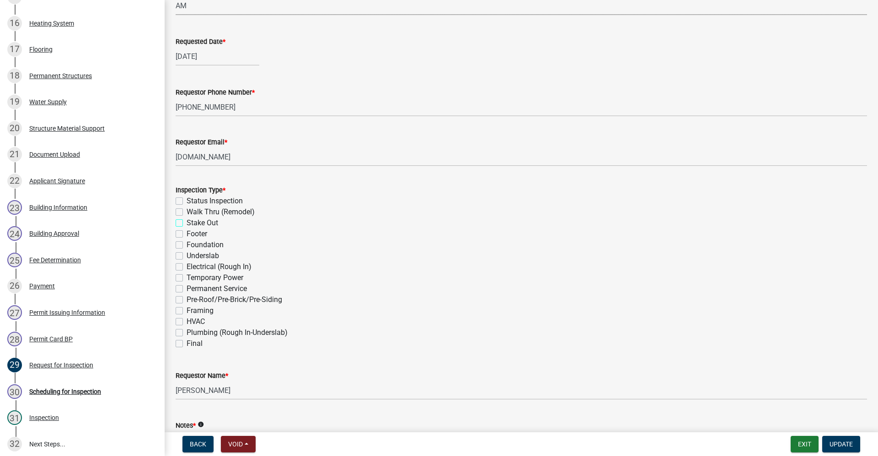
checkbox input "false"
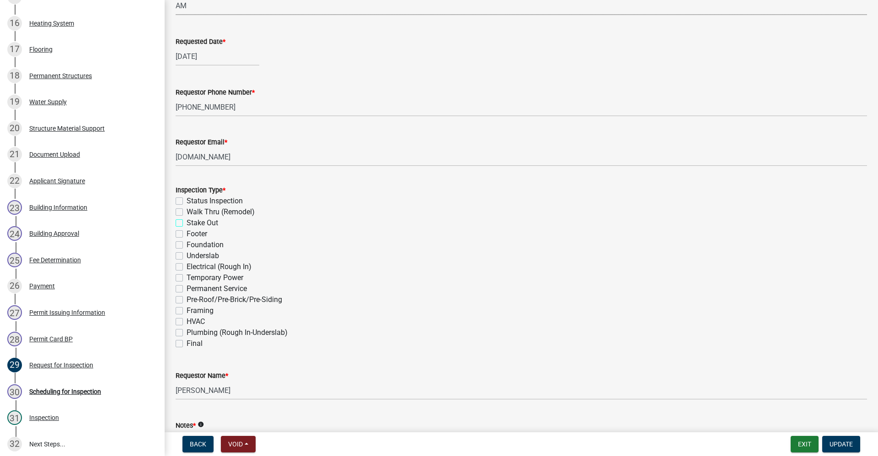
checkbox input "false"
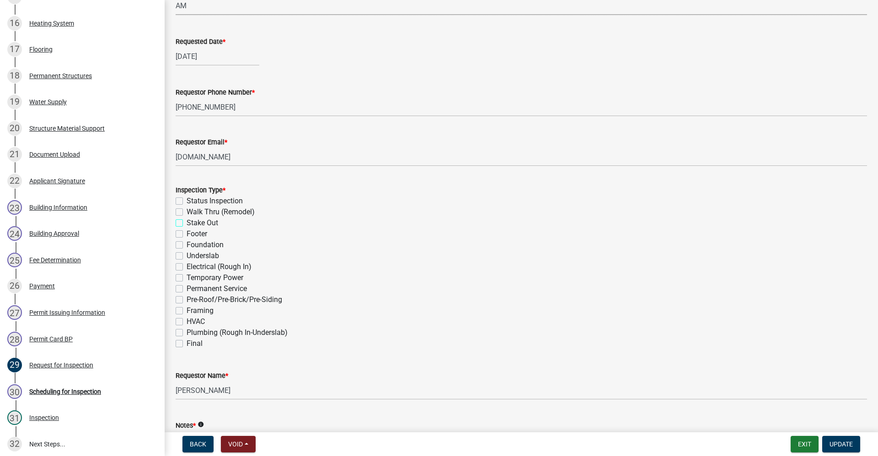
checkbox input "false"
click at [187, 236] on label "Footer" at bounding box center [197, 234] width 21 height 11
click at [187, 235] on input "Footer" at bounding box center [190, 232] width 6 height 6
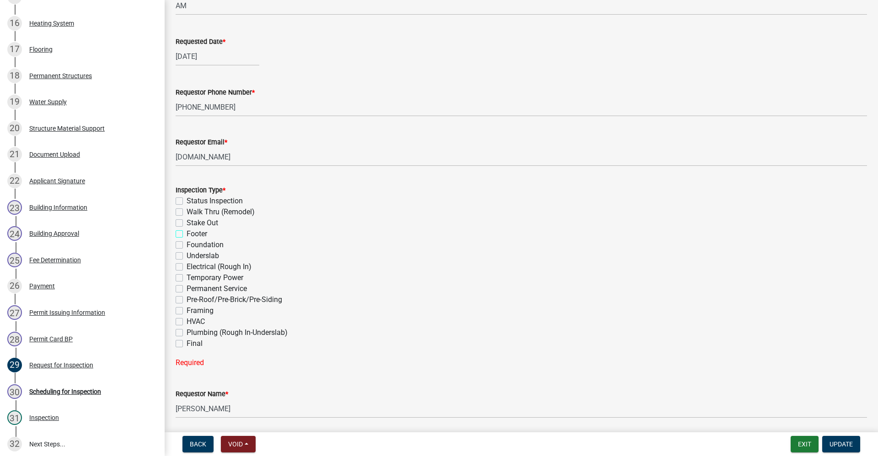
checkbox input "true"
checkbox input "false"
checkbox input "true"
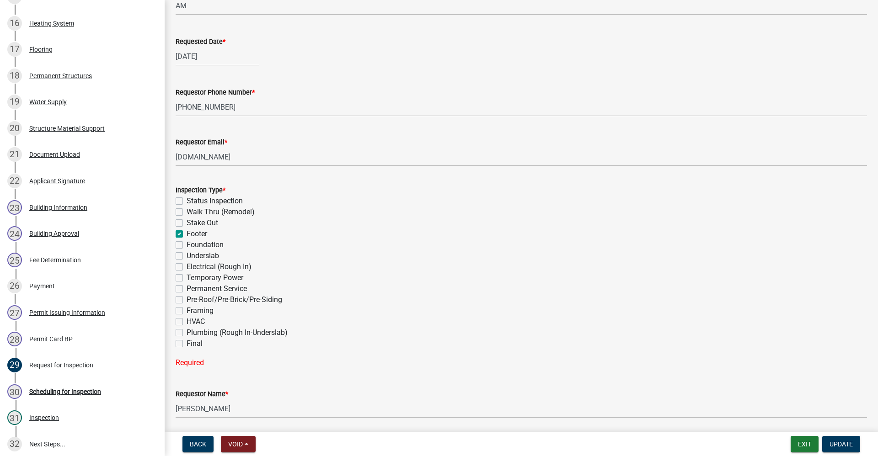
checkbox input "false"
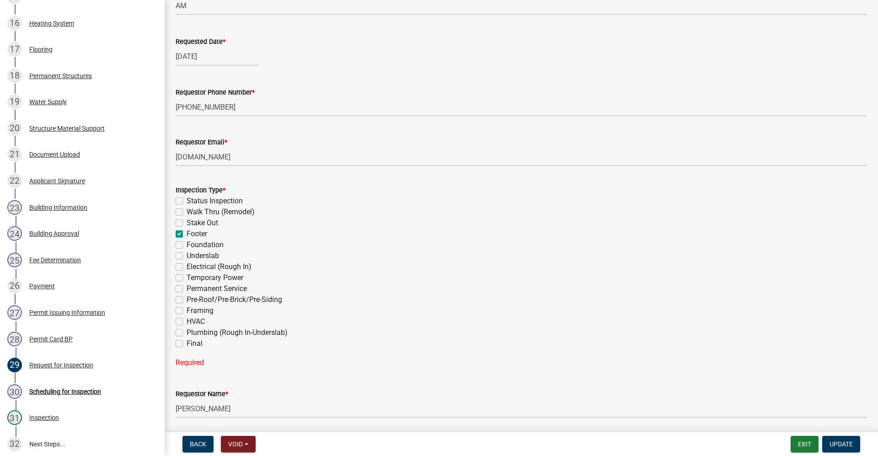
checkbox input "false"
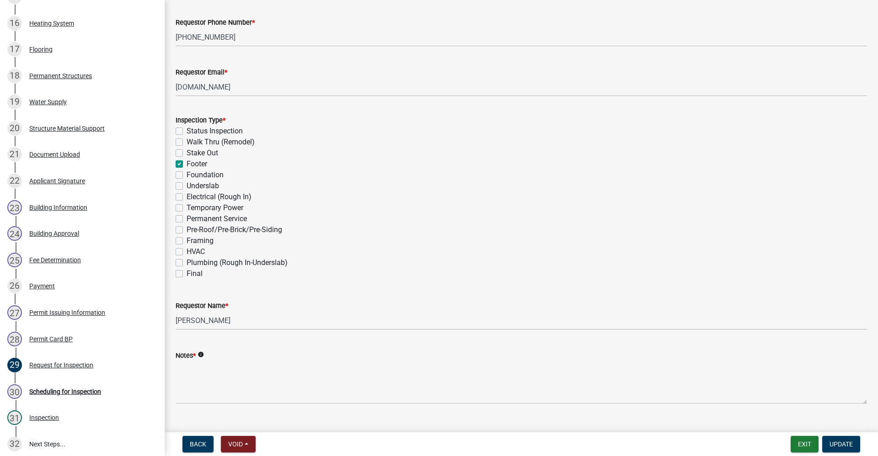
scroll to position [225, 0]
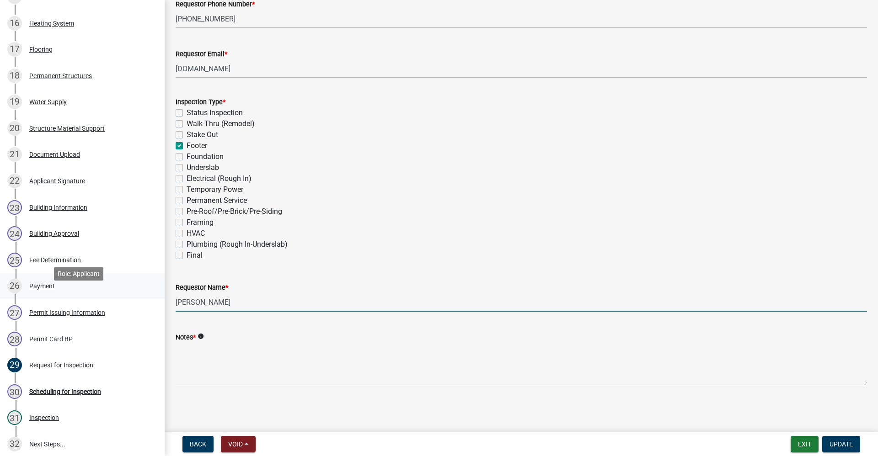
drag, startPoint x: 206, startPoint y: 303, endPoint x: 114, endPoint y: 300, distance: 92.0
click at [114, 300] on div "Residential Building Permits ILP2025-0215 Edit View Summary Notes Show emails 1…" at bounding box center [439, 228] width 878 height 456
type input "[PERSON_NAME]"
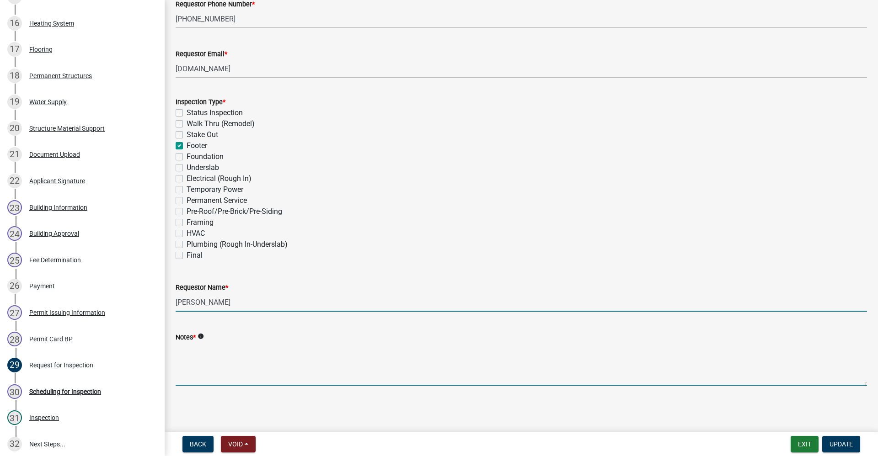
click at [185, 351] on textarea "Notes *" at bounding box center [522, 364] width 692 height 43
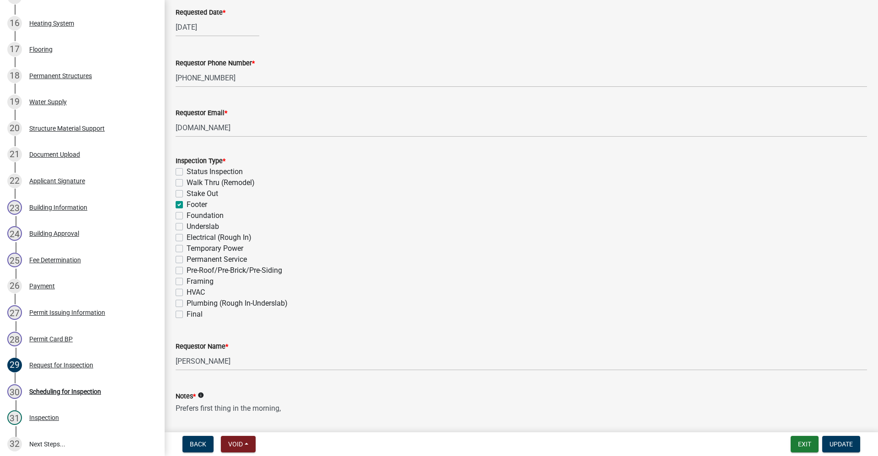
scroll to position [43, 0]
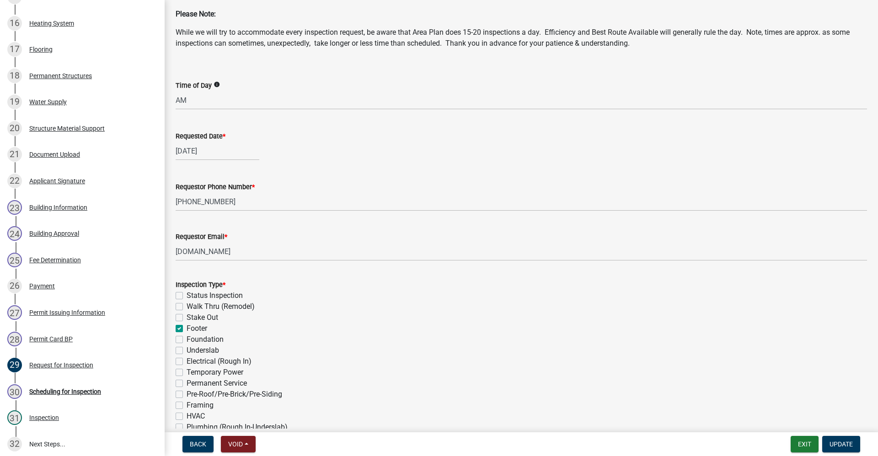
type textarea "Prefers first thing in the morning,"
click at [202, 151] on div "[DATE]" at bounding box center [218, 151] width 84 height 19
select select "8"
select select "2025"
click at [274, 168] on button "Next month" at bounding box center [272, 170] width 11 height 15
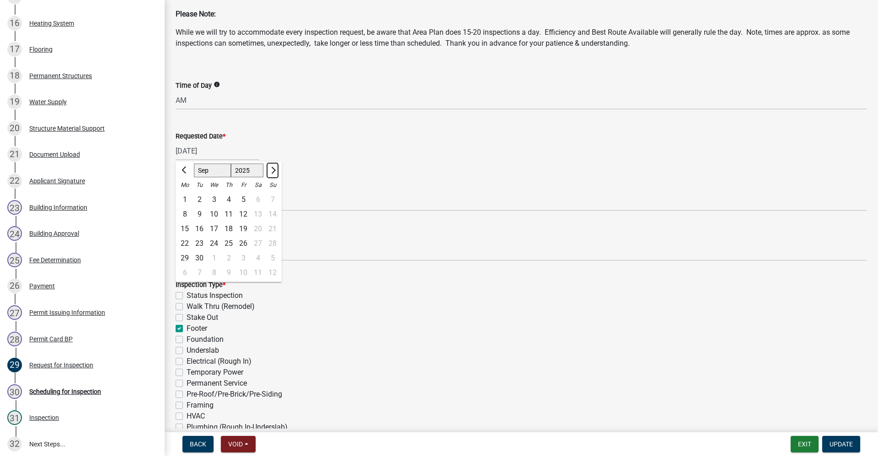
click at [274, 168] on button "Next month" at bounding box center [272, 170] width 11 height 15
select select "10"
click at [200, 210] on div "7" at bounding box center [199, 214] width 15 height 15
type input "[DATE]"
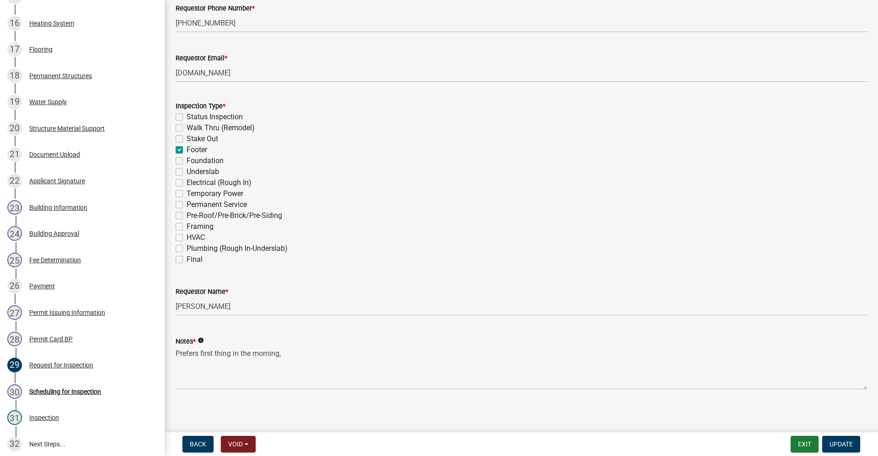
scroll to position [225, 0]
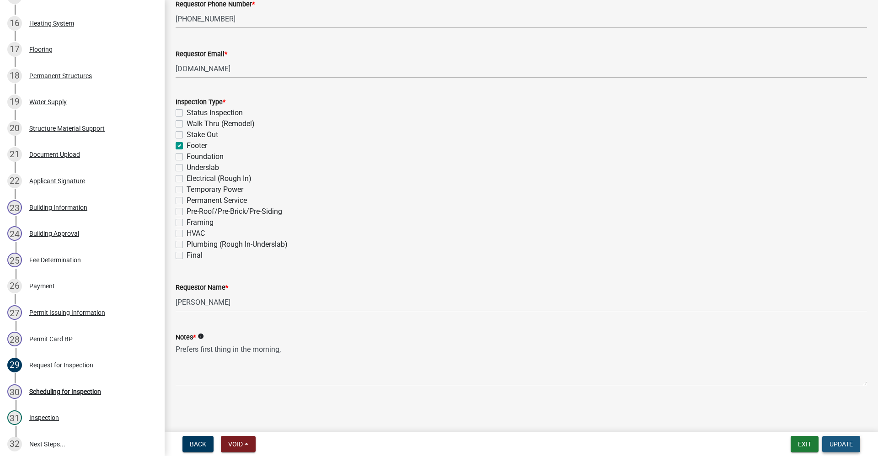
click at [840, 444] on span "Update" at bounding box center [841, 444] width 23 height 7
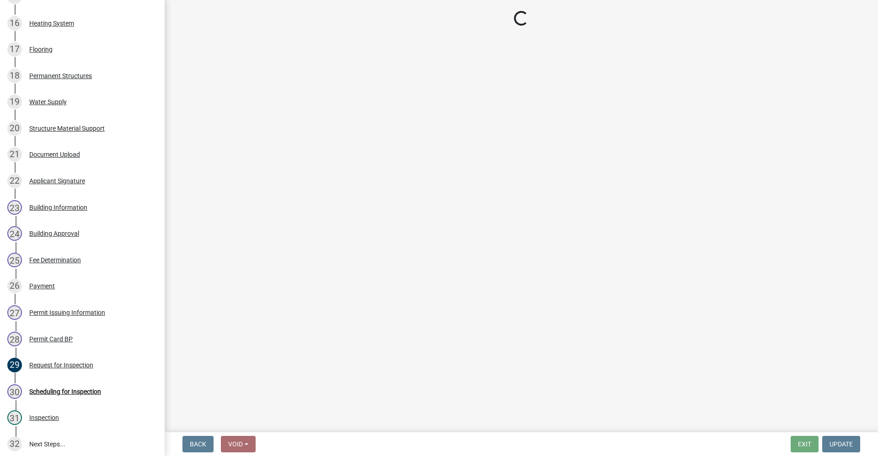
select select "d7f9a44a-d2ea-4d3c-83b3-1aa71c950bd5"
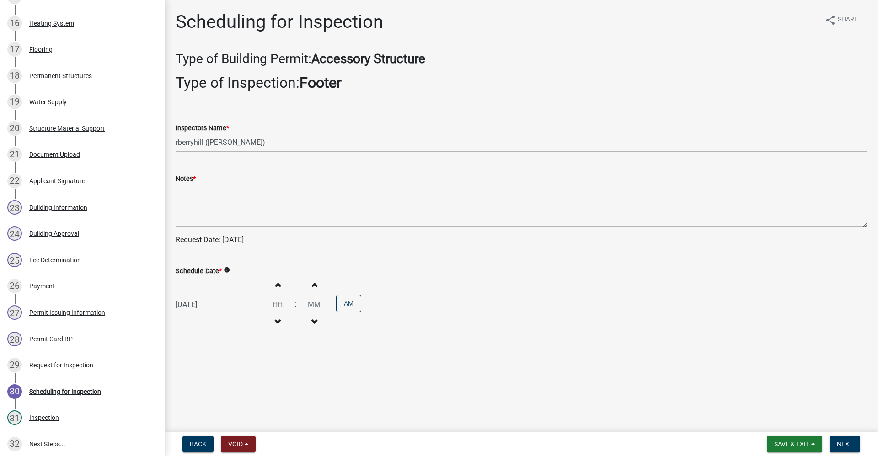
click at [207, 142] on select "Select Item... rberryhill (Randy Berryhill) tsholloway (Tammy Holloway) jecouch…" at bounding box center [522, 143] width 692 height 19
click at [176, 134] on select "Select Item... rberryhill (Randy Berryhill) tsholloway (Tammy Holloway) jecouch…" at bounding box center [522, 143] width 692 height 19
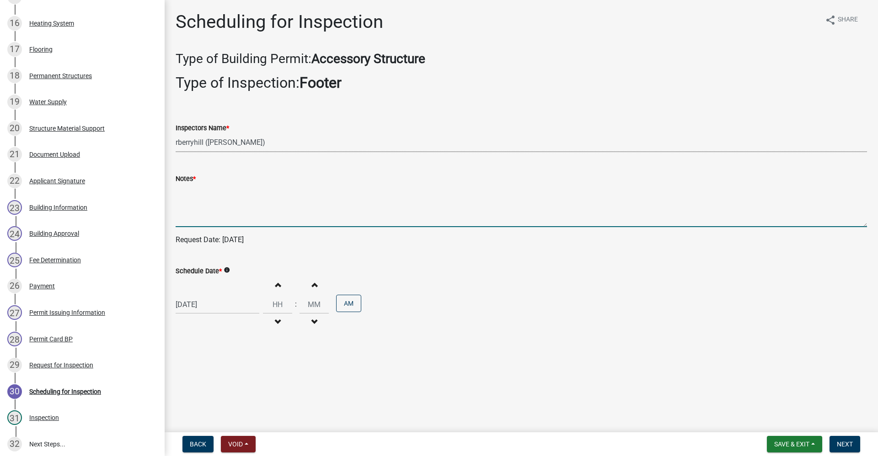
click at [183, 211] on textarea "Notes *" at bounding box center [522, 205] width 692 height 43
type textarea "Prefers first thing in the morning,"
click at [220, 308] on div "[DATE]" at bounding box center [218, 304] width 84 height 19
select select "8"
select select "2025"
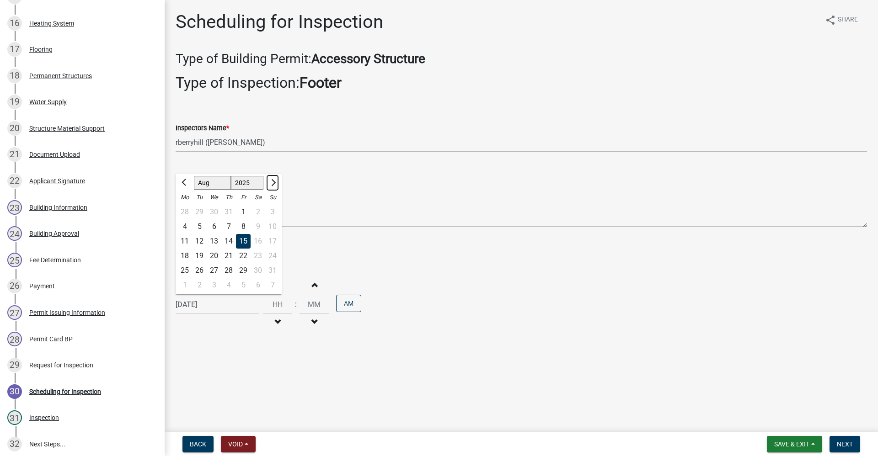
click at [275, 183] on span "Next month" at bounding box center [272, 182] width 7 height 7
select select "10"
click at [185, 225] on div "6" at bounding box center [184, 227] width 15 height 15
type input "10/06/2025"
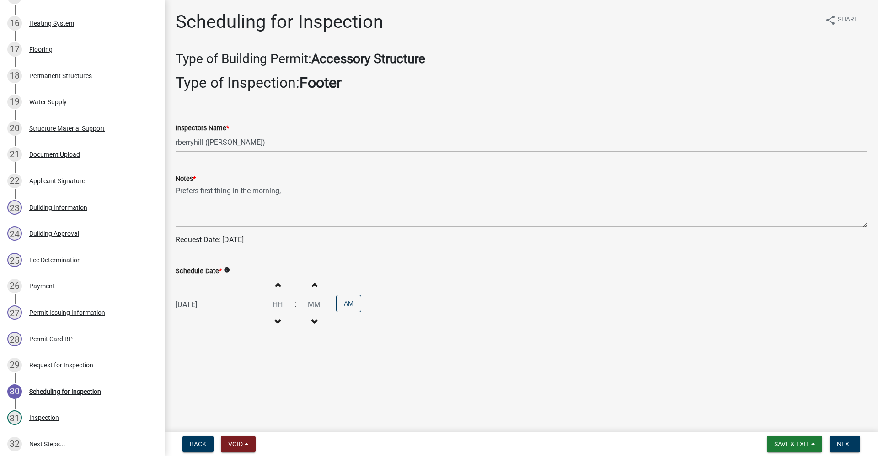
click at [244, 240] on p "Request Date: 10/07/2025" at bounding box center [522, 240] width 692 height 11
click at [259, 239] on p "Request Date: 10/07/2025" at bounding box center [522, 240] width 692 height 11
select select "10"
select select "2025"
click at [198, 304] on div "10/06/2025 Jan Feb Mar Apr May Jun Jul Aug Sep Oct Nov Dec 1525 1526 1527 1528 …" at bounding box center [218, 304] width 84 height 19
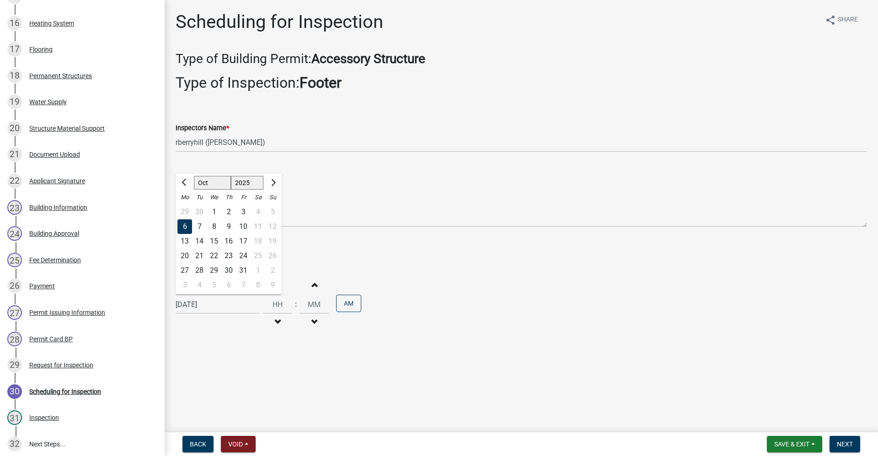
click at [199, 224] on div "7" at bounding box center [199, 227] width 15 height 15
type input "[DATE]"
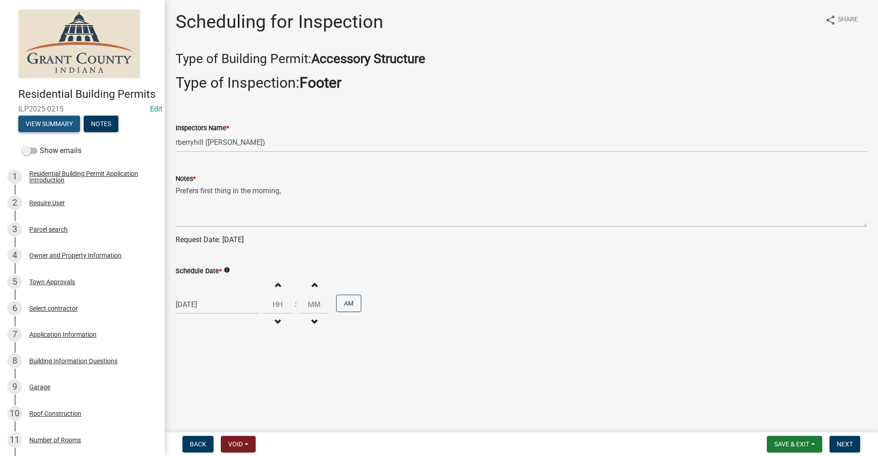
click at [46, 132] on button "View Summary" at bounding box center [49, 124] width 62 height 16
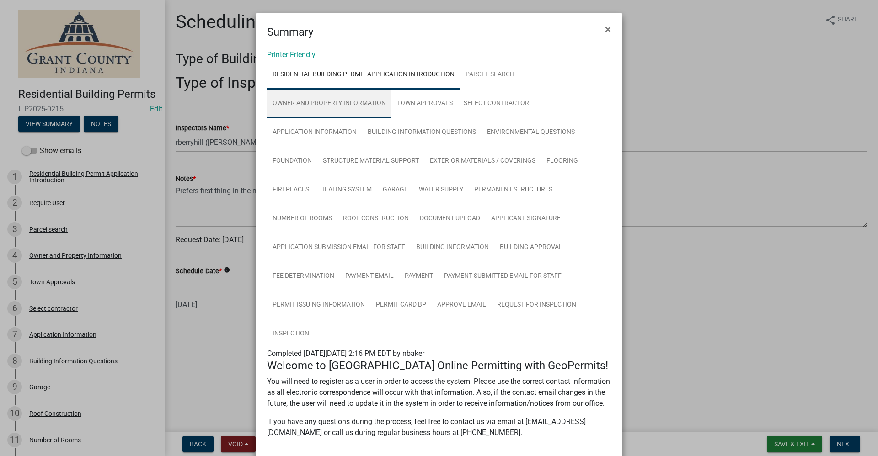
click at [308, 106] on link "Owner and Property Information" at bounding box center [329, 103] width 124 height 29
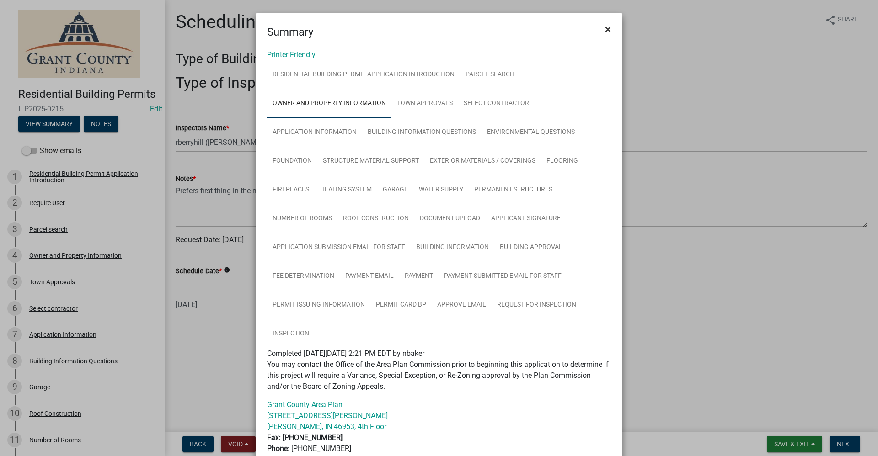
click at [605, 28] on span "×" at bounding box center [608, 29] width 6 height 13
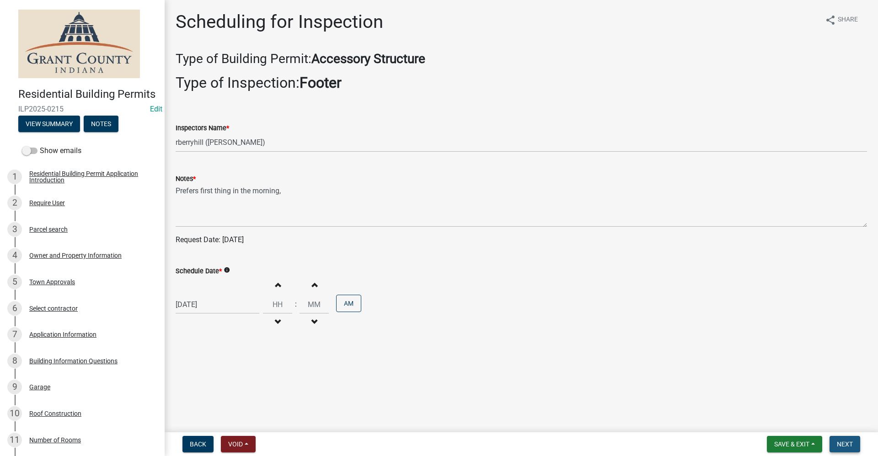
click at [840, 446] on span "Next" at bounding box center [845, 444] width 16 height 7
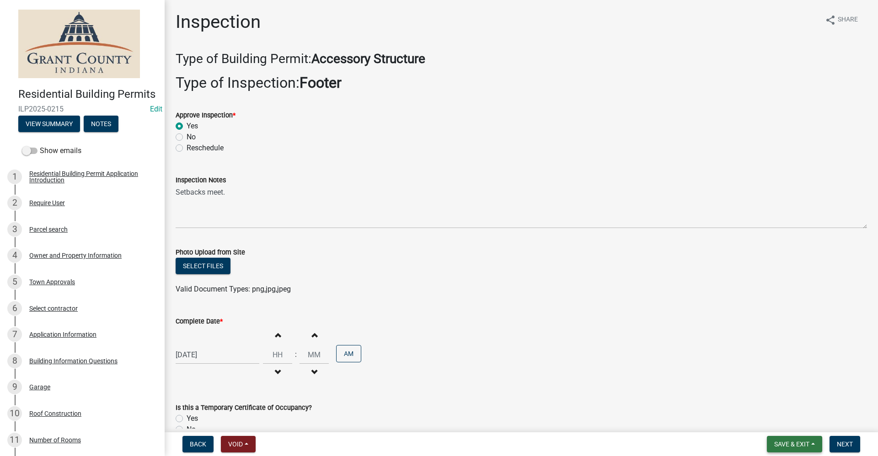
click at [792, 449] on button "Save & Exit" at bounding box center [794, 444] width 55 height 16
click at [772, 421] on button "Save & Exit" at bounding box center [785, 421] width 73 height 22
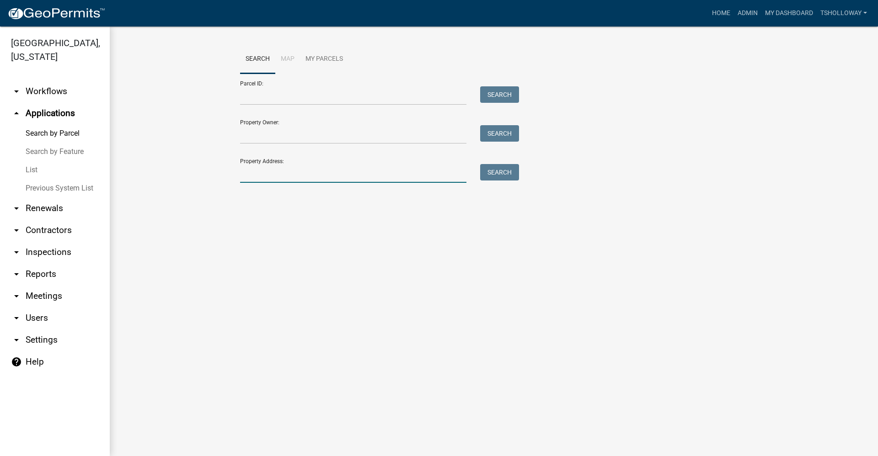
click at [263, 174] on input "Property Address:" at bounding box center [353, 173] width 226 height 19
type input "2210 E Breezewood"
click at [46, 241] on link "arrow_drop_down Inspections" at bounding box center [55, 252] width 110 height 22
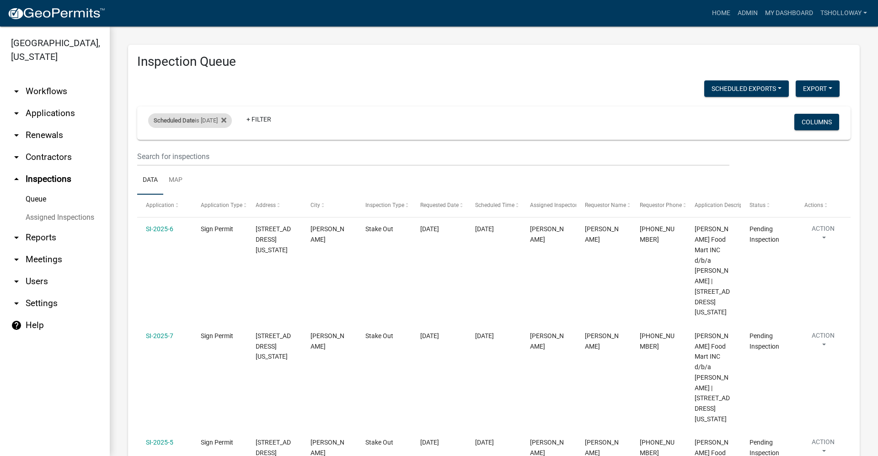
click at [218, 123] on div "Scheduled Date is 10/06/2025" at bounding box center [190, 120] width 84 height 15
click at [225, 156] on input "2025-10-06" at bounding box center [198, 154] width 64 height 19
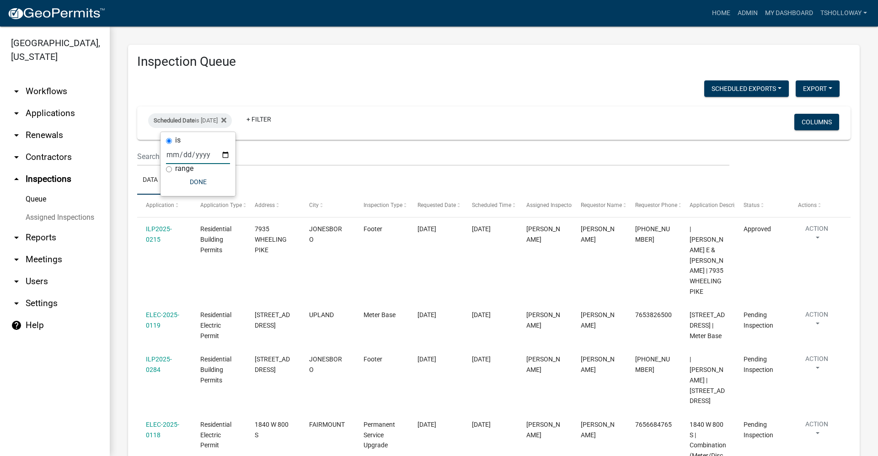
click at [226, 156] on input "2025-10-07" at bounding box center [198, 154] width 64 height 19
type input "2025-10-06"
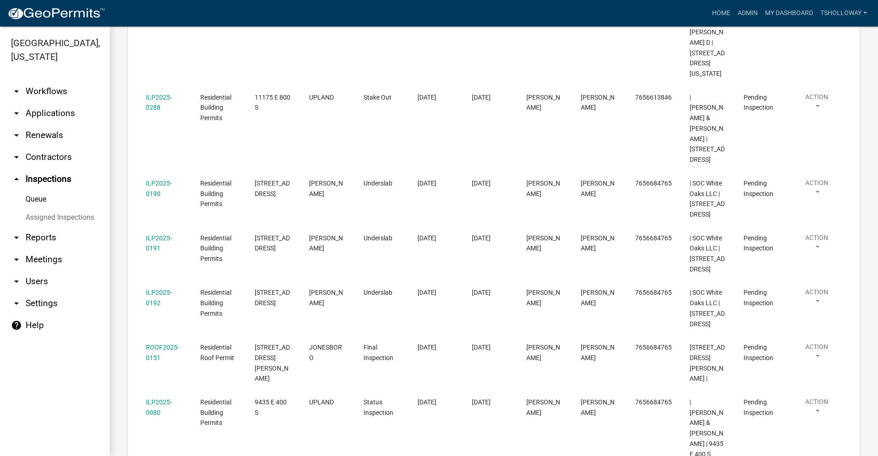
scroll to position [581, 0]
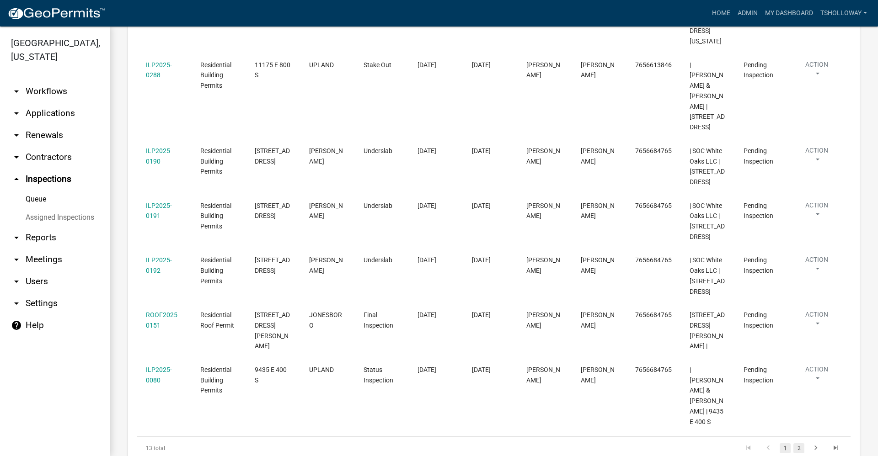
click at [794, 444] on link "2" at bounding box center [799, 449] width 11 height 10
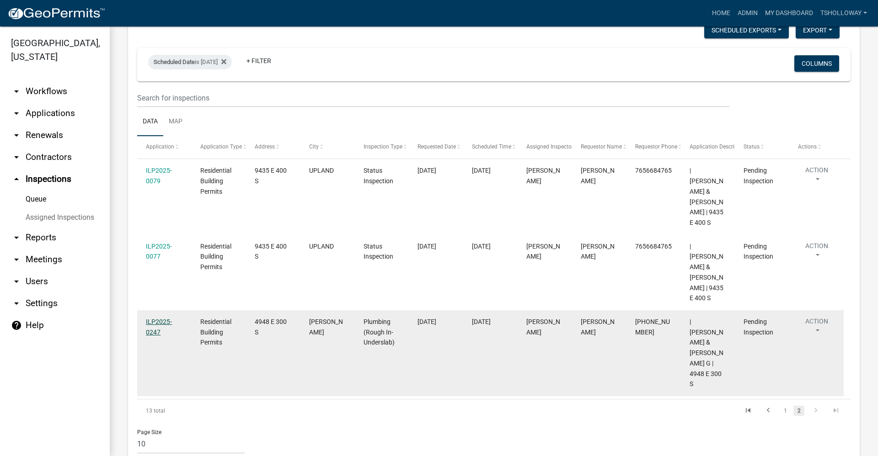
click at [154, 318] on link "ILP2025-0247" at bounding box center [159, 327] width 26 height 18
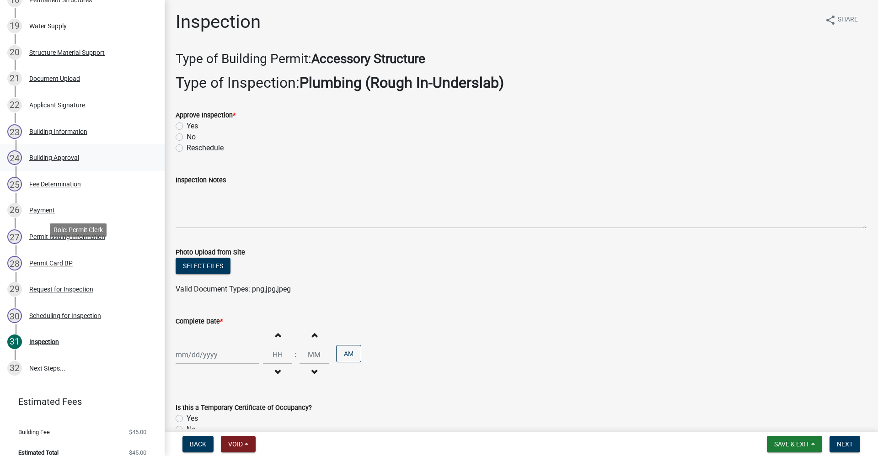
scroll to position [640, 0]
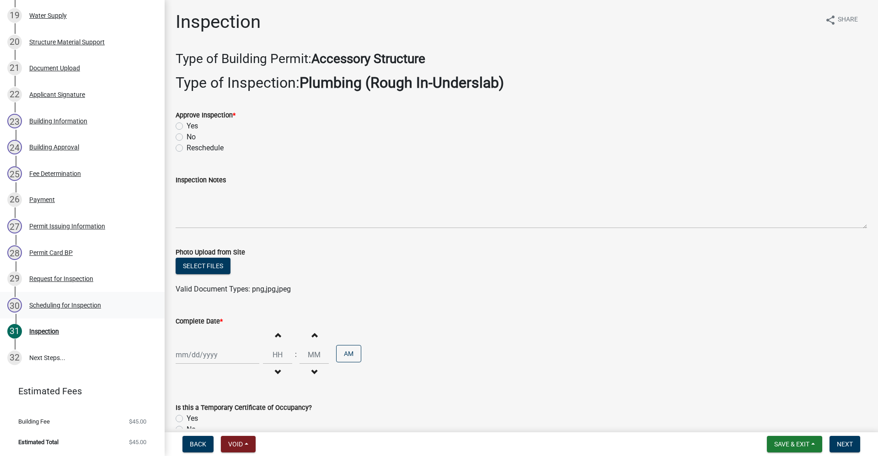
click at [55, 313] on div "30 Scheduling for Inspection" at bounding box center [78, 305] width 143 height 15
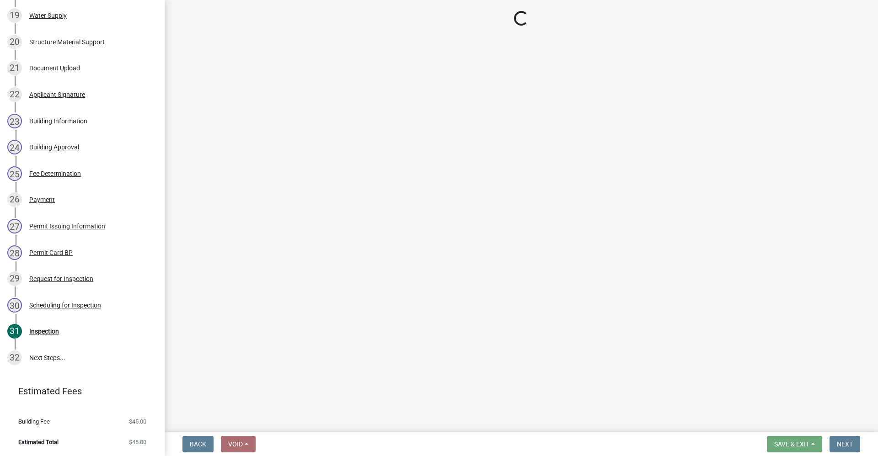
select select "d7f9a44a-d2ea-4d3c-83b3-1aa71c950bd5"
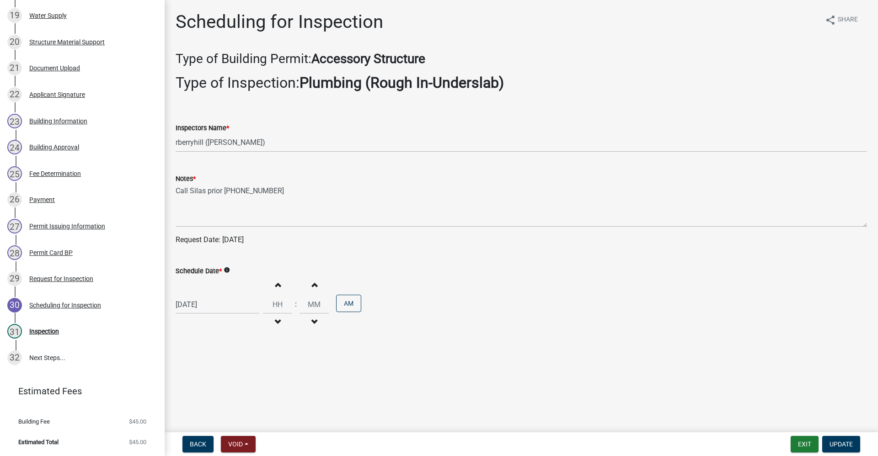
click at [199, 302] on div "10/06/2025" at bounding box center [218, 304] width 84 height 19
select select "10"
select select "2025"
click at [198, 227] on div "7" at bounding box center [199, 227] width 15 height 15
type input "[DATE]"
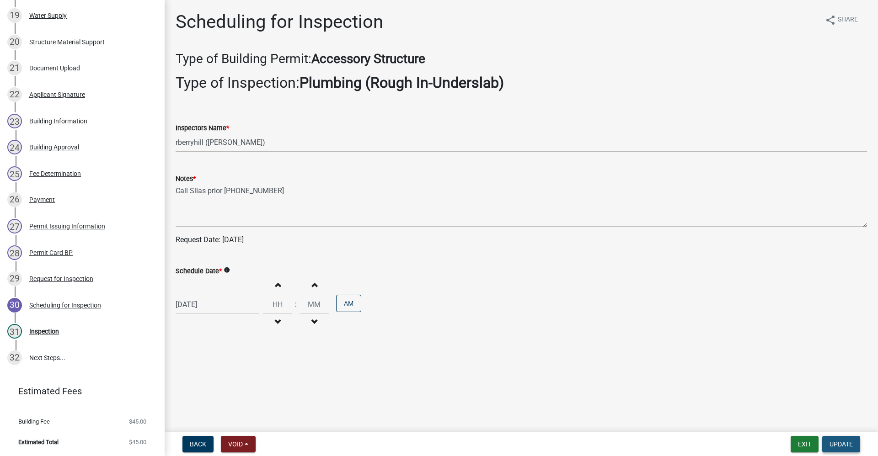
click at [840, 441] on span "Update" at bounding box center [841, 444] width 23 height 7
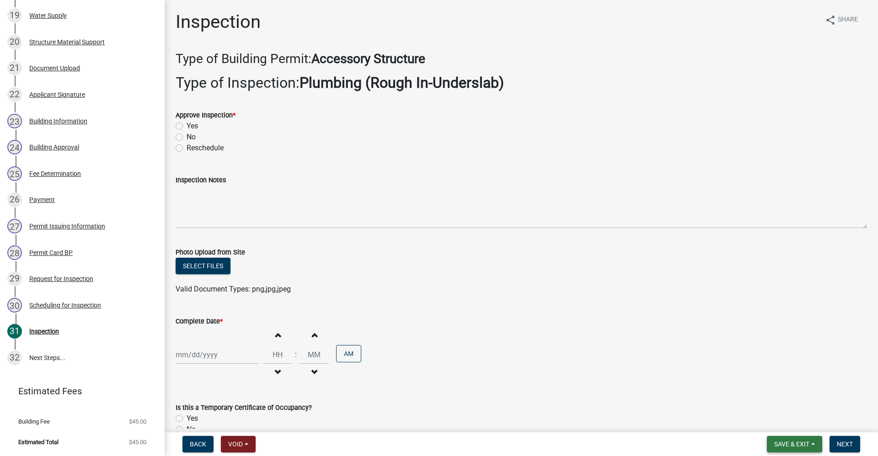
click at [794, 446] on span "Save & Exit" at bounding box center [791, 444] width 35 height 7
click at [775, 424] on button "Save & Exit" at bounding box center [785, 421] width 73 height 22
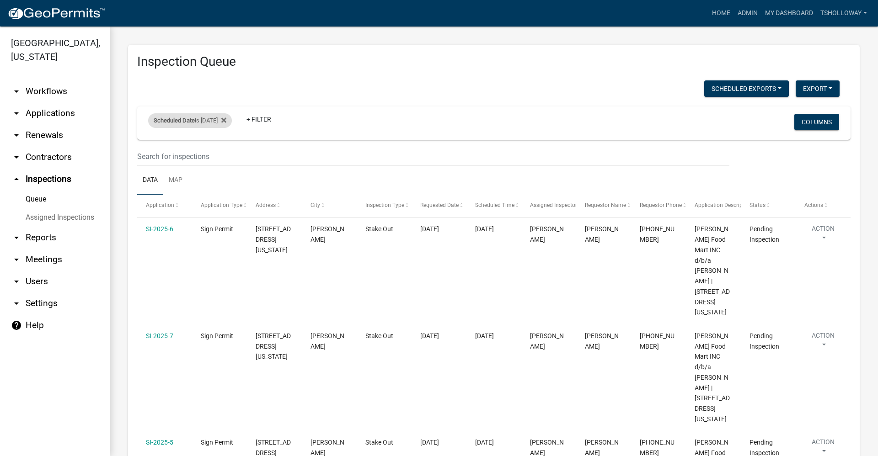
click at [214, 123] on div "Scheduled Date is 10/06/2025" at bounding box center [190, 120] width 84 height 15
click at [226, 156] on input "2025-10-06" at bounding box center [198, 154] width 64 height 19
type input "2025-10-07"
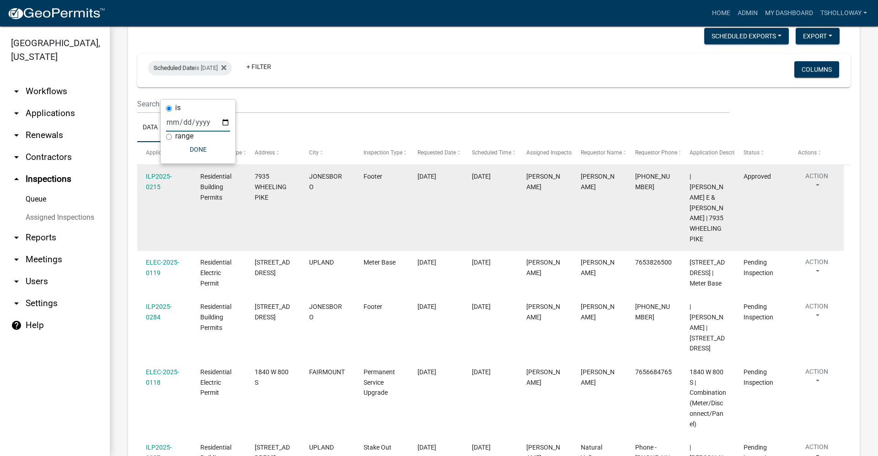
scroll to position [32, 0]
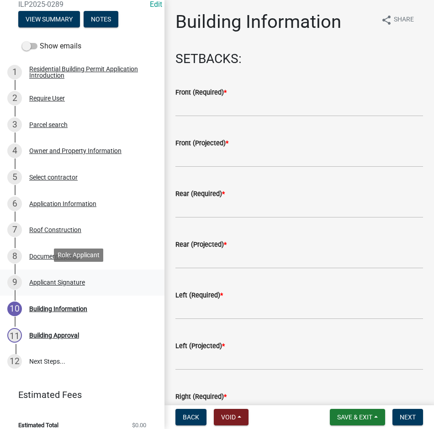
scroll to position [128, 0]
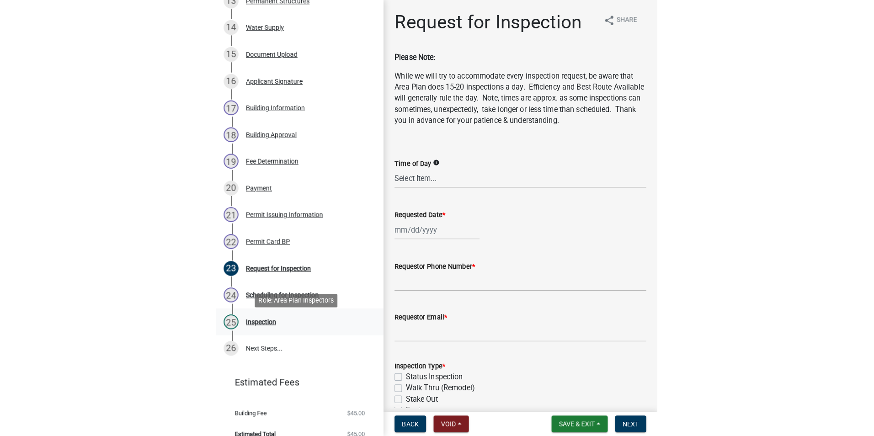
scroll to position [503, 0]
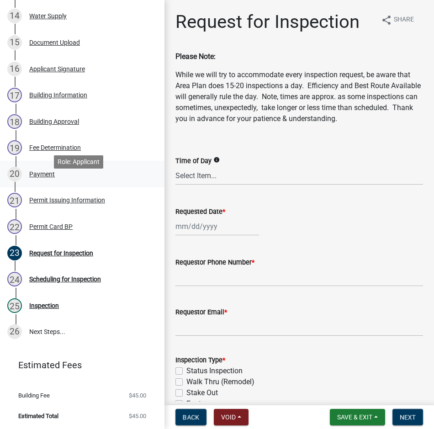
click at [42, 177] on div "Payment" at bounding box center [42, 174] width 26 height 6
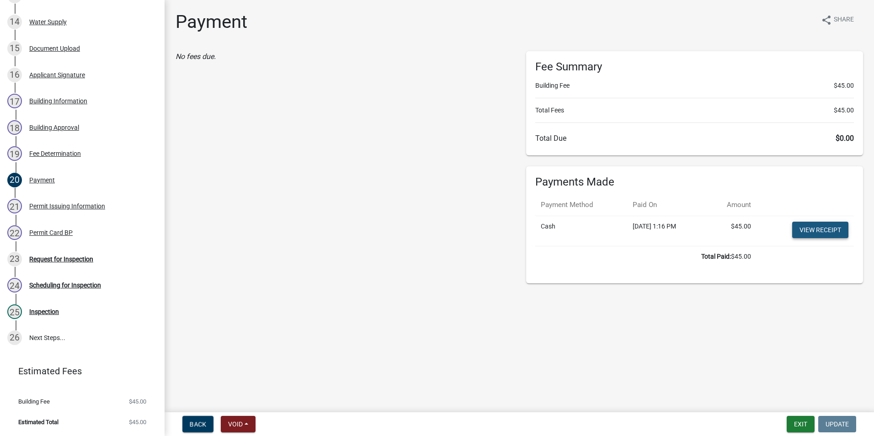
click at [434, 231] on link "View receipt" at bounding box center [821, 230] width 56 height 16
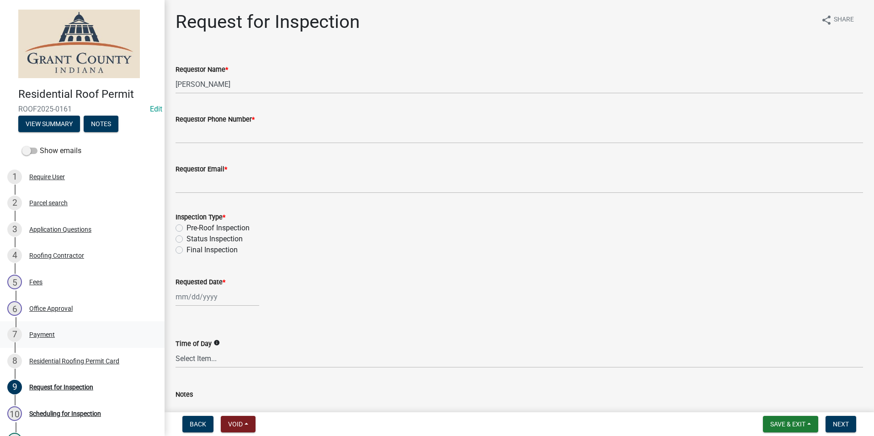
click at [47, 333] on div "Payment" at bounding box center [42, 335] width 26 height 6
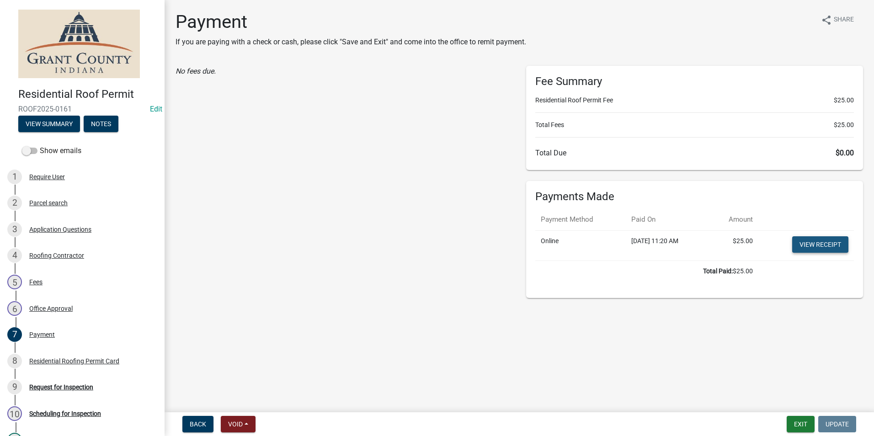
click at [818, 249] on link "View receipt" at bounding box center [821, 244] width 56 height 16
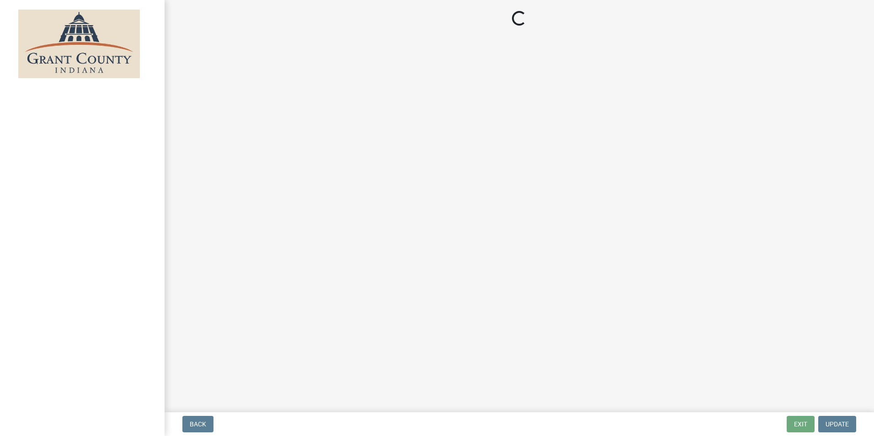
select select "3: 3"
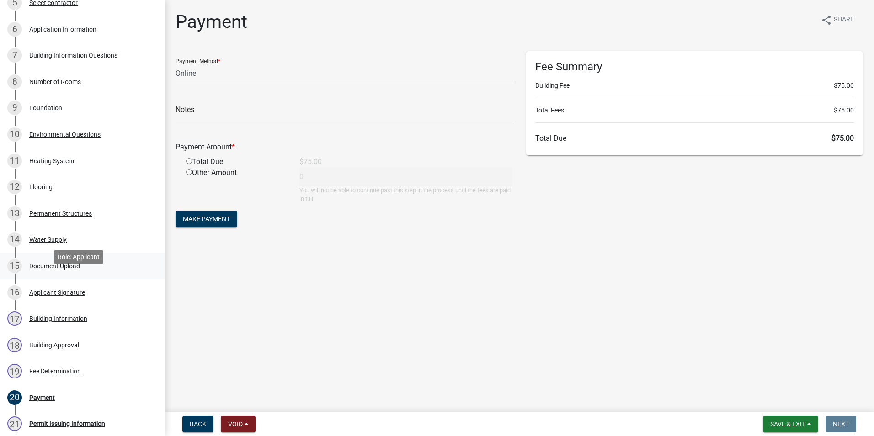
scroll to position [366, 0]
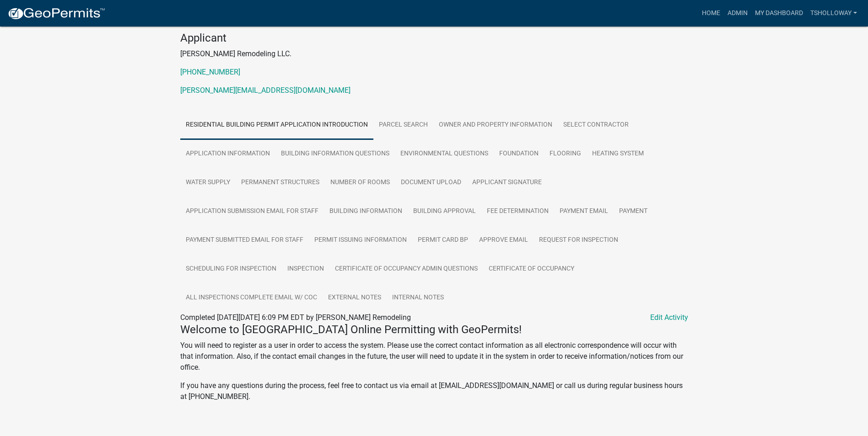
scroll to position [91, 0]
click at [628, 212] on link "Payment" at bounding box center [632, 211] width 39 height 29
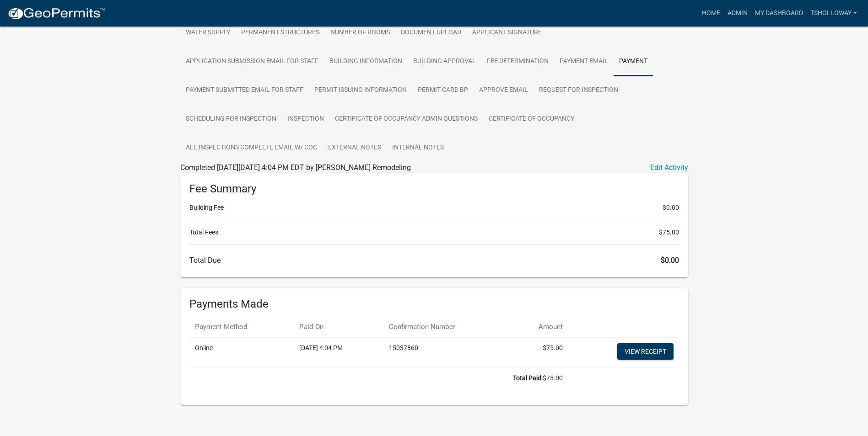
scroll to position [248, 0]
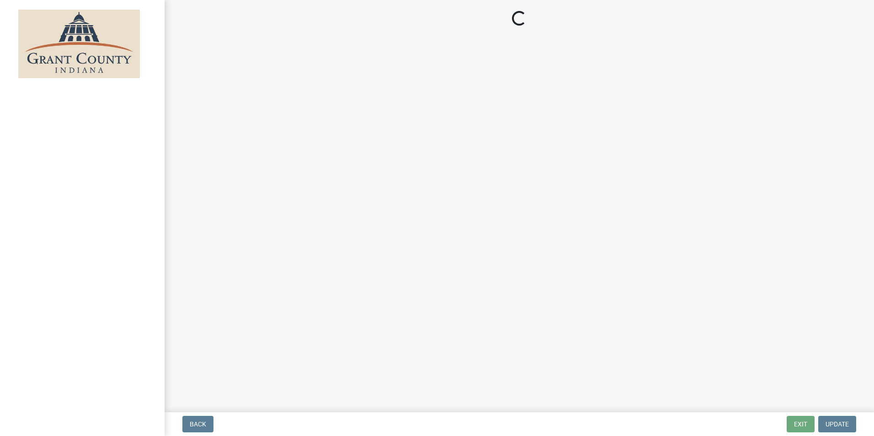
select select "3: 3"
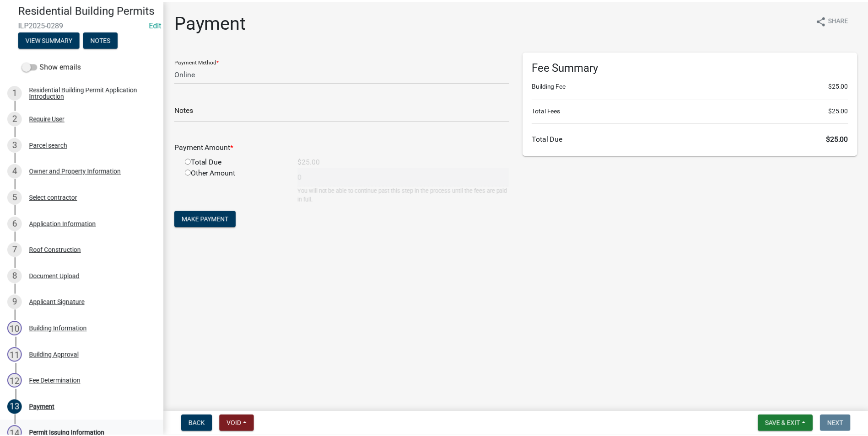
scroll to position [183, 0]
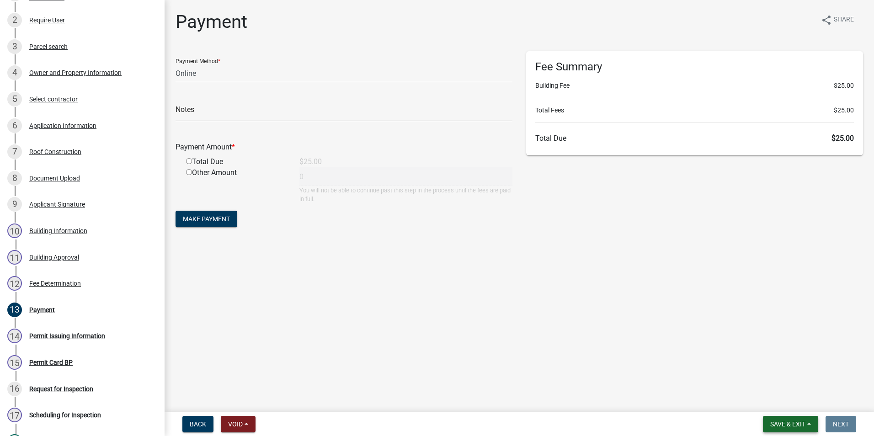
click at [787, 424] on span "Save & Exit" at bounding box center [788, 424] width 35 height 7
click at [767, 402] on button "Save & Exit" at bounding box center [781, 401] width 73 height 22
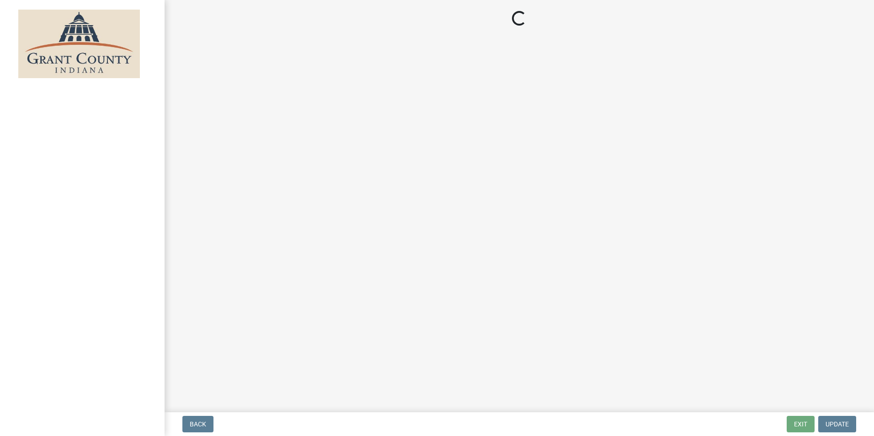
select select "3: 3"
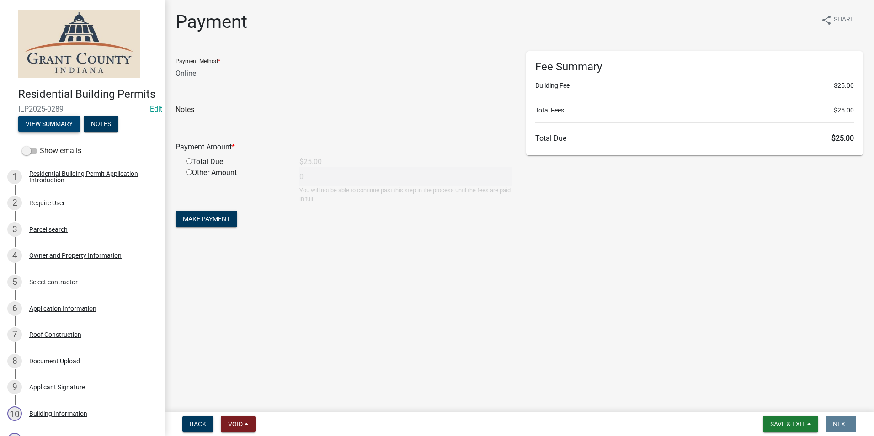
click at [56, 132] on button "View Summary" at bounding box center [49, 124] width 62 height 16
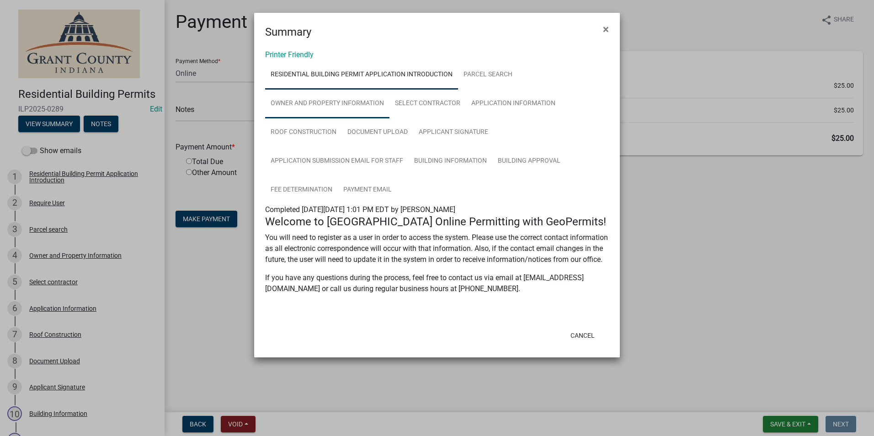
click at [311, 102] on link "Owner and Property Information" at bounding box center [327, 103] width 124 height 29
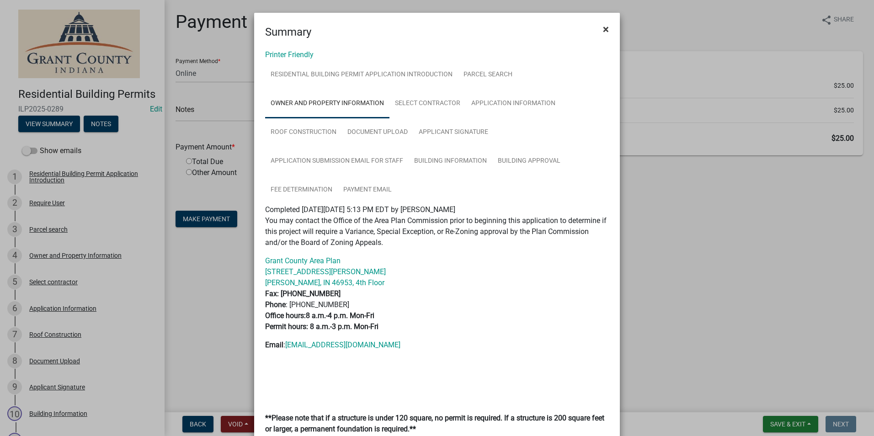
click at [603, 27] on span "×" at bounding box center [606, 29] width 6 height 13
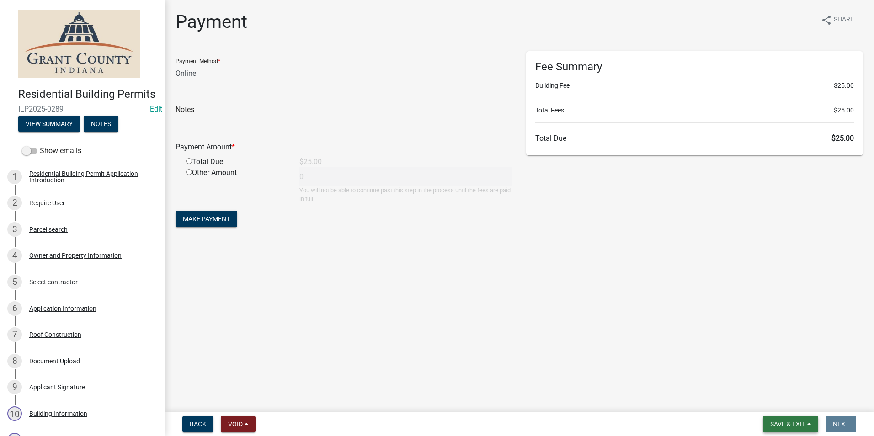
click at [786, 424] on span "Save & Exit" at bounding box center [788, 424] width 35 height 7
click at [778, 400] on button "Save & Exit" at bounding box center [781, 401] width 73 height 22
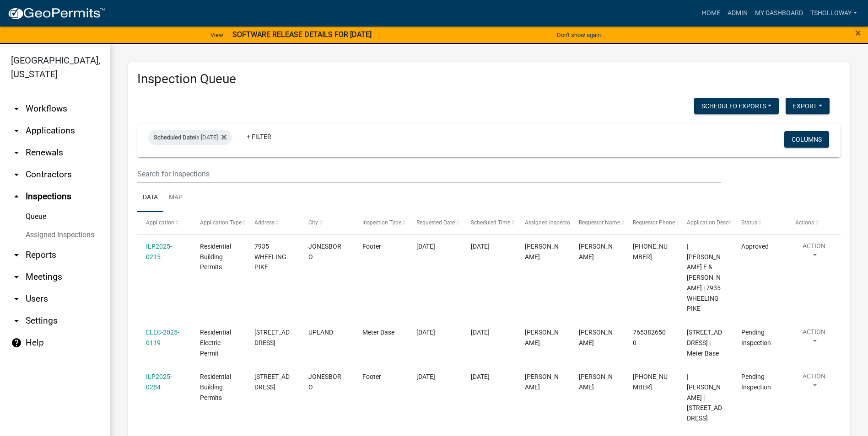
click at [53, 120] on link "arrow_drop_down Applications" at bounding box center [55, 131] width 110 height 22
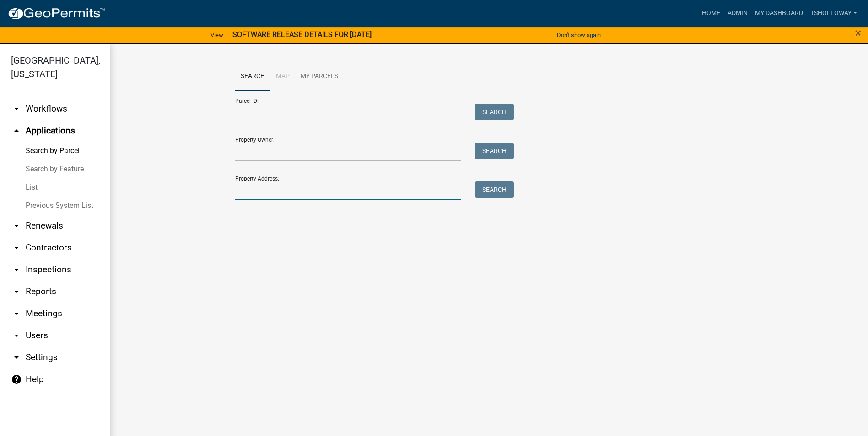
click at [271, 191] on input "Property Address:" at bounding box center [348, 191] width 226 height 19
click at [31, 178] on link "List" at bounding box center [55, 187] width 110 height 18
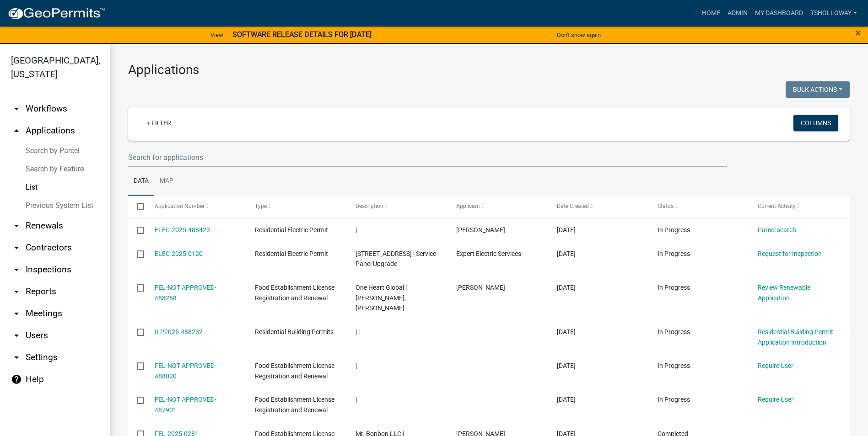
click at [46, 120] on link "arrow_drop_up Applications" at bounding box center [55, 131] width 110 height 22
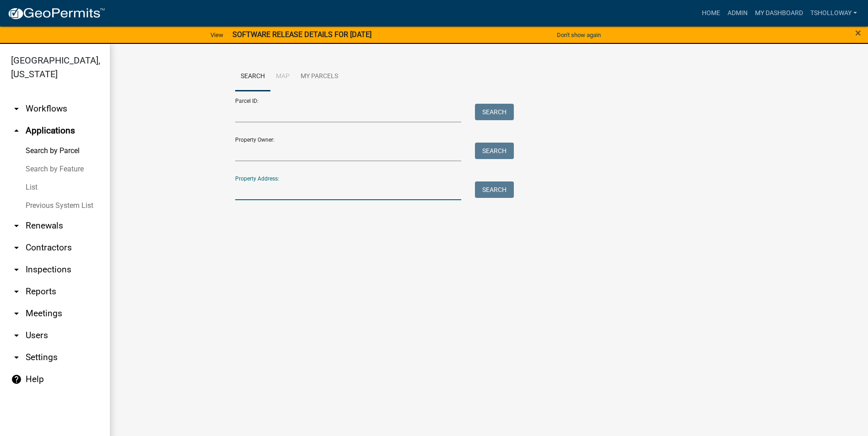
click at [274, 192] on input "Property Address:" at bounding box center [348, 191] width 226 height 19
type input "4172 n lagro rd"
click at [483, 193] on button "Search" at bounding box center [494, 190] width 39 height 16
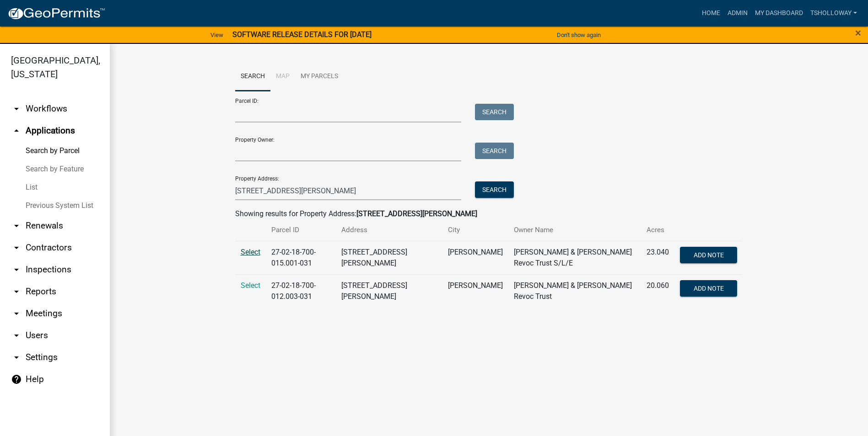
click at [248, 252] on span "Select" at bounding box center [251, 252] width 20 height 9
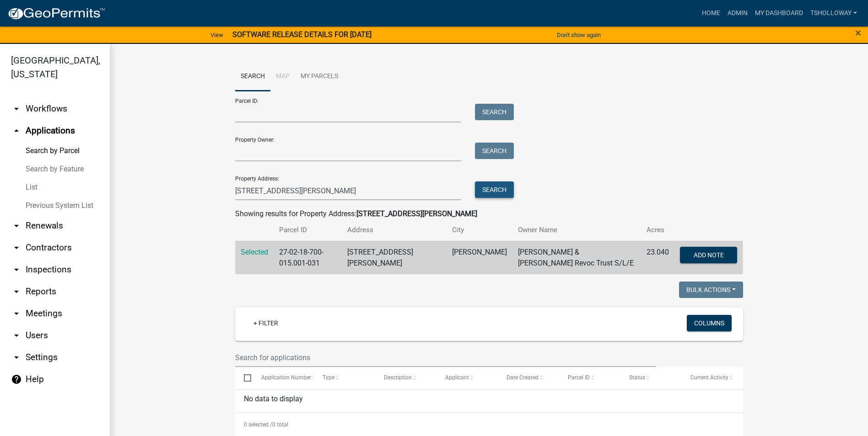
click at [482, 194] on button "Search" at bounding box center [494, 190] width 39 height 16
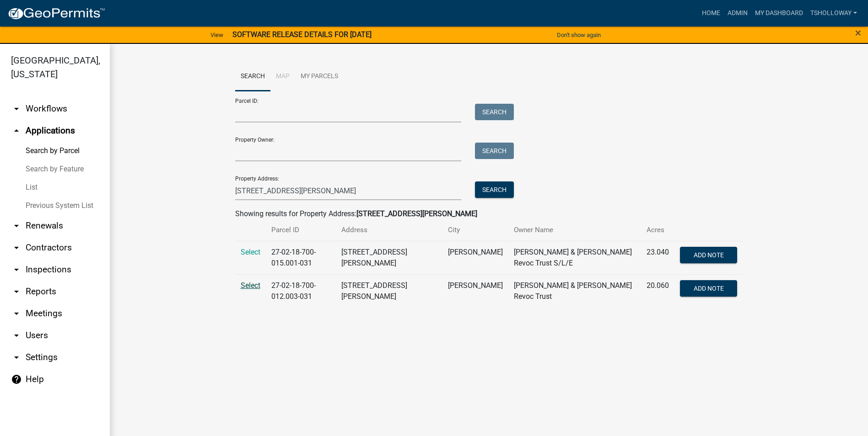
click at [251, 282] on span "Select" at bounding box center [251, 285] width 20 height 9
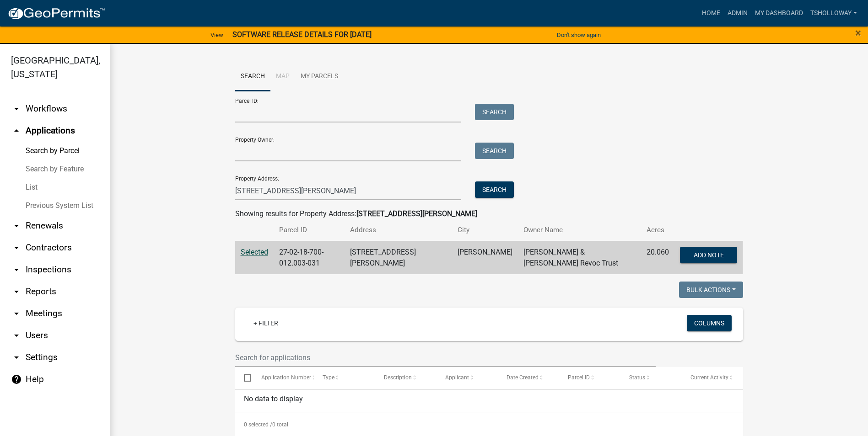
click at [45, 237] on link "arrow_drop_down Contractors" at bounding box center [55, 248] width 110 height 22
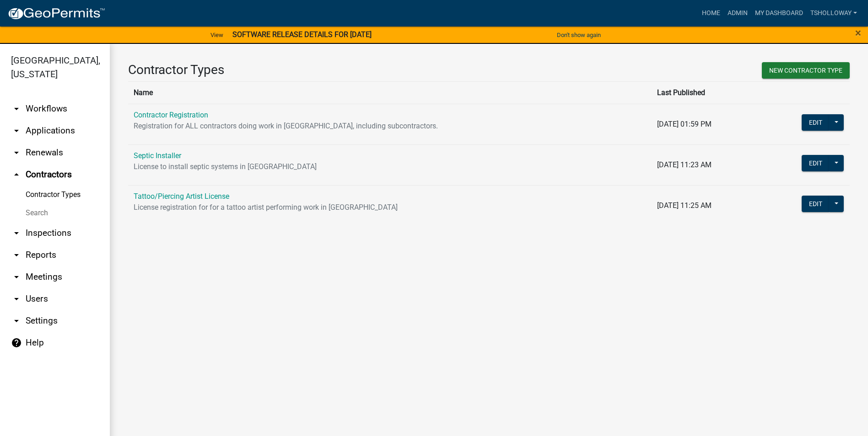
click at [157, 113] on link "Contractor Registration" at bounding box center [171, 115] width 75 height 9
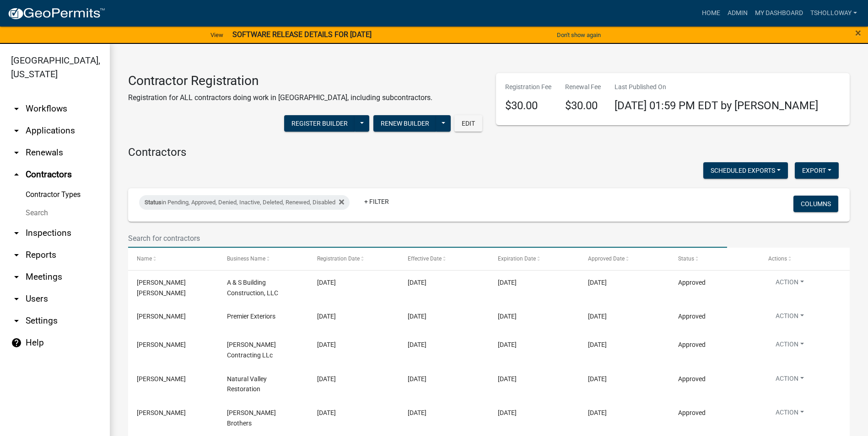
drag, startPoint x: 150, startPoint y: 236, endPoint x: 170, endPoint y: 239, distance: 19.9
click at [153, 236] on input "text" at bounding box center [427, 238] width 599 height 19
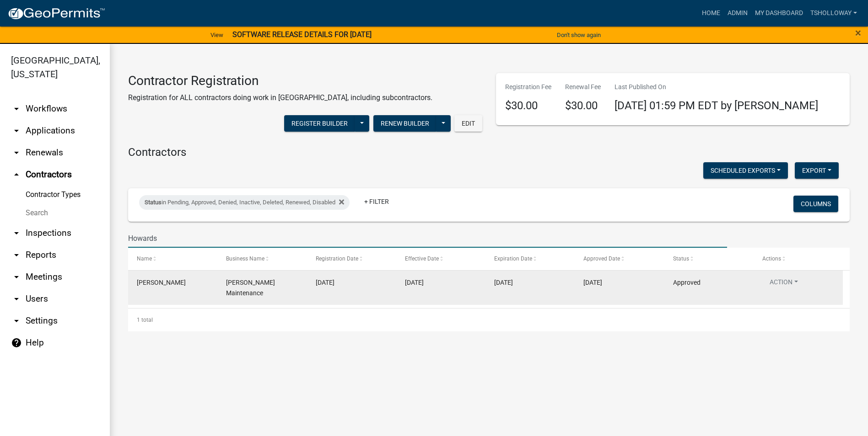
type input "Howards"
click at [178, 287] on div "LARRY HOWARD" at bounding box center [173, 283] width 72 height 11
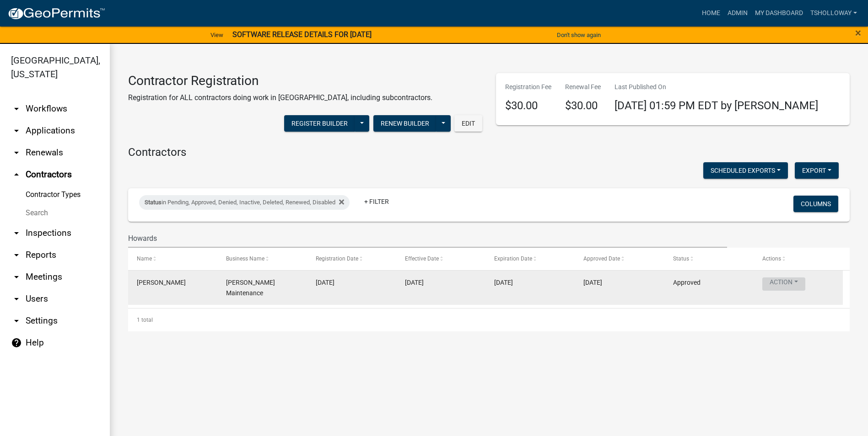
click at [795, 284] on button "Action" at bounding box center [783, 284] width 43 height 13
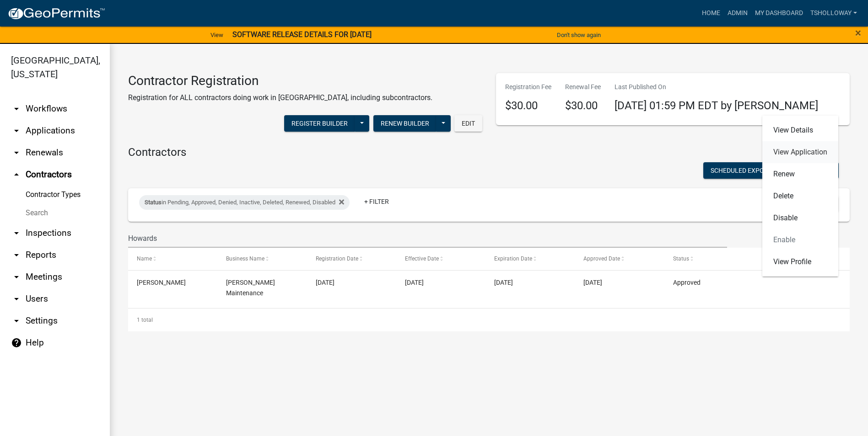
click at [784, 155] on link "View Application" at bounding box center [800, 152] width 76 height 22
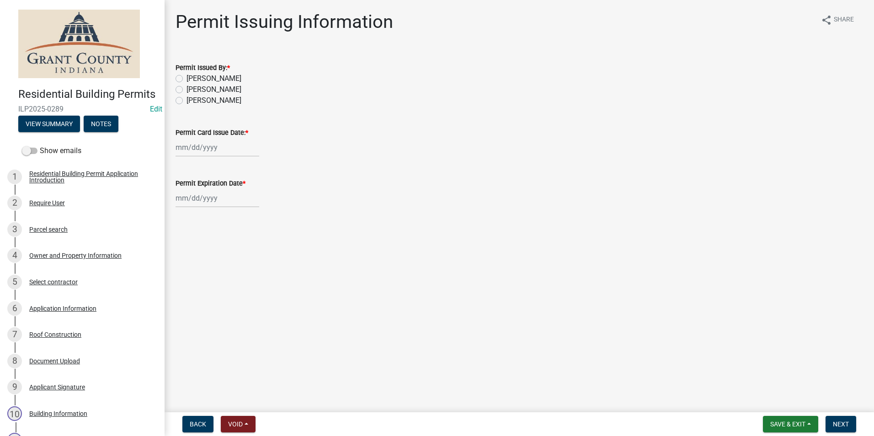
click at [187, 79] on label "[PERSON_NAME]" at bounding box center [214, 78] width 55 height 11
click at [187, 79] on input "[PERSON_NAME]" at bounding box center [190, 76] width 6 height 6
radio input "true"
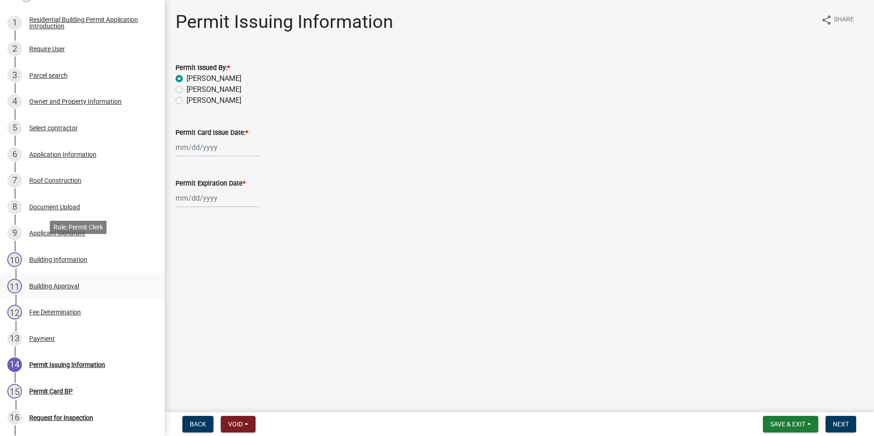
scroll to position [274, 0]
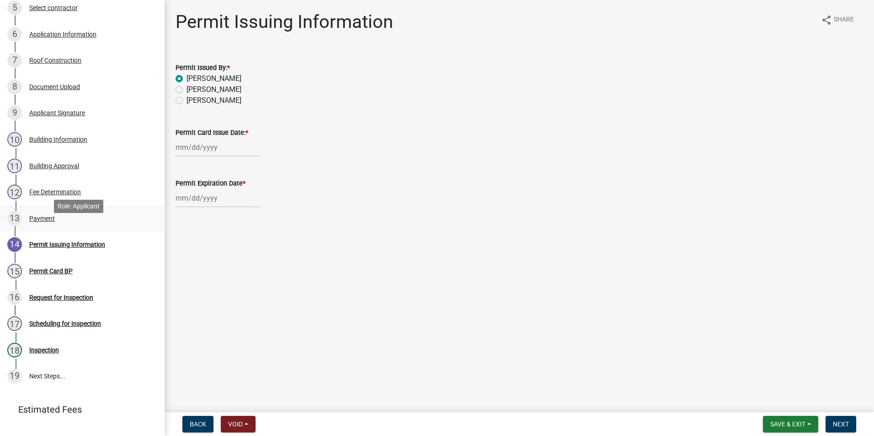
click at [43, 222] on div "Payment" at bounding box center [42, 218] width 26 height 6
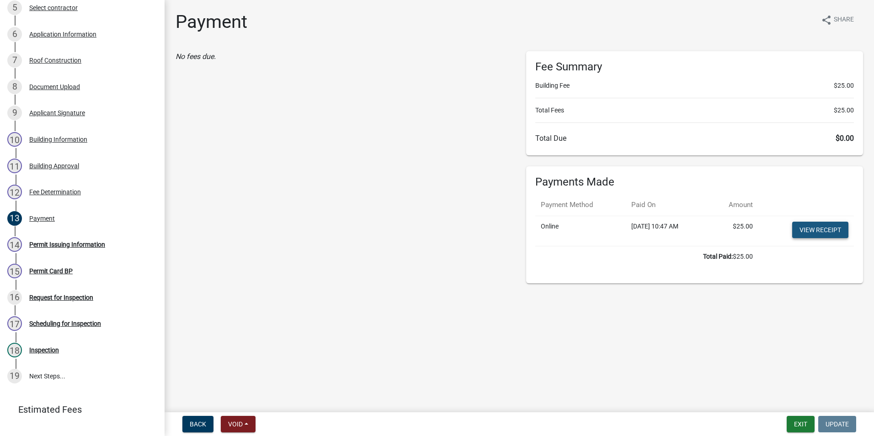
click at [809, 233] on link "View receipt" at bounding box center [821, 230] width 56 height 16
click at [66, 248] on div "Permit Issuing Information" at bounding box center [67, 244] width 76 height 6
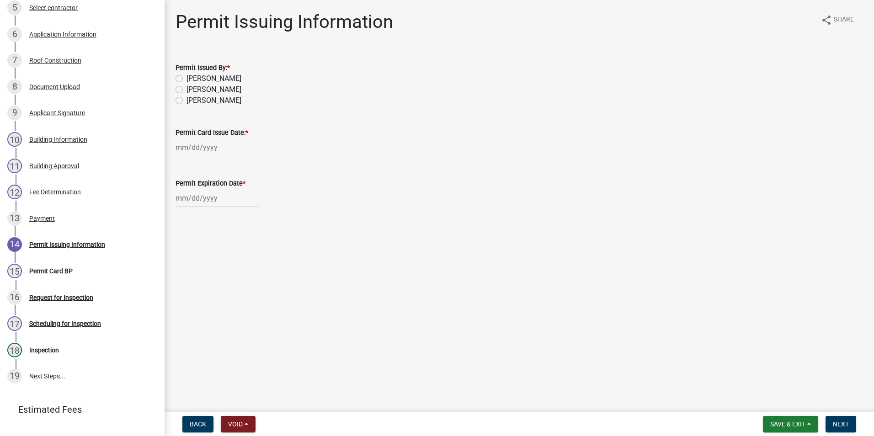
click at [187, 79] on label "[PERSON_NAME]" at bounding box center [214, 78] width 55 height 11
click at [187, 79] on input "Tammy Holloway" at bounding box center [190, 76] width 6 height 6
radio input "true"
select select "10"
select select "2025"
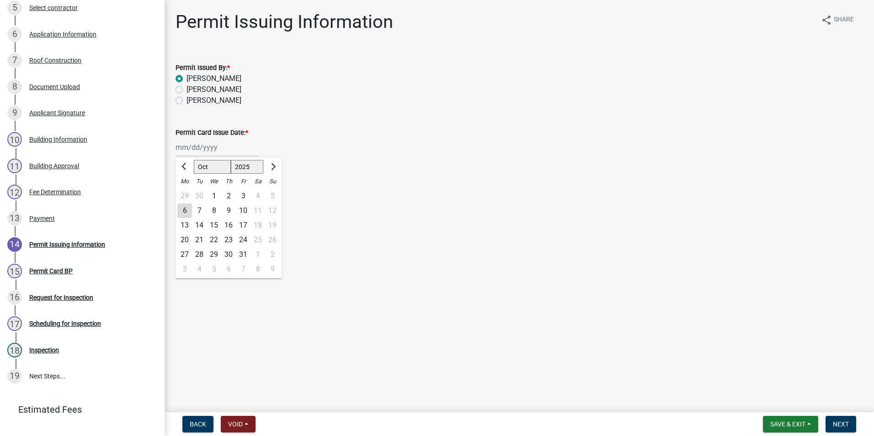
click at [194, 151] on div "Jan Feb Mar Apr May Jun Jul Aug Sep Oct Nov Dec 1525 1526 1527 1528 1529 1530 1…" at bounding box center [218, 147] width 84 height 19
click at [185, 208] on div "6" at bounding box center [184, 211] width 15 height 15
type input "10/06/2025"
click at [188, 198] on div at bounding box center [218, 198] width 84 height 19
select select "10"
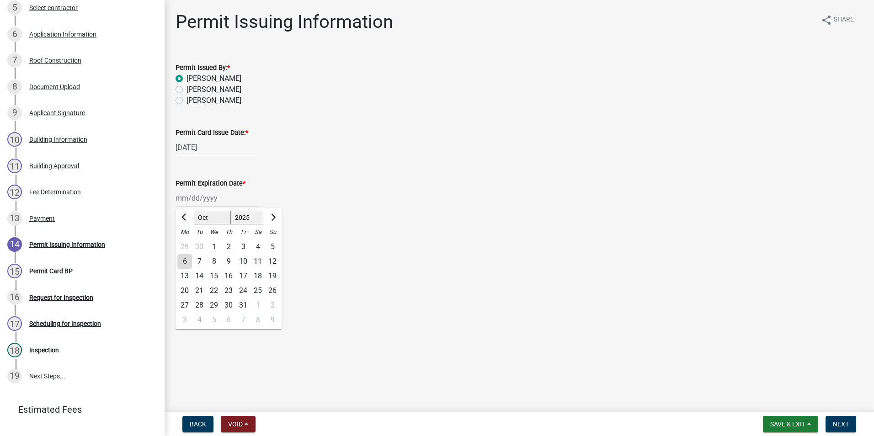
click at [255, 218] on select "1525 1526 1527 1528 1529 1530 1531 1532 1533 1534 1535 1536 1537 1538 1539 1540…" at bounding box center [247, 218] width 33 height 14
select select "2026"
click at [231, 211] on select "1525 1526 1527 1528 1529 1530 1531 1532 1533 1534 1535 1536 1537 1538 1539 1540…" at bounding box center [247, 218] width 33 height 14
click at [214, 216] on select "Jan Feb Mar Apr May Jun Jul Aug Sep Oct Nov Dec" at bounding box center [212, 218] width 37 height 14
select select "4"
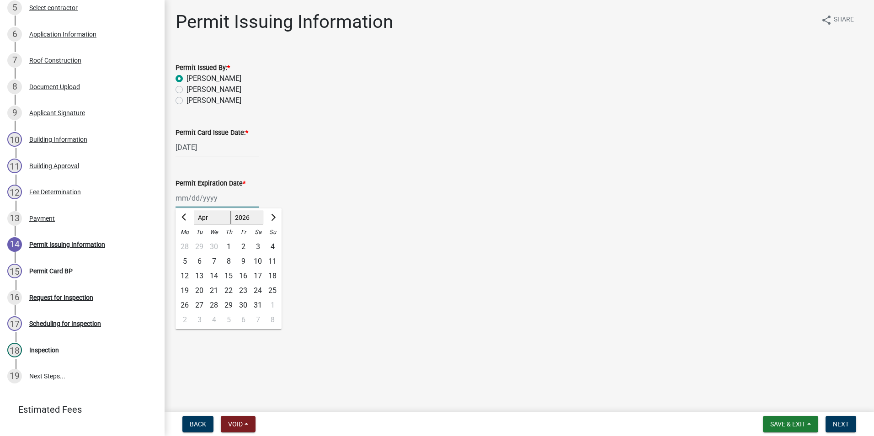
click at [194, 211] on select "Jan Feb Mar Apr May Jun Jul Aug Sep Oct Nov Dec" at bounding box center [212, 218] width 37 height 14
click at [185, 262] on div "6" at bounding box center [184, 261] width 15 height 15
type input "04/06/2026"
click at [821, 427] on form "Save & Exit Save Save & Exit Next" at bounding box center [810, 424] width 101 height 16
click at [832, 423] on button "Next" at bounding box center [841, 424] width 31 height 16
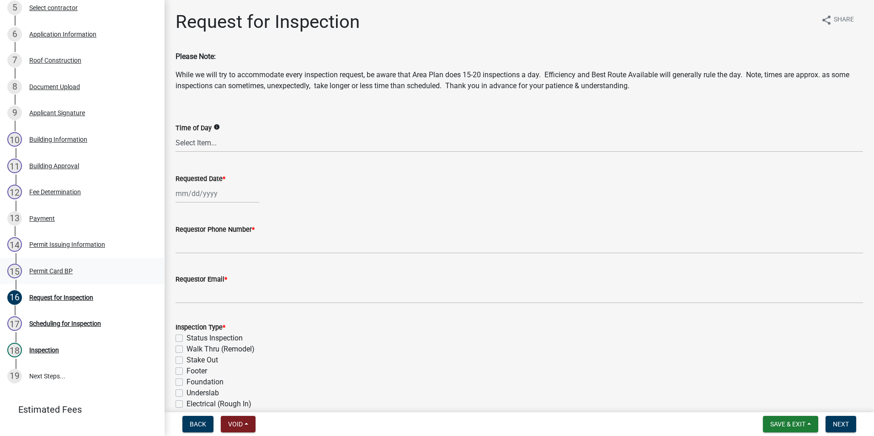
click at [45, 274] on div "Permit Card BP" at bounding box center [50, 271] width 43 height 6
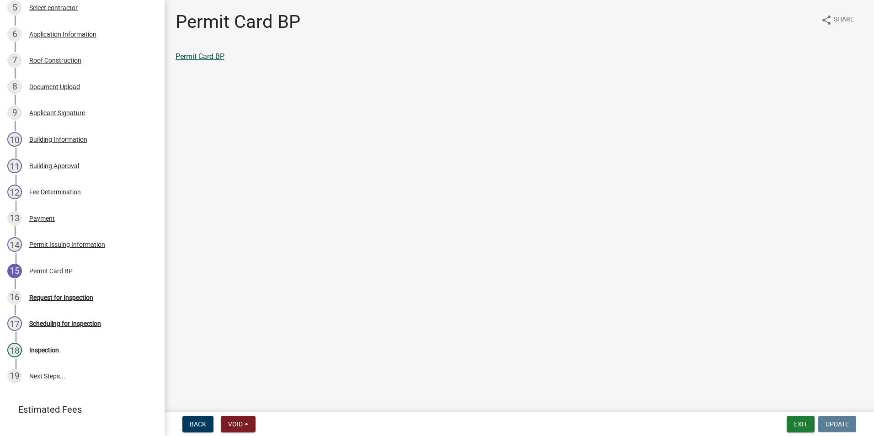
click at [192, 58] on link "Permit Card BP" at bounding box center [200, 56] width 49 height 9
click at [38, 222] on div "Payment" at bounding box center [42, 218] width 26 height 6
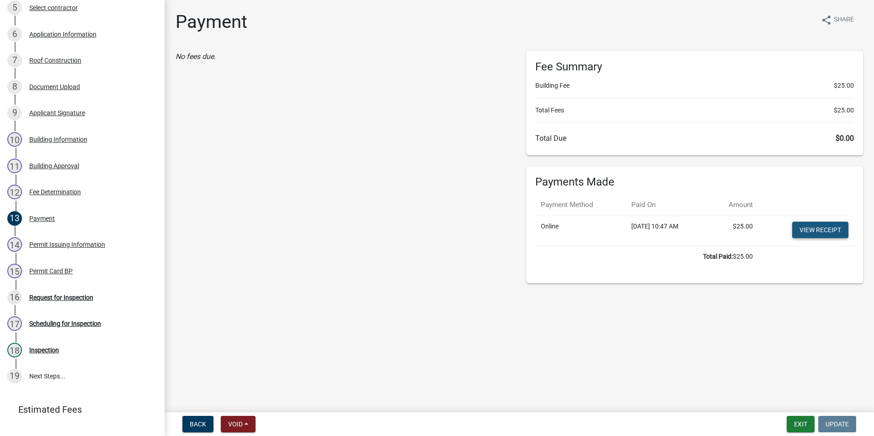
click at [809, 230] on link "View receipt" at bounding box center [821, 230] width 56 height 16
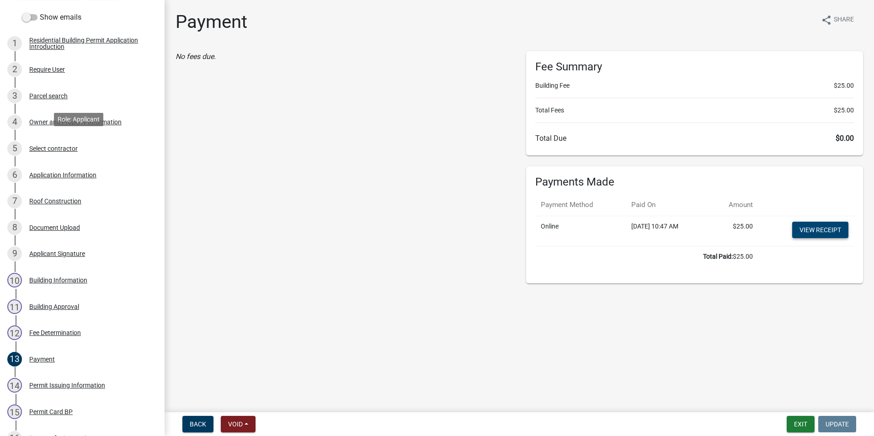
scroll to position [0, 0]
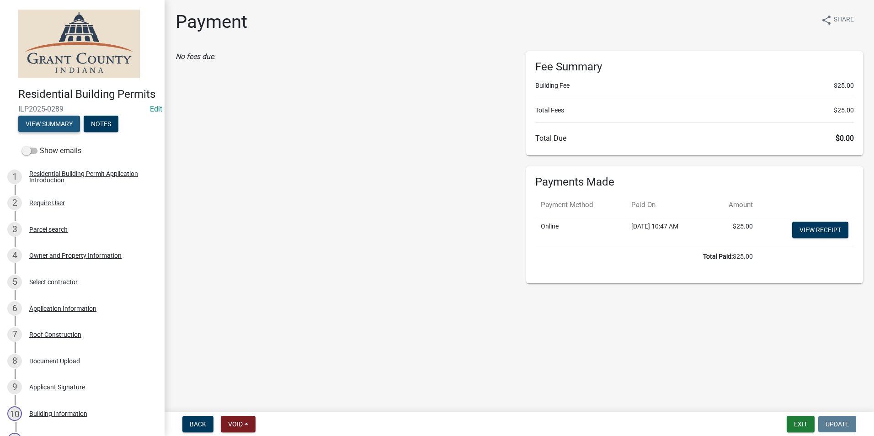
click at [47, 132] on button "View Summary" at bounding box center [49, 124] width 62 height 16
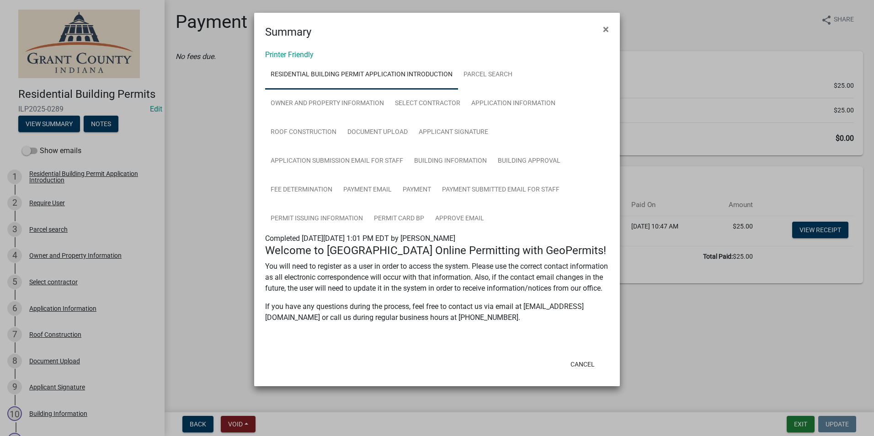
click at [368, 73] on link "Residential Building Permit Application Introduction" at bounding box center [361, 74] width 193 height 29
click at [608, 27] on span "×" at bounding box center [606, 29] width 6 height 13
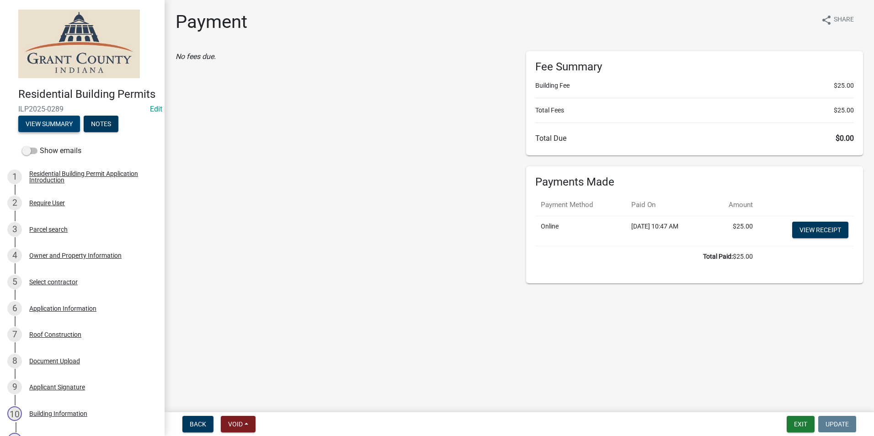
click at [52, 132] on button "View Summary" at bounding box center [49, 124] width 62 height 16
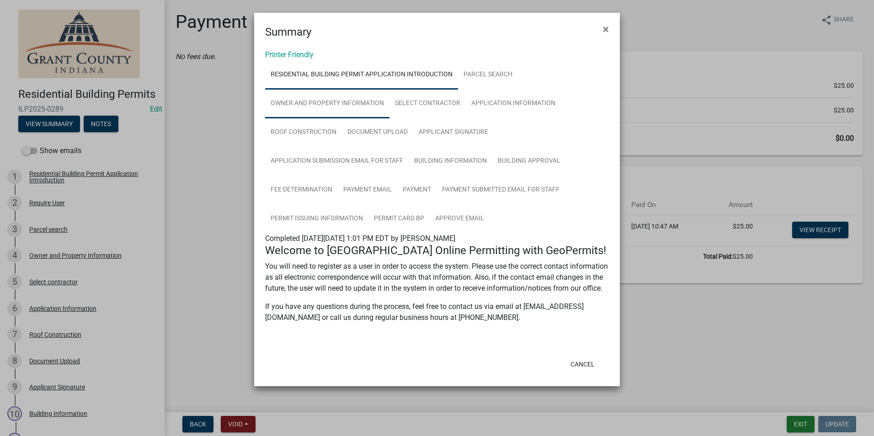
click at [325, 108] on link "Owner and Property Information" at bounding box center [327, 103] width 124 height 29
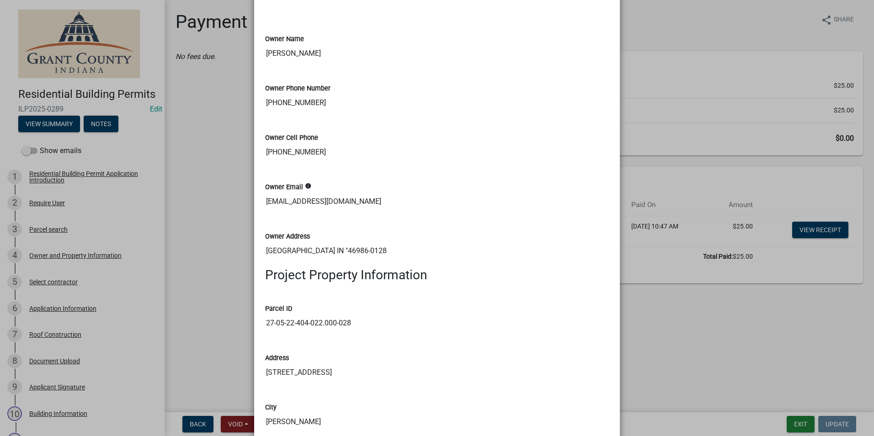
scroll to position [457, 0]
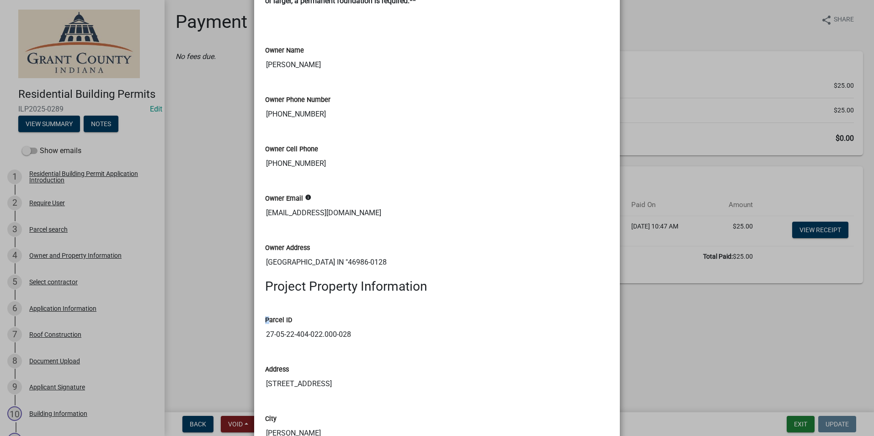
click at [140, 327] on ngb-modal-window "Summary × Printer Friendly Residential Building Permit Application Introduction…" at bounding box center [437, 218] width 874 height 436
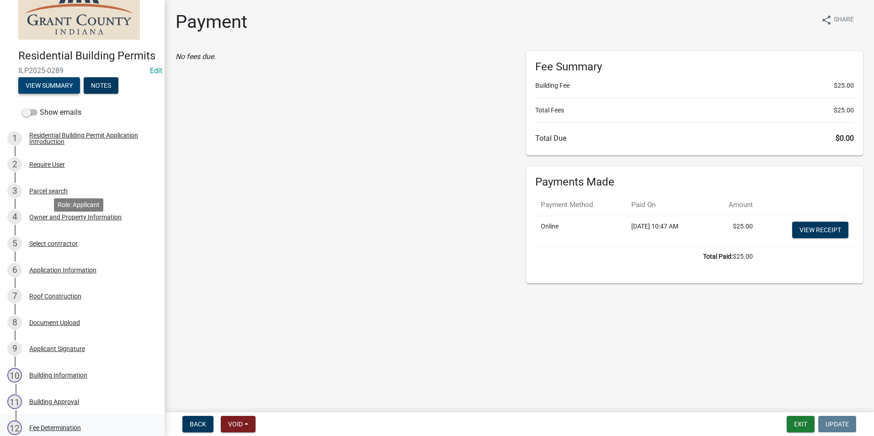
scroll to position [229, 0]
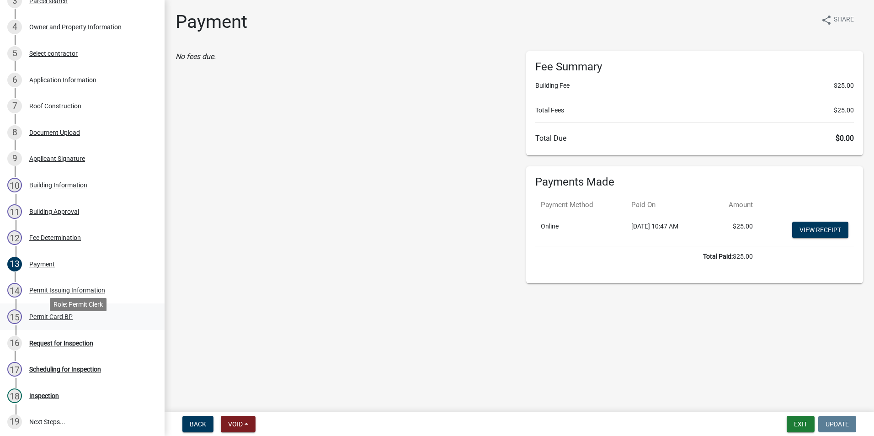
click at [48, 320] on div "Permit Card BP" at bounding box center [50, 317] width 43 height 6
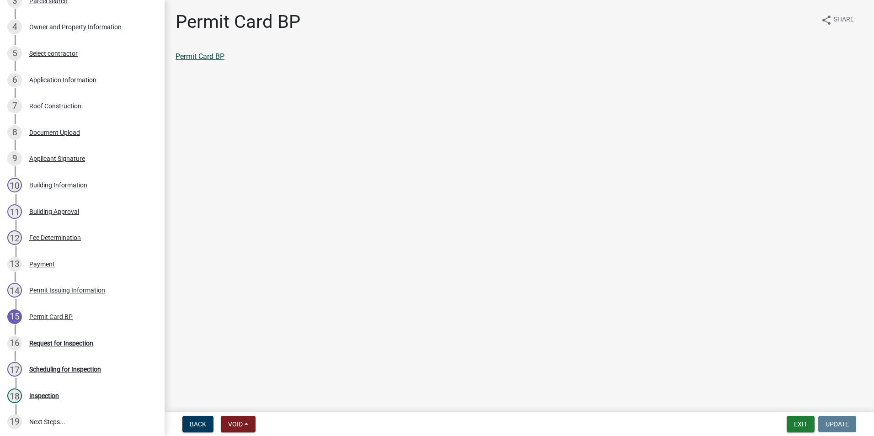
click at [195, 56] on link "Permit Card BP" at bounding box center [200, 56] width 49 height 9
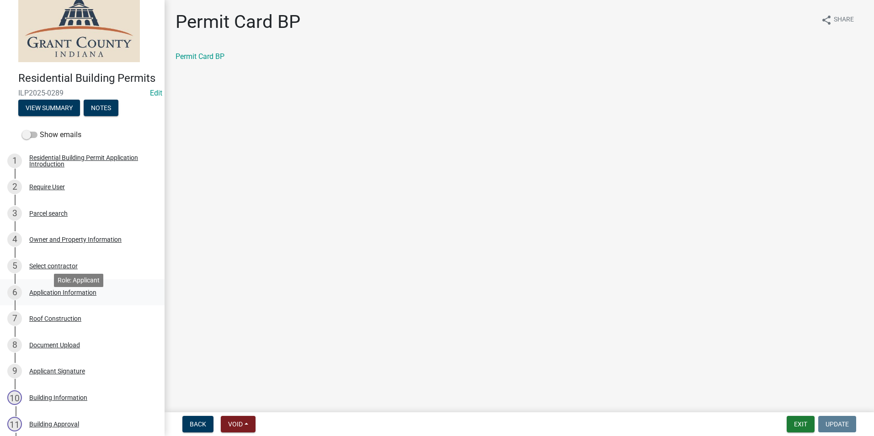
scroll to position [0, 0]
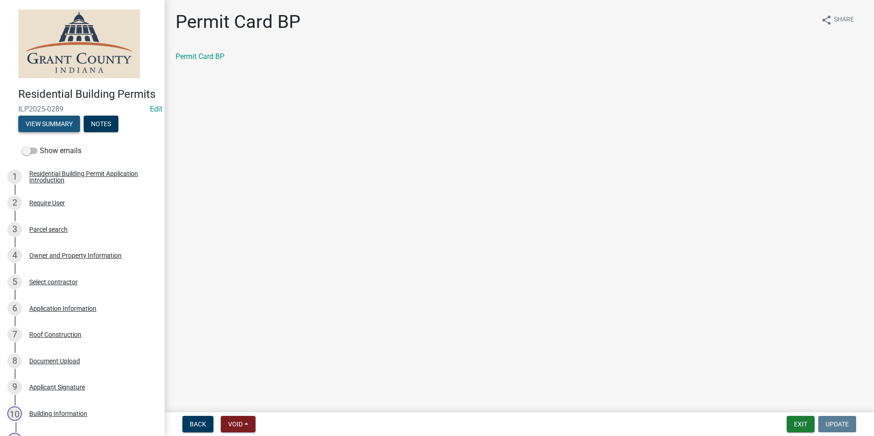
click at [48, 132] on button "View Summary" at bounding box center [49, 124] width 62 height 16
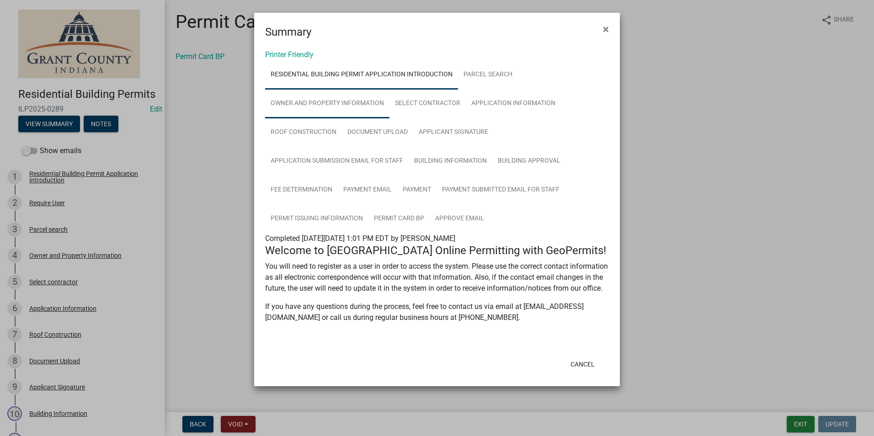
click at [305, 103] on link "Owner and Property Information" at bounding box center [327, 103] width 124 height 29
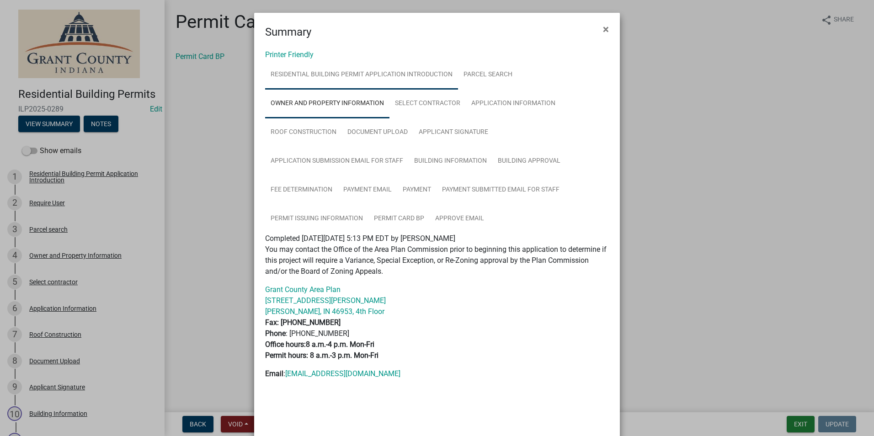
click at [310, 73] on link "Residential Building Permit Application Introduction" at bounding box center [361, 74] width 193 height 29
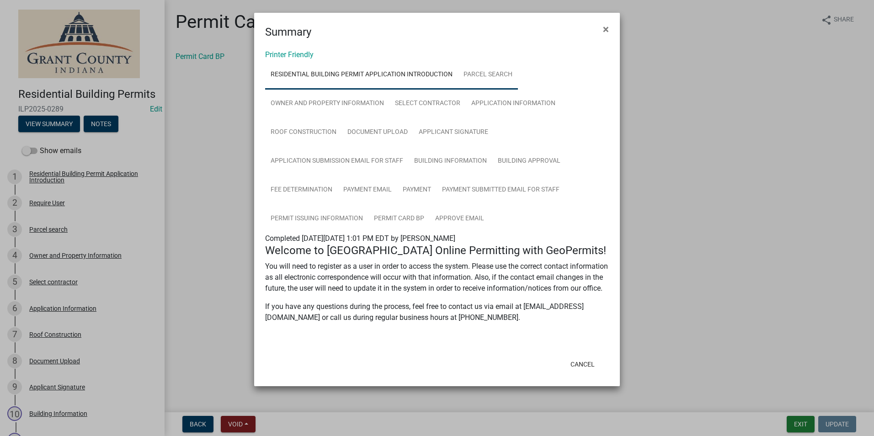
click at [483, 74] on link "Parcel search" at bounding box center [488, 74] width 60 height 29
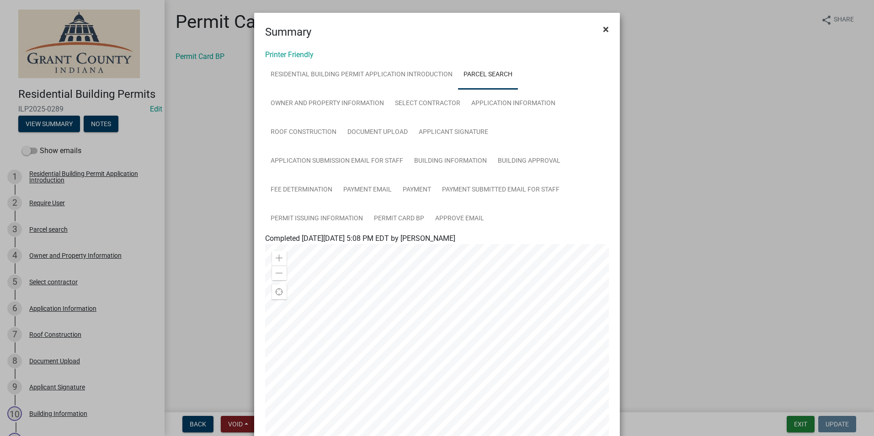
click at [603, 31] on span "×" at bounding box center [606, 29] width 6 height 13
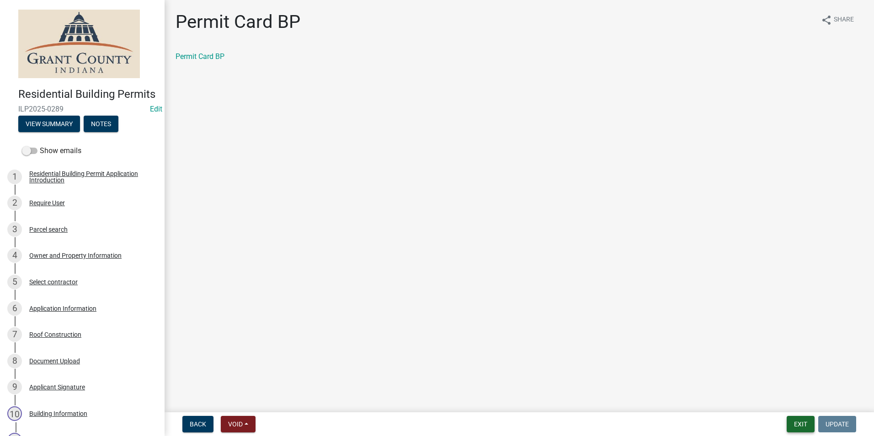
click at [801, 422] on button "Exit" at bounding box center [801, 424] width 28 height 16
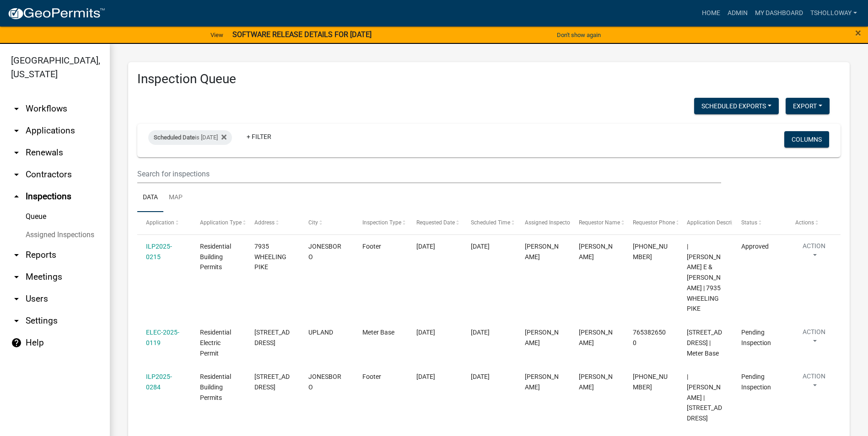
click at [43, 164] on link "arrow_drop_down Contractors" at bounding box center [55, 175] width 110 height 22
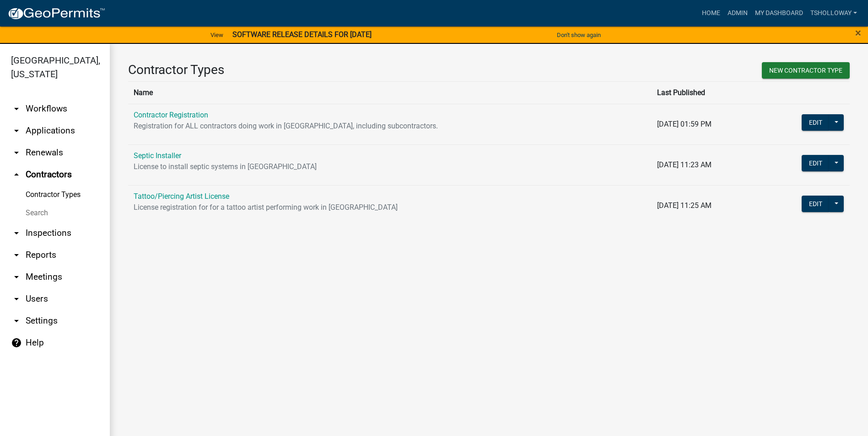
click at [50, 120] on link "arrow_drop_down Applications" at bounding box center [55, 131] width 110 height 22
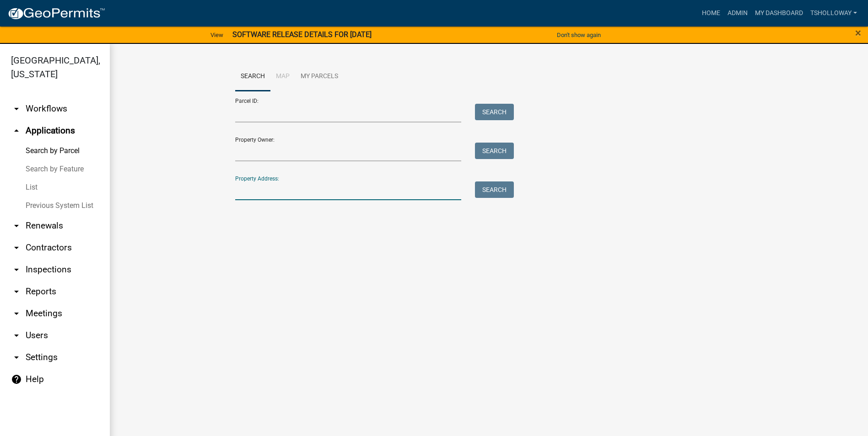
click at [242, 193] on input "Property Address:" at bounding box center [348, 191] width 226 height 19
type input "4172 n lagro rd"
click at [484, 193] on button "Search" at bounding box center [494, 190] width 39 height 16
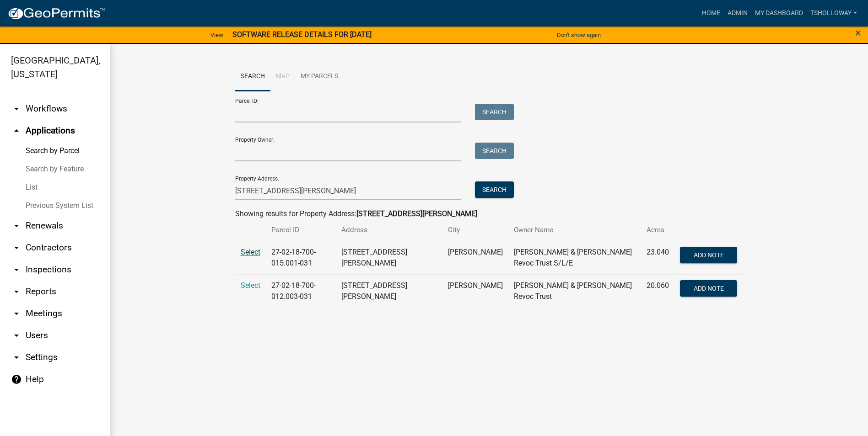
click at [253, 252] on span "Select" at bounding box center [251, 252] width 20 height 9
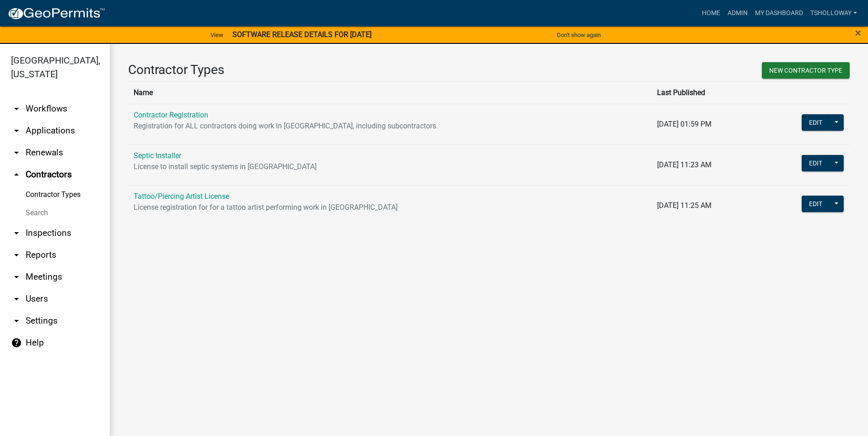
click at [60, 120] on link "arrow_drop_down Applications" at bounding box center [55, 131] width 110 height 22
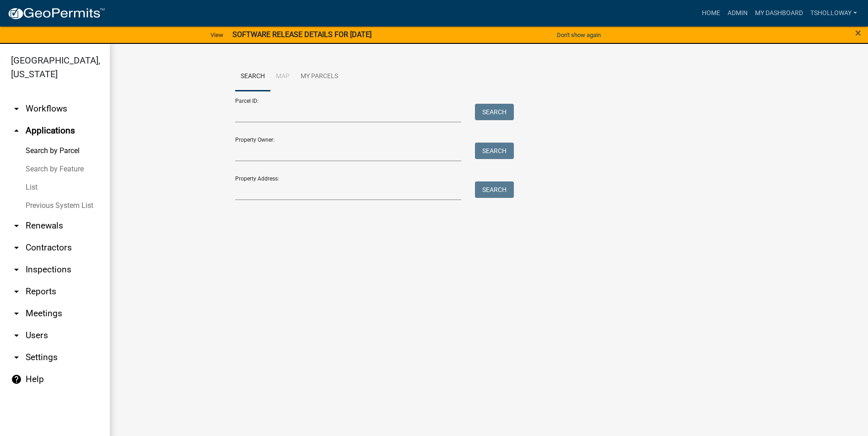
click at [30, 178] on link "List" at bounding box center [55, 187] width 110 height 18
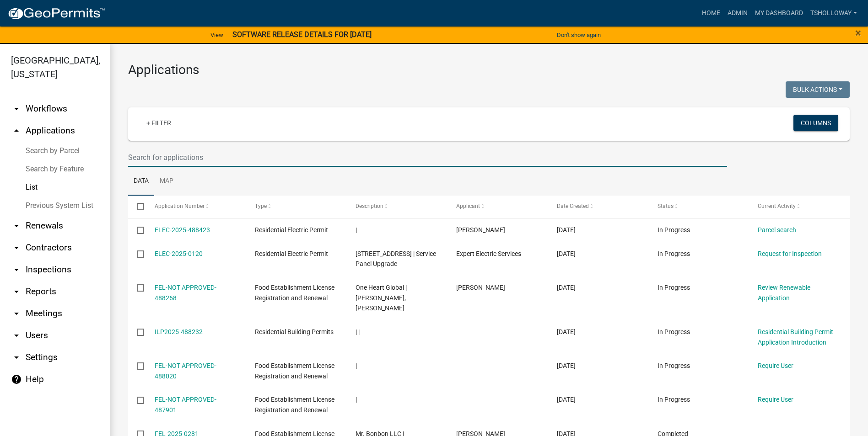
click at [172, 155] on input "text" at bounding box center [427, 157] width 599 height 19
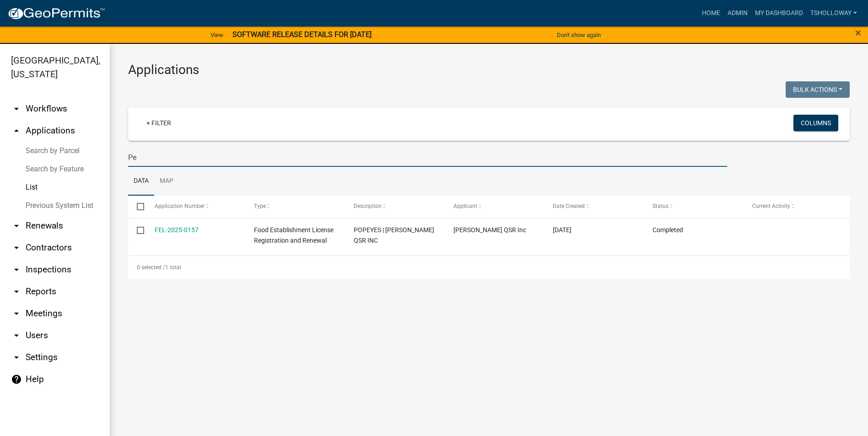
type input "P"
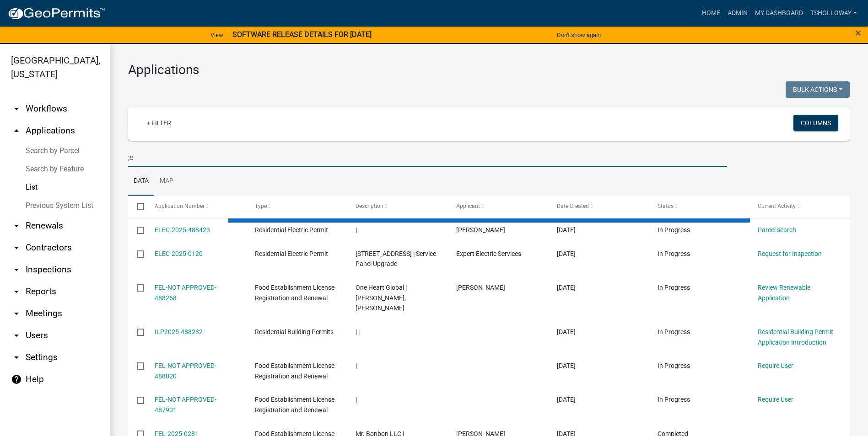
type input ";"
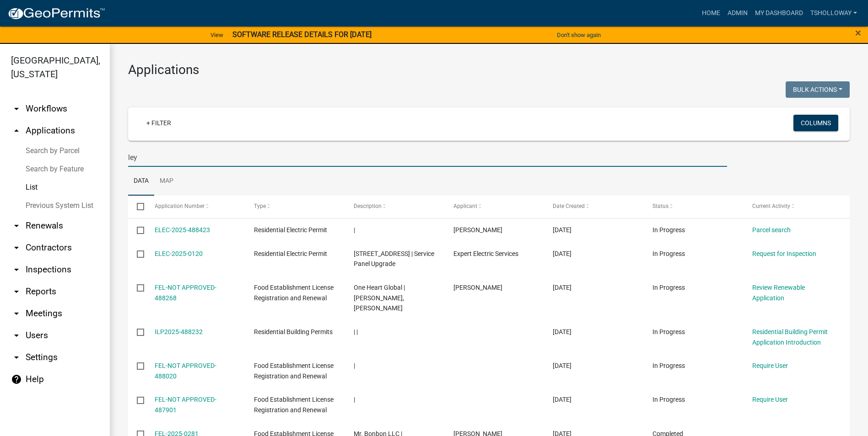
type input "ley"
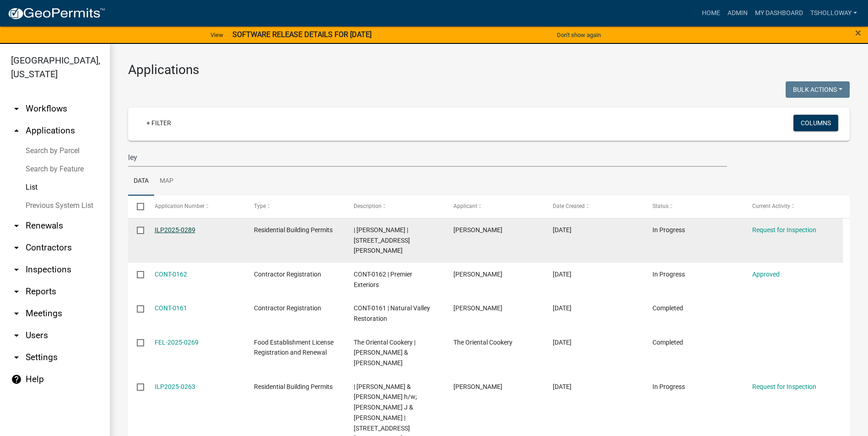
click at [171, 231] on link "ILP2025-0289" at bounding box center [175, 229] width 41 height 7
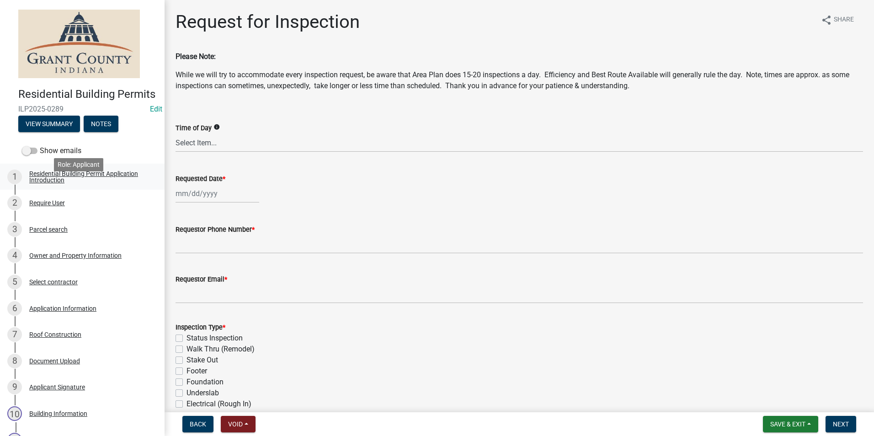
click at [51, 183] on div "Residential Building Permit Application Introduction" at bounding box center [89, 177] width 121 height 13
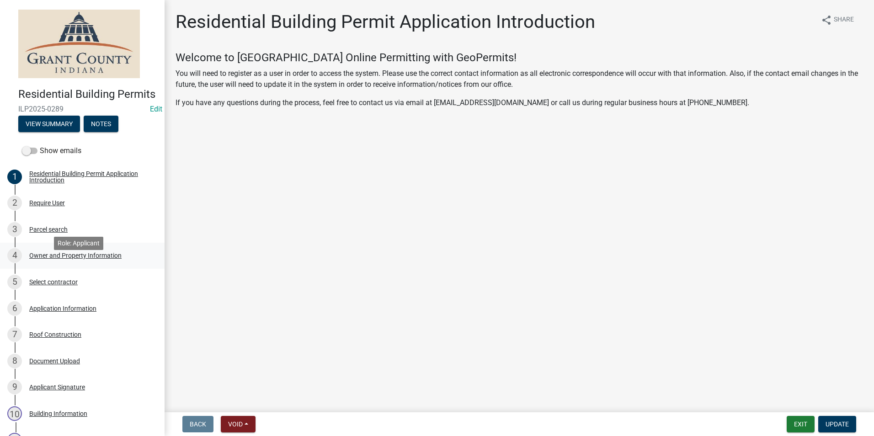
click at [43, 259] on div "Owner and Property Information" at bounding box center [75, 255] width 92 height 6
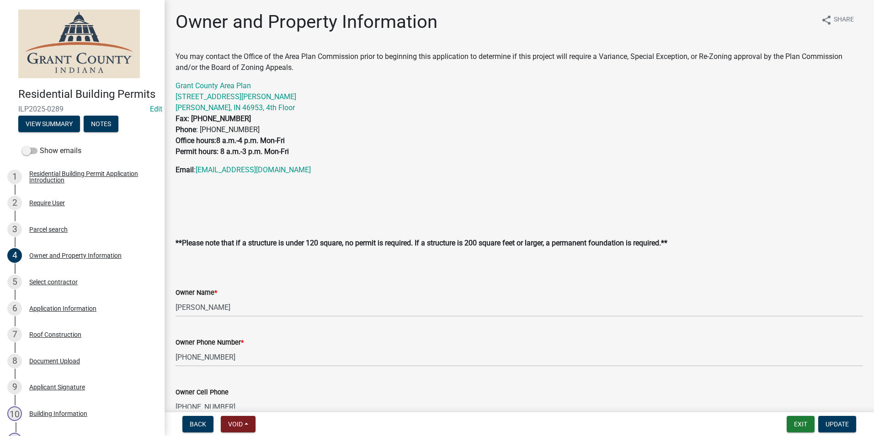
scroll to position [274, 0]
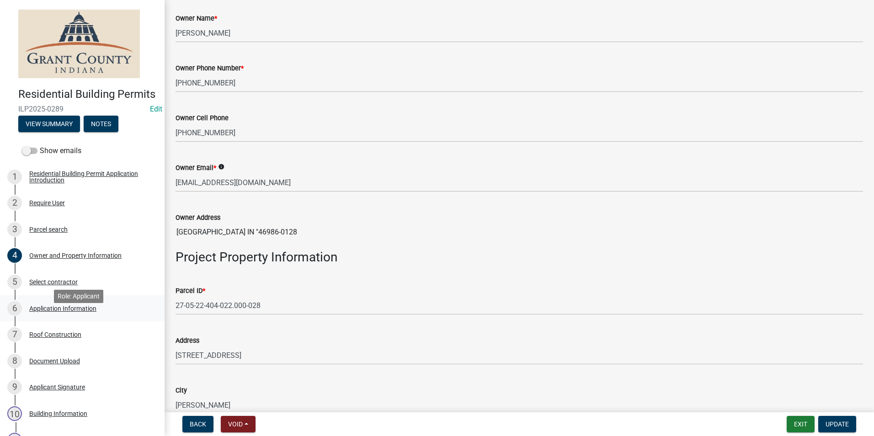
click at [59, 312] on div "Application Information" at bounding box center [62, 309] width 67 height 6
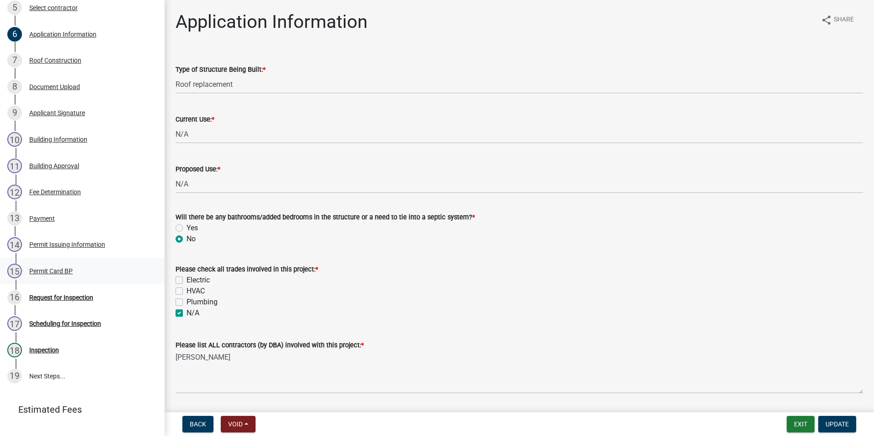
click at [65, 274] on div "Permit Card BP" at bounding box center [50, 271] width 43 height 6
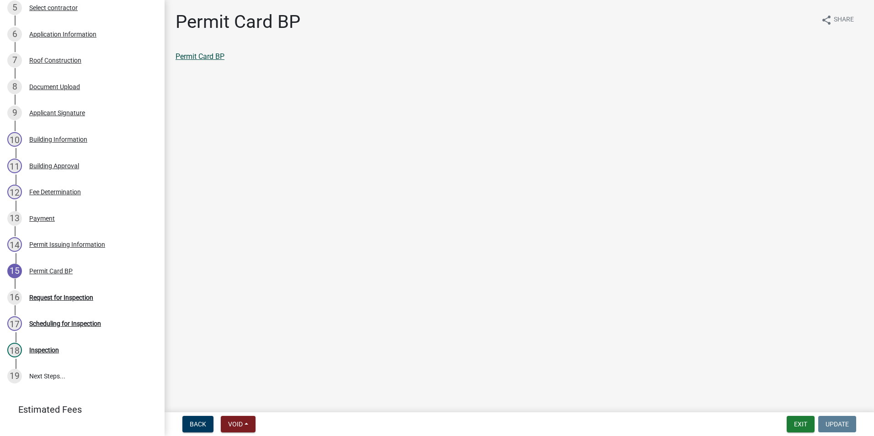
click at [214, 57] on link "Permit Card BP" at bounding box center [200, 56] width 49 height 9
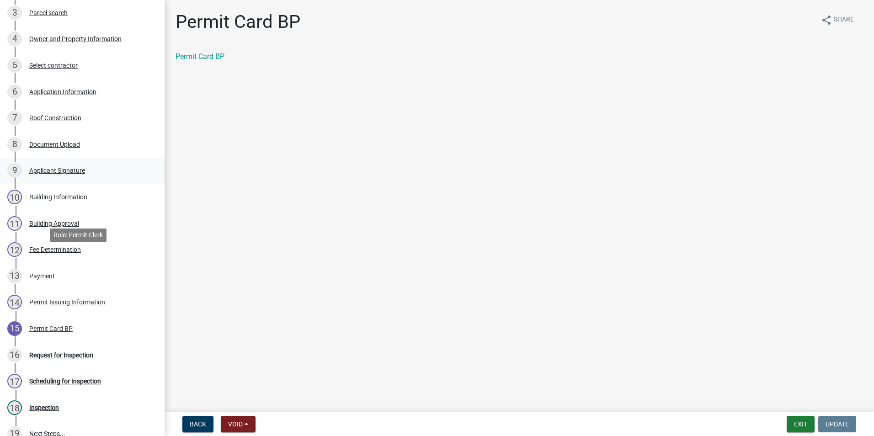
scroll to position [137, 0]
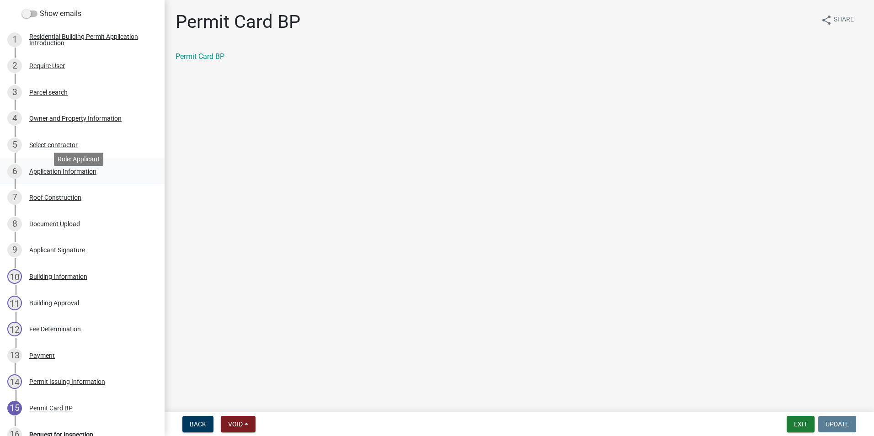
click at [46, 175] on div "Application Information" at bounding box center [62, 171] width 67 height 6
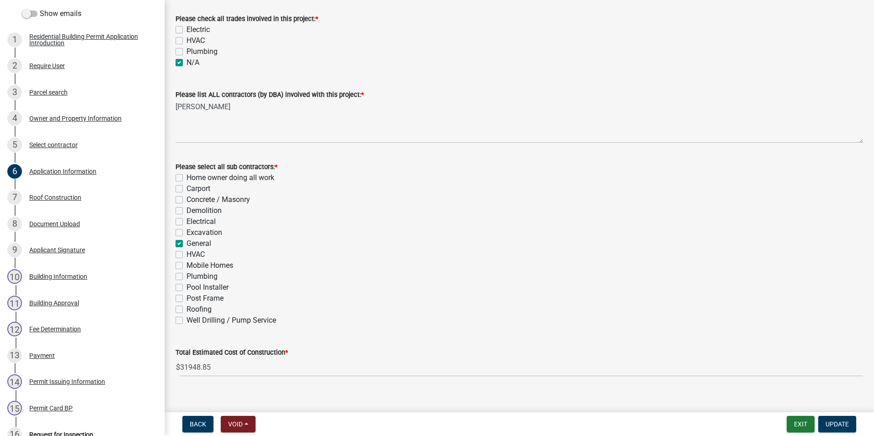
scroll to position [263, 0]
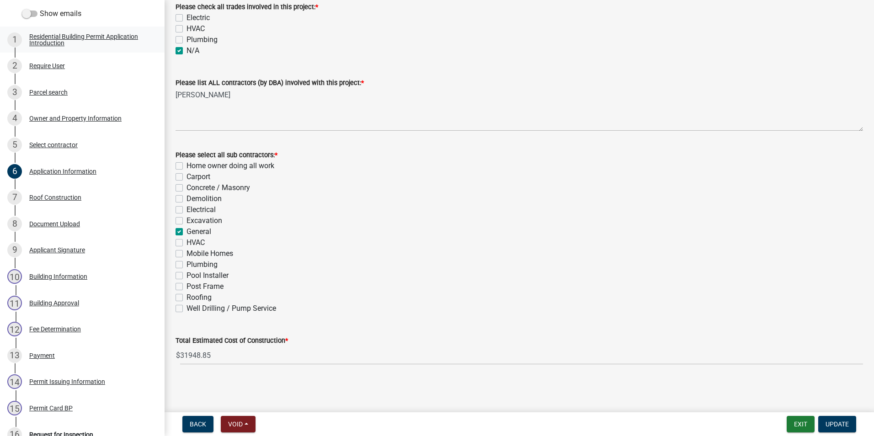
click at [57, 46] on div "Residential Building Permit Application Introduction" at bounding box center [89, 39] width 121 height 13
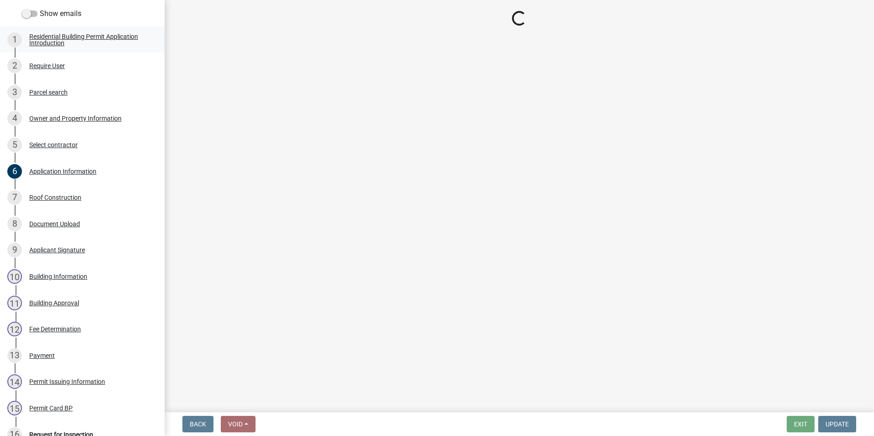
scroll to position [0, 0]
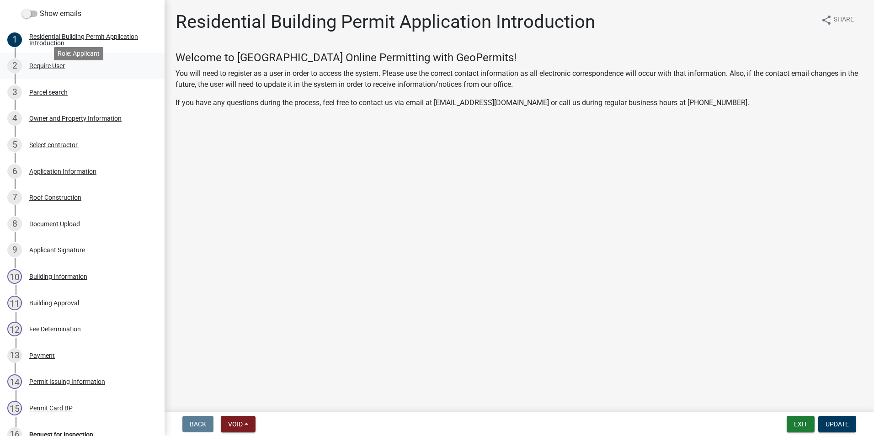
click at [41, 69] on div "Require User" at bounding box center [47, 66] width 36 height 6
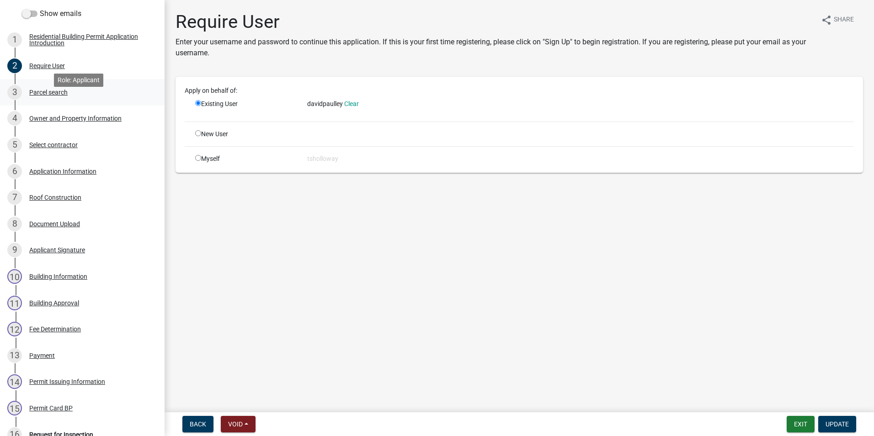
click at [46, 96] on div "Parcel search" at bounding box center [48, 92] width 38 height 6
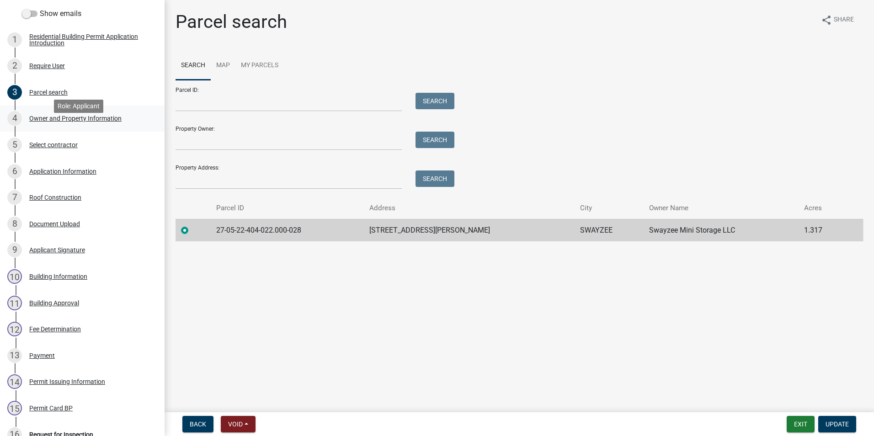
click at [50, 122] on div "Owner and Property Information" at bounding box center [75, 118] width 92 height 6
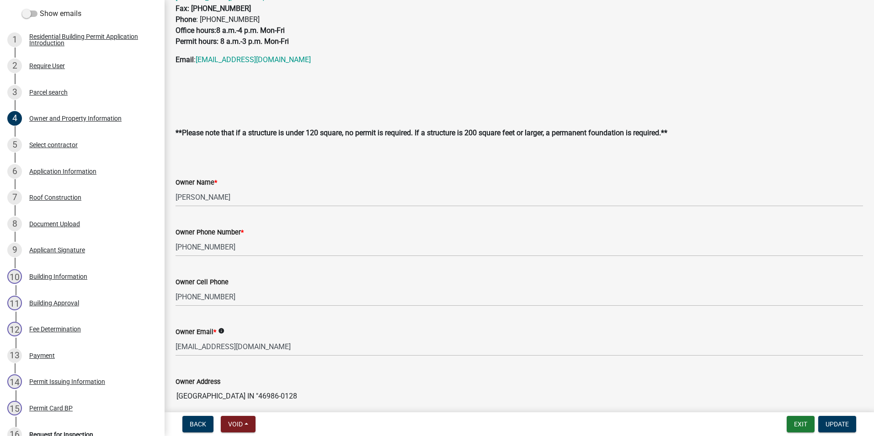
scroll to position [97, 0]
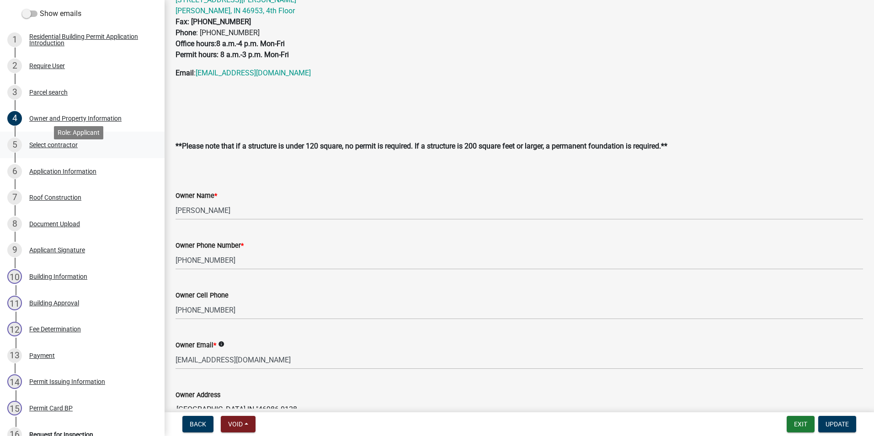
click at [49, 148] on div "Select contractor" at bounding box center [53, 145] width 48 height 6
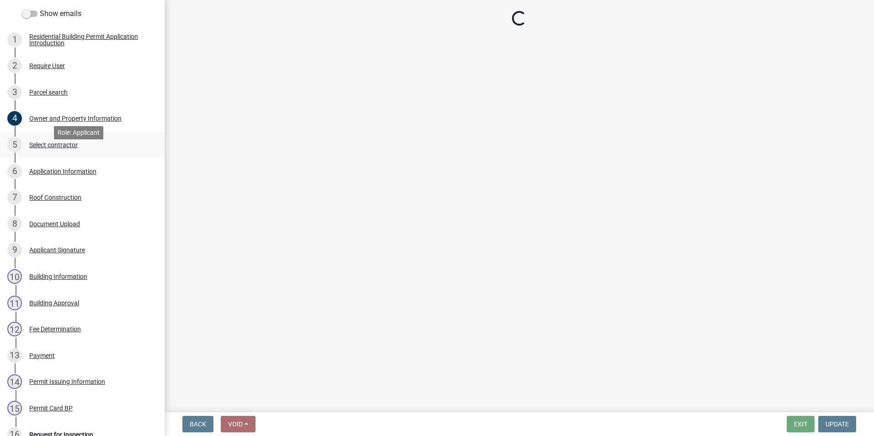
scroll to position [0, 0]
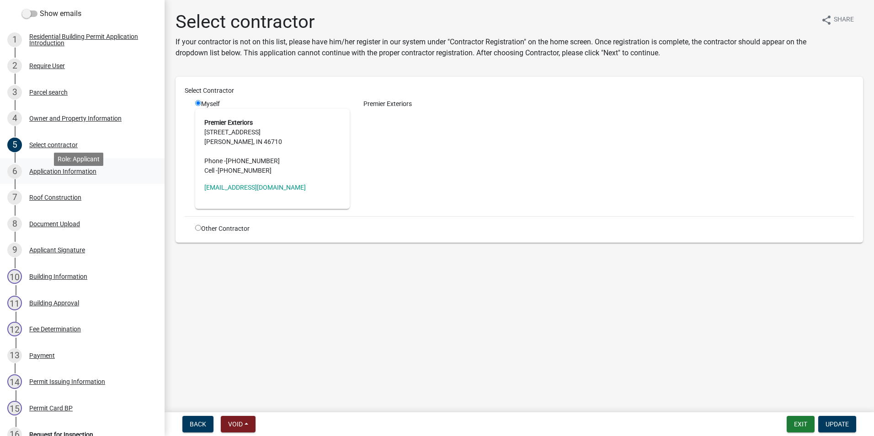
click at [58, 175] on div "Application Information" at bounding box center [62, 171] width 67 height 6
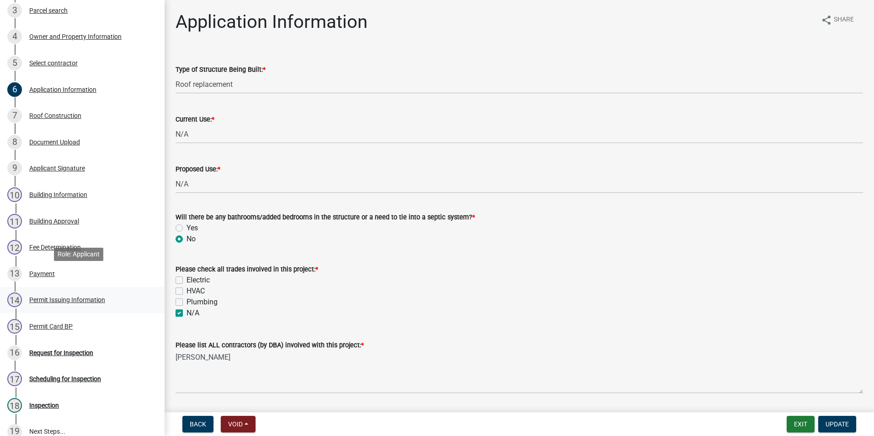
scroll to position [229, 0]
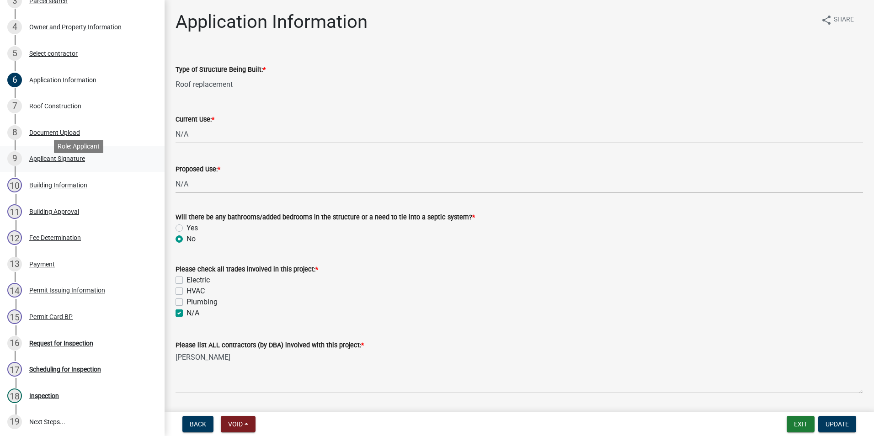
click at [65, 162] on div "Applicant Signature" at bounding box center [57, 159] width 56 height 6
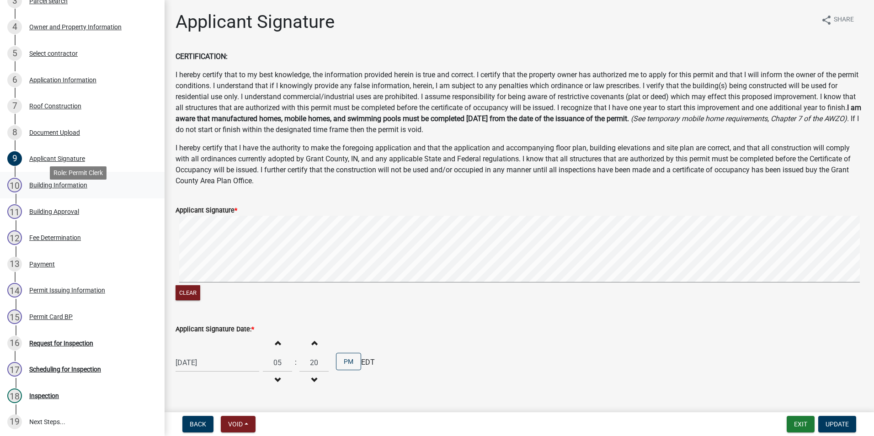
click at [56, 188] on div "Building Information" at bounding box center [58, 185] width 58 height 6
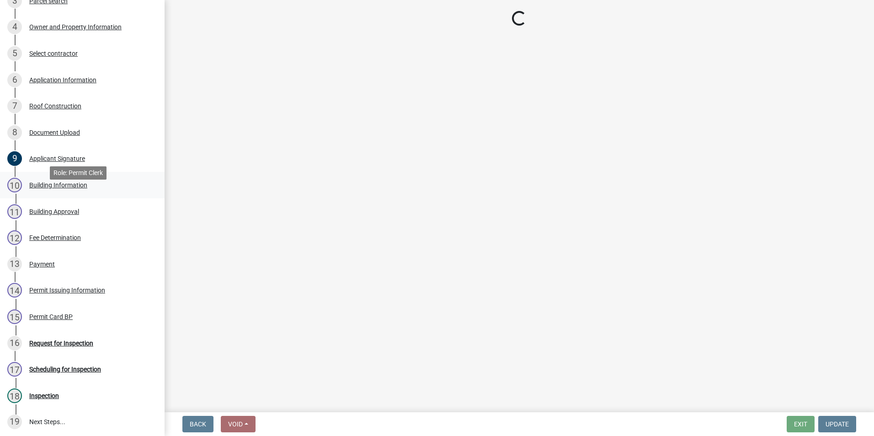
select select "b7a28d33-9205-4004-9658-b088d183e0a4"
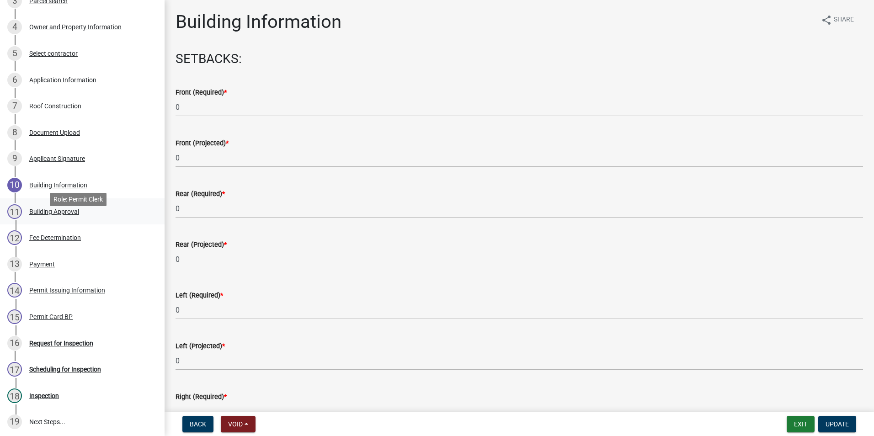
click at [58, 215] on div "Building Approval" at bounding box center [54, 212] width 50 height 6
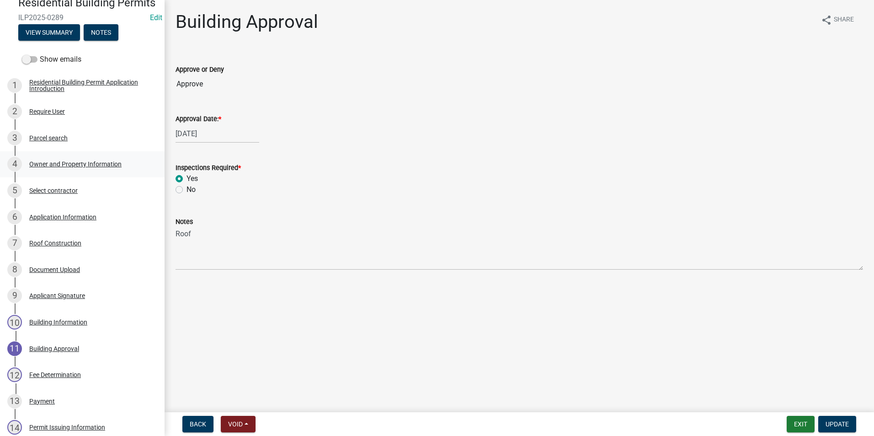
scroll to position [0, 0]
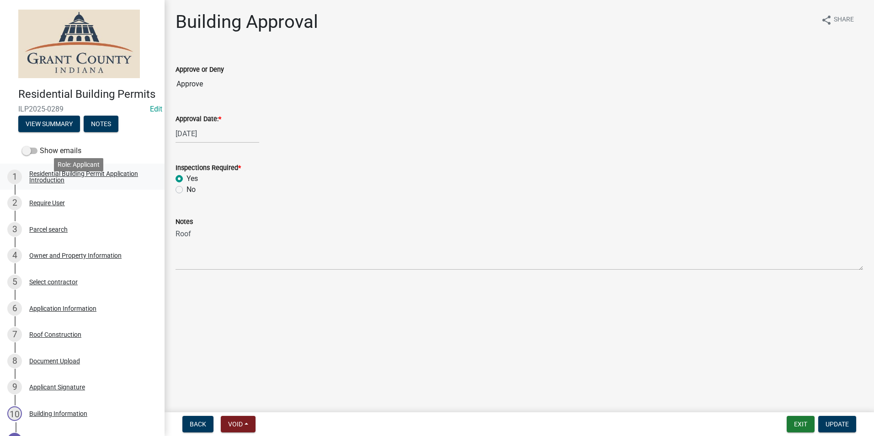
click at [44, 183] on div "Residential Building Permit Application Introduction" at bounding box center [89, 177] width 121 height 13
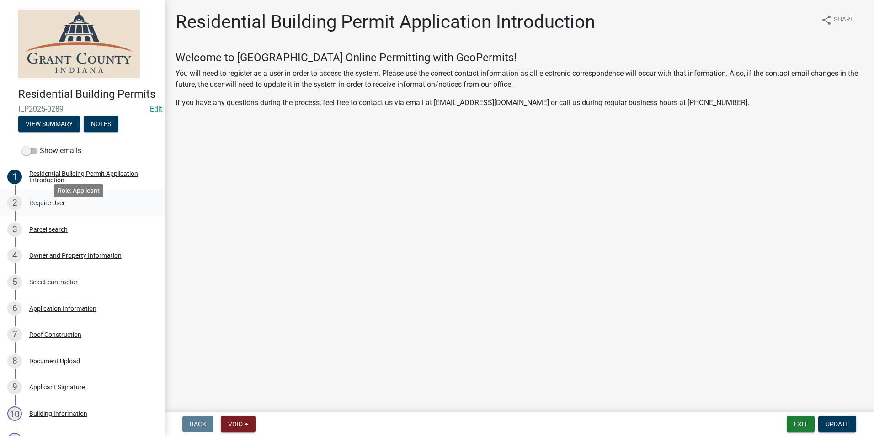
click at [48, 206] on div "Require User" at bounding box center [47, 203] width 36 height 6
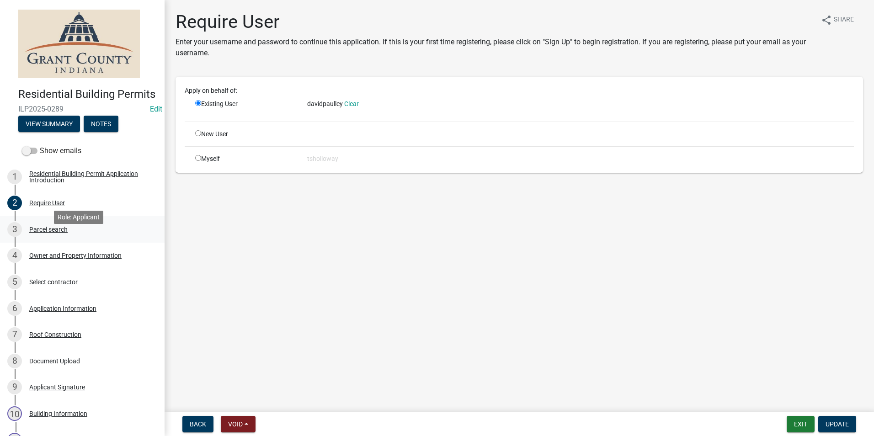
click at [34, 233] on div "Parcel search" at bounding box center [48, 229] width 38 height 6
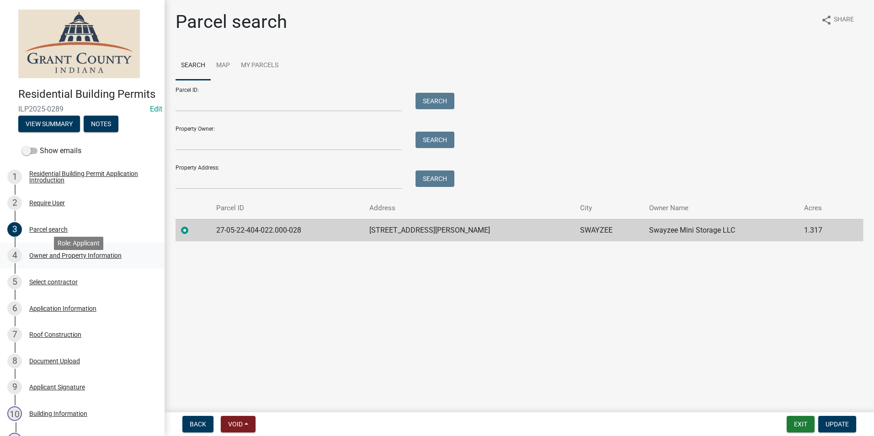
click at [73, 259] on div "Owner and Property Information" at bounding box center [75, 255] width 92 height 6
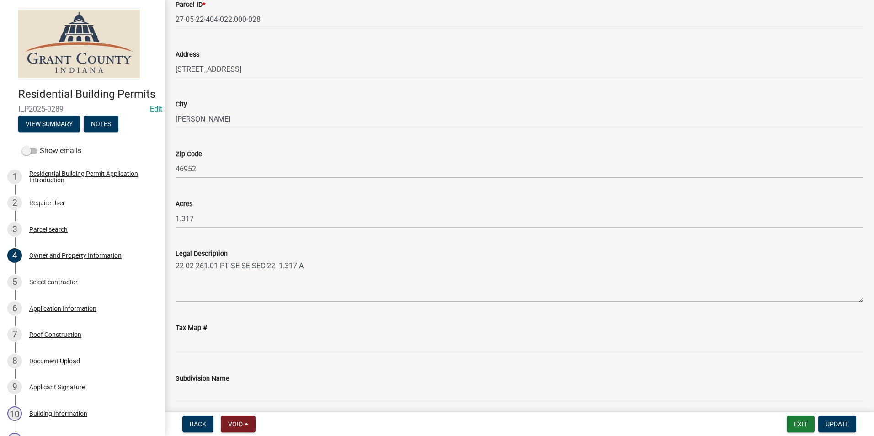
scroll to position [554, 0]
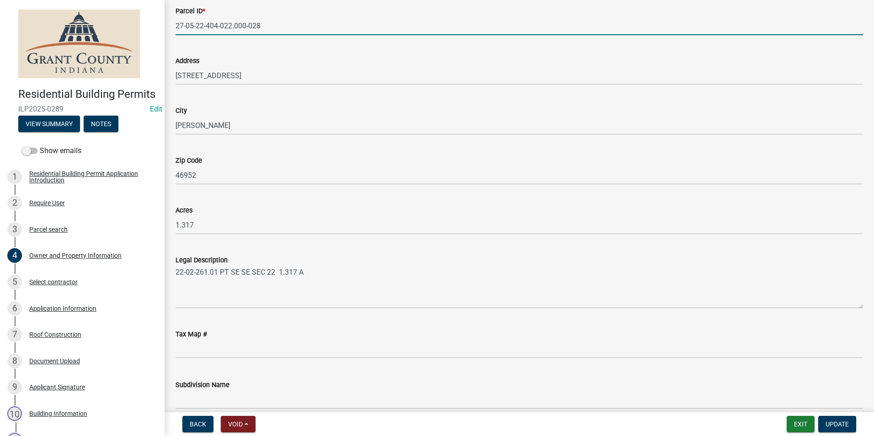
drag, startPoint x: 261, startPoint y: 25, endPoint x: 161, endPoint y: 25, distance: 100.2
click at [157, 25] on div "Residential Building Permits ILP2025-0289 Edit View Summary Notes Show emails 1…" at bounding box center [437, 218] width 874 height 436
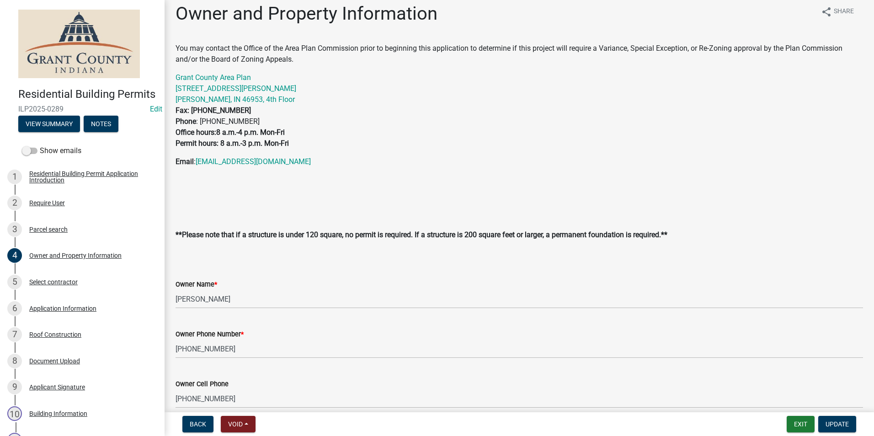
scroll to position [5, 0]
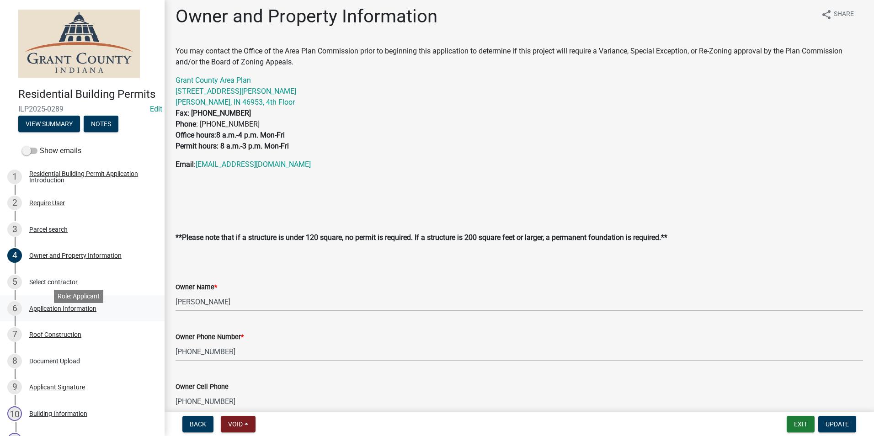
click at [56, 312] on div "Application Information" at bounding box center [62, 309] width 67 height 6
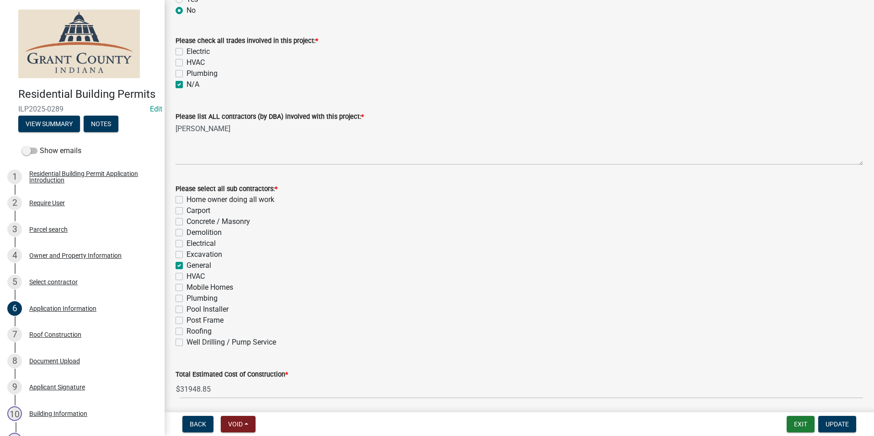
scroll to position [263, 0]
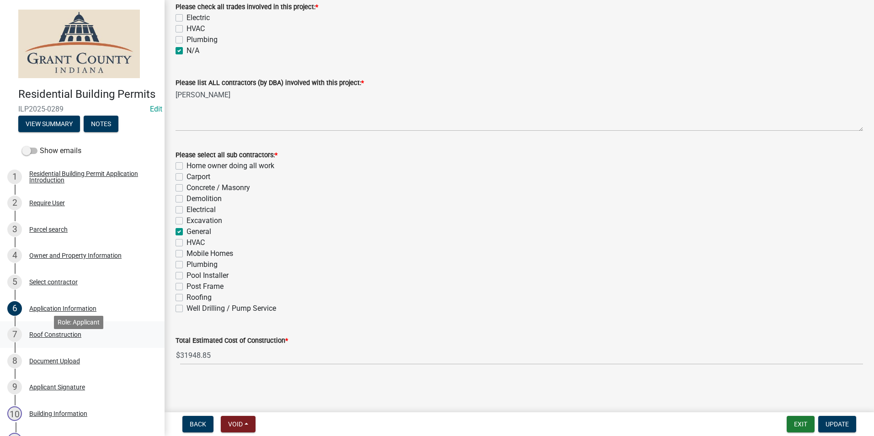
click at [45, 338] on div "Roof Construction" at bounding box center [55, 335] width 52 height 6
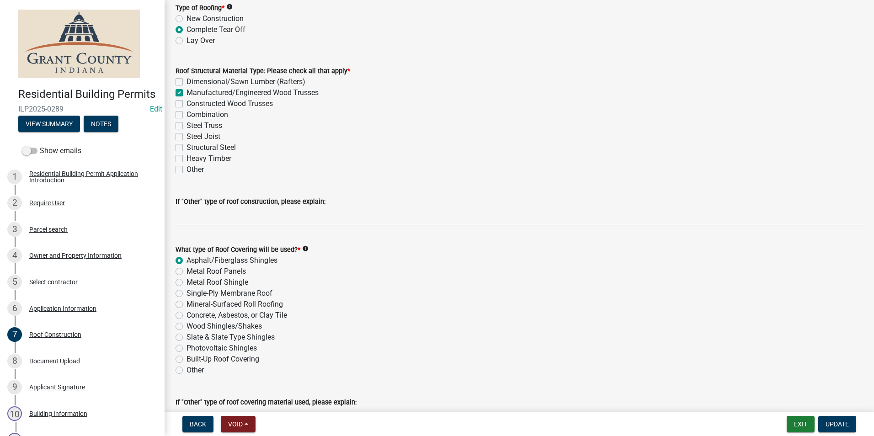
scroll to position [135, 0]
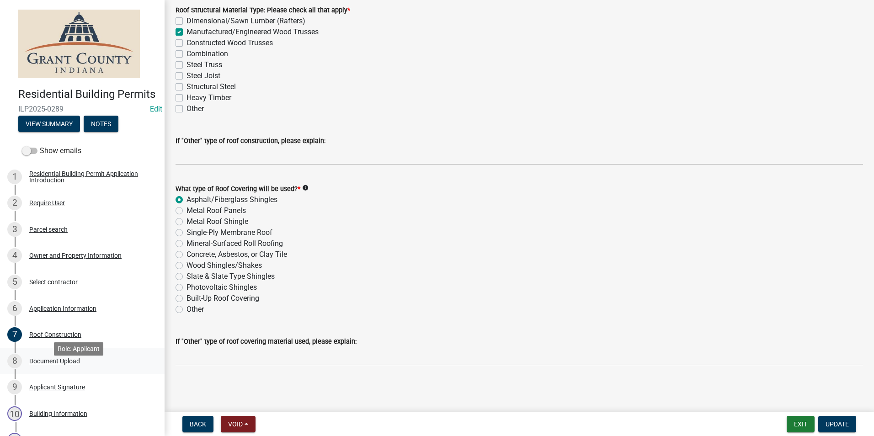
click at [56, 365] on div "Document Upload" at bounding box center [54, 361] width 51 height 6
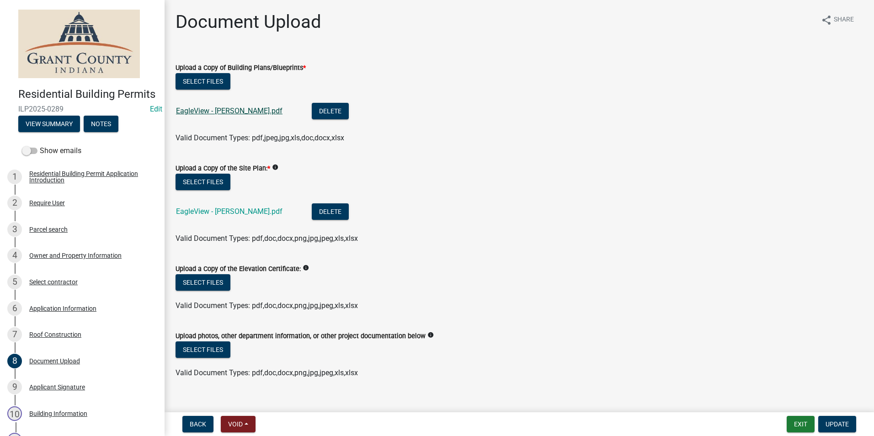
click at [210, 113] on link "EagleView - Kim Cronk.pdf" at bounding box center [229, 111] width 107 height 9
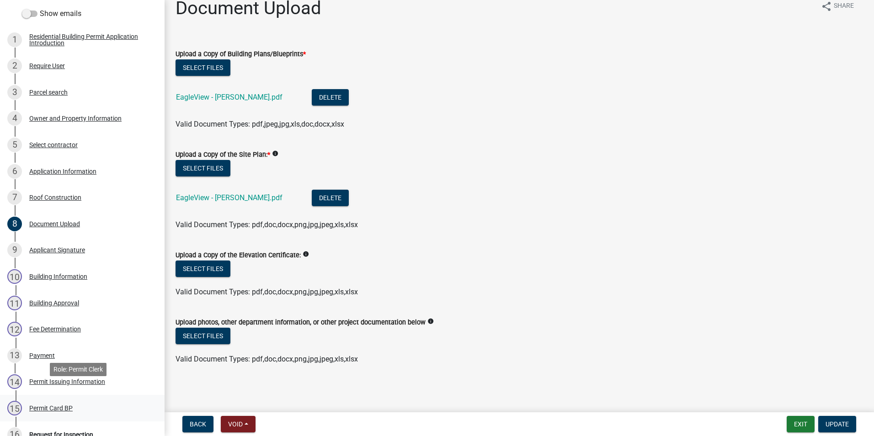
scroll to position [183, 0]
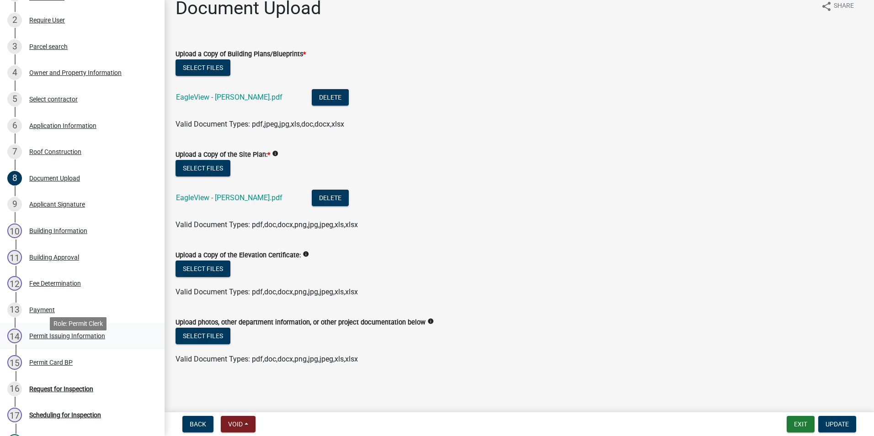
click at [61, 339] on div "Permit Issuing Information" at bounding box center [67, 336] width 76 height 6
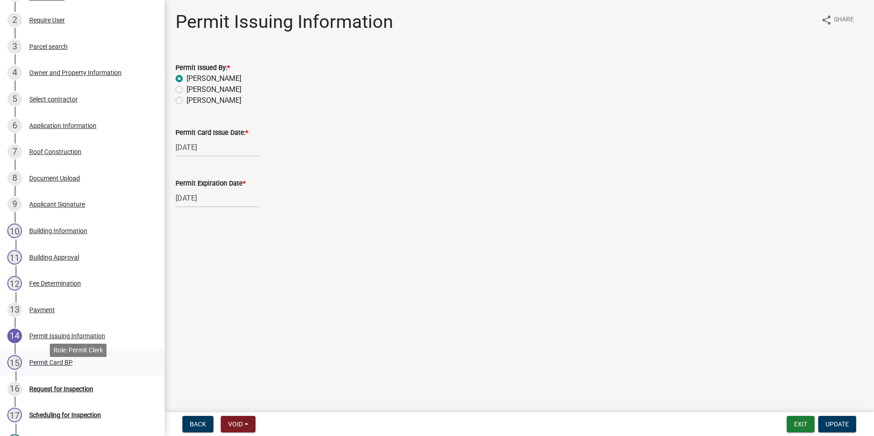
click at [39, 366] on div "Permit Card BP" at bounding box center [50, 362] width 43 height 6
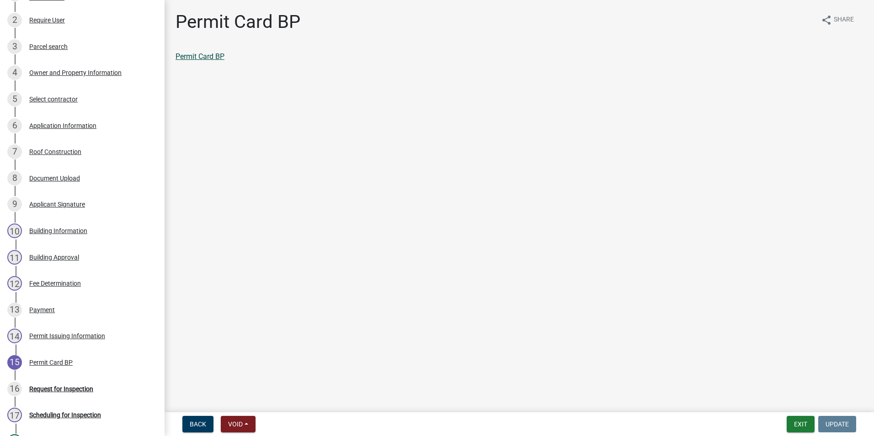
click at [205, 56] on link "Permit Card BP" at bounding box center [200, 56] width 49 height 9
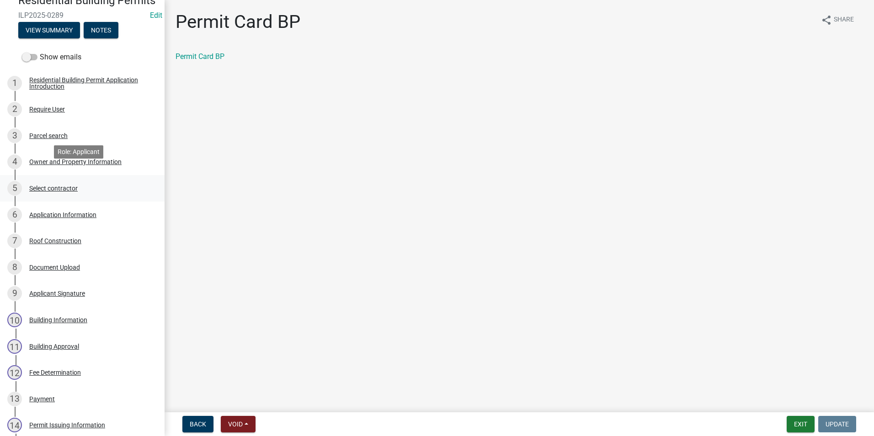
scroll to position [91, 0]
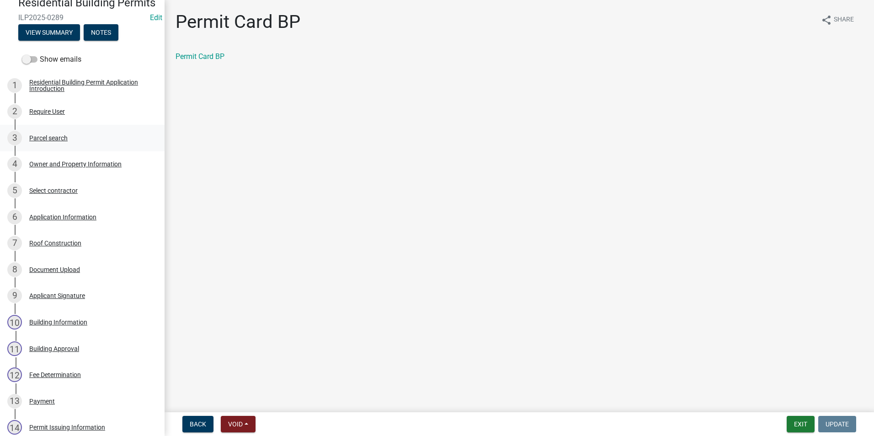
click at [43, 141] on div "Parcel search" at bounding box center [48, 138] width 38 height 6
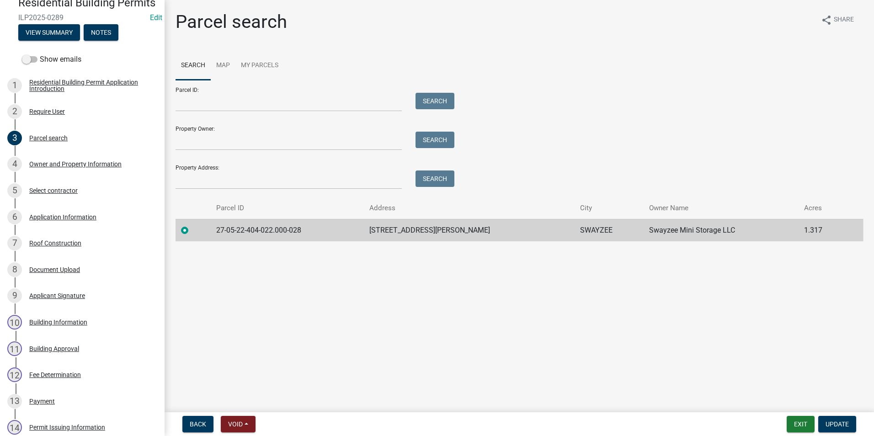
click at [192, 225] on label at bounding box center [192, 225] width 0 height 0
click at [192, 231] on input "radio" at bounding box center [195, 228] width 6 height 6
click at [200, 177] on input "Property Address:" at bounding box center [289, 180] width 226 height 19
click at [404, 306] on main "Parcel search share Share Search Map My Parcels Parcel ID: Search Property Owne…" at bounding box center [520, 204] width 710 height 409
click at [176, 183] on input "Property Address:" at bounding box center [289, 180] width 226 height 19
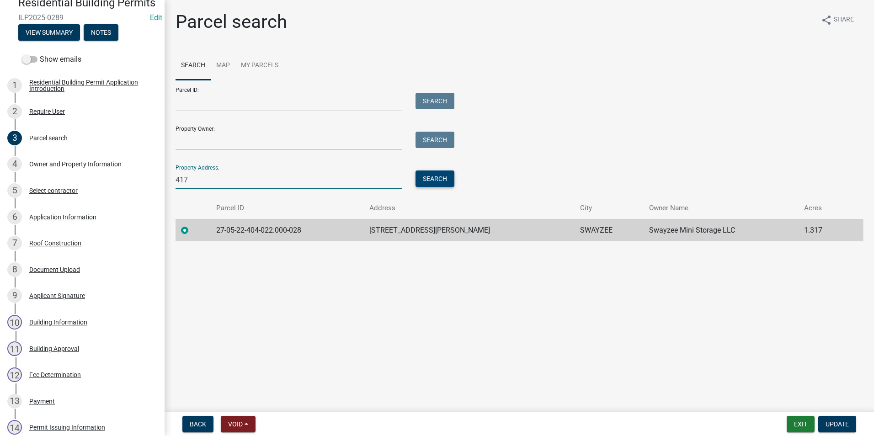
click at [447, 176] on button "Search" at bounding box center [435, 179] width 39 height 16
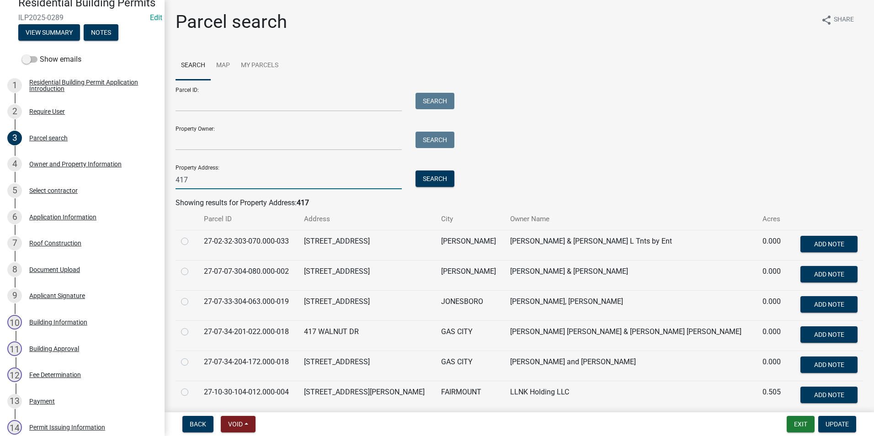
click at [195, 180] on input "417" at bounding box center [289, 180] width 226 height 19
drag, startPoint x: 190, startPoint y: 179, endPoint x: 149, endPoint y: 183, distance: 41.8
click at [149, 183] on div "Residential Building Permits ILP2025-0289 Edit View Summary Notes Show emails 1…" at bounding box center [437, 218] width 874 height 436
type input "4172 n lagro"
click at [440, 181] on button "Search" at bounding box center [435, 179] width 39 height 16
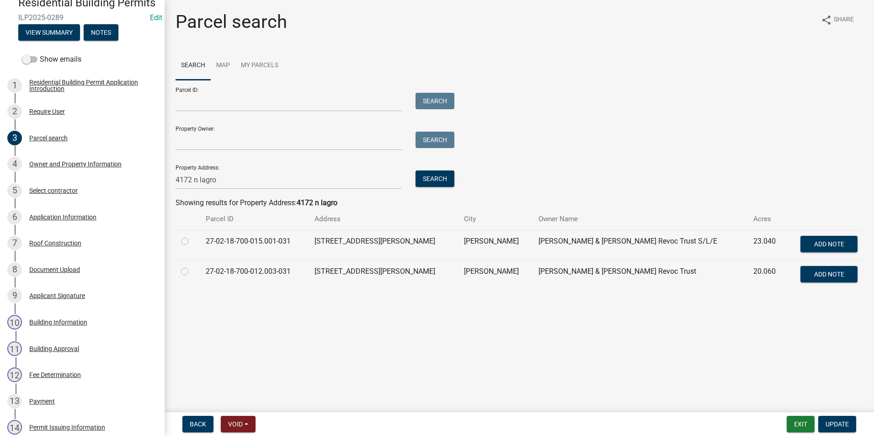
click at [192, 236] on label at bounding box center [192, 236] width 0 height 0
click at [192, 241] on input "radio" at bounding box center [195, 239] width 6 height 6
radio input "true"
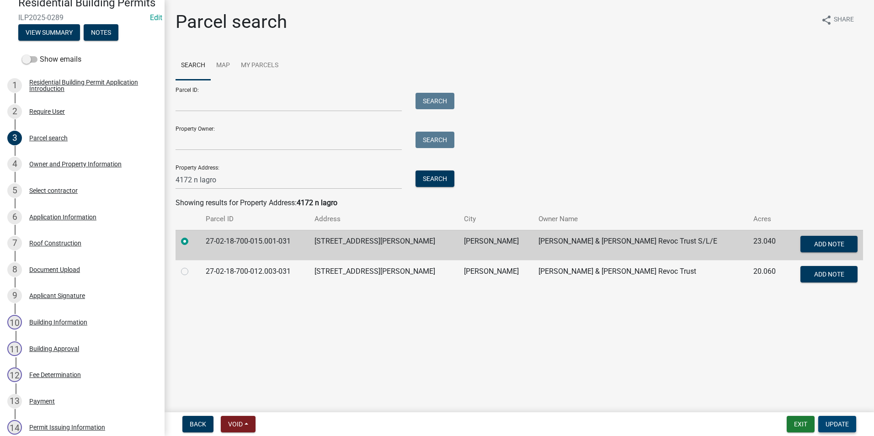
click at [837, 423] on span "Update" at bounding box center [837, 424] width 23 height 7
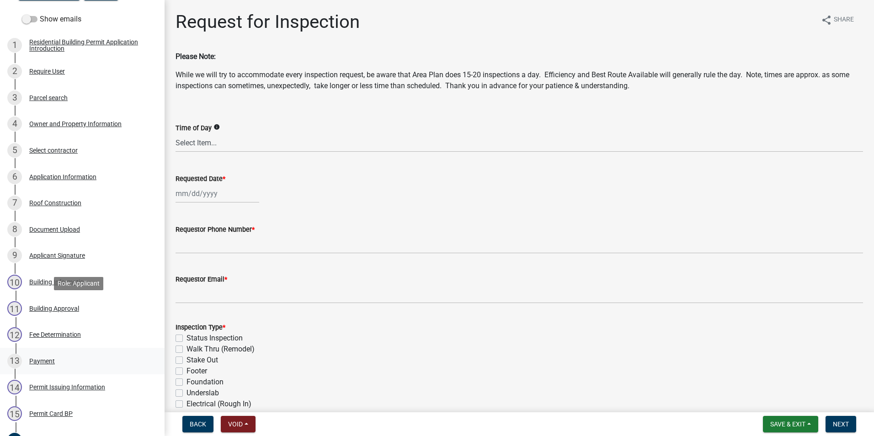
scroll to position [183, 0]
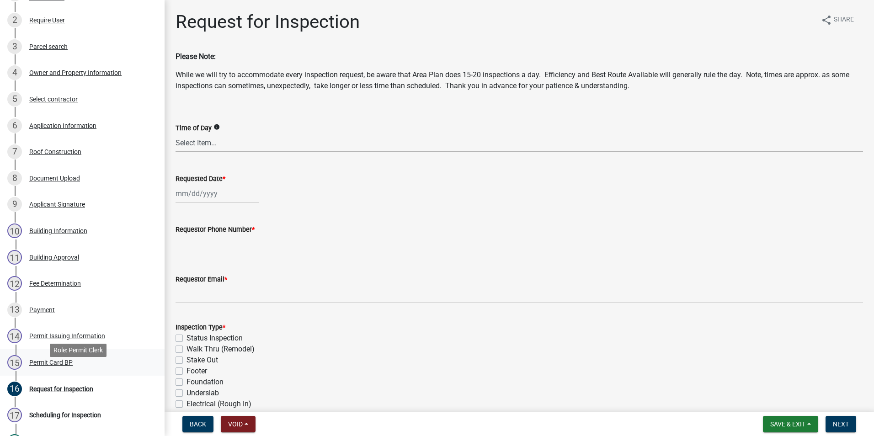
click at [59, 366] on div "Permit Card BP" at bounding box center [50, 362] width 43 height 6
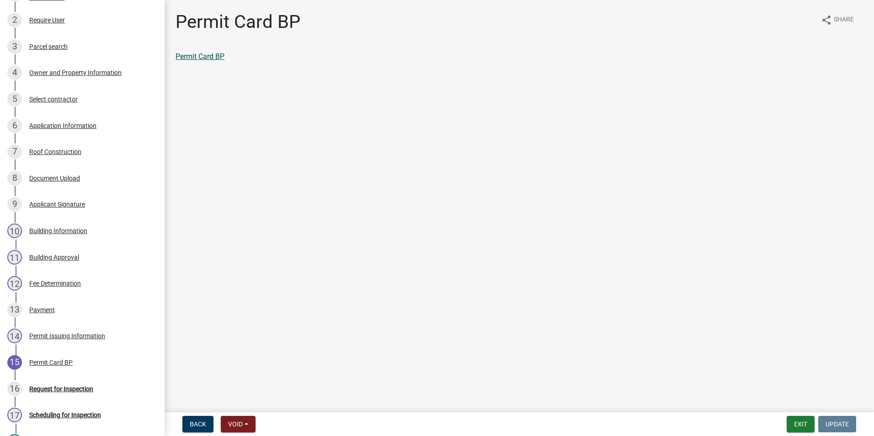
click at [209, 54] on link "Permit Card BP" at bounding box center [200, 56] width 49 height 9
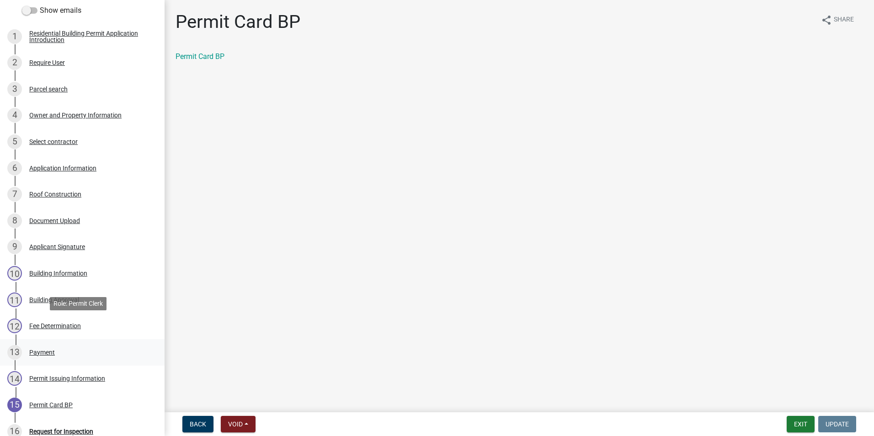
scroll to position [137, 0]
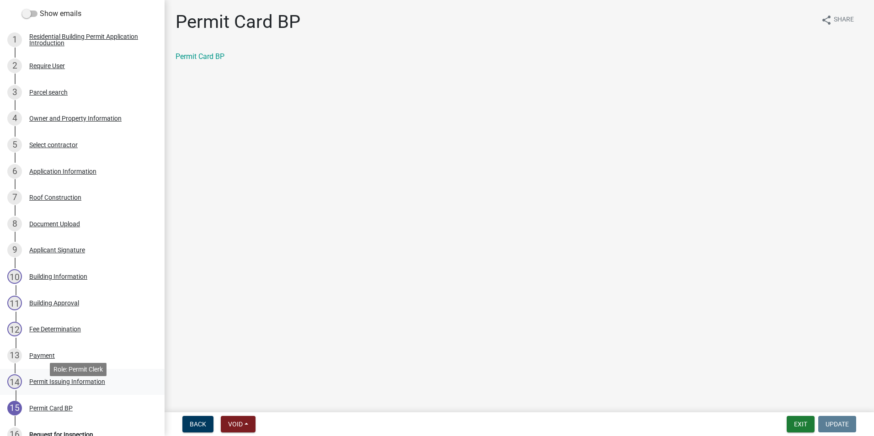
click at [70, 385] on div "Permit Issuing Information" at bounding box center [67, 382] width 76 height 6
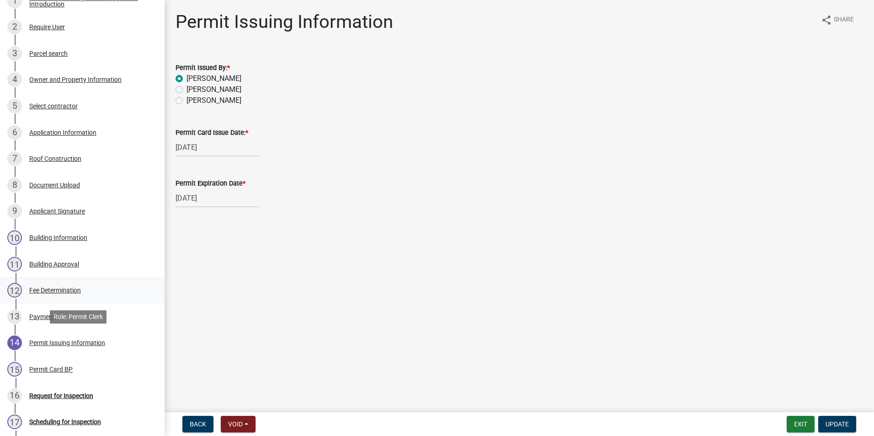
scroll to position [229, 0]
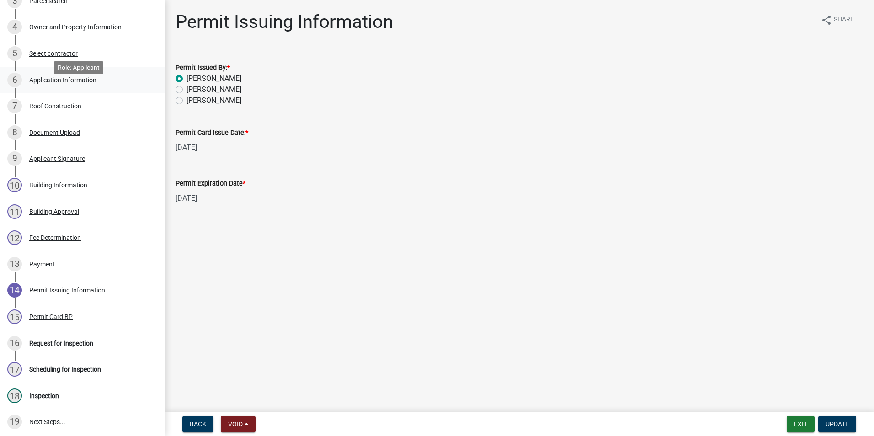
click at [70, 83] on div "Application Information" at bounding box center [62, 80] width 67 height 6
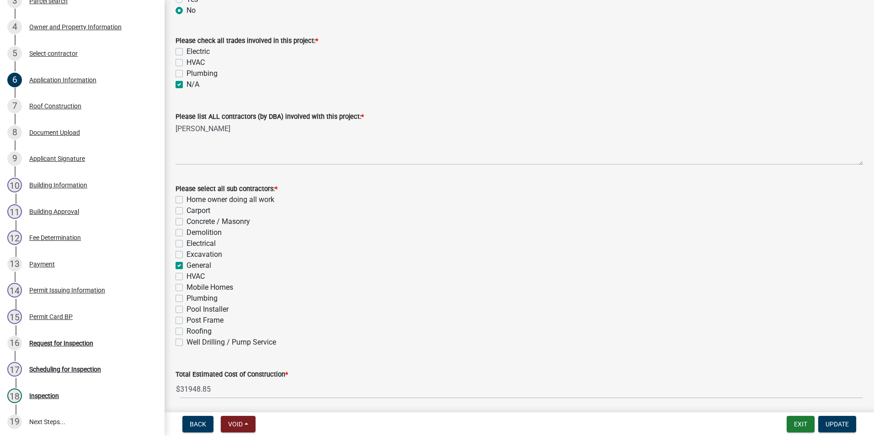
scroll to position [263, 0]
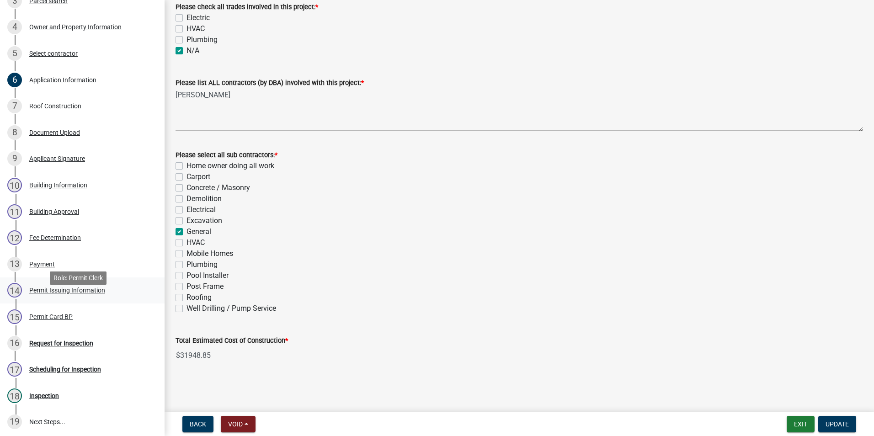
click at [60, 294] on div "Permit Issuing Information" at bounding box center [67, 290] width 76 height 6
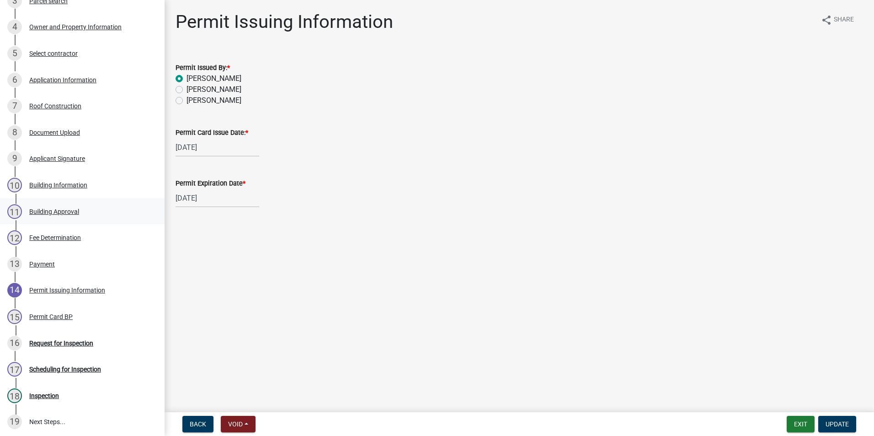
click at [58, 215] on div "Building Approval" at bounding box center [54, 212] width 50 height 6
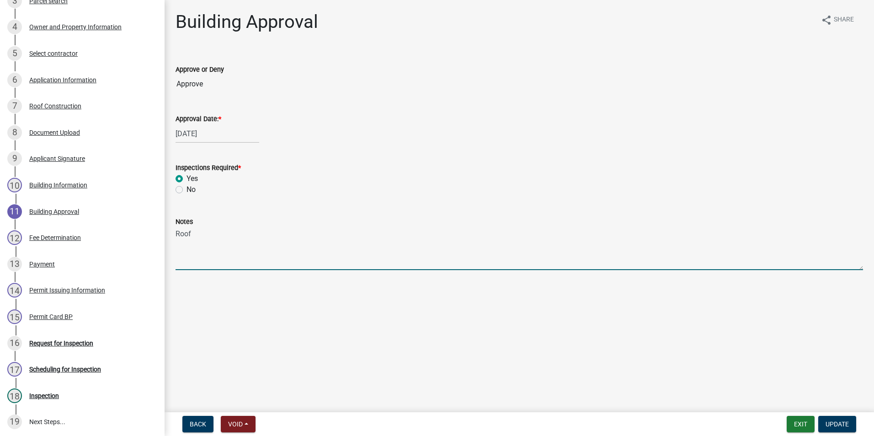
click at [201, 234] on textarea "Roof" at bounding box center [520, 248] width 688 height 43
type textarea "Roof: Homeowner and Contractors owner info do not match. Recent purchase"
click at [846, 426] on span "Update" at bounding box center [837, 424] width 23 height 7
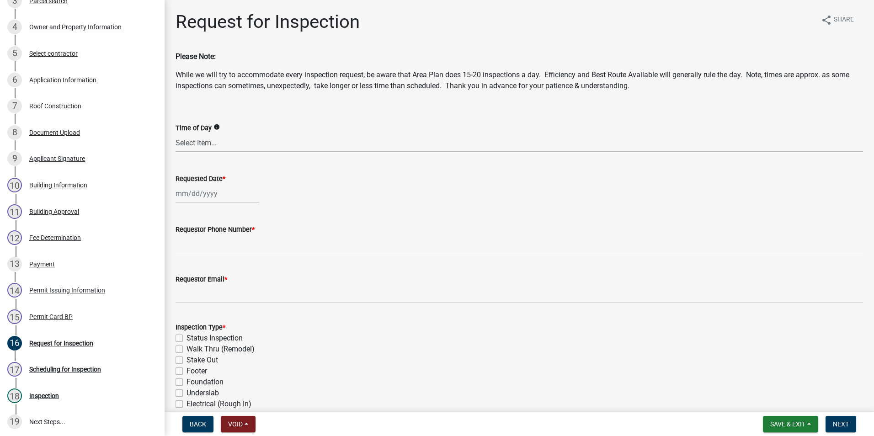
select select "10"
select select "2025"
click at [194, 198] on div "Jan Feb Mar Apr May Jun Jul Aug Sep Oct Nov Dec 1525 1526 1527 1528 1529 1530 1…" at bounding box center [218, 193] width 84 height 19
click at [198, 256] on div "7" at bounding box center [199, 257] width 15 height 15
type input "[DATE]"
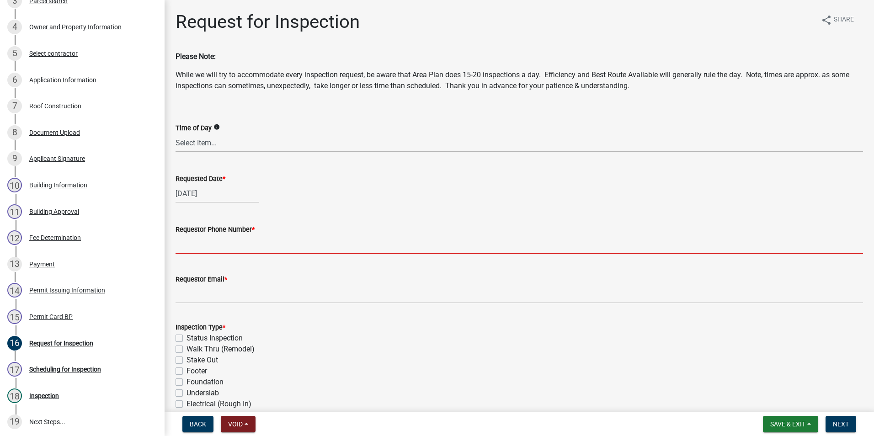
click at [194, 245] on input "Requestor Phone Number *" at bounding box center [520, 244] width 688 height 19
type input "1"
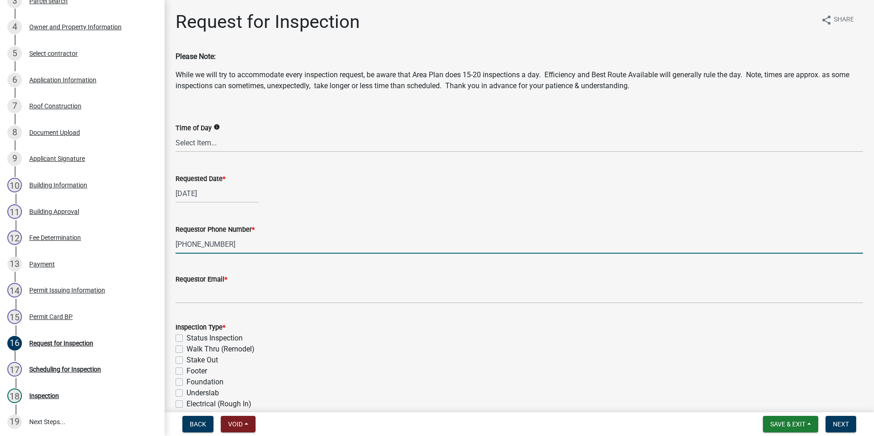
type input "260-242-5899"
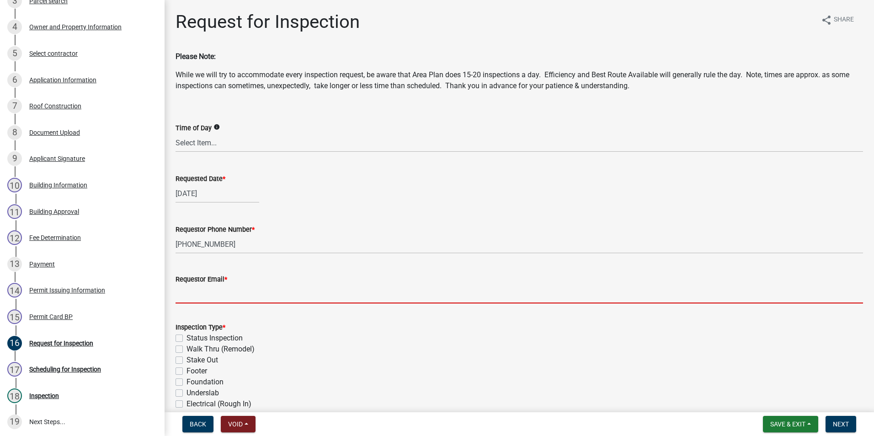
click at [191, 289] on input "Requestor Email *" at bounding box center [520, 294] width 688 height 19
type input "noemail.com"
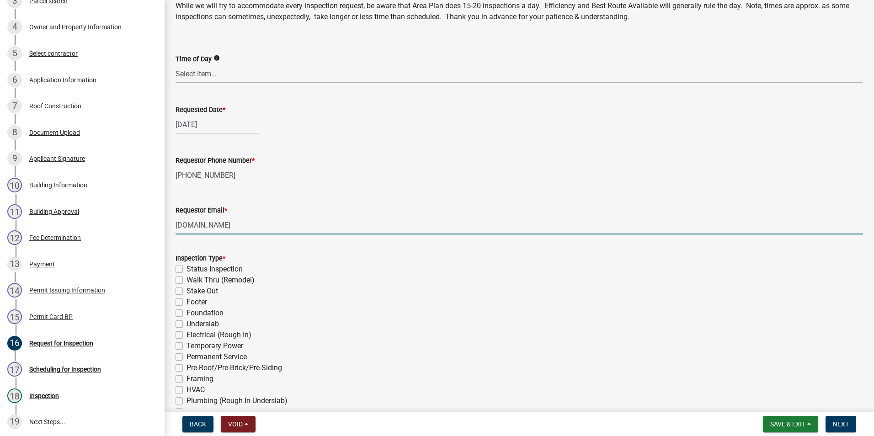
scroll to position [91, 0]
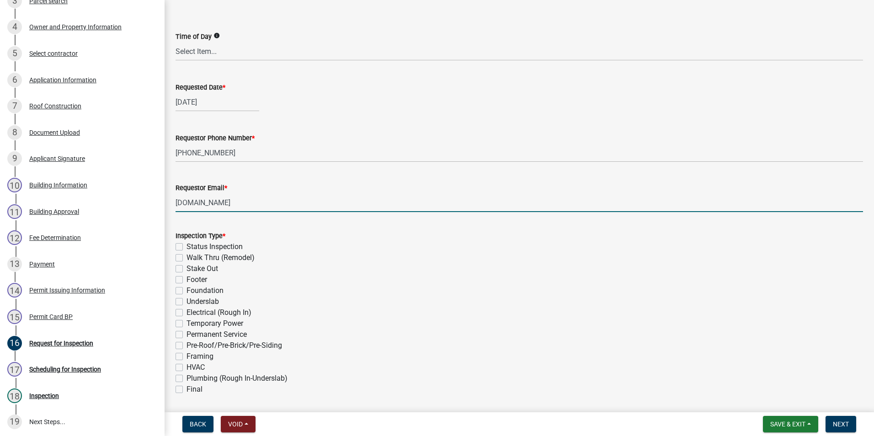
click at [187, 266] on label "Stake Out" at bounding box center [203, 268] width 32 height 11
click at [187, 266] on input "Stake Out" at bounding box center [190, 266] width 6 height 6
checkbox input "true"
checkbox input "false"
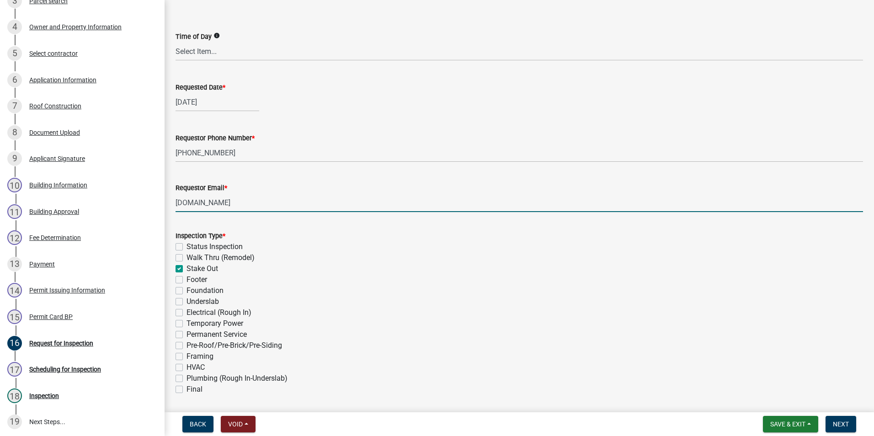
checkbox input "true"
checkbox input "false"
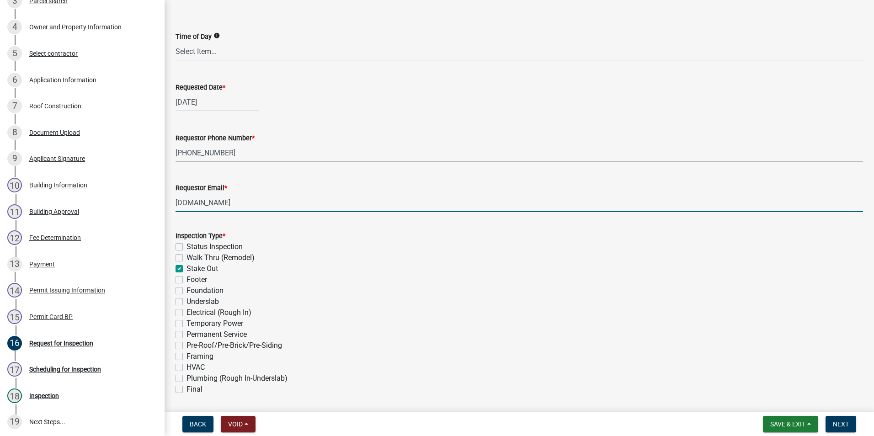
checkbox input "false"
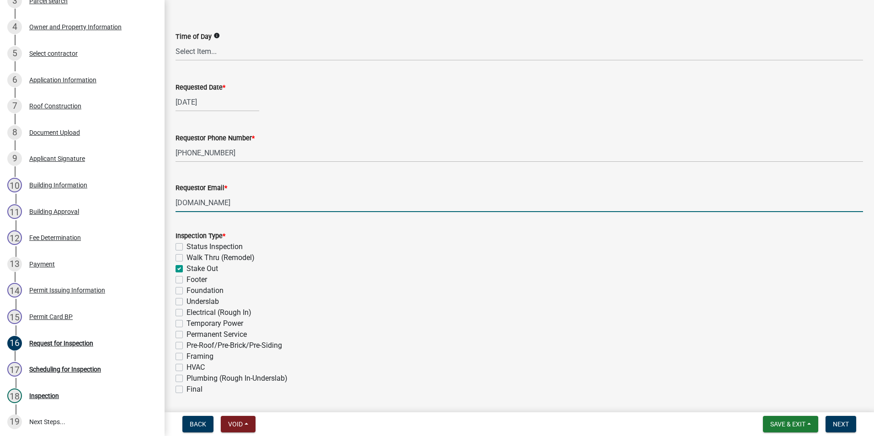
checkbox input "false"
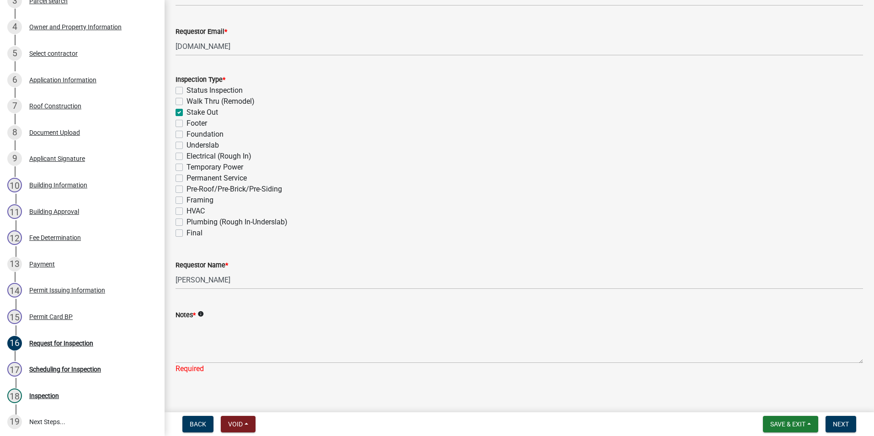
scroll to position [257, 0]
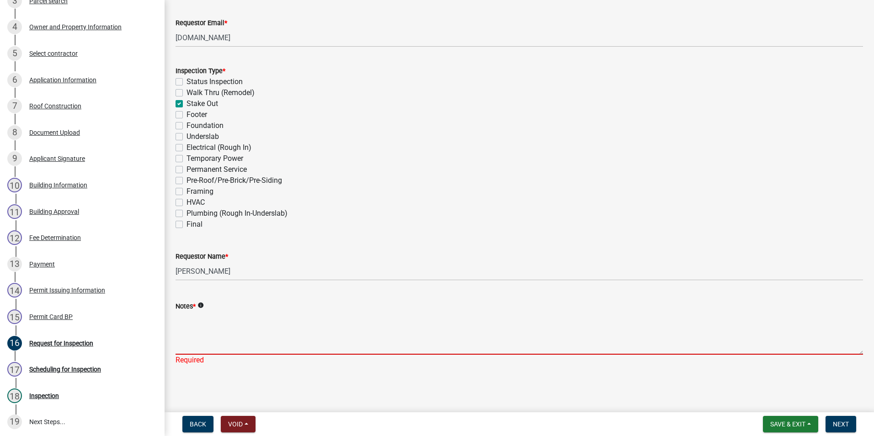
click at [190, 325] on textarea "Notes *" at bounding box center [520, 333] width 688 height 43
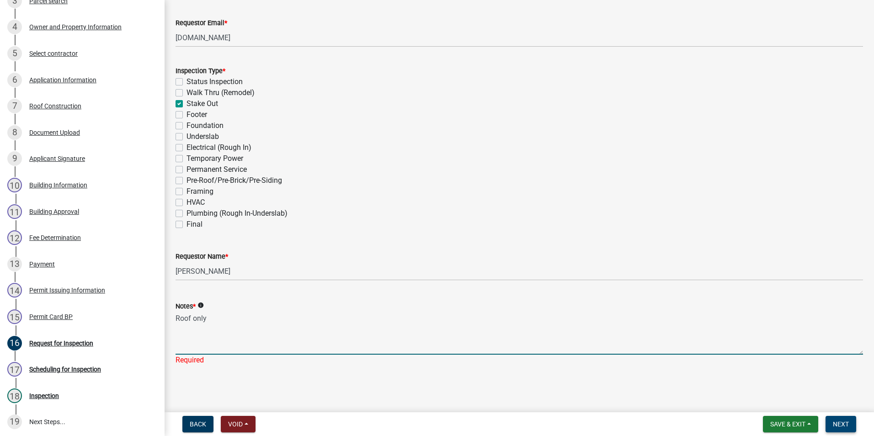
type textarea "Roof only"
click at [837, 427] on span "Next" at bounding box center [841, 424] width 16 height 7
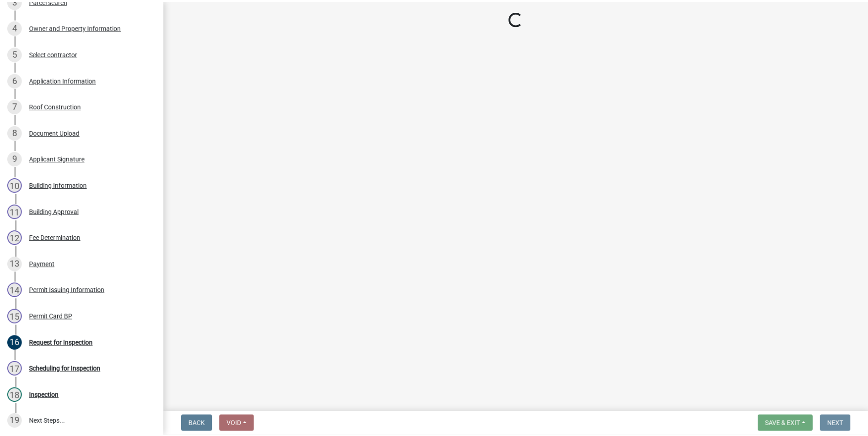
scroll to position [0, 0]
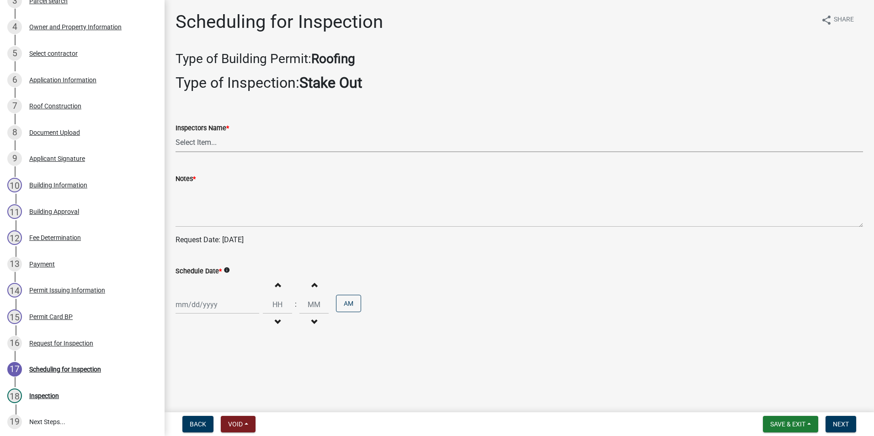
click at [200, 145] on select "Select Item... rberryhill (Randy Berryhill) tsholloway (Tammy Holloway) jecouch…" at bounding box center [520, 143] width 688 height 19
select select "d7f9a44a-d2ea-4d3c-83b3-1aa71c950bd5"
click at [176, 134] on select "Select Item... rberryhill (Randy Berryhill) tsholloway (Tammy Holloway) jecouch…" at bounding box center [520, 143] width 688 height 19
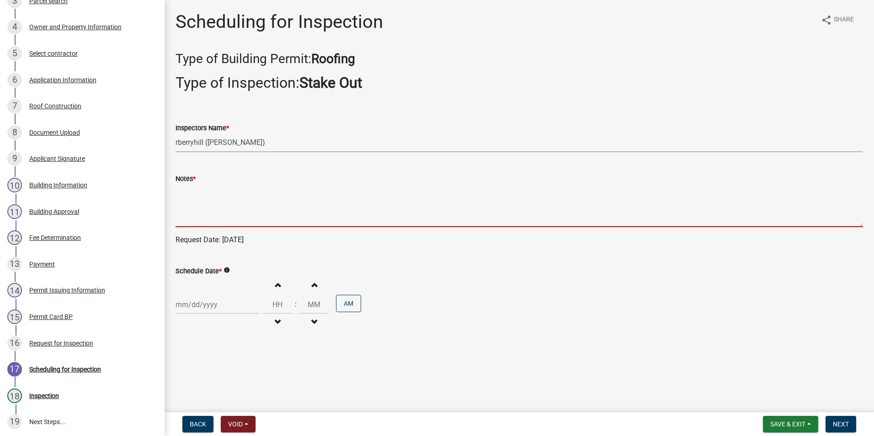
click at [196, 208] on textarea "Notes *" at bounding box center [520, 205] width 688 height 43
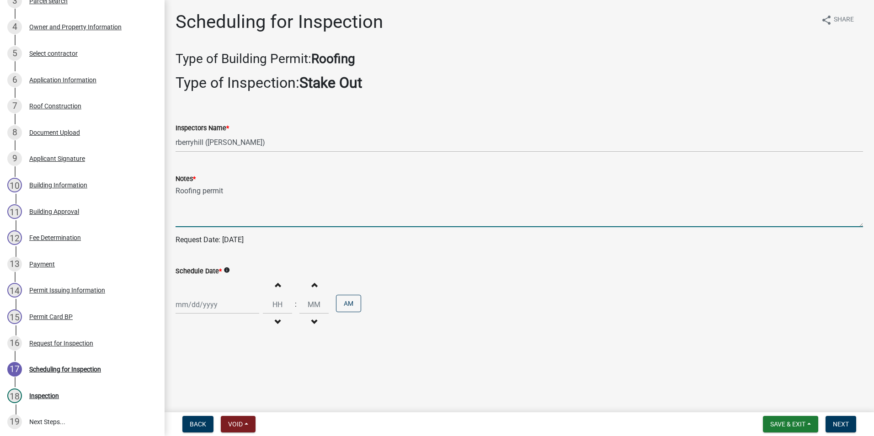
type textarea "Roofing permit"
click at [190, 307] on div at bounding box center [218, 304] width 84 height 19
select select "10"
select select "2025"
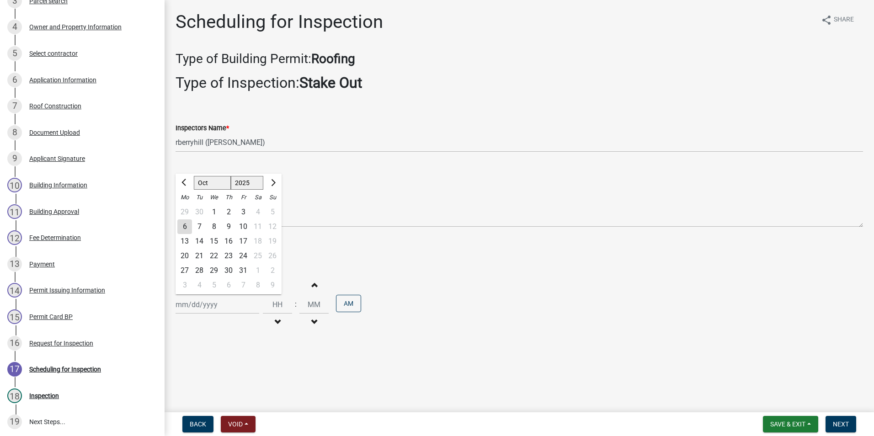
click at [201, 225] on div "7" at bounding box center [199, 227] width 15 height 15
type input "[DATE]"
click at [841, 428] on span "Next" at bounding box center [841, 424] width 16 height 7
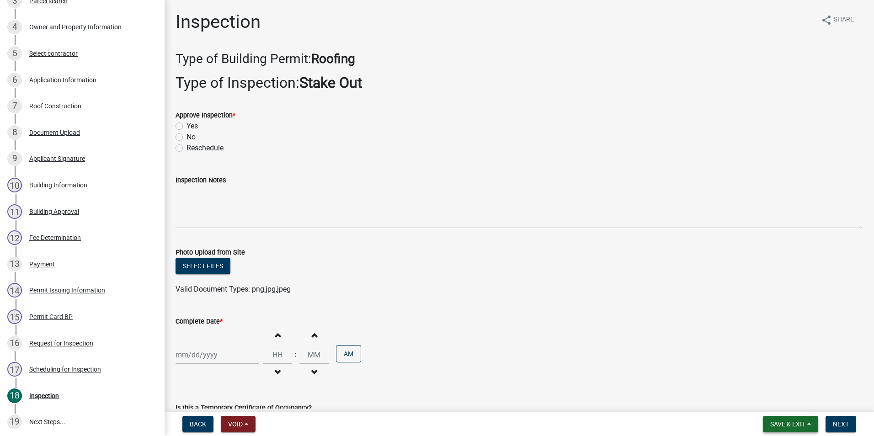
click at [789, 422] on span "Save & Exit" at bounding box center [788, 424] width 35 height 7
click at [779, 403] on button "Save & Exit" at bounding box center [781, 401] width 73 height 22
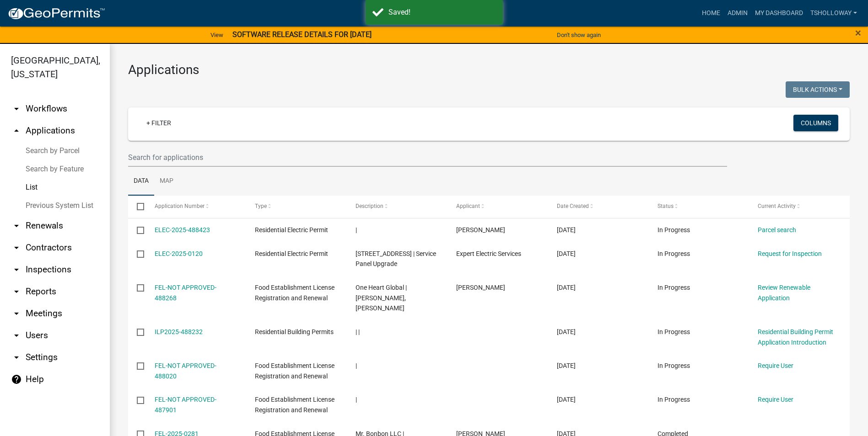
click at [52, 142] on link "Search by Parcel" at bounding box center [55, 151] width 110 height 18
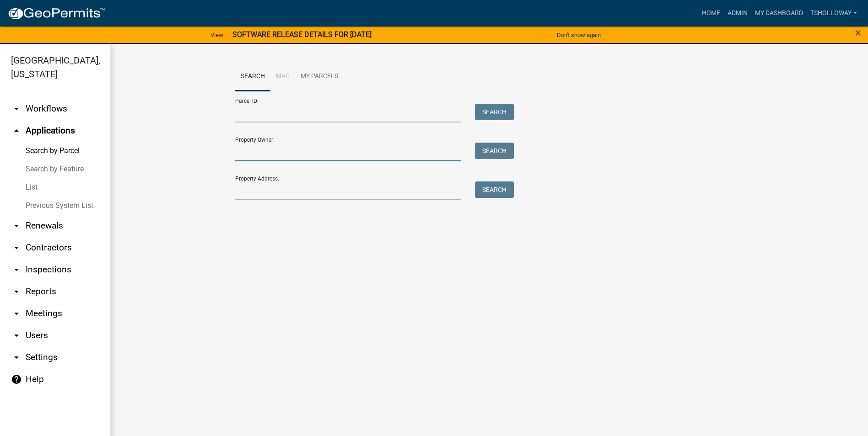
click at [244, 158] on input "Property Owner:" at bounding box center [348, 152] width 226 height 19
type input "kim cronk"
click at [509, 148] on button "Search" at bounding box center [494, 151] width 39 height 16
click at [49, 237] on link "arrow_drop_down Contractors" at bounding box center [55, 248] width 110 height 22
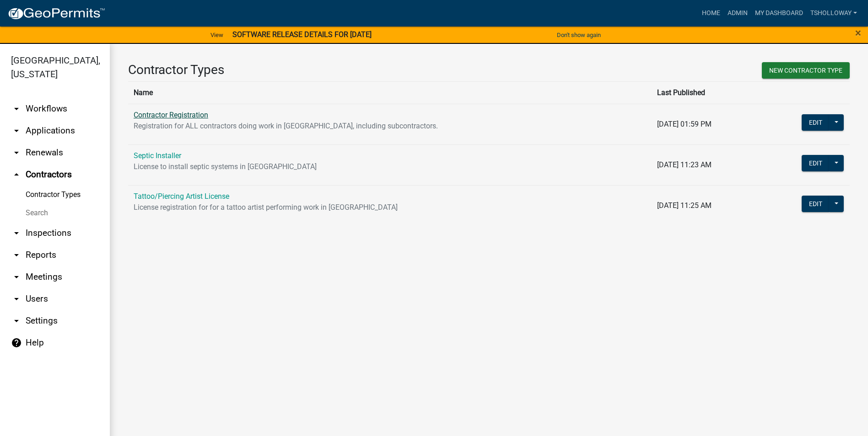
click at [176, 113] on link "Contractor Registration" at bounding box center [171, 115] width 75 height 9
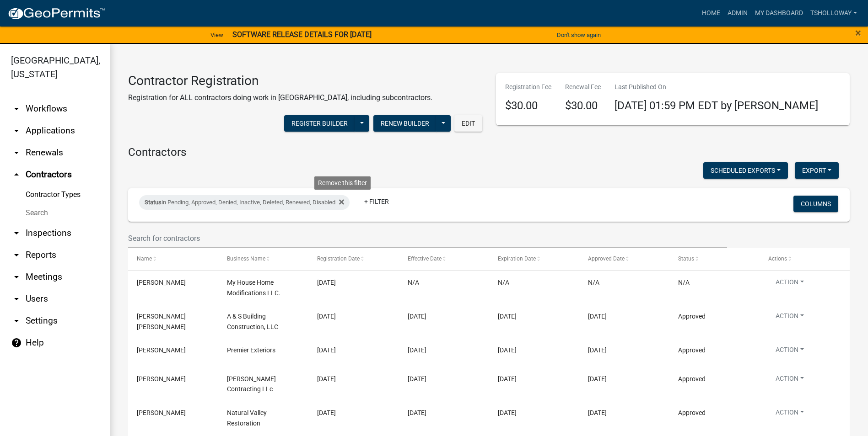
click at [342, 200] on fa-icon at bounding box center [339, 202] width 9 height 15
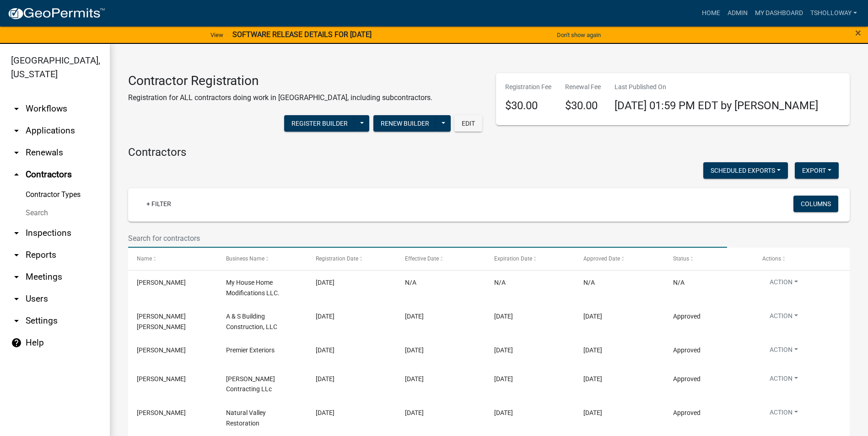
click at [153, 236] on input "text" at bounding box center [427, 238] width 599 height 19
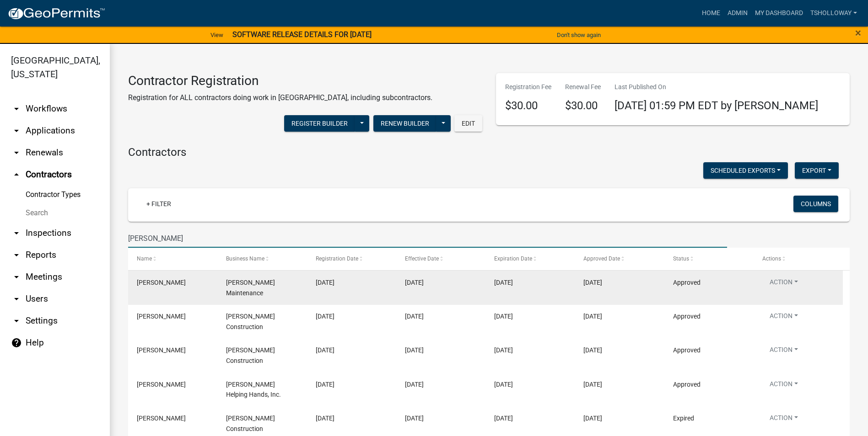
type input "howard"
click at [258, 282] on span "Howards Maintenance" at bounding box center [250, 288] width 49 height 18
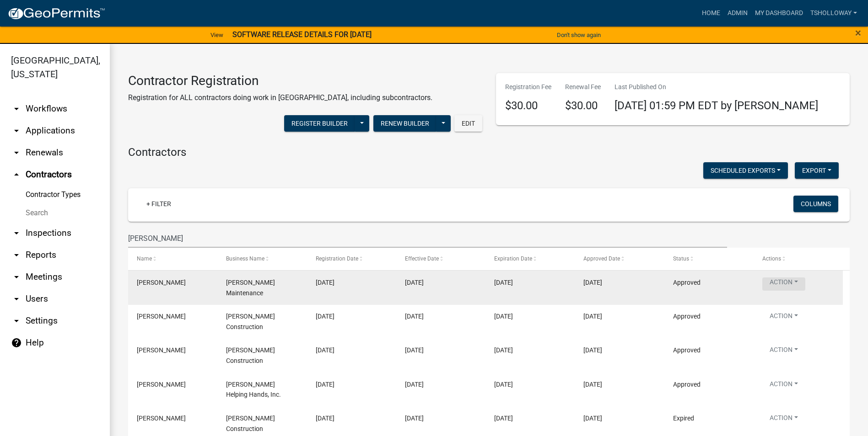
click at [793, 283] on button "Action" at bounding box center [783, 284] width 43 height 13
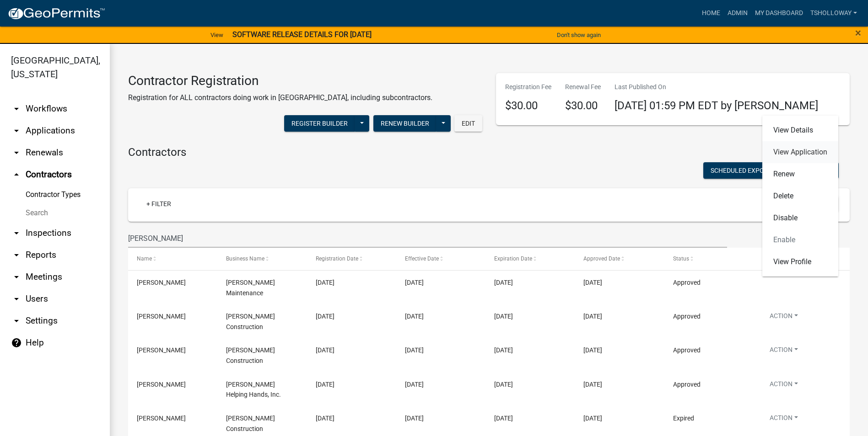
click at [795, 155] on link "View Application" at bounding box center [800, 152] width 76 height 22
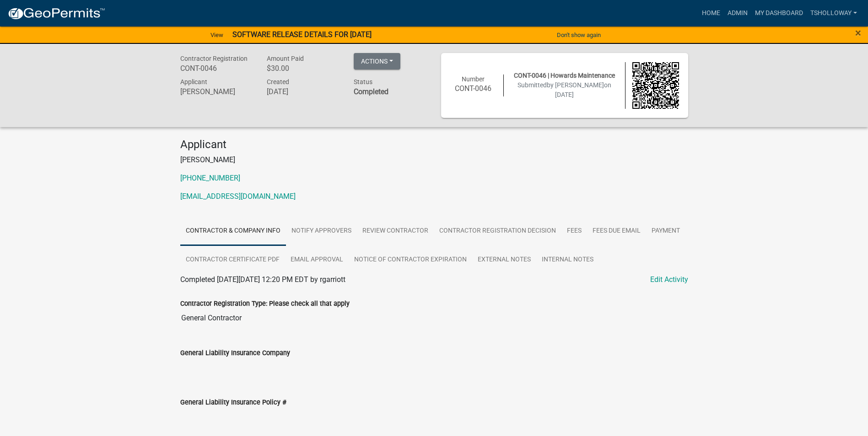
click at [865, 33] on div "×" at bounding box center [831, 35] width 72 height 19
click at [859, 33] on span "×" at bounding box center [858, 33] width 6 height 13
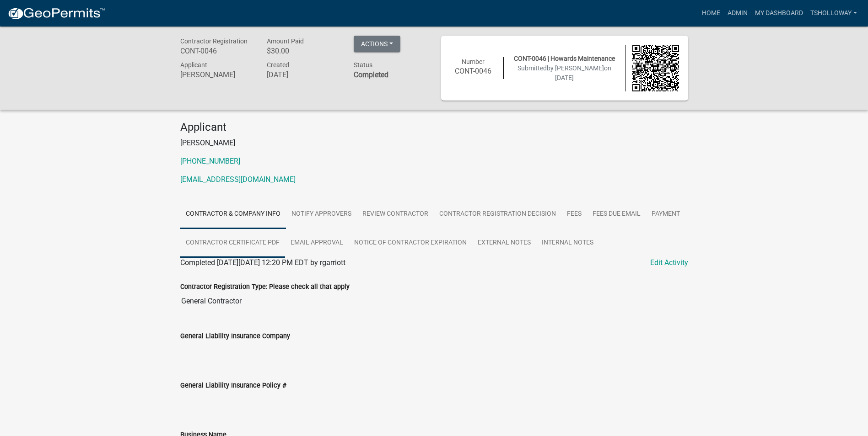
click at [239, 245] on link "Contractor Certificate PDF" at bounding box center [232, 243] width 105 height 29
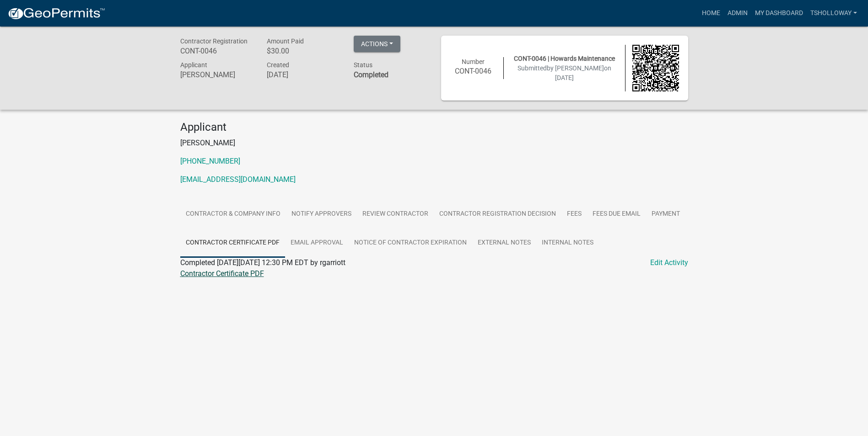
click at [222, 275] on link "Contractor Certificate PDF" at bounding box center [222, 273] width 84 height 9
